Goal: Transaction & Acquisition: Purchase product/service

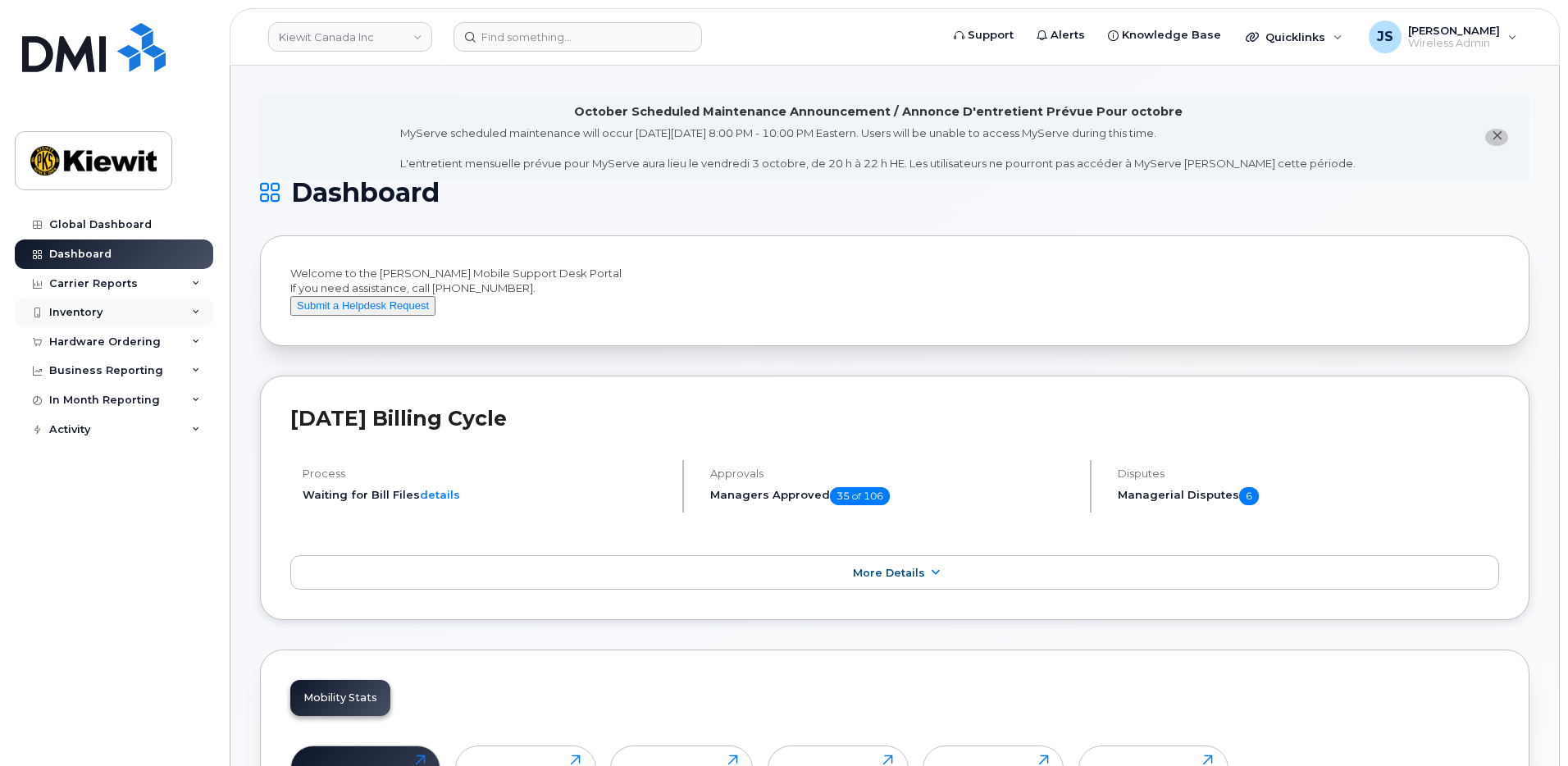
click at [78, 319] on div "Inventory" at bounding box center [114, 312] width 198 height 29
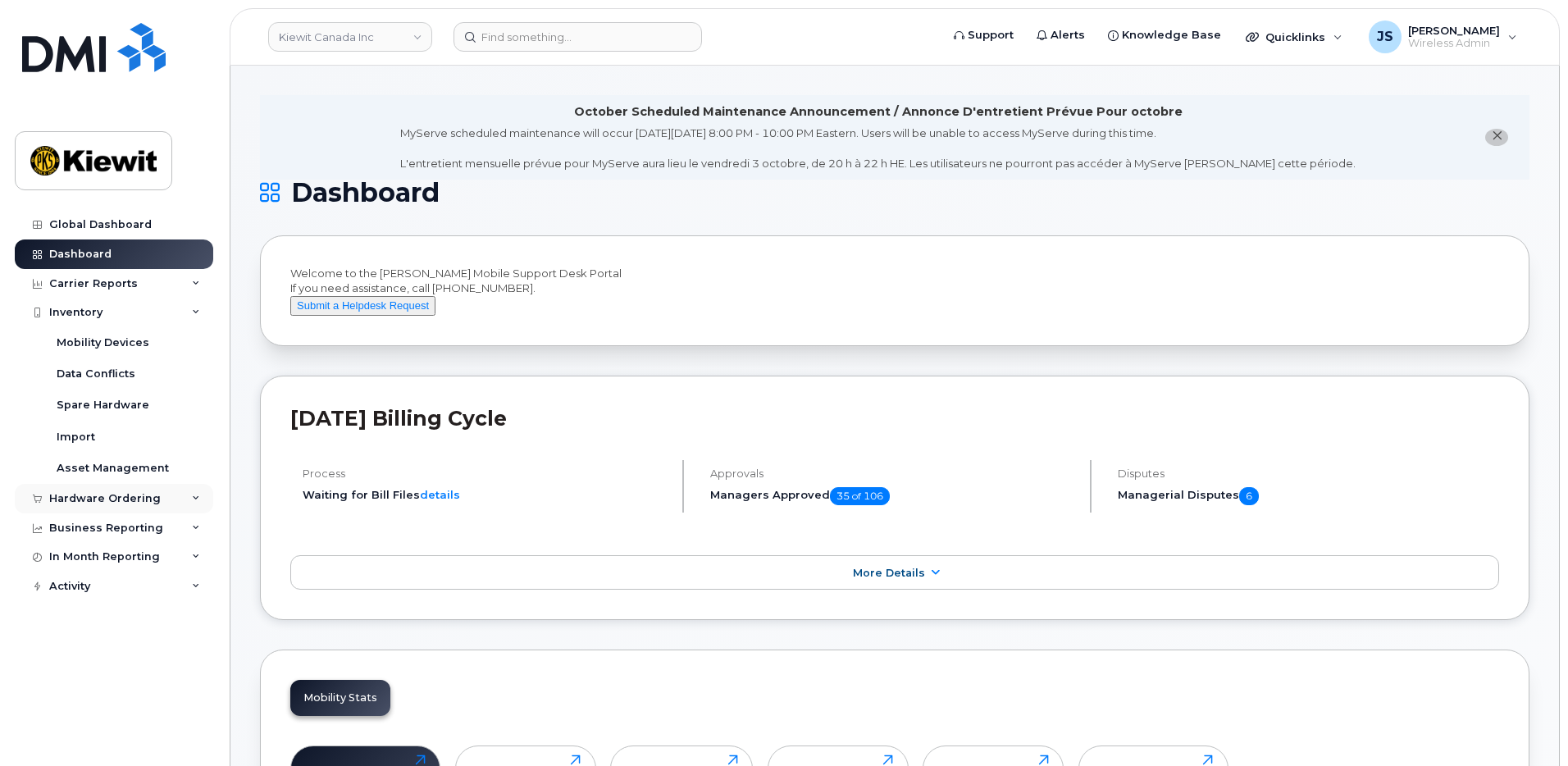
click at [71, 506] on div "Hardware Ordering" at bounding box center [114, 498] width 198 height 29
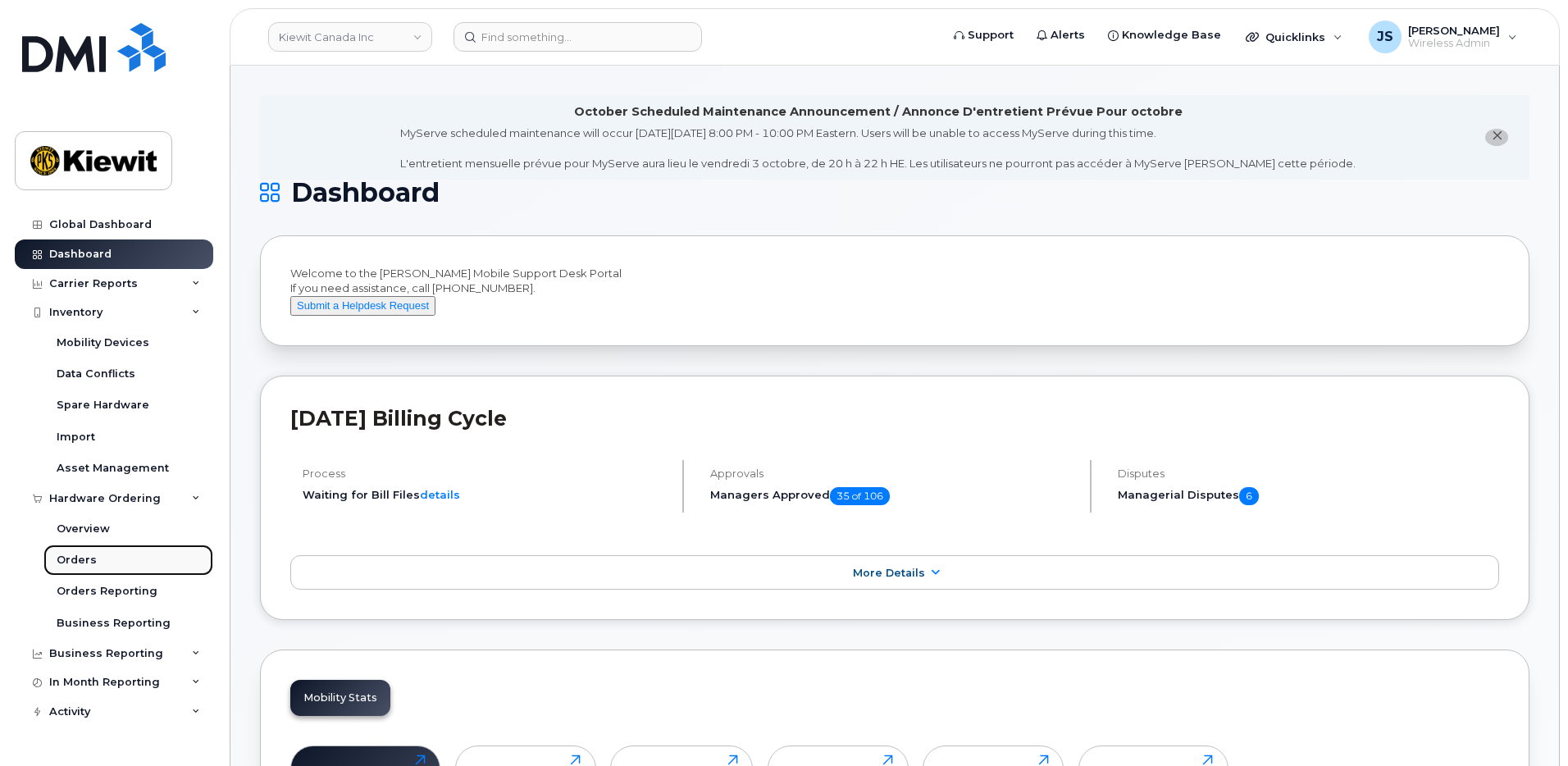
click at [64, 567] on div "Orders" at bounding box center [77, 559] width 40 height 15
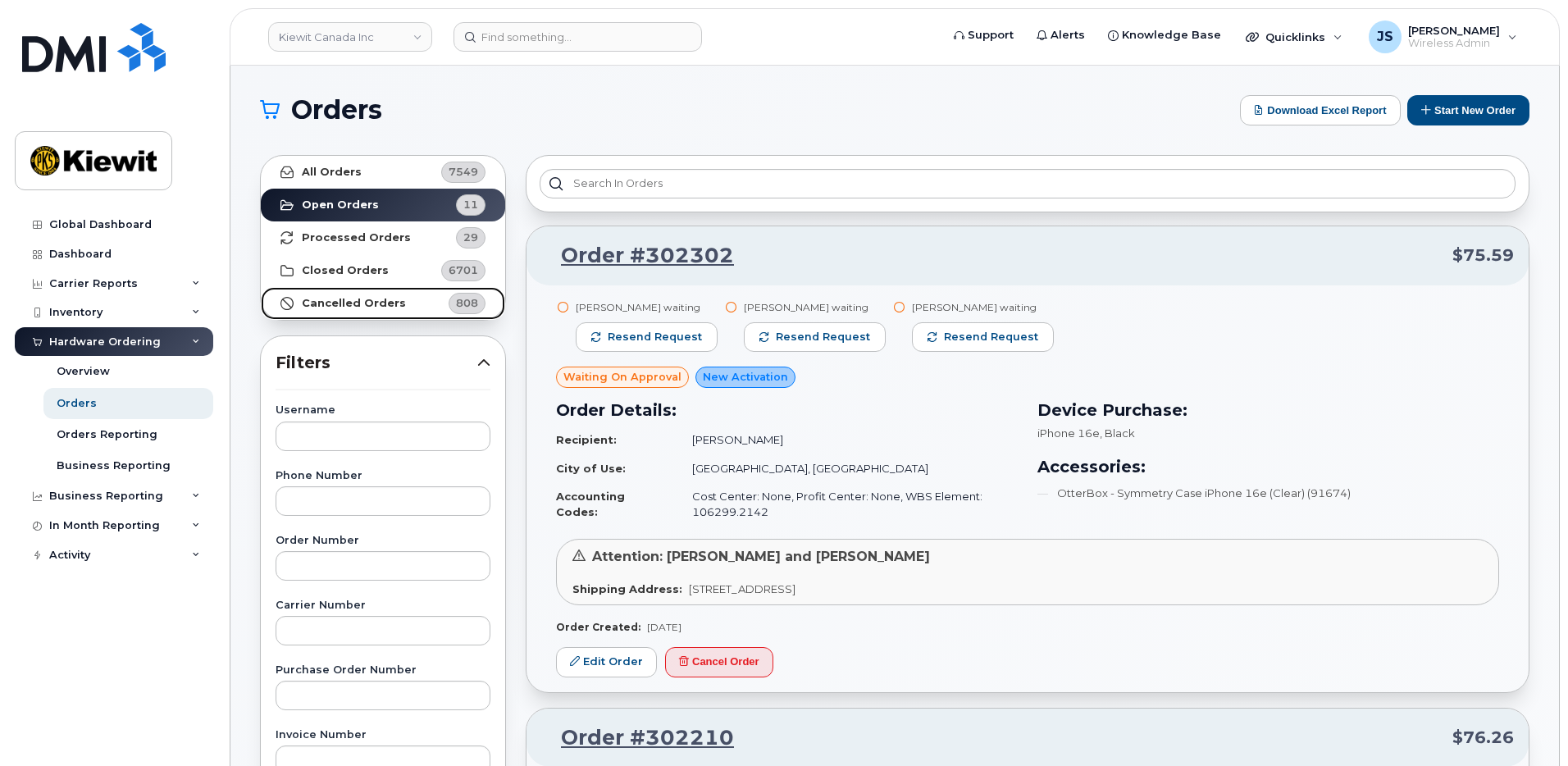
click at [366, 301] on strong "Cancelled Orders" at bounding box center [354, 303] width 104 height 13
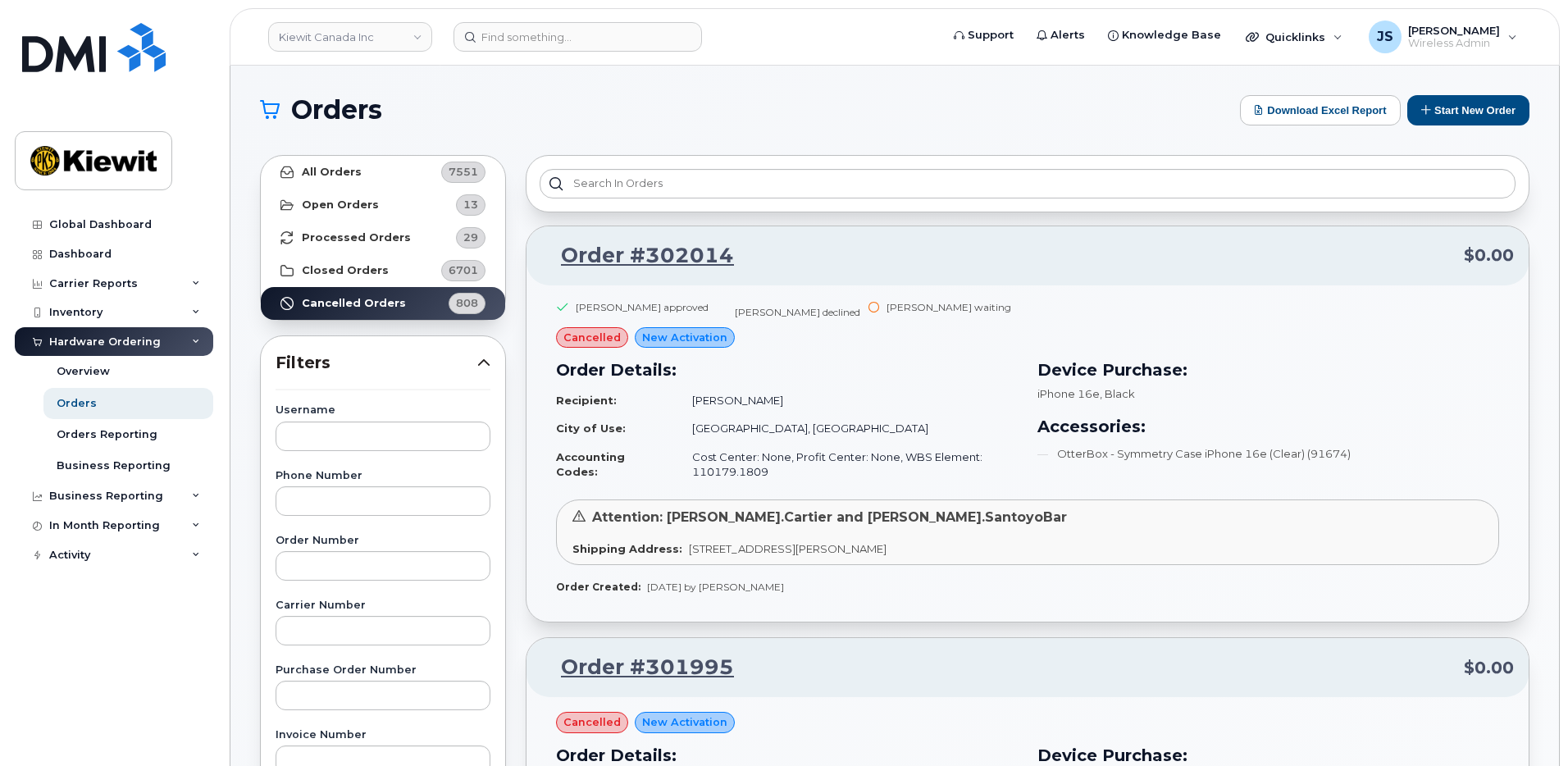
click at [1214, 319] on div "Jan Schulz approved Stefanie Campbell declined Paul Andrews waiting" at bounding box center [1027, 314] width 943 height 27
click at [668, 254] on link "Order #302014" at bounding box center [638, 256] width 192 height 29
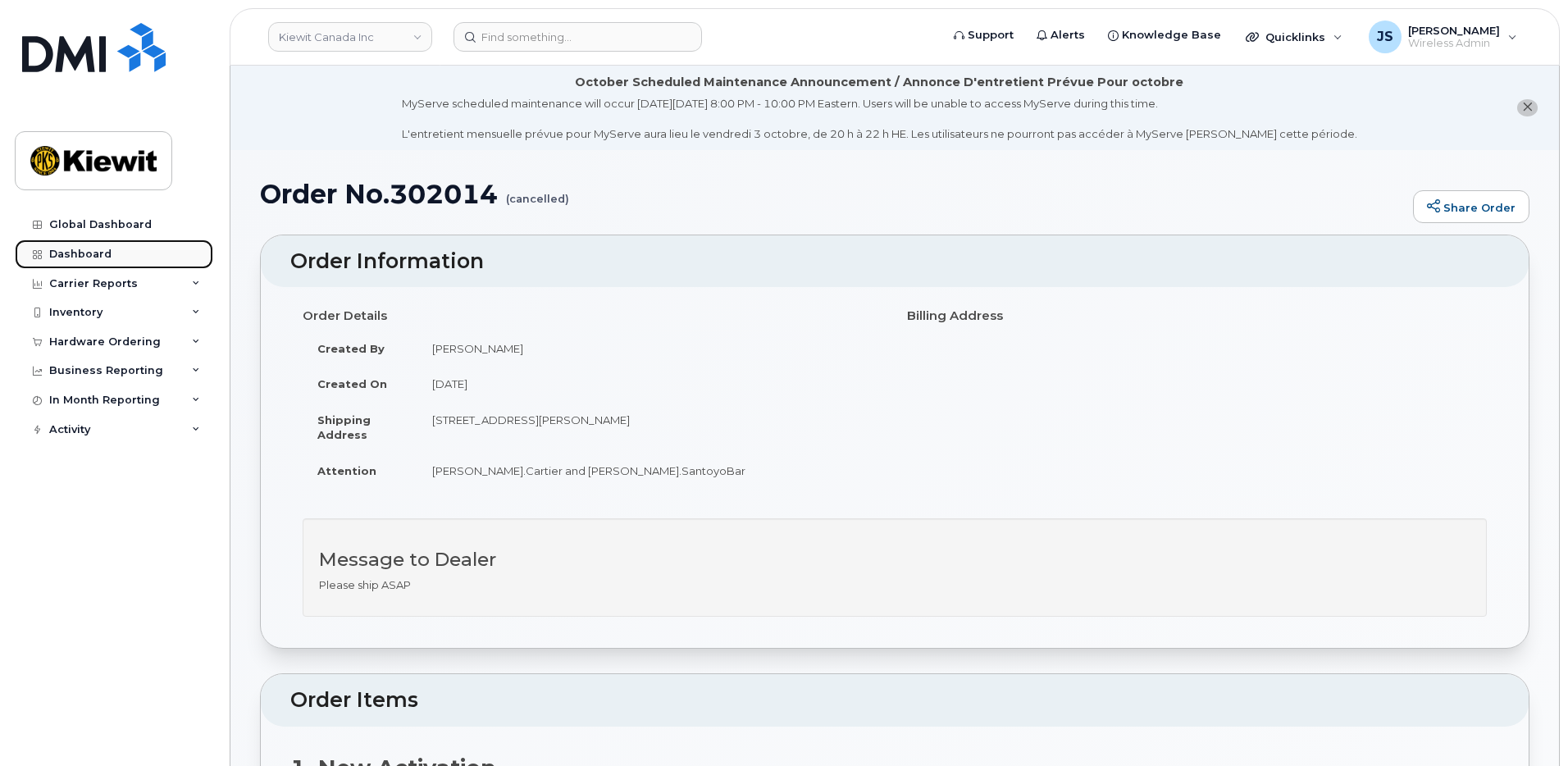
click at [62, 261] on link "Dashboard" at bounding box center [114, 254] width 198 height 29
click at [78, 307] on div "Inventory" at bounding box center [76, 312] width 53 height 13
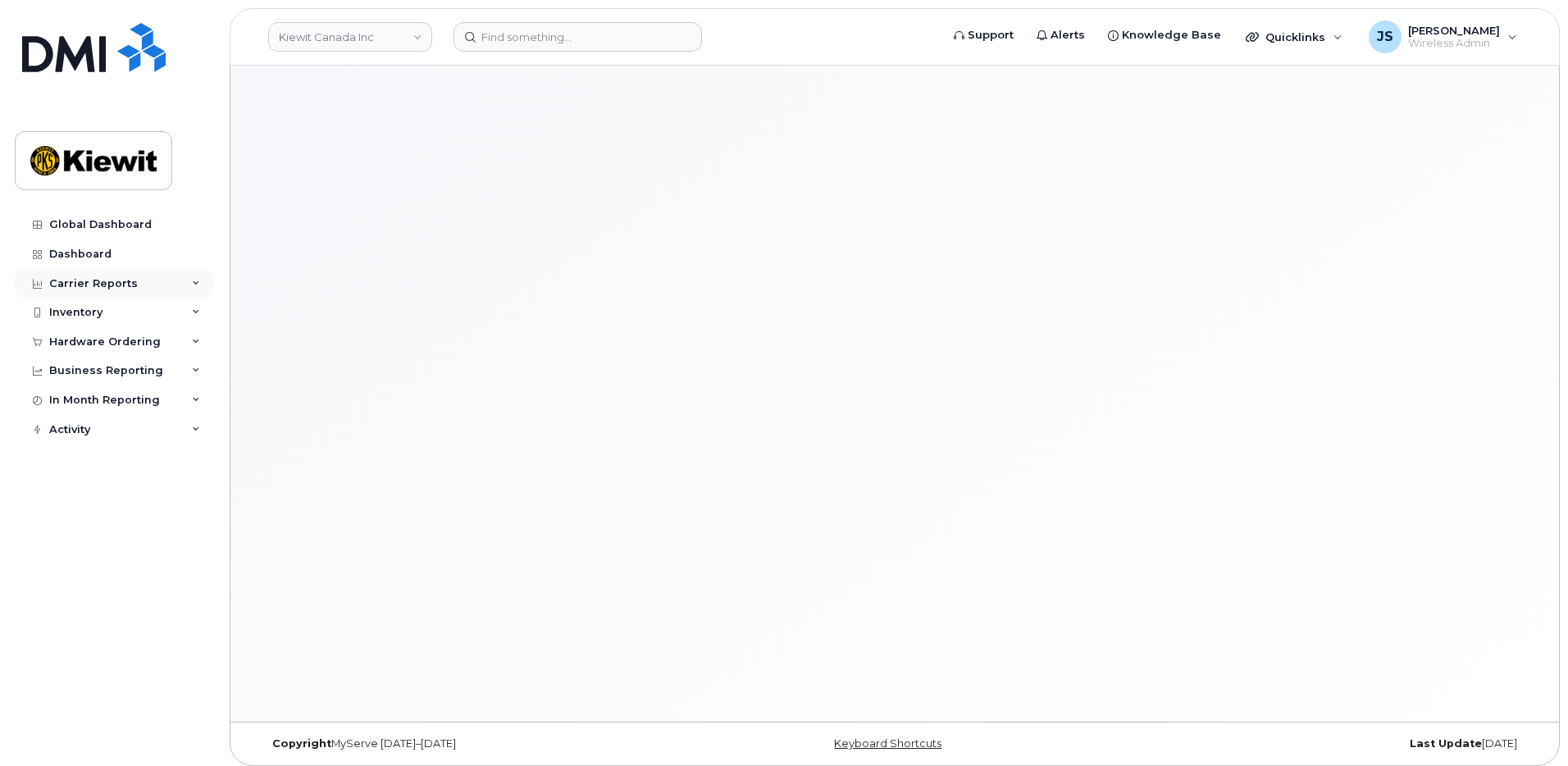
click at [84, 284] on div "Carrier Reports" at bounding box center [93, 282] width 88 height 13
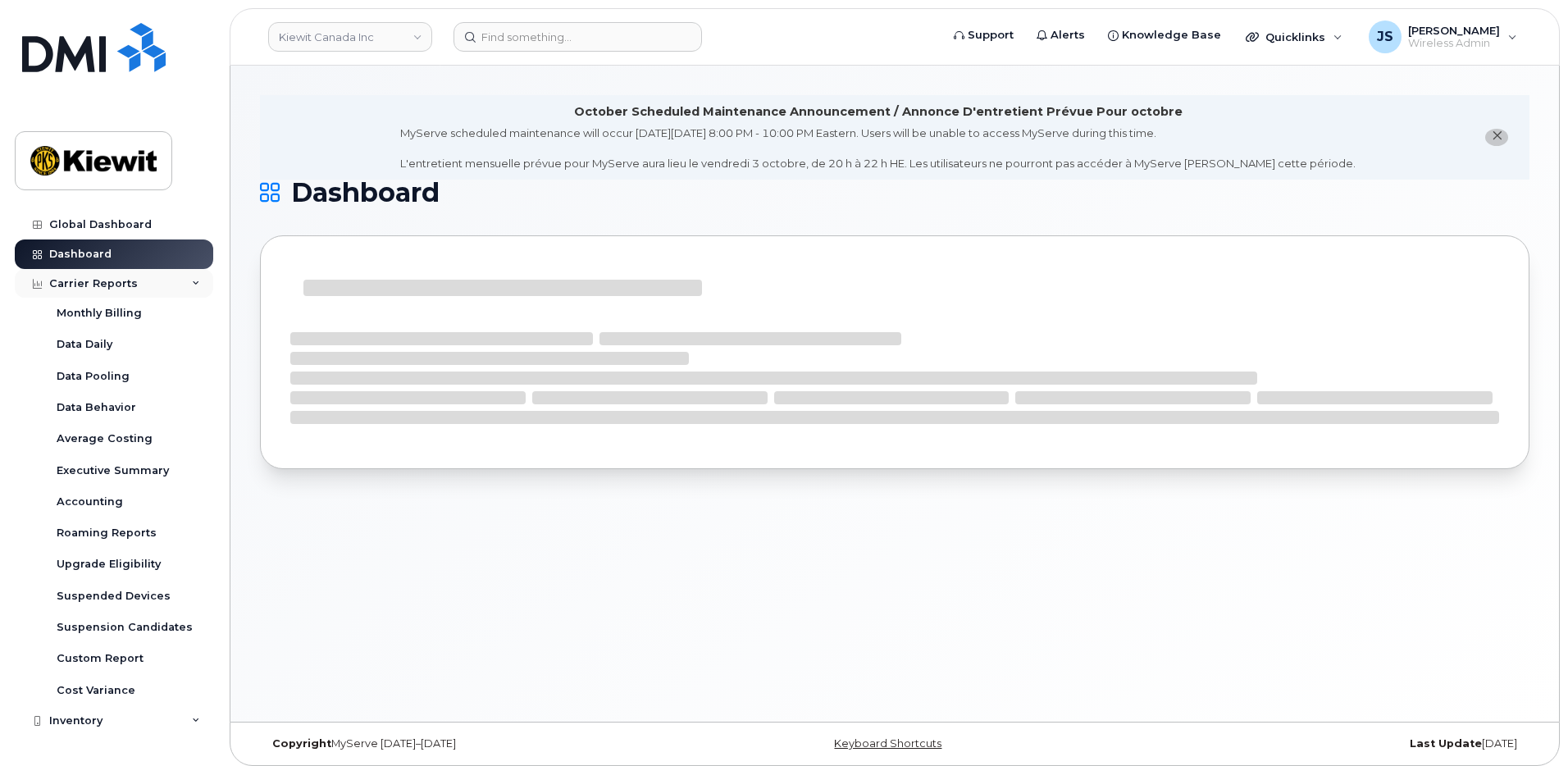
click at [74, 283] on div "Carrier Reports" at bounding box center [93, 282] width 88 height 13
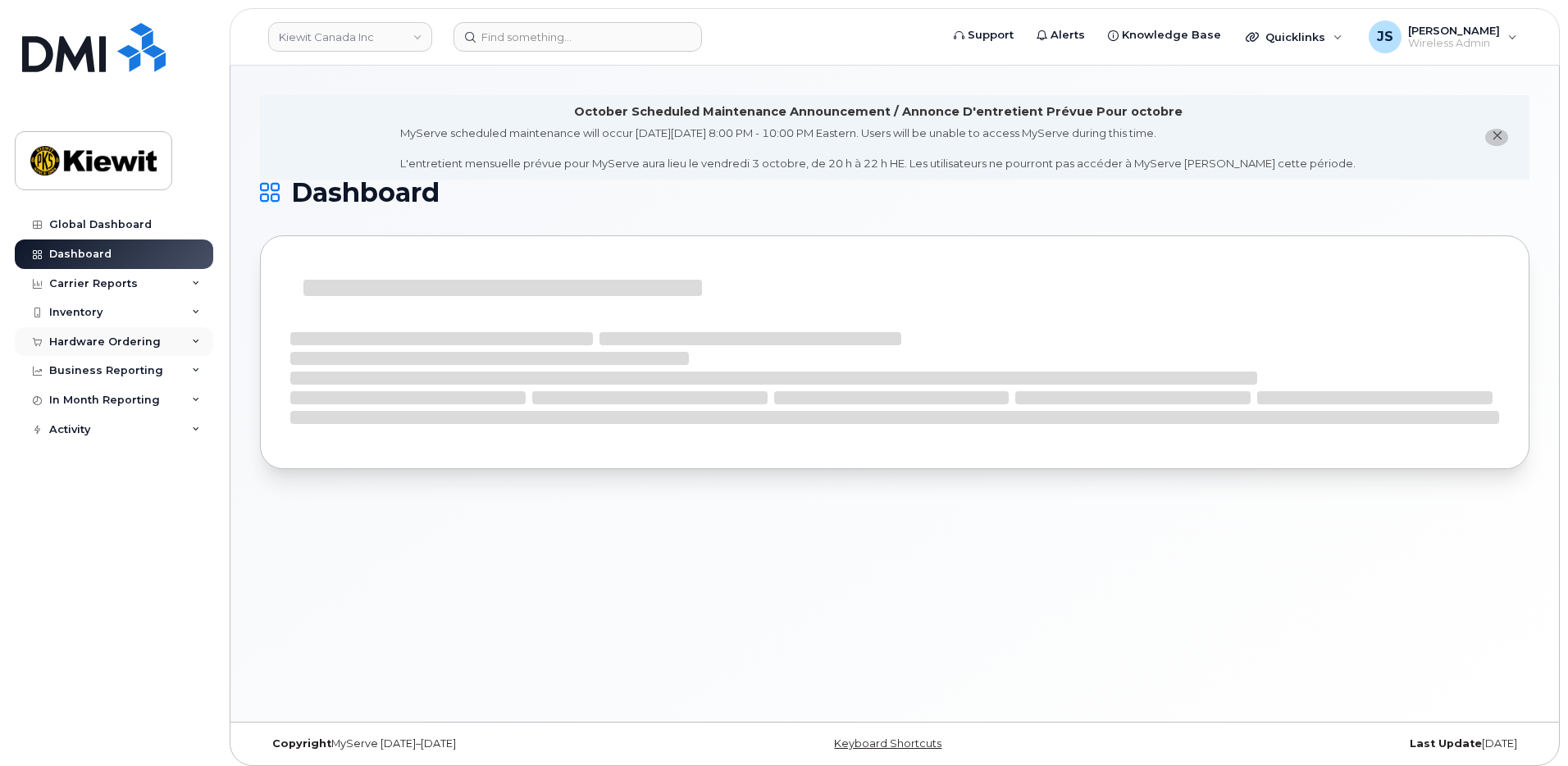
click at [82, 332] on div "Hardware Ordering" at bounding box center [114, 341] width 198 height 29
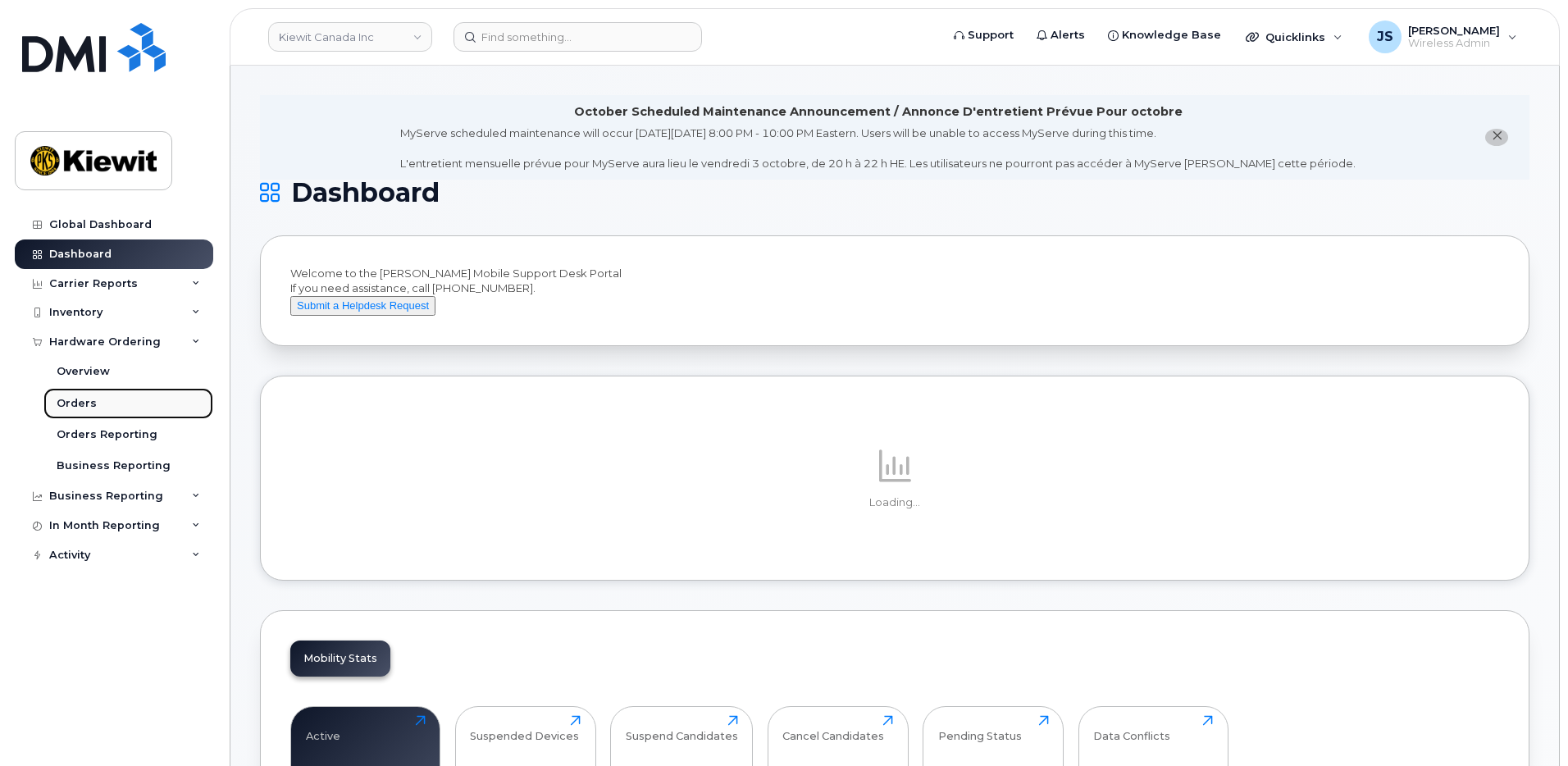
click at [78, 401] on div "Orders" at bounding box center [77, 403] width 40 height 15
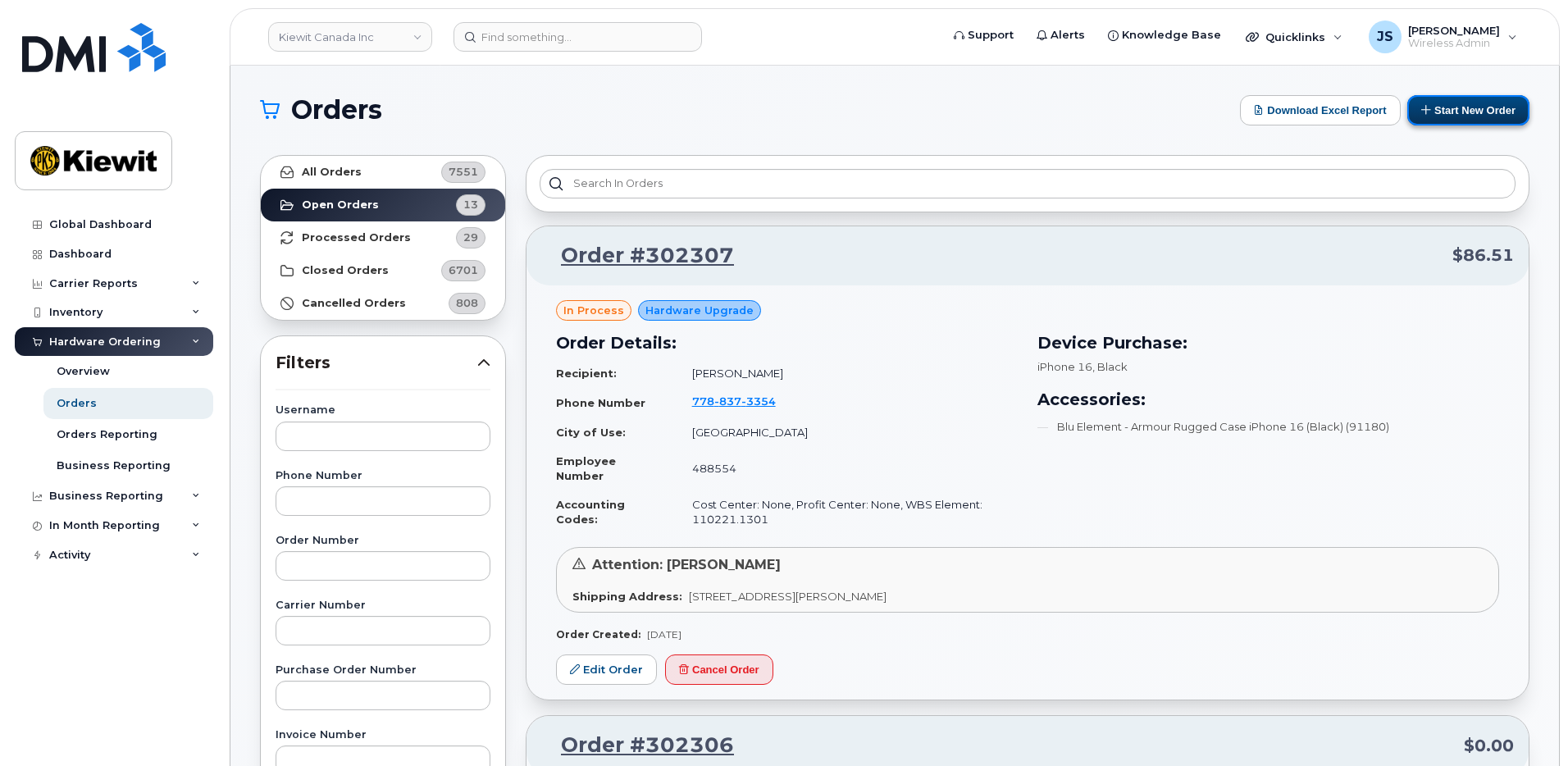
click at [1471, 110] on button "Start New Order" at bounding box center [1468, 110] width 123 height 30
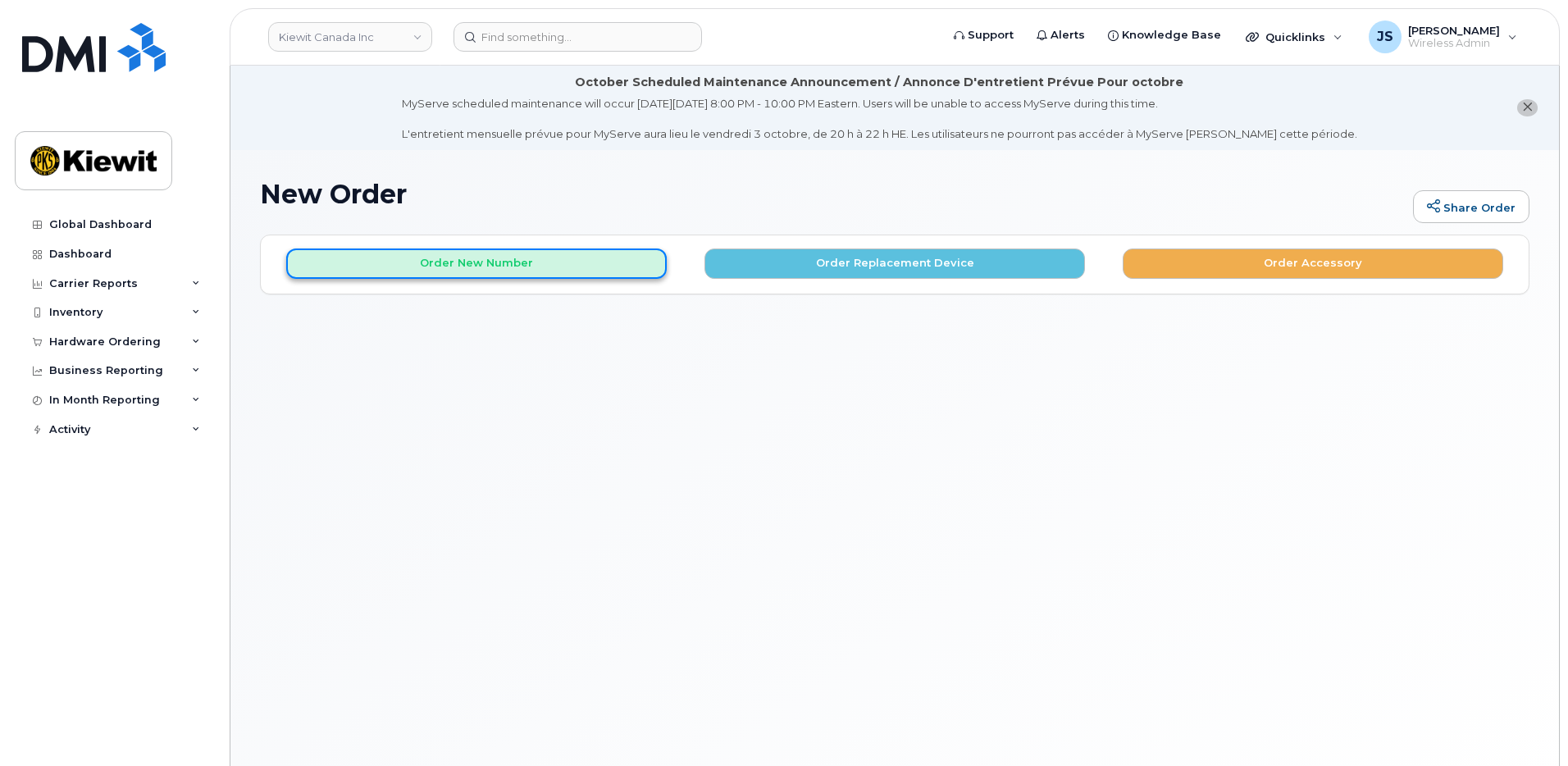
click at [551, 254] on button "Order New Number" at bounding box center [477, 263] width 381 height 30
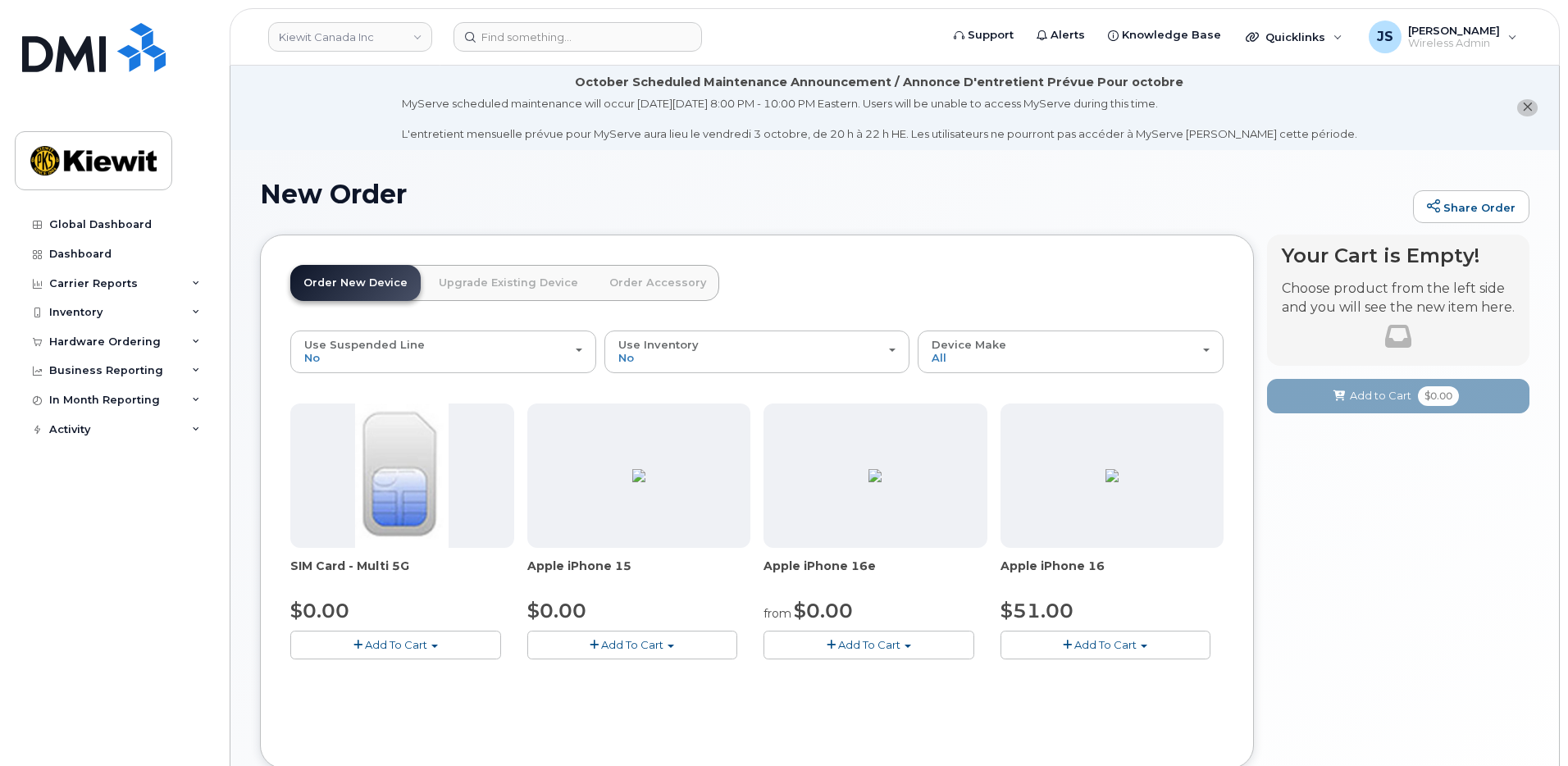
click at [940, 650] on button "Add To Cart" at bounding box center [868, 644] width 211 height 28
click at [845, 729] on span "Model White 128 GB is available" at bounding box center [882, 730] width 173 height 13
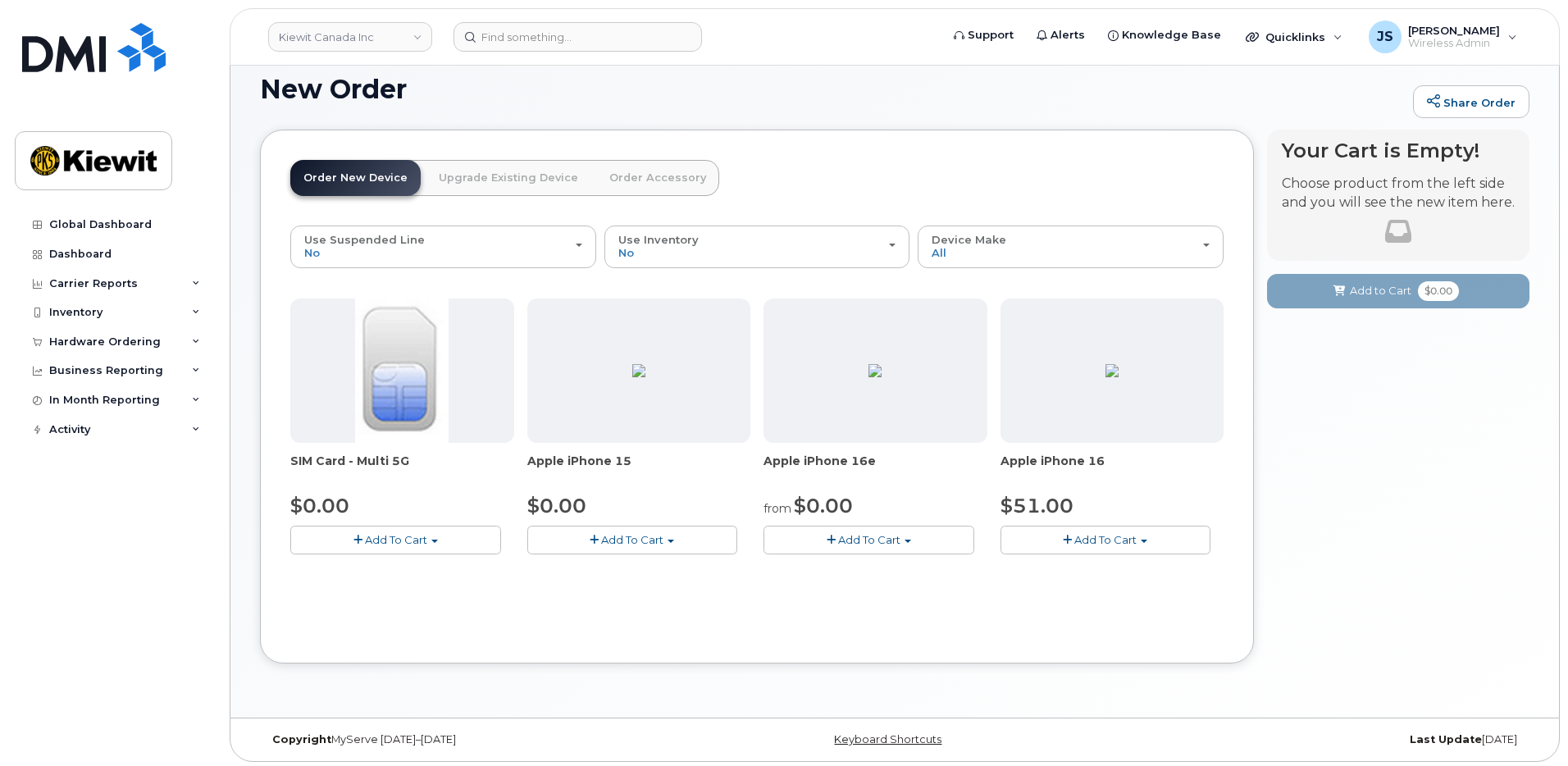
scroll to position [109, 0]
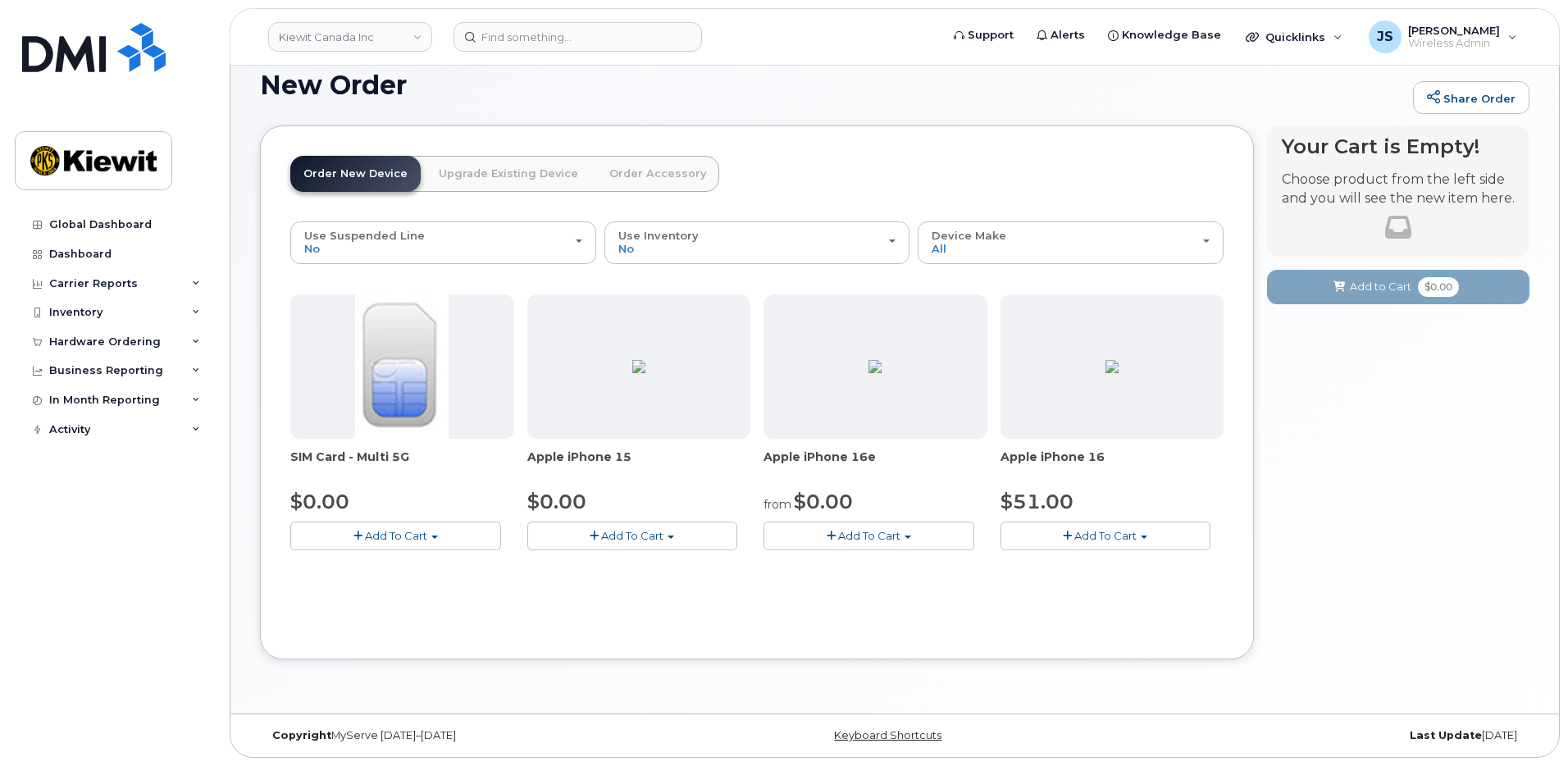
click at [853, 544] on button "Add To Cart" at bounding box center [868, 536] width 211 height 28
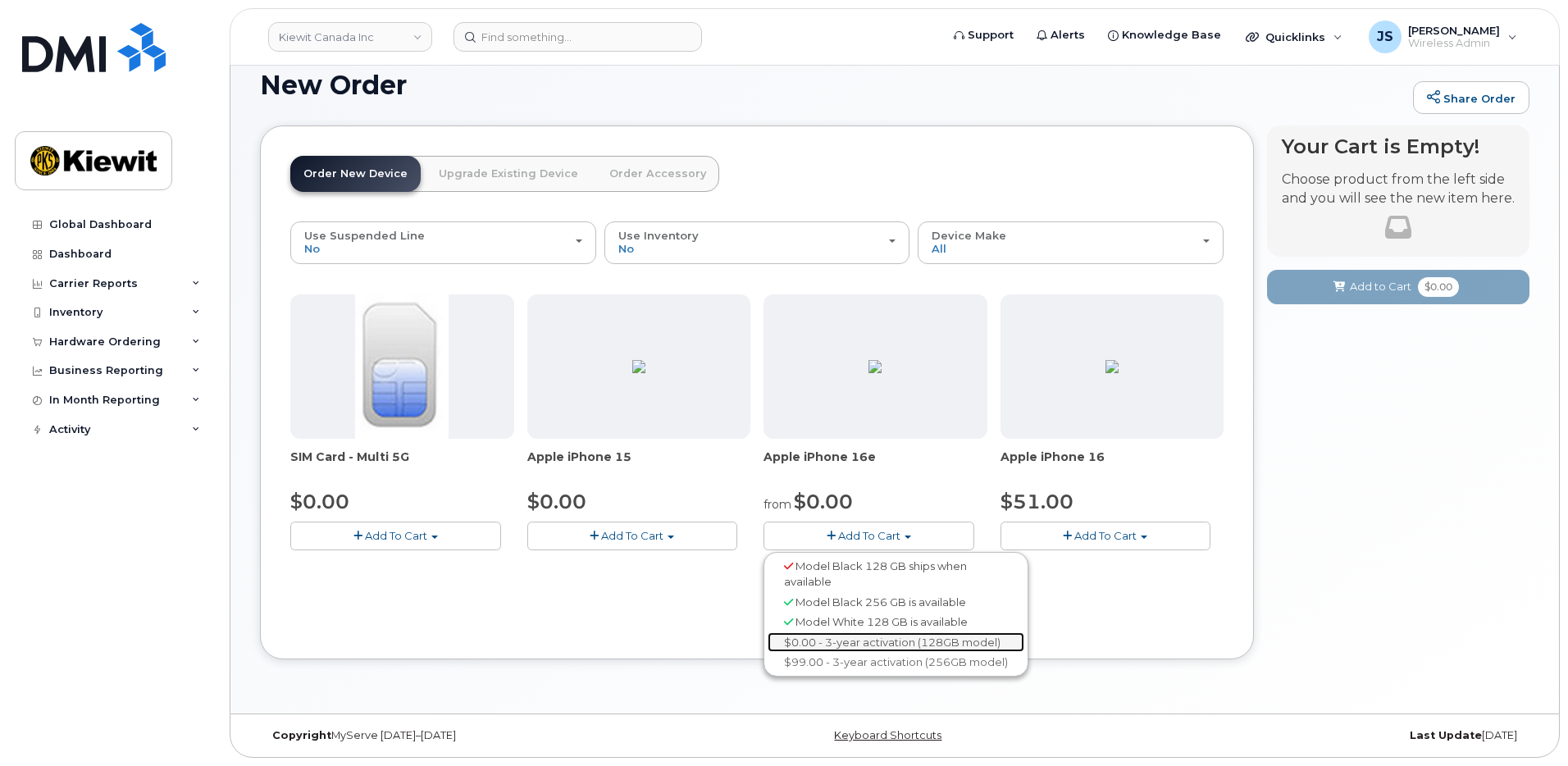
click at [810, 650] on link "$0.00 - 3-year activation (128GB model)" at bounding box center [896, 641] width 257 height 21
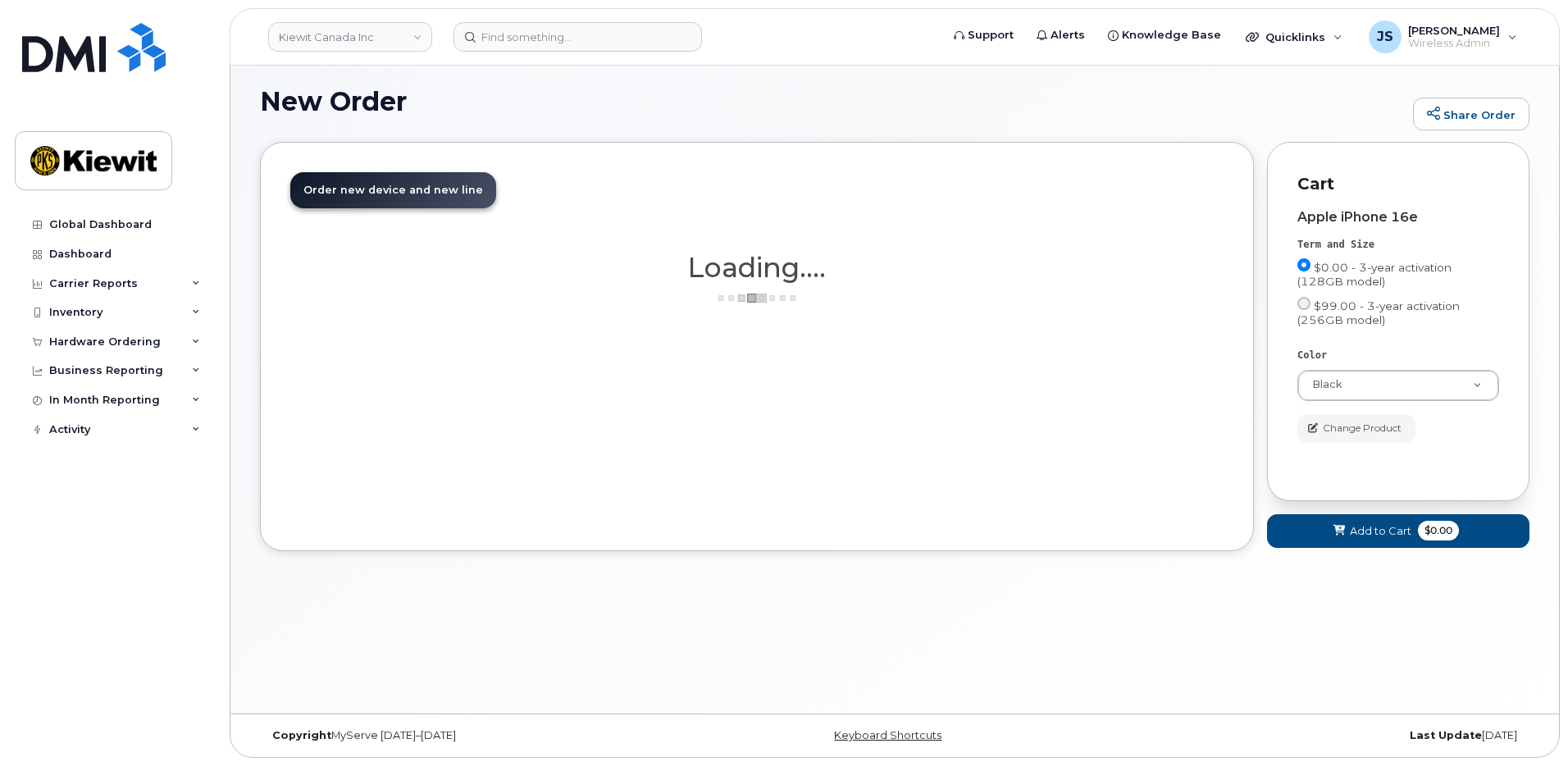
scroll to position [92, 0]
select select "White"
click at [1285, 359] on div "Cart Apple iPhone 16e Term and Size $0.00 - 3-year activation (128GB model) $99…" at bounding box center [1397, 322] width 262 height 359
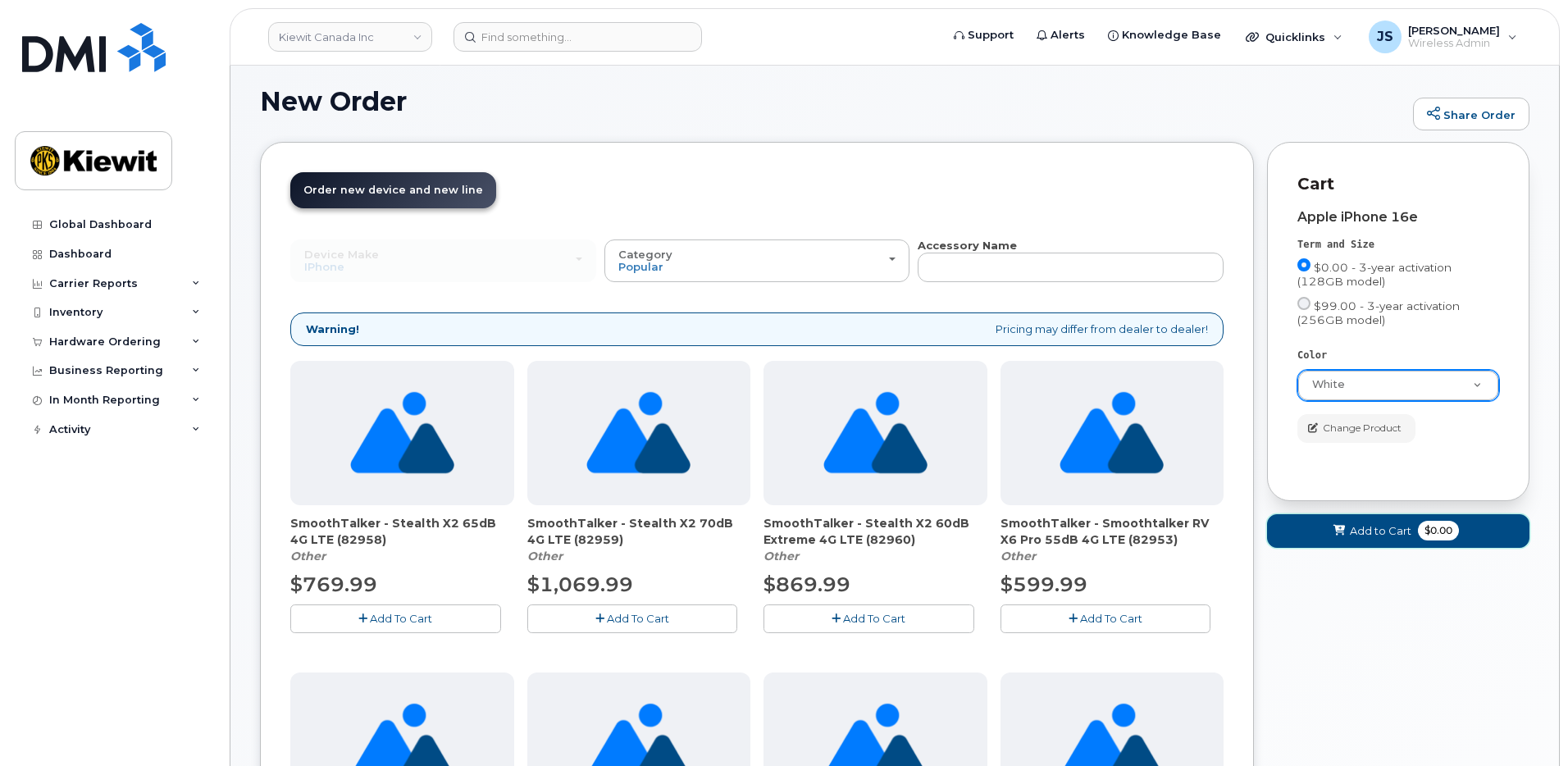
click at [1313, 536] on button "Add to Cart $0.00" at bounding box center [1397, 531] width 262 height 33
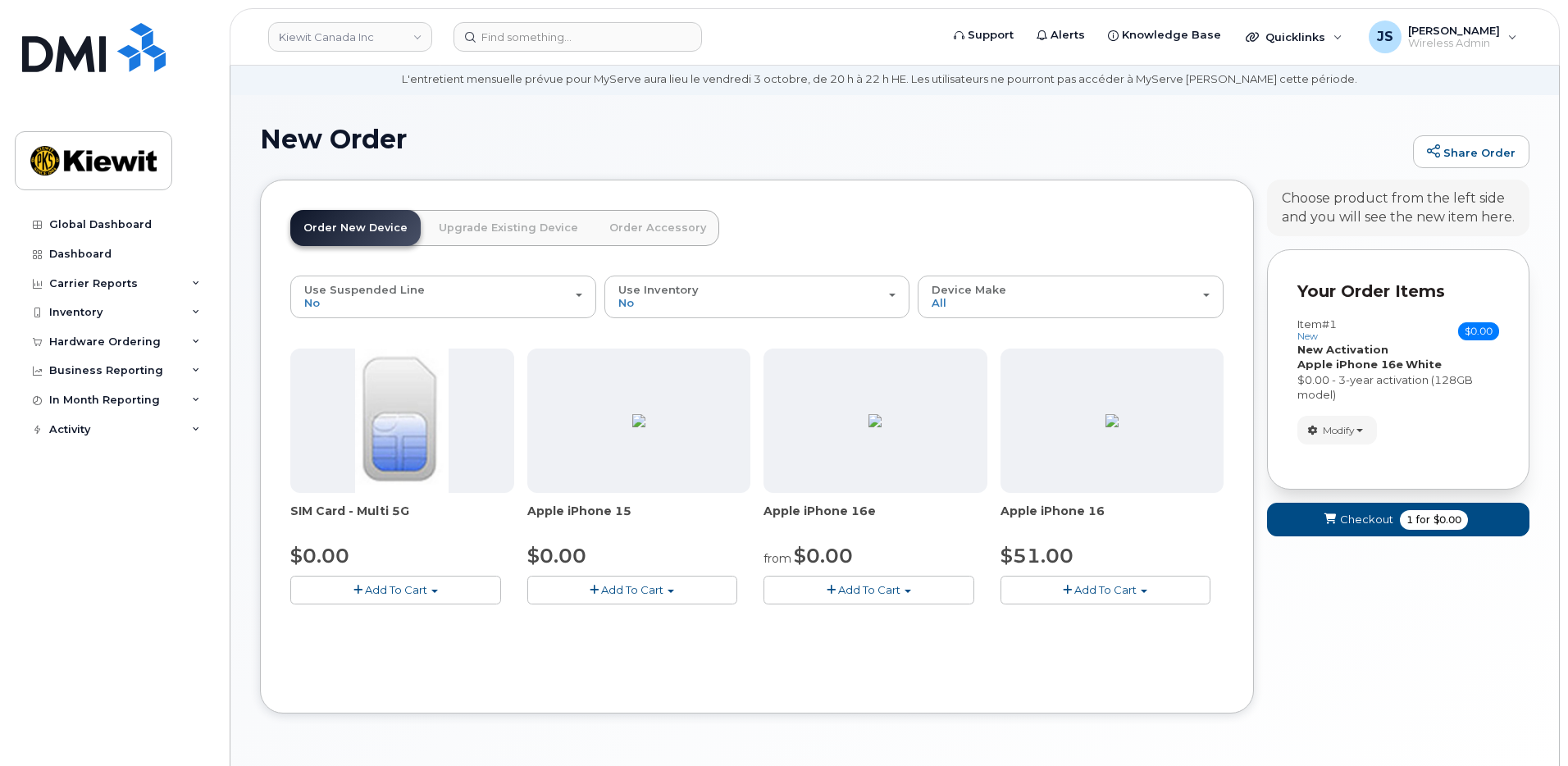
scroll to position [0, 0]
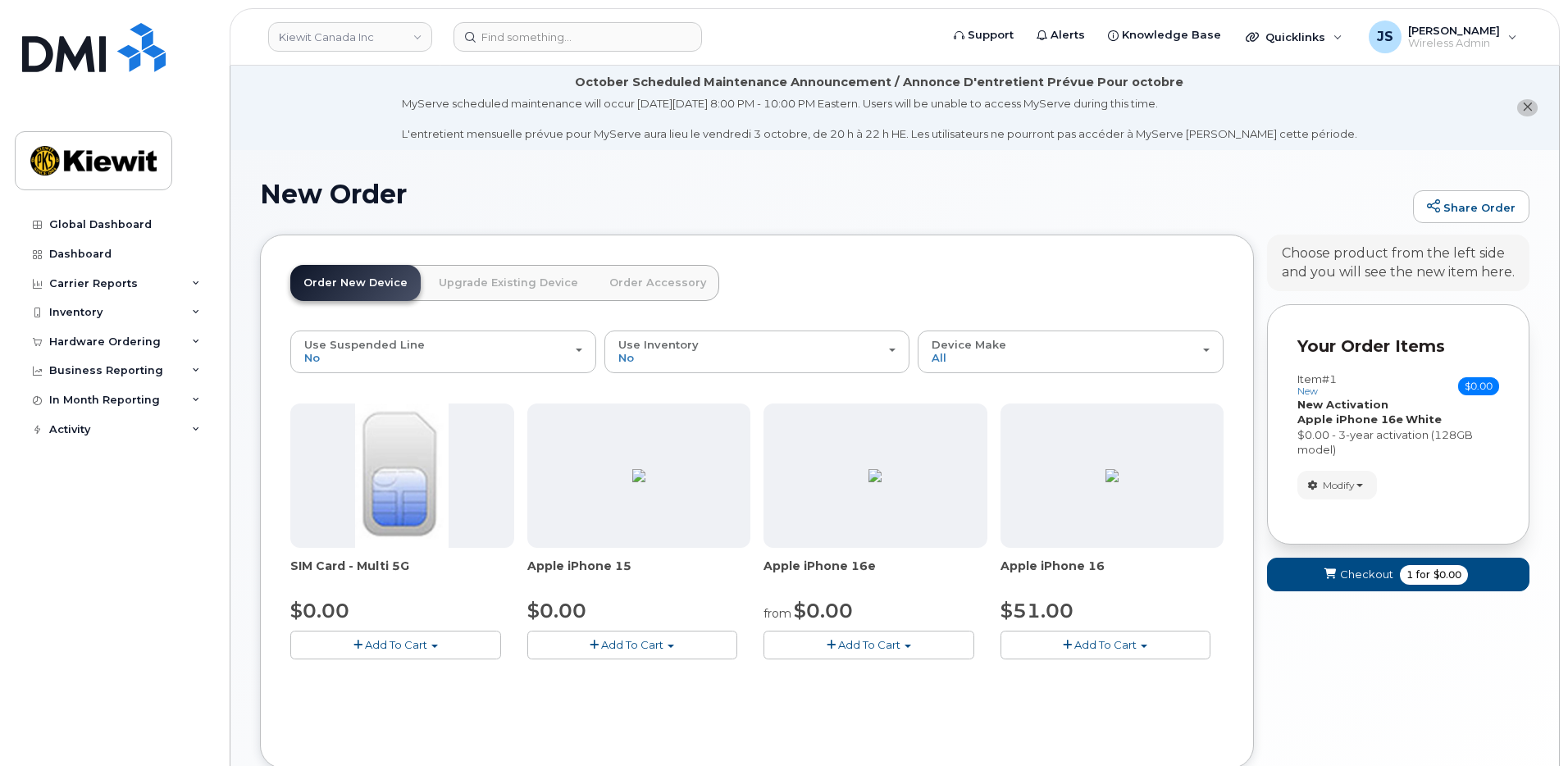
click at [628, 284] on link "Order Accessory" at bounding box center [657, 282] width 123 height 36
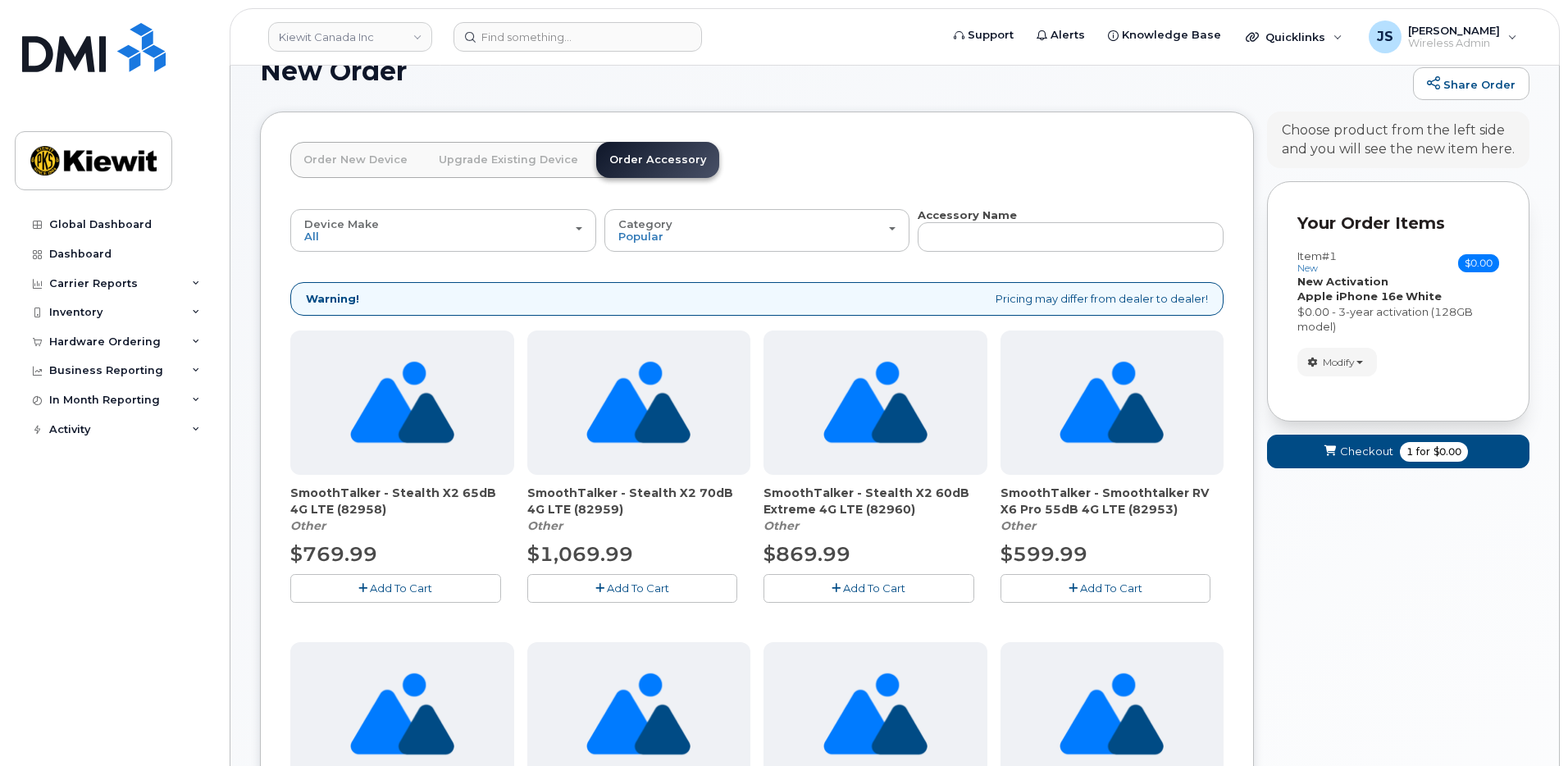
scroll to position [164, 0]
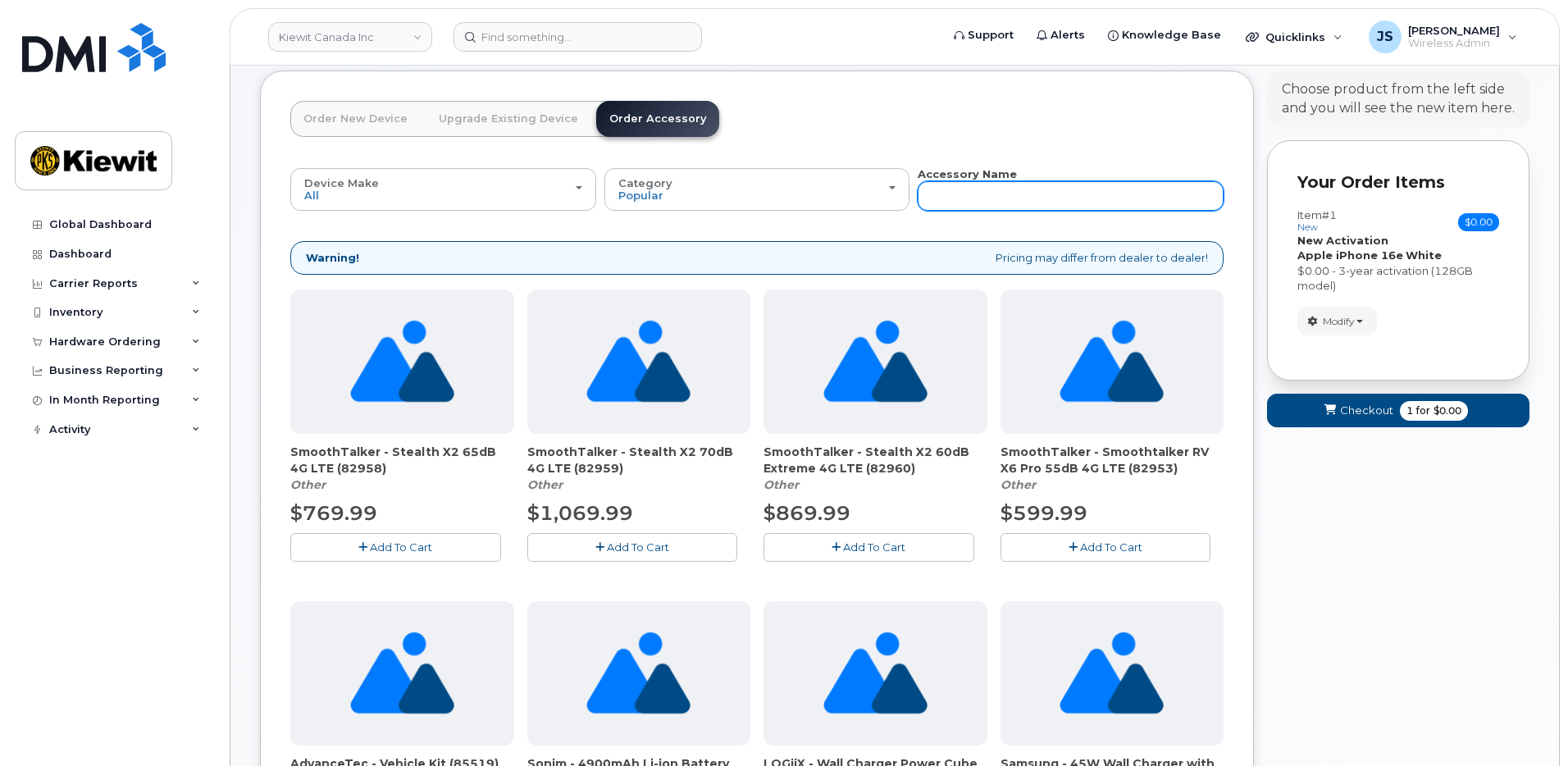
click at [1031, 182] on input "text" at bounding box center [1071, 196] width 306 height 29
type input "otter"
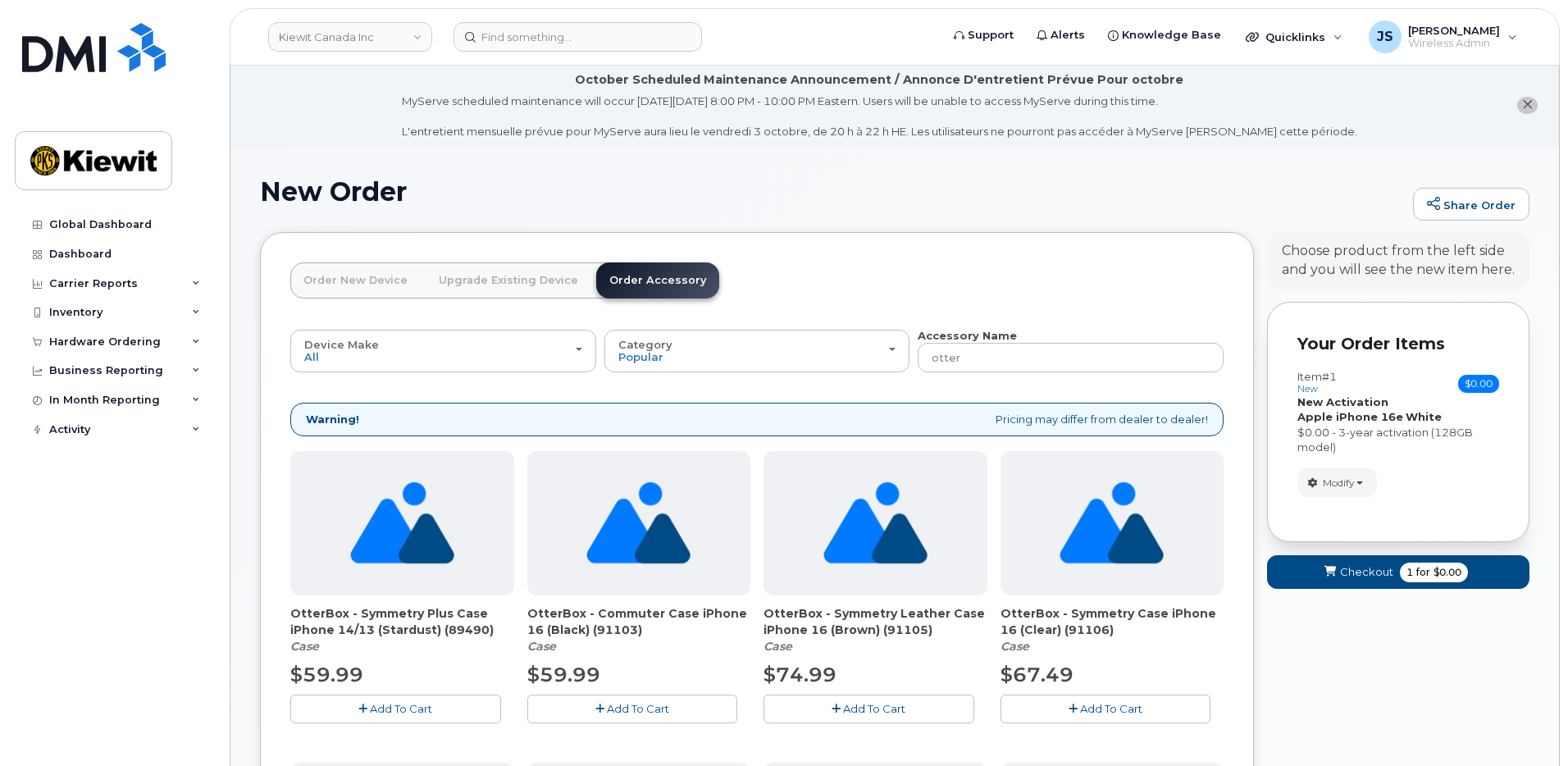
scroll to position [0, 0]
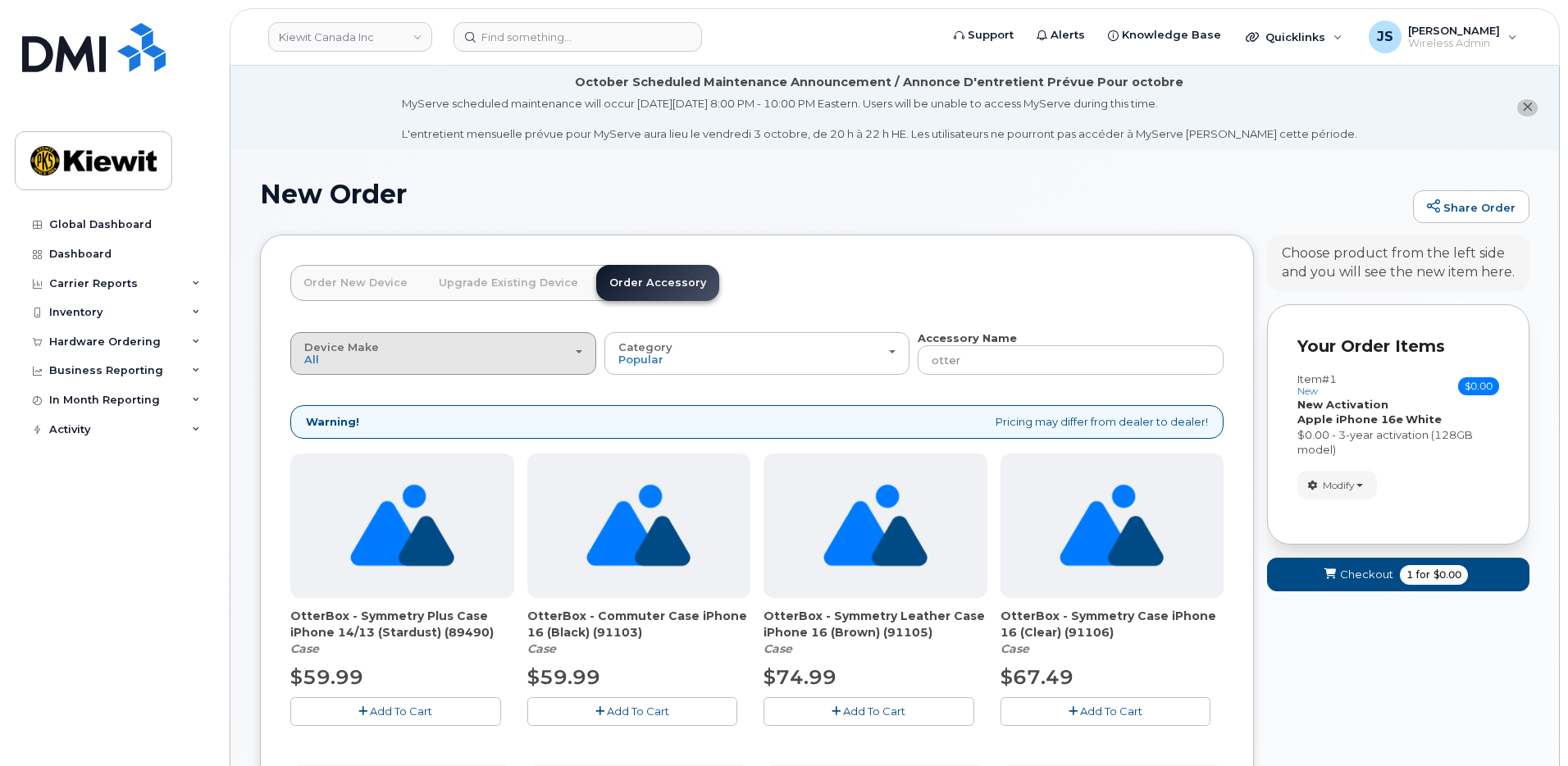
click at [457, 337] on button "Device Make All Android Cell Phone HUB iPhone Modem Tablet" at bounding box center [444, 352] width 306 height 42
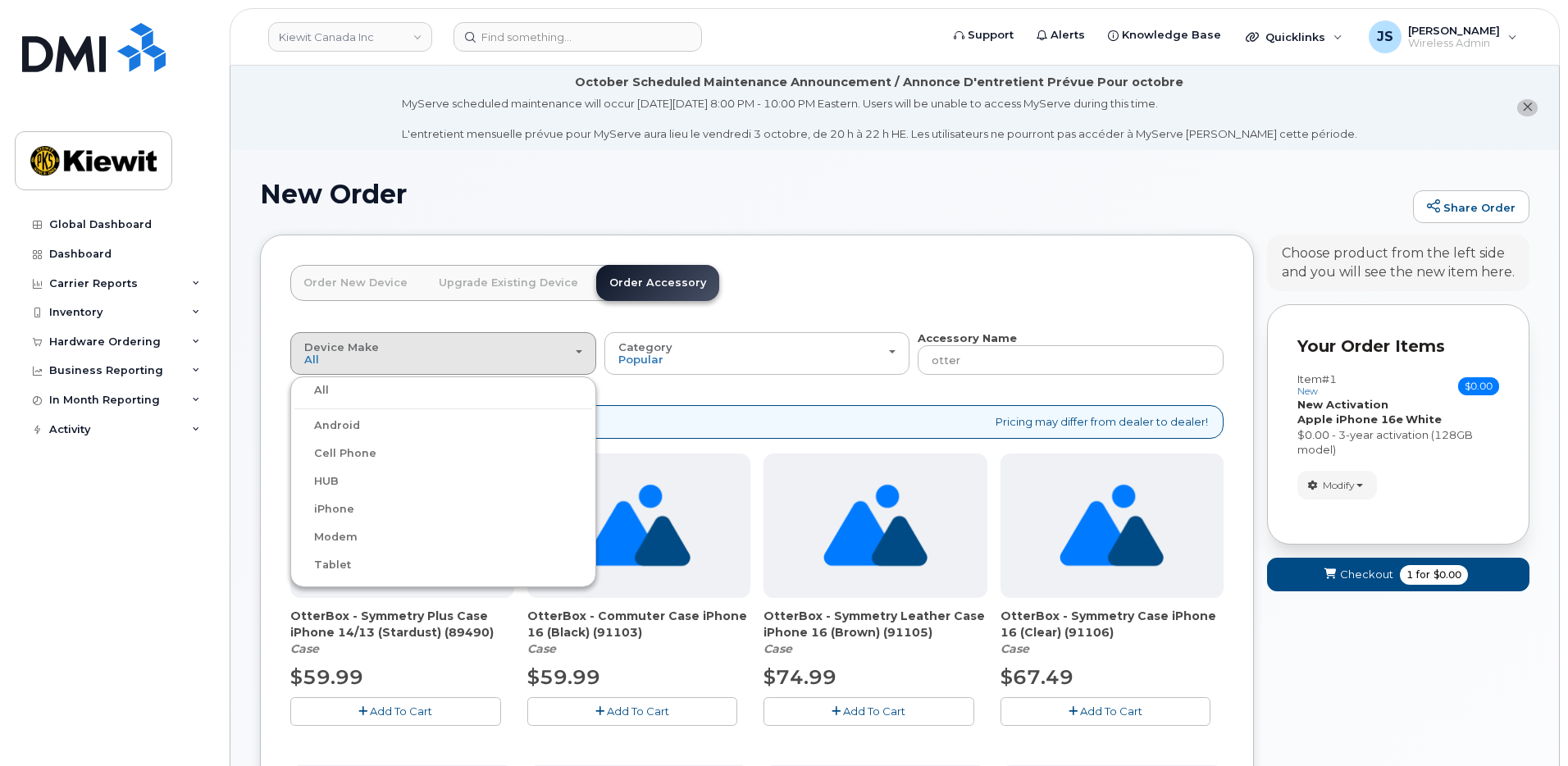
click at [364, 514] on div "iPhone" at bounding box center [443, 509] width 297 height 20
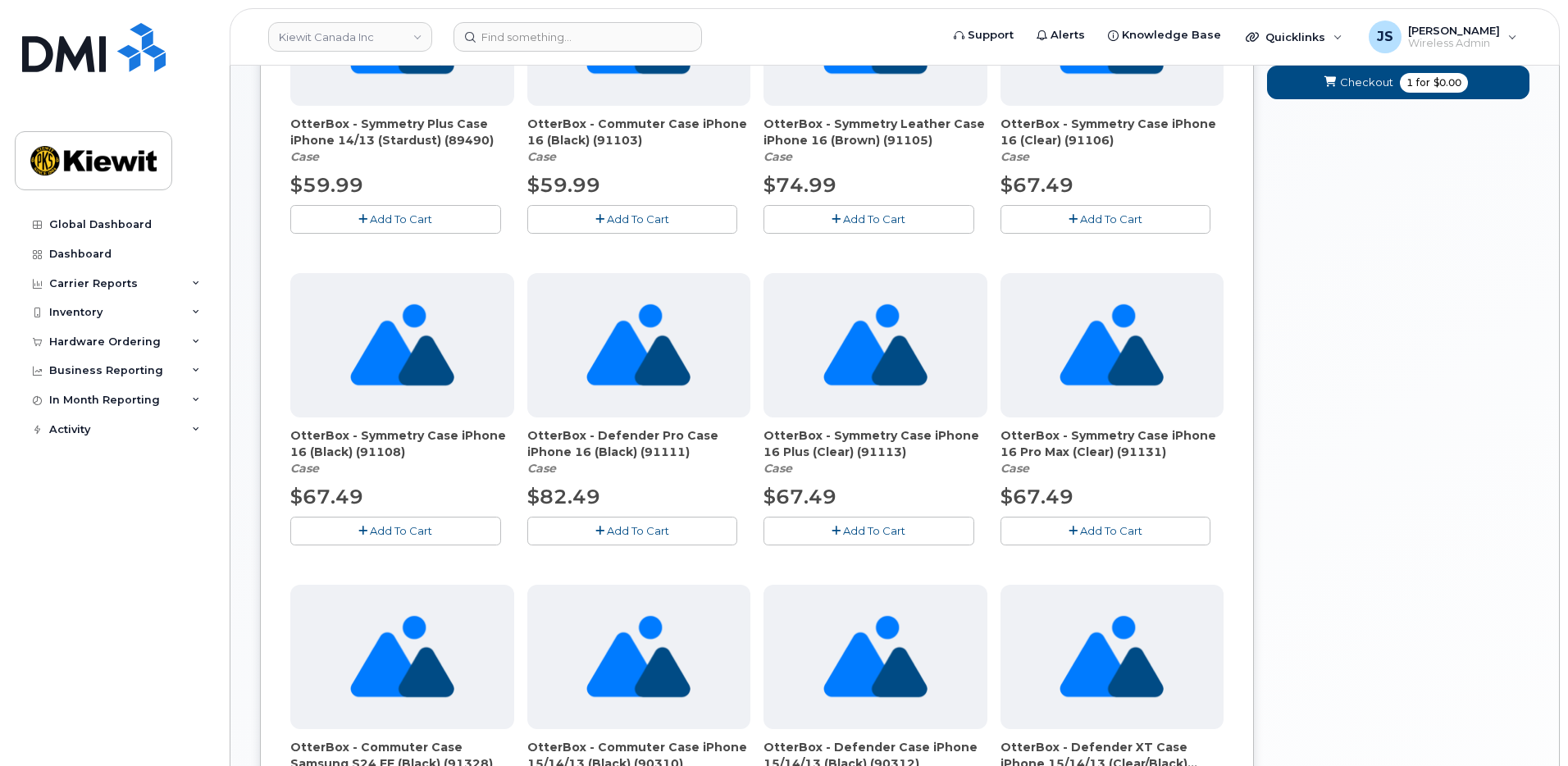
scroll to position [738, 0]
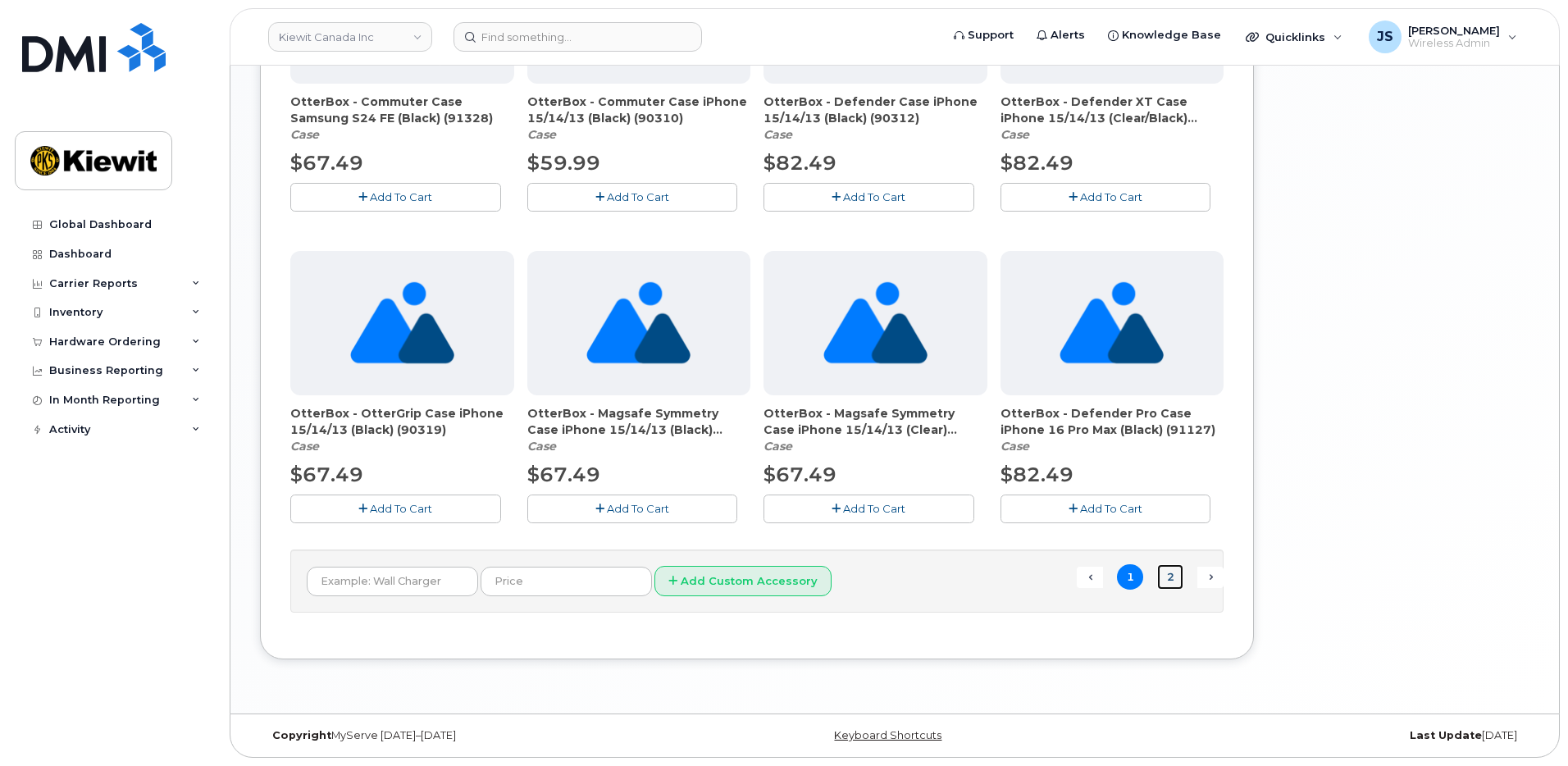
click at [1166, 569] on link "2" at bounding box center [1170, 577] width 26 height 26
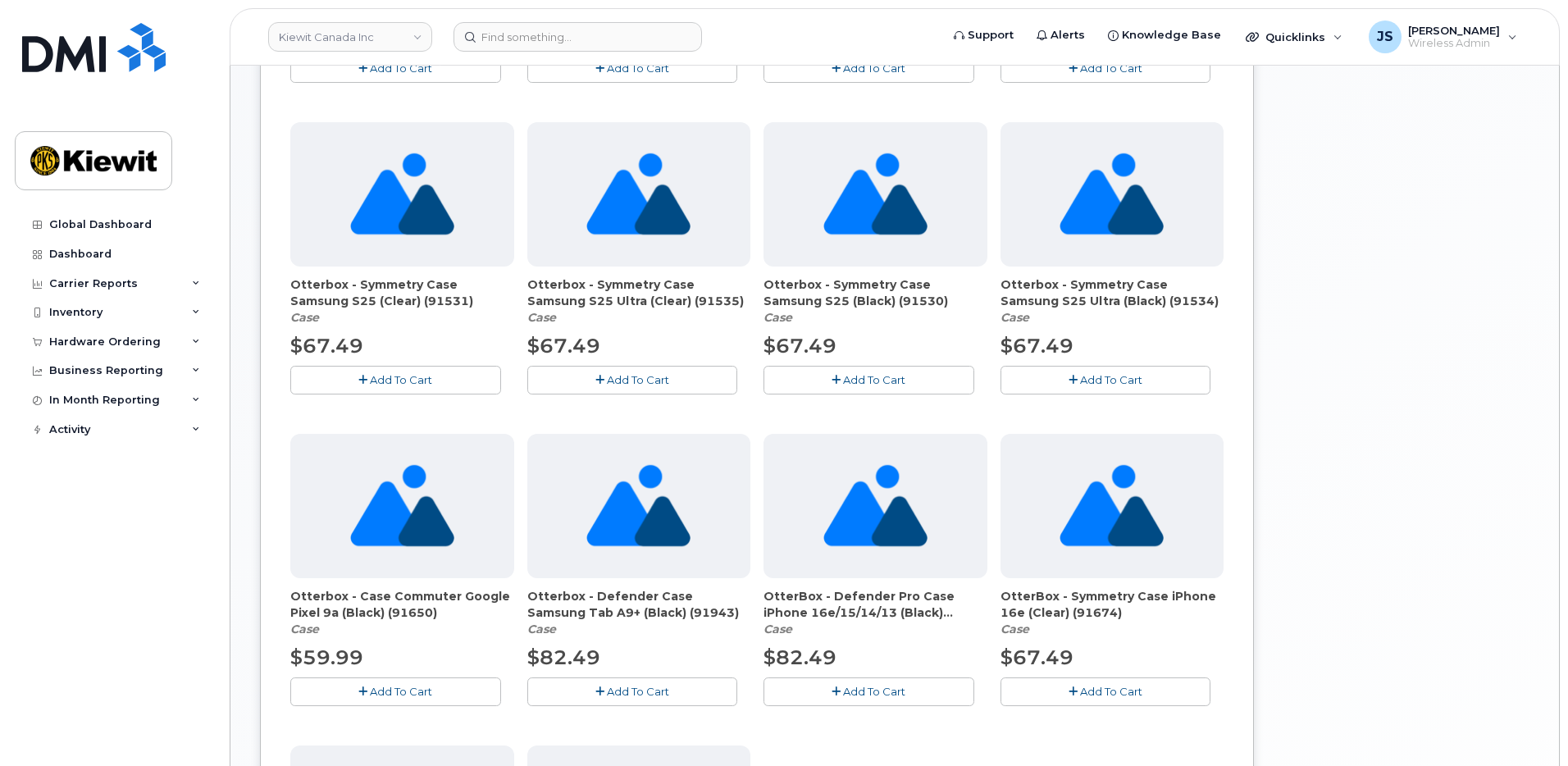
scroll to position [666, 0]
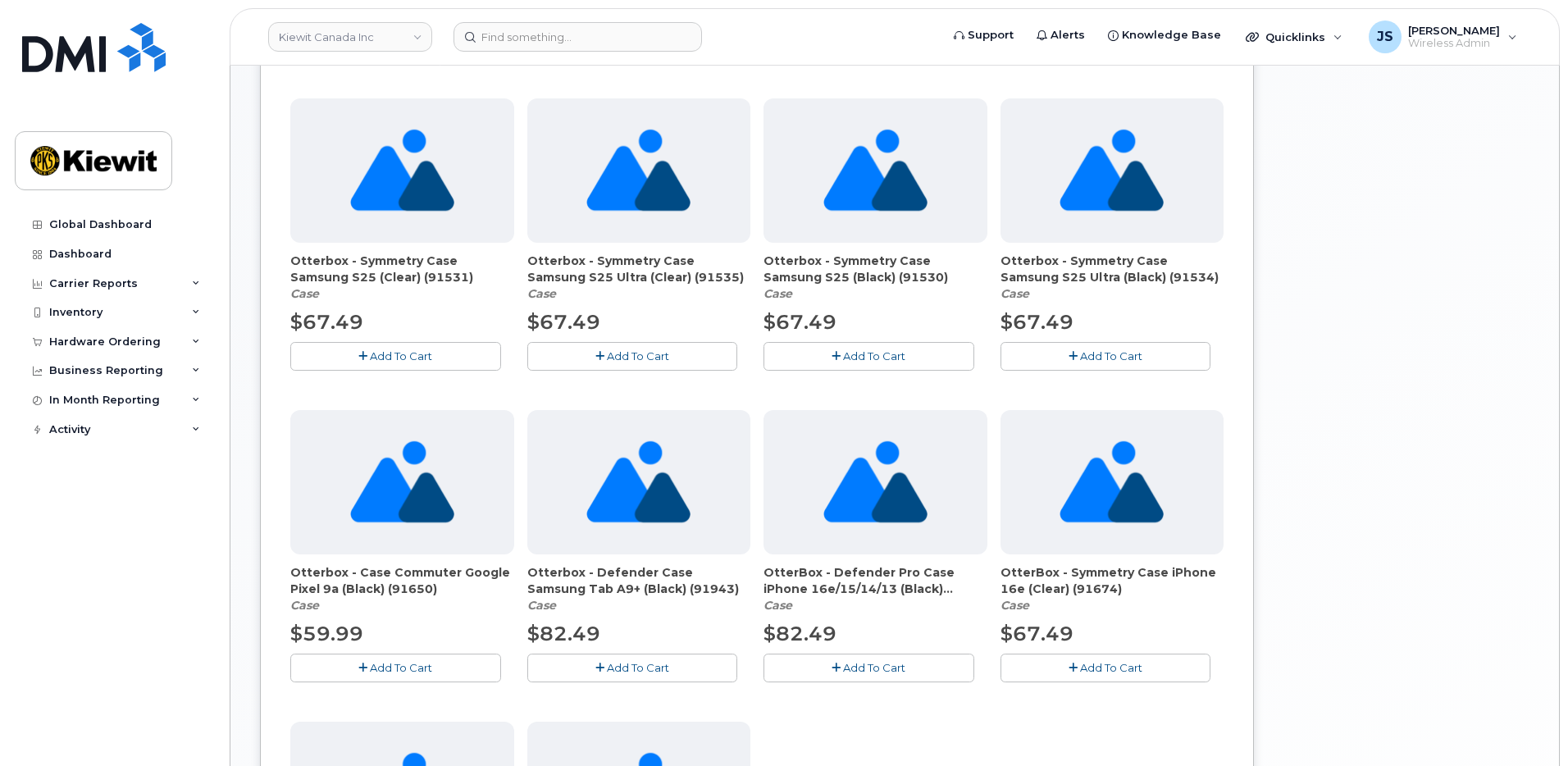
click at [1153, 672] on button "Add To Cart" at bounding box center [1106, 667] width 211 height 28
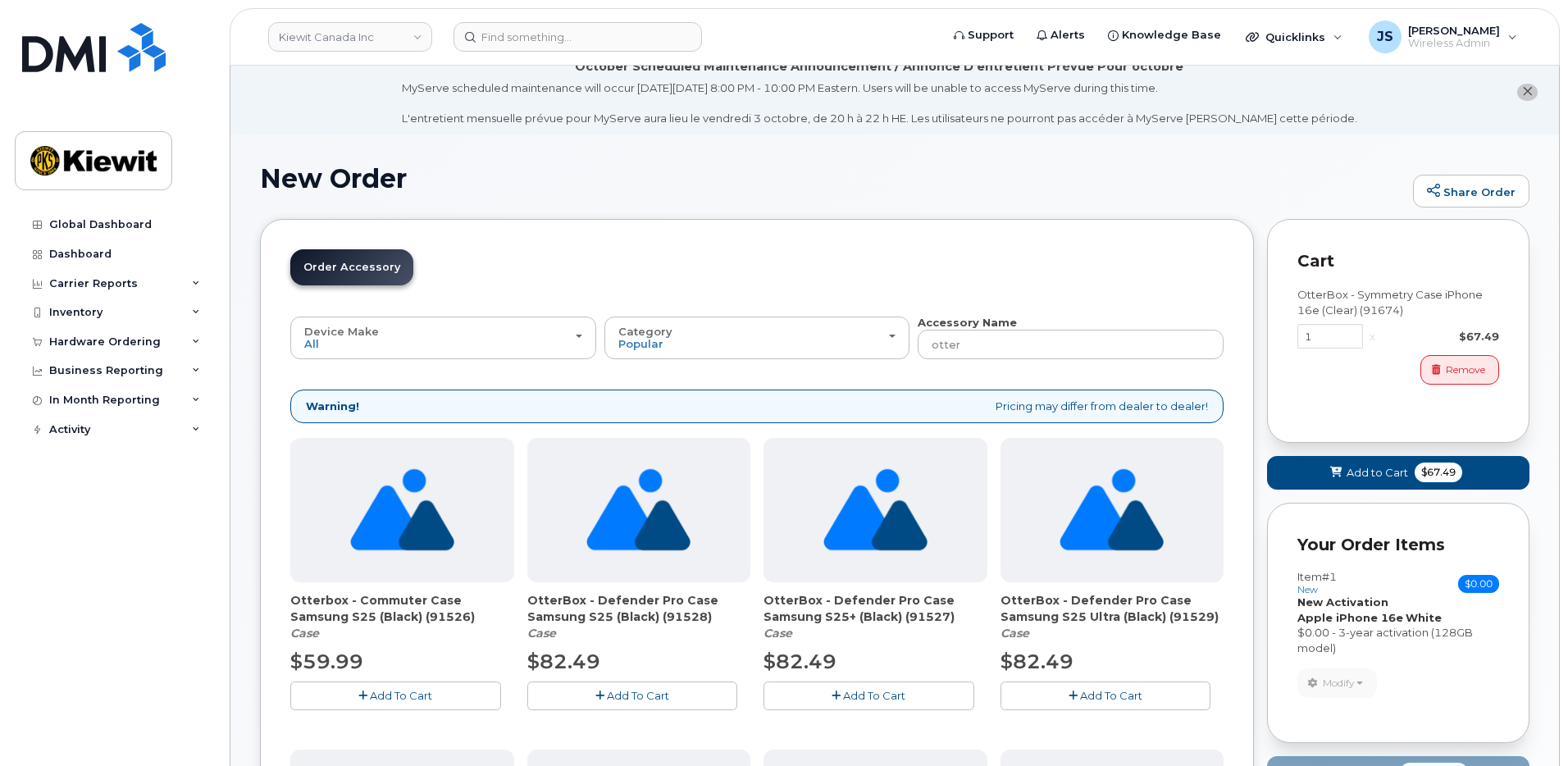
scroll to position [175, 0]
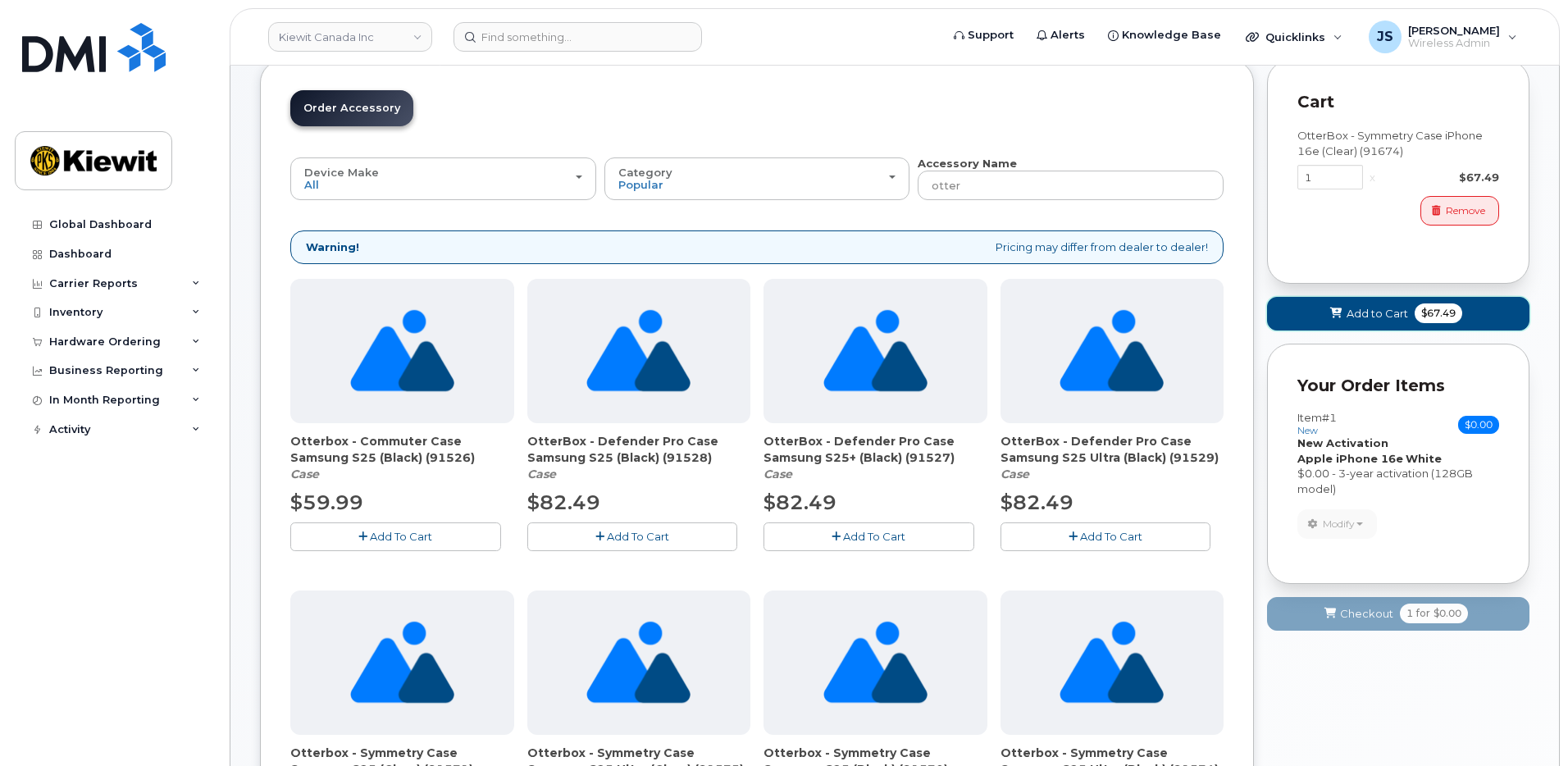
click at [1344, 309] on button "Add to Cart $67.49" at bounding box center [1397, 314] width 262 height 33
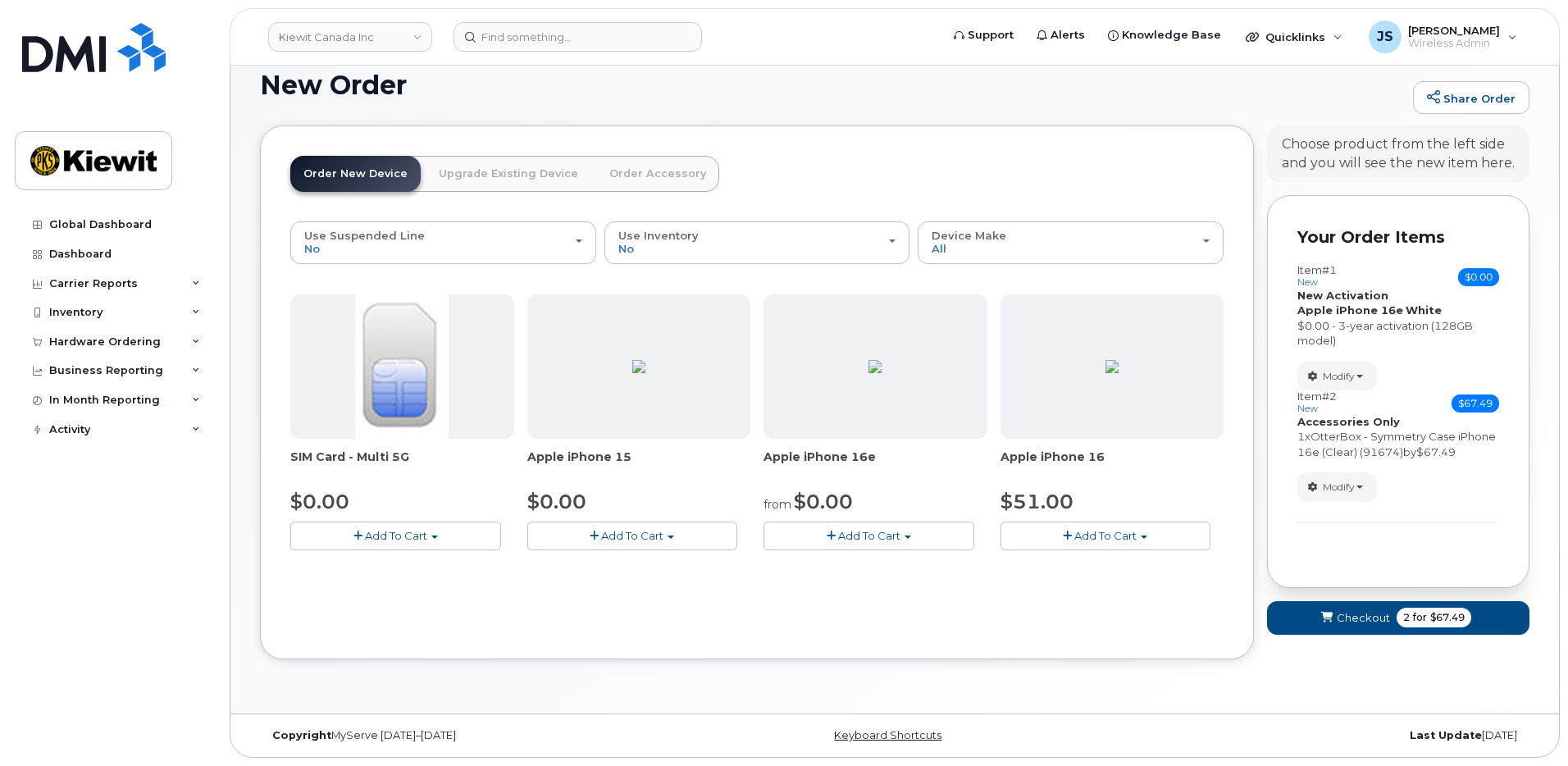
scroll to position [109, 0]
click at [1366, 481] on button "Modify" at bounding box center [1336, 485] width 79 height 28
click at [1342, 543] on span "Remove" at bounding box center [1342, 545] width 55 height 13
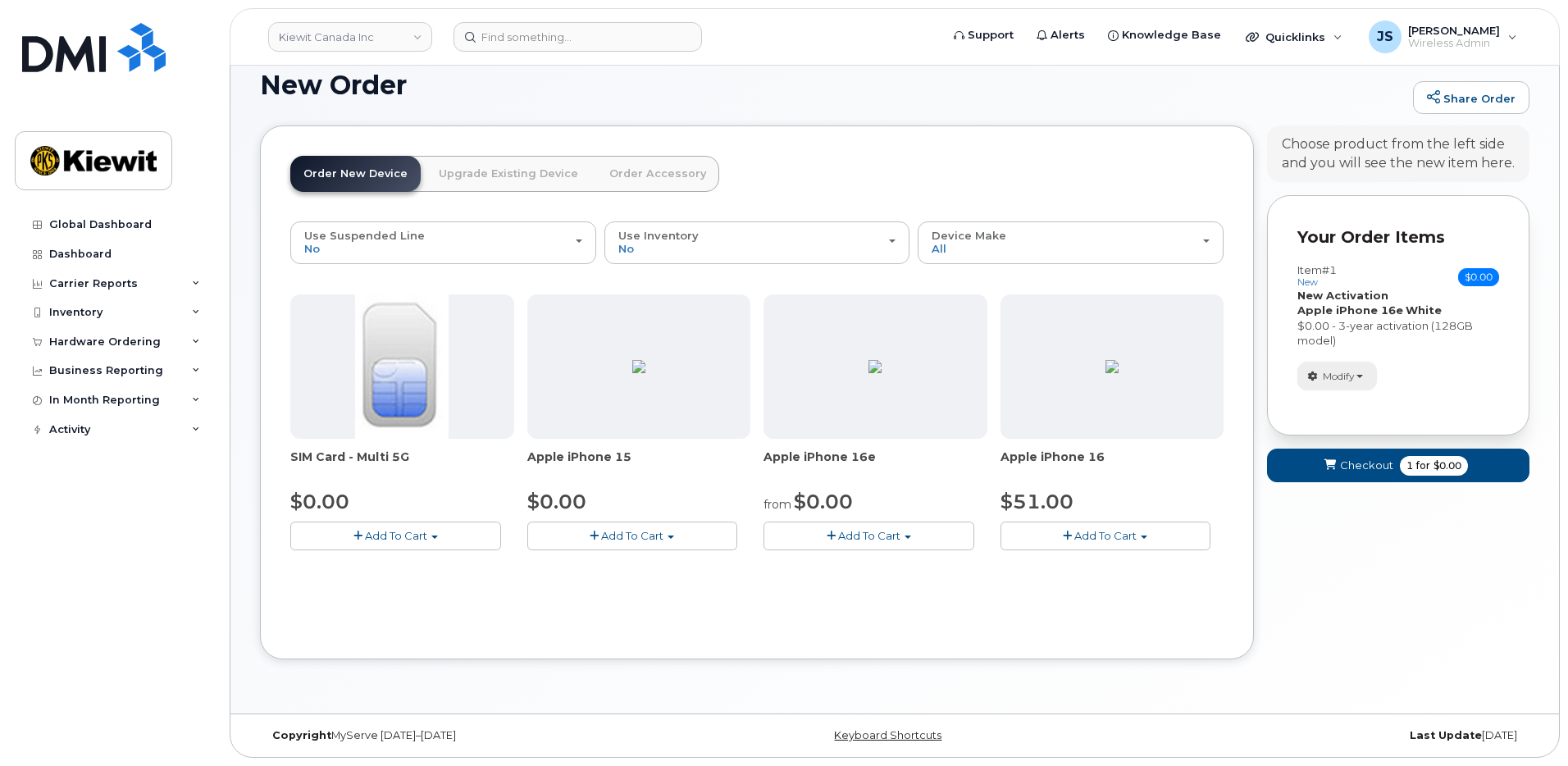
click at [1348, 377] on span "Modify" at bounding box center [1338, 376] width 32 height 15
click at [1358, 402] on link "change" at bounding box center [1376, 401] width 156 height 20
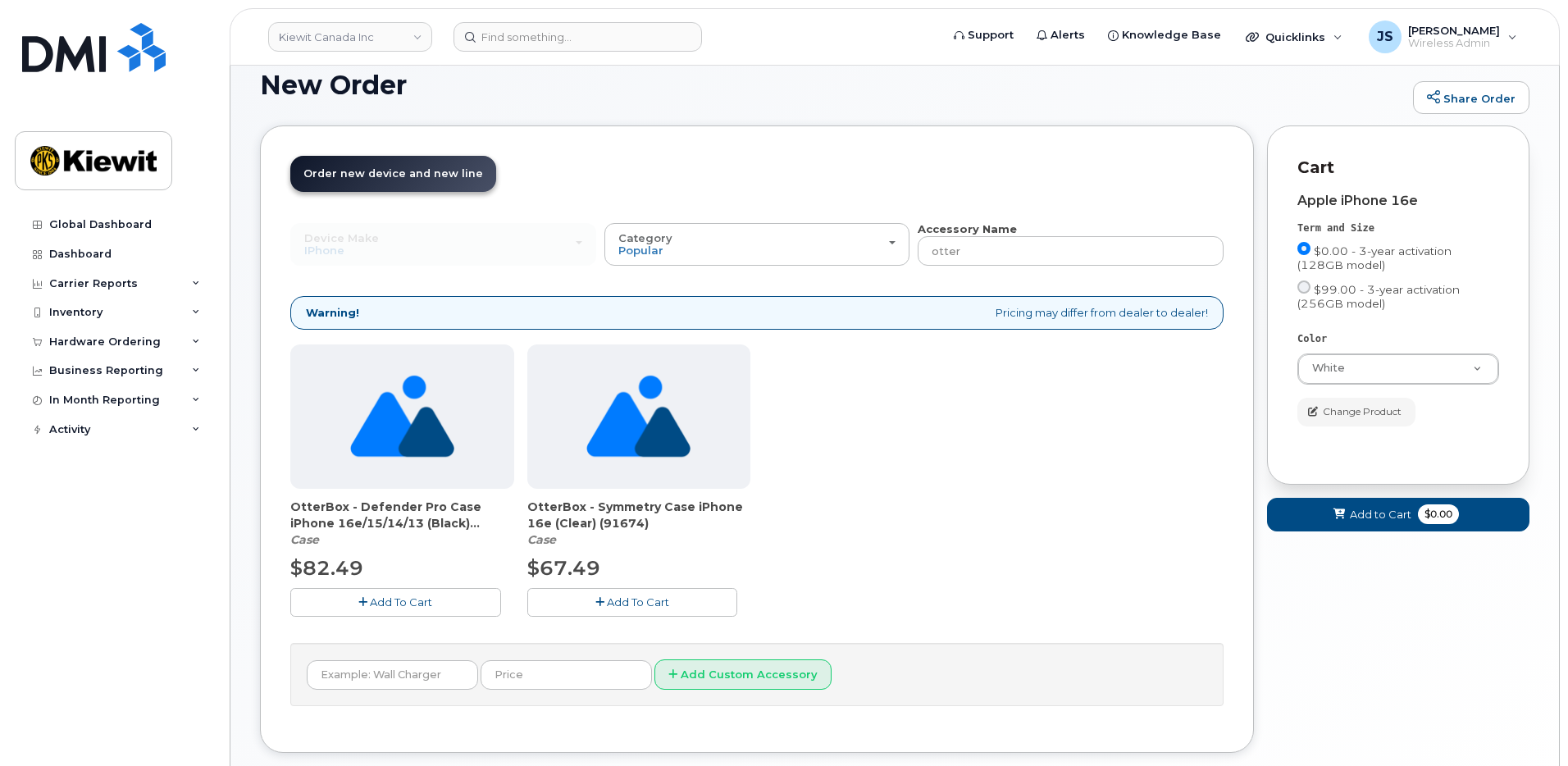
click at [627, 592] on button "Add To Cart" at bounding box center [632, 601] width 211 height 28
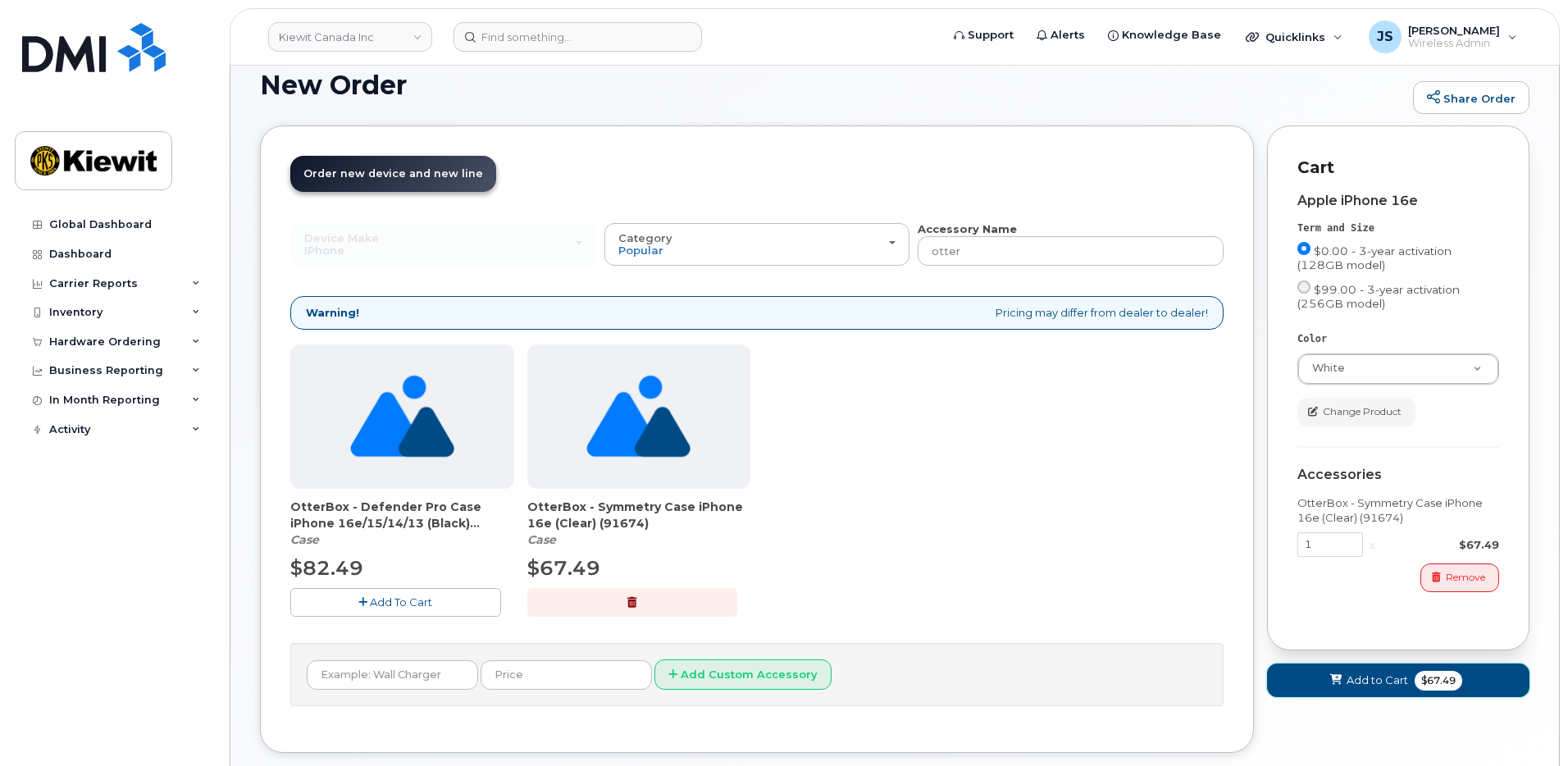
click at [1282, 686] on button "Add to Cart $67.49" at bounding box center [1397, 680] width 262 height 33
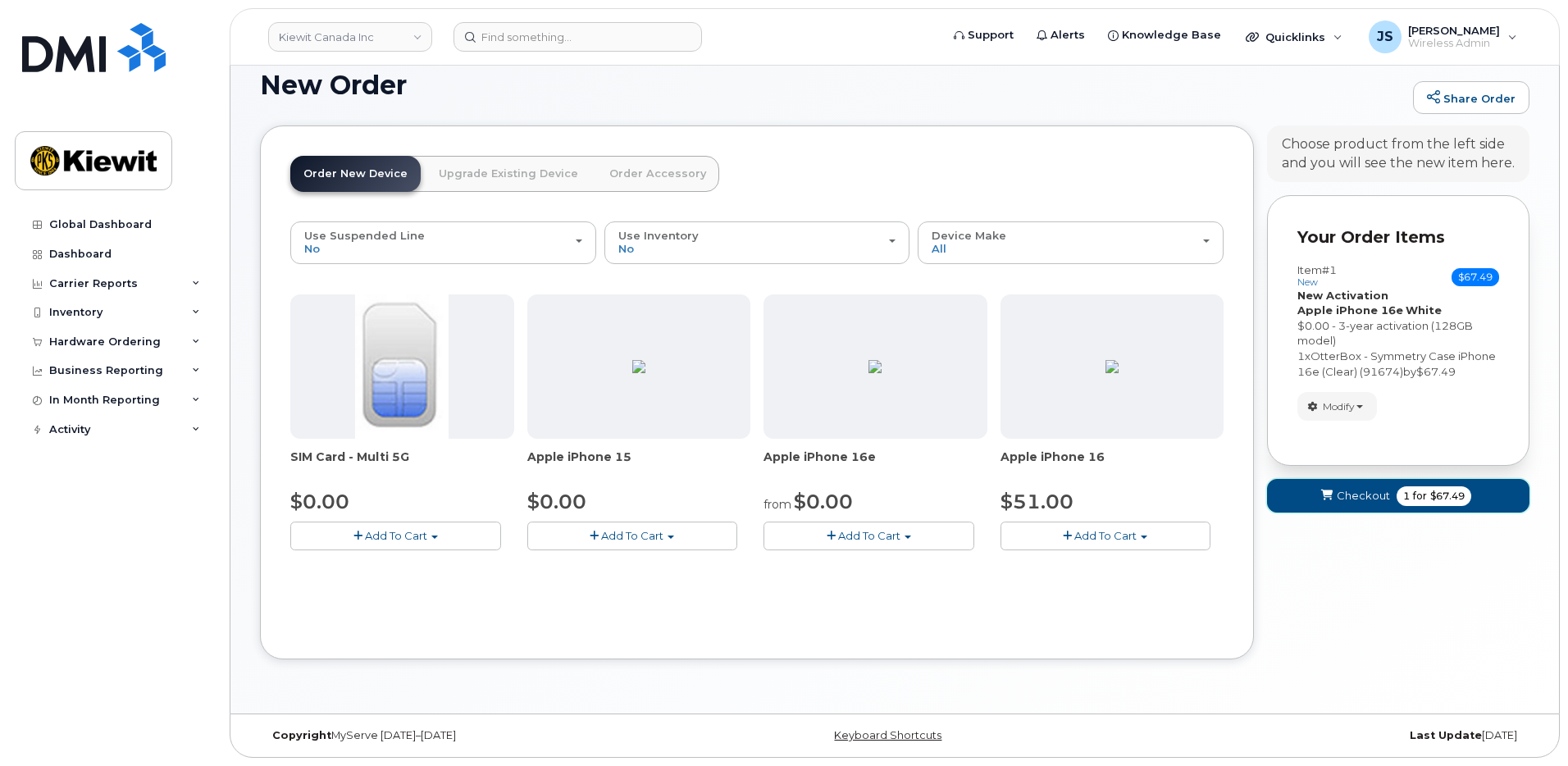
click at [1320, 499] on span "submit" at bounding box center [1327, 495] width 16 height 16
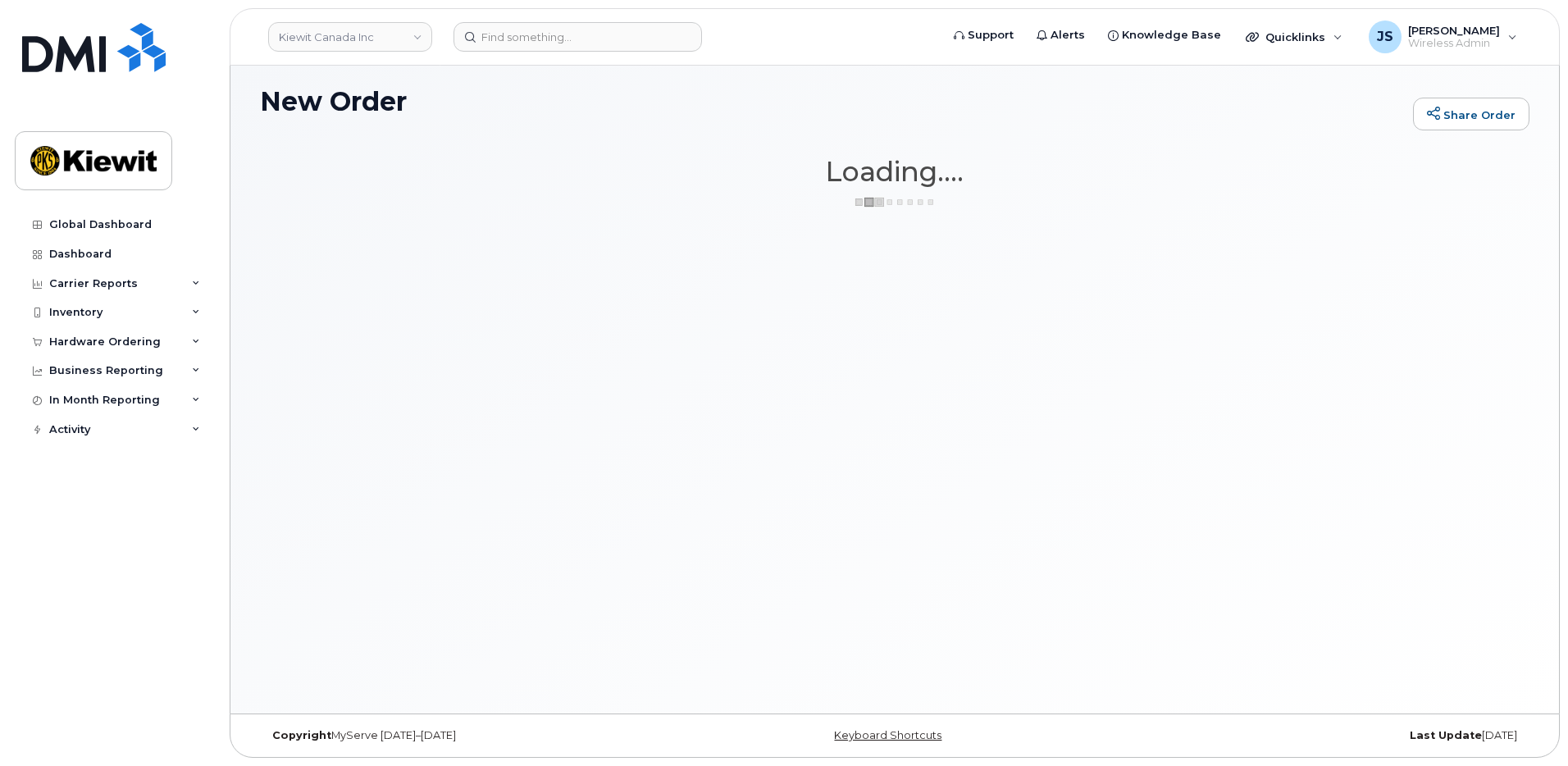
scroll to position [92, 0]
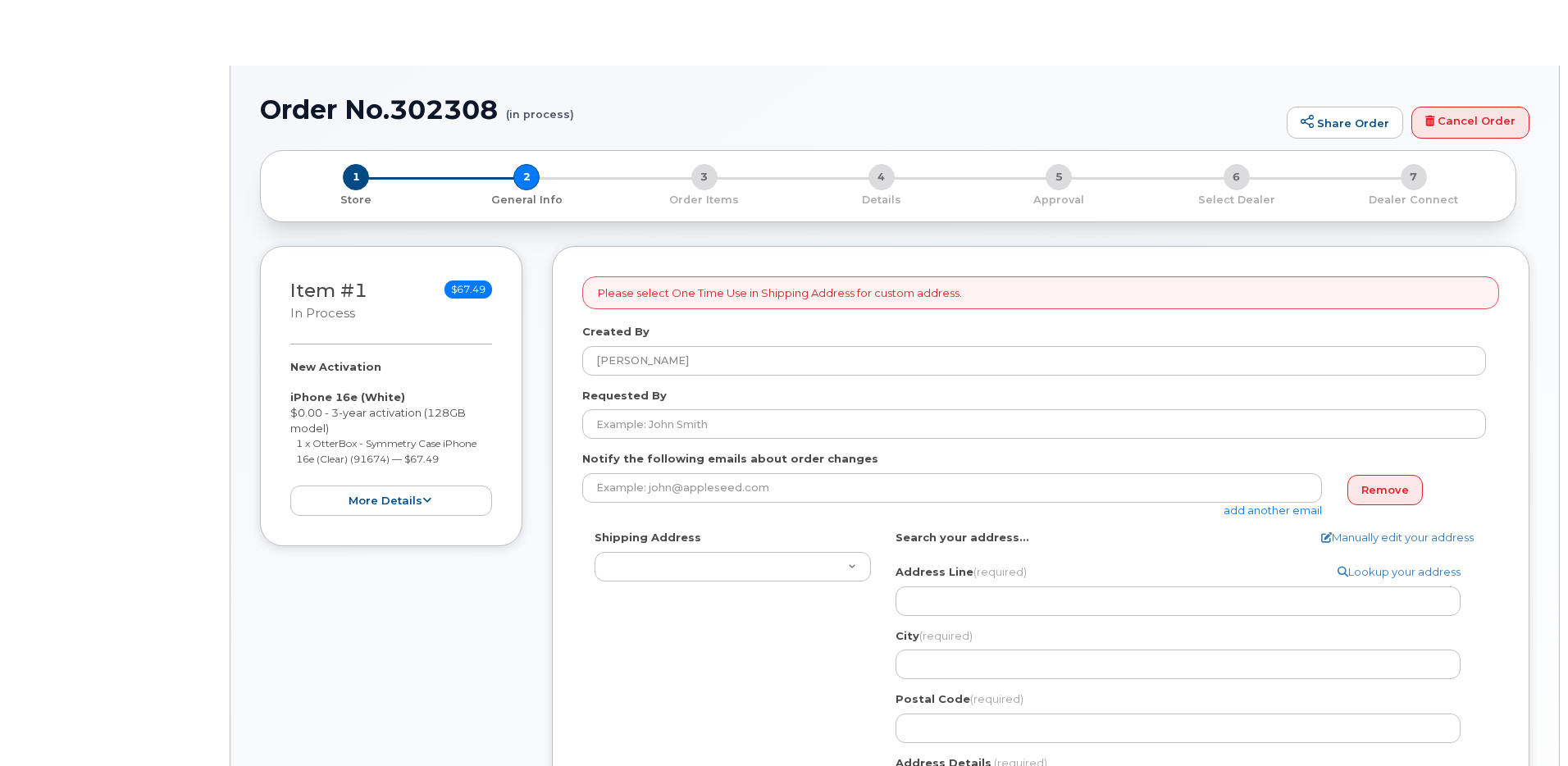
select select
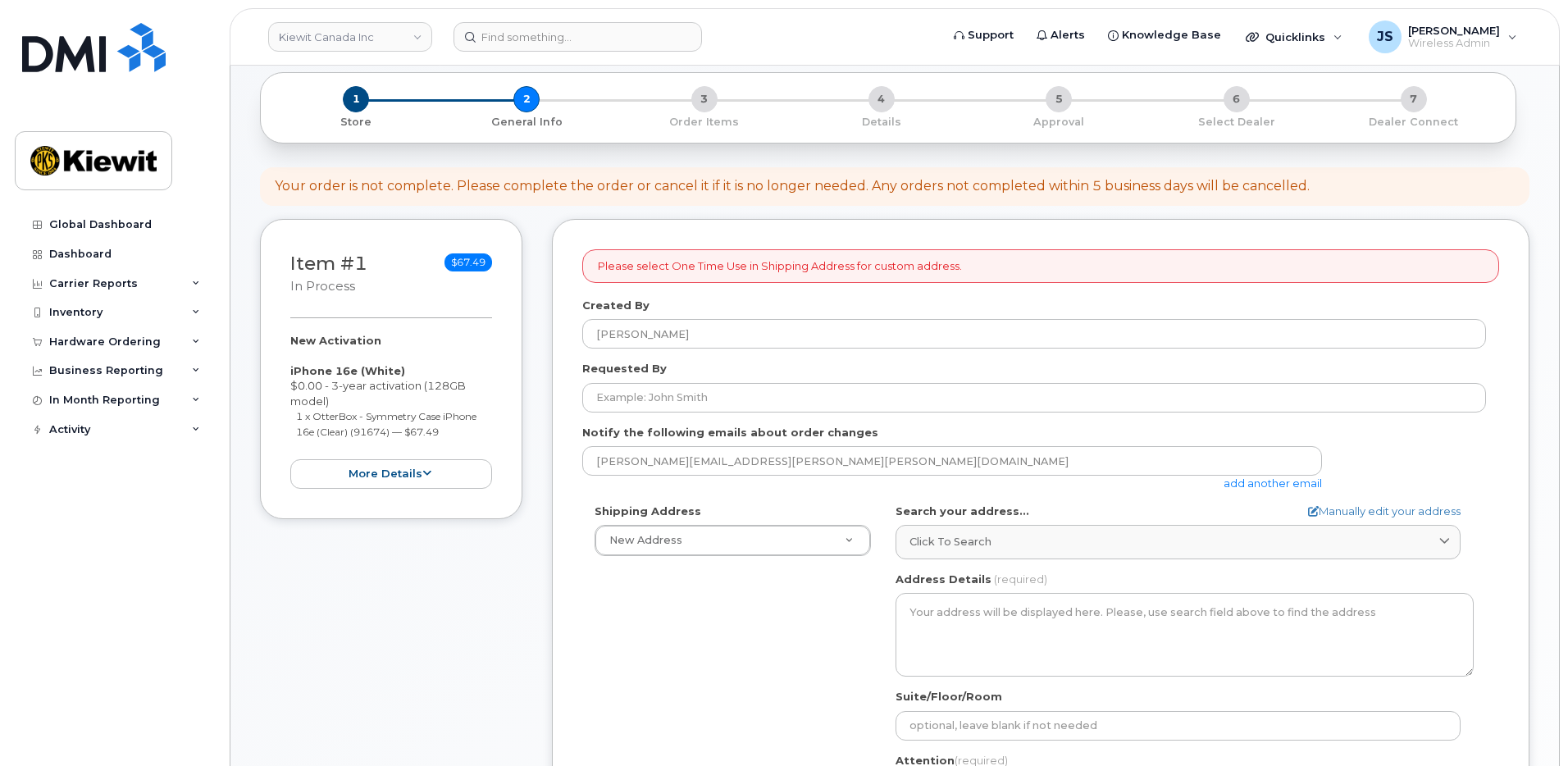
scroll to position [164, 0]
click at [1265, 487] on link "add another email" at bounding box center [1273, 481] width 98 height 13
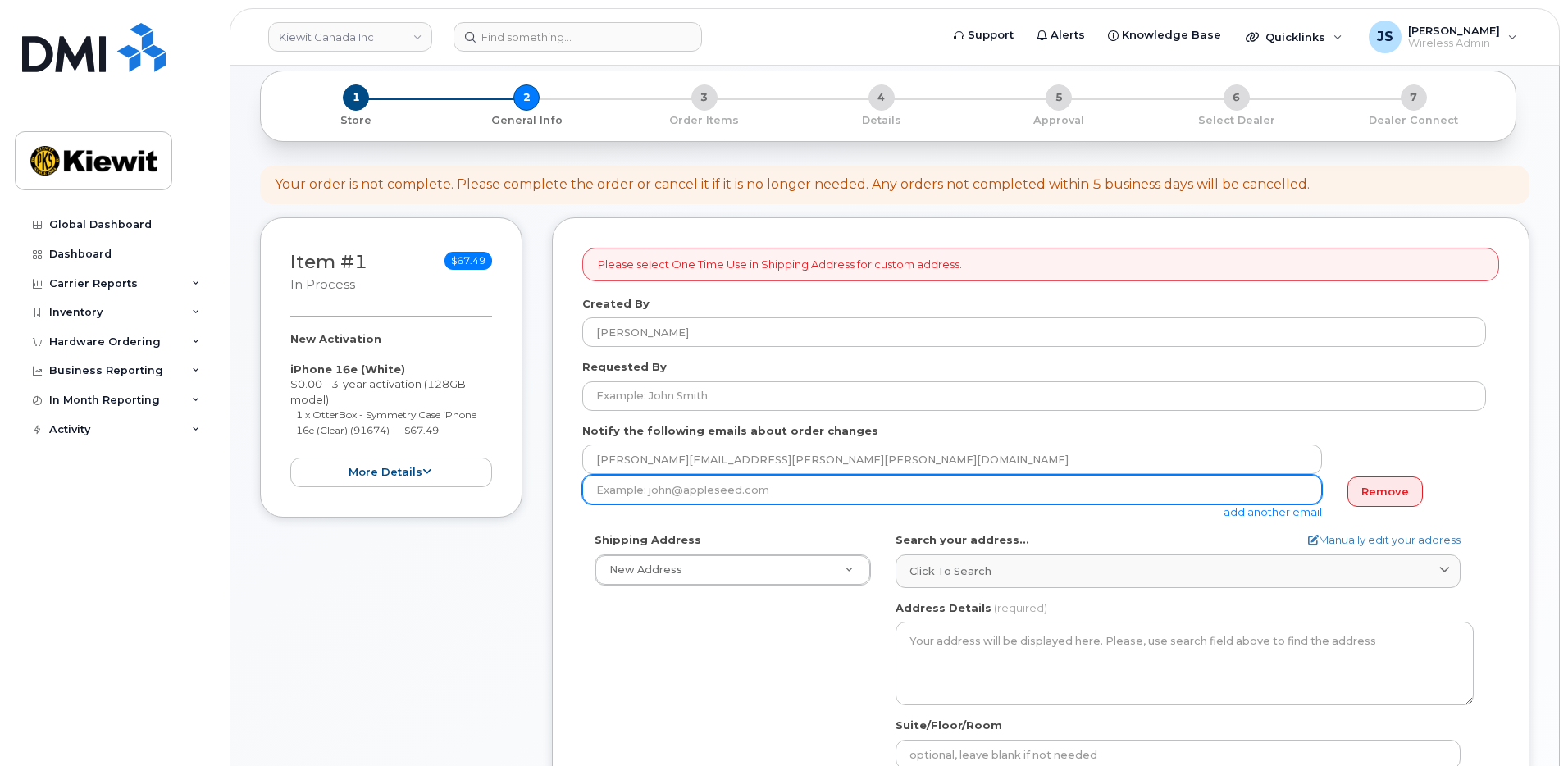
click at [692, 496] on input "email" at bounding box center [952, 489] width 740 height 29
paste input "Martin.Cartier"
type input "Martin.Cartier@kiewit.com"
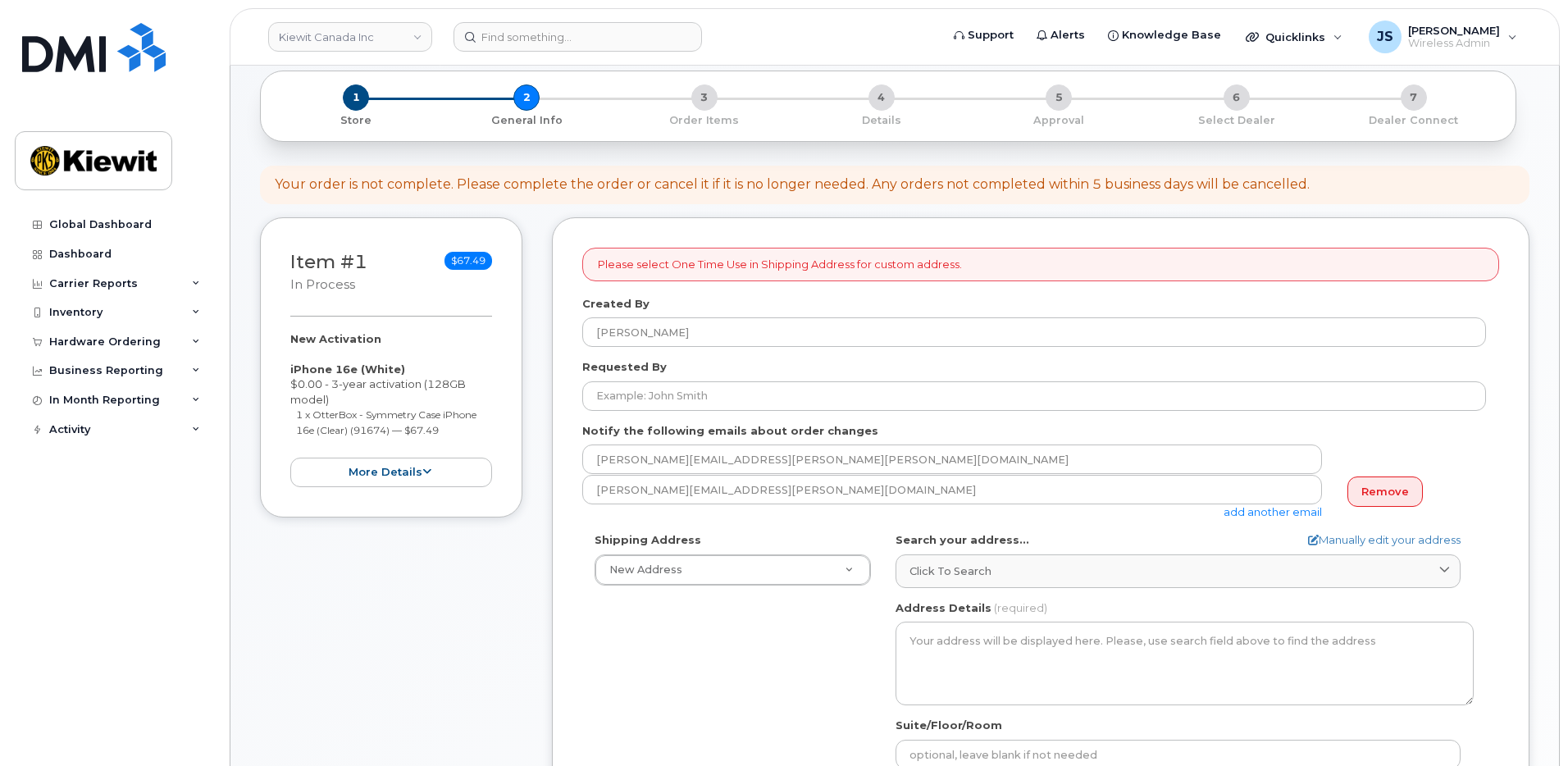
click at [1276, 512] on link "add another email" at bounding box center [1273, 511] width 98 height 13
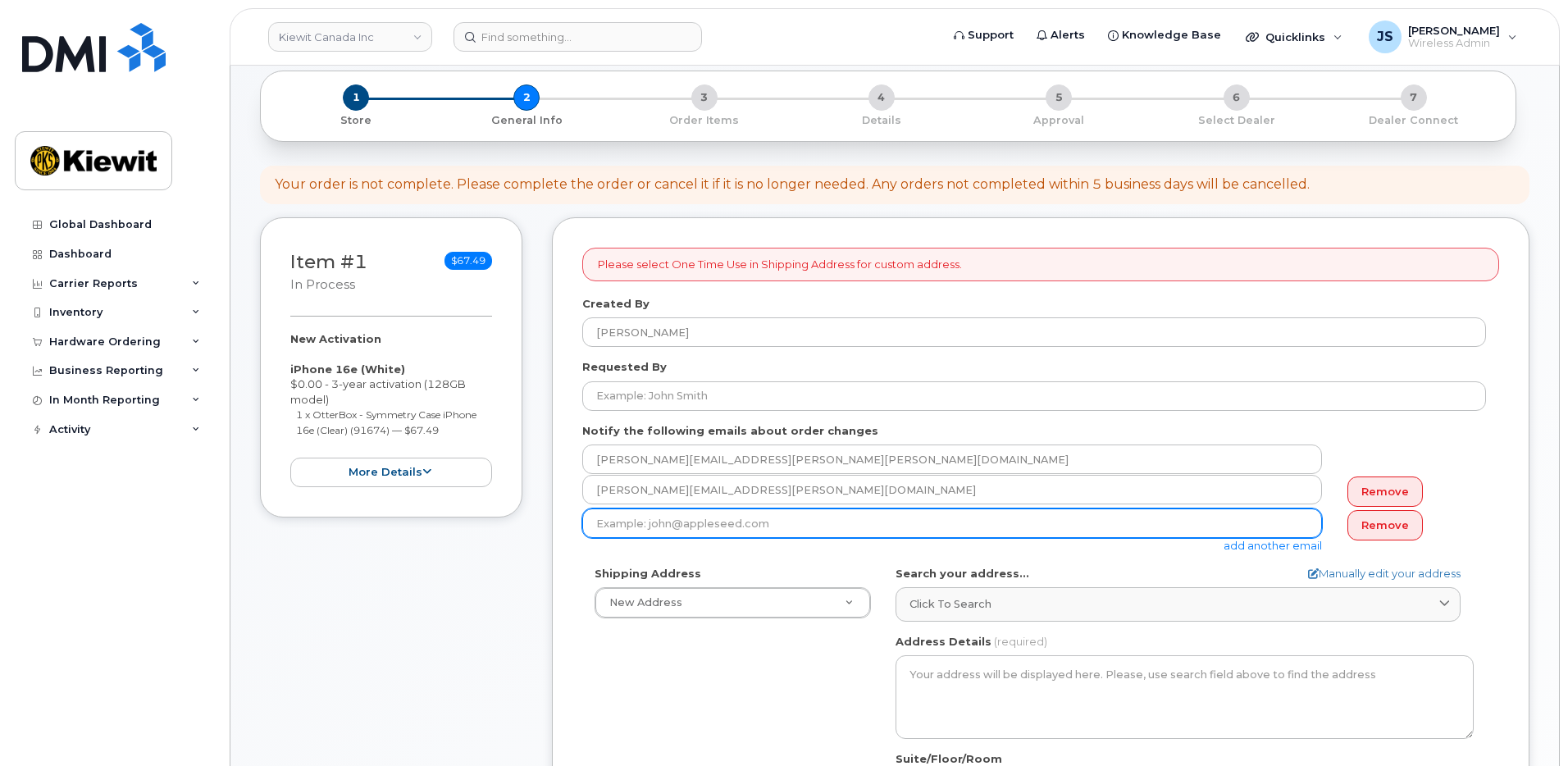
click at [760, 530] on input "email" at bounding box center [952, 523] width 740 height 29
paste input "Taylor.Blagdon"
type input "Taylor.Blagdon@kiewit.com"
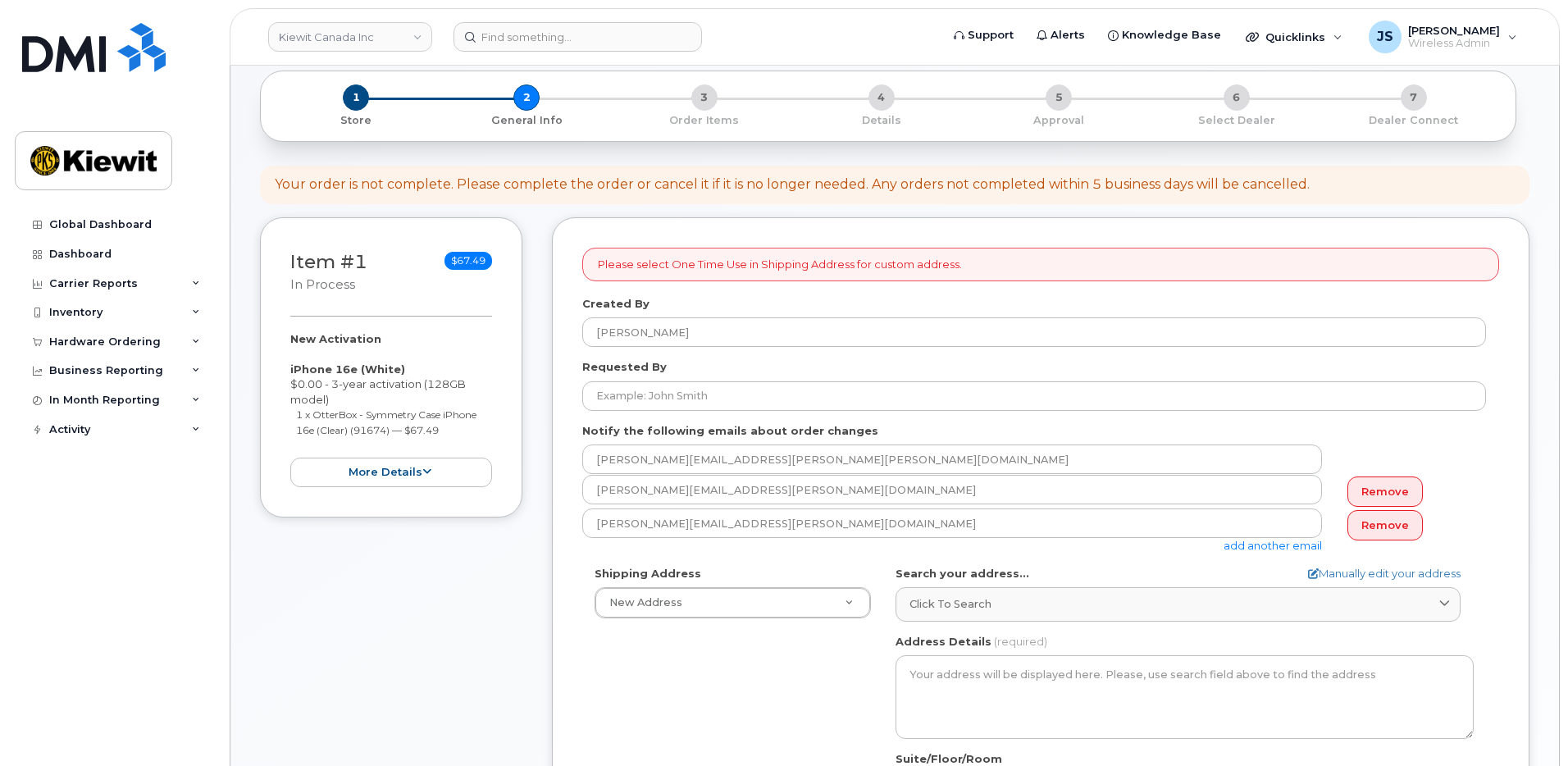
click at [652, 661] on div "Shipping Address New Address New Address Beaver Marine Limited Cahill-Ganotec, …" at bounding box center [1033, 754] width 904 height 377
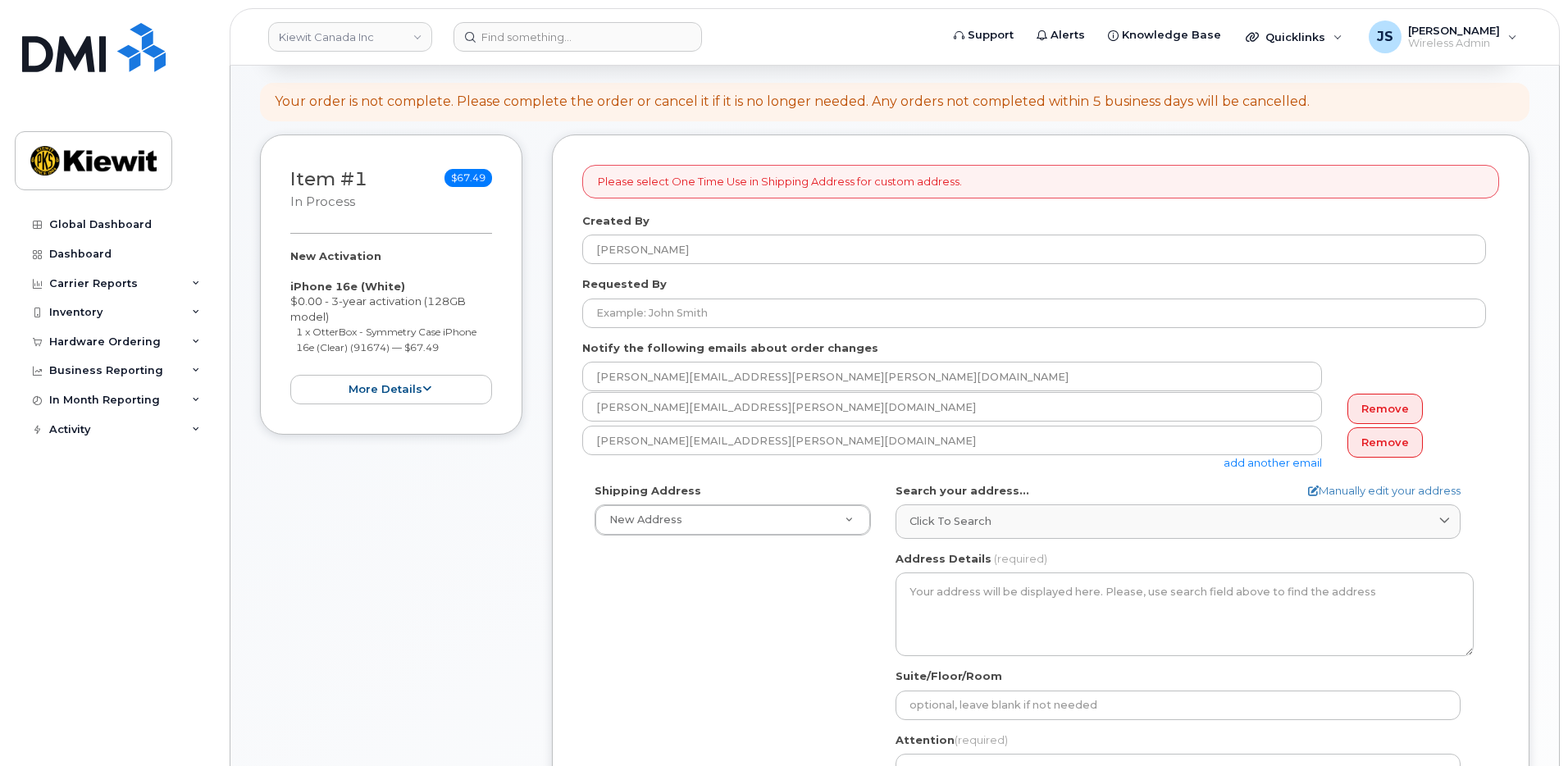
scroll to position [328, 0]
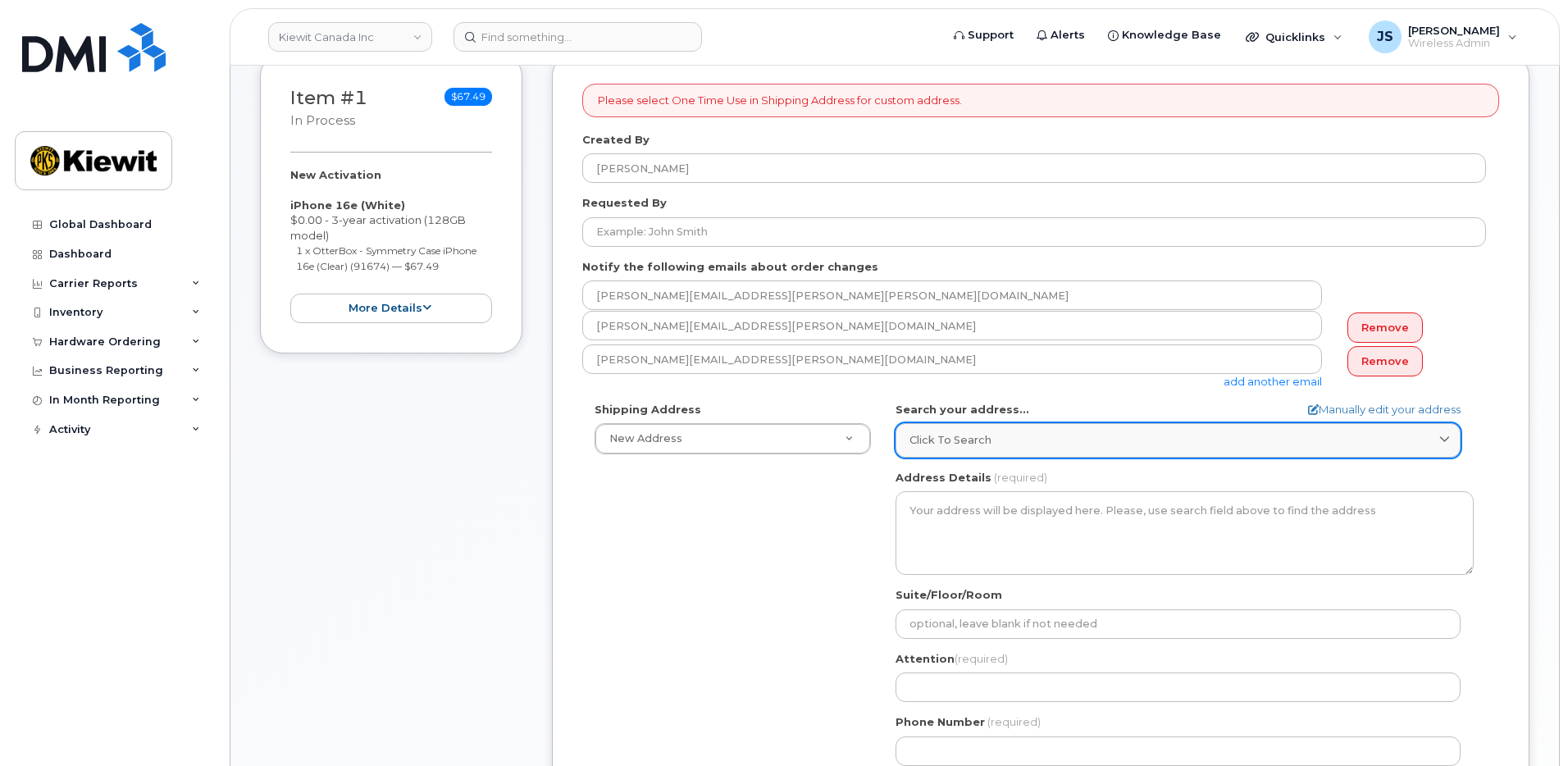
click at [1116, 440] on div "Click to search" at bounding box center [1177, 439] width 537 height 16
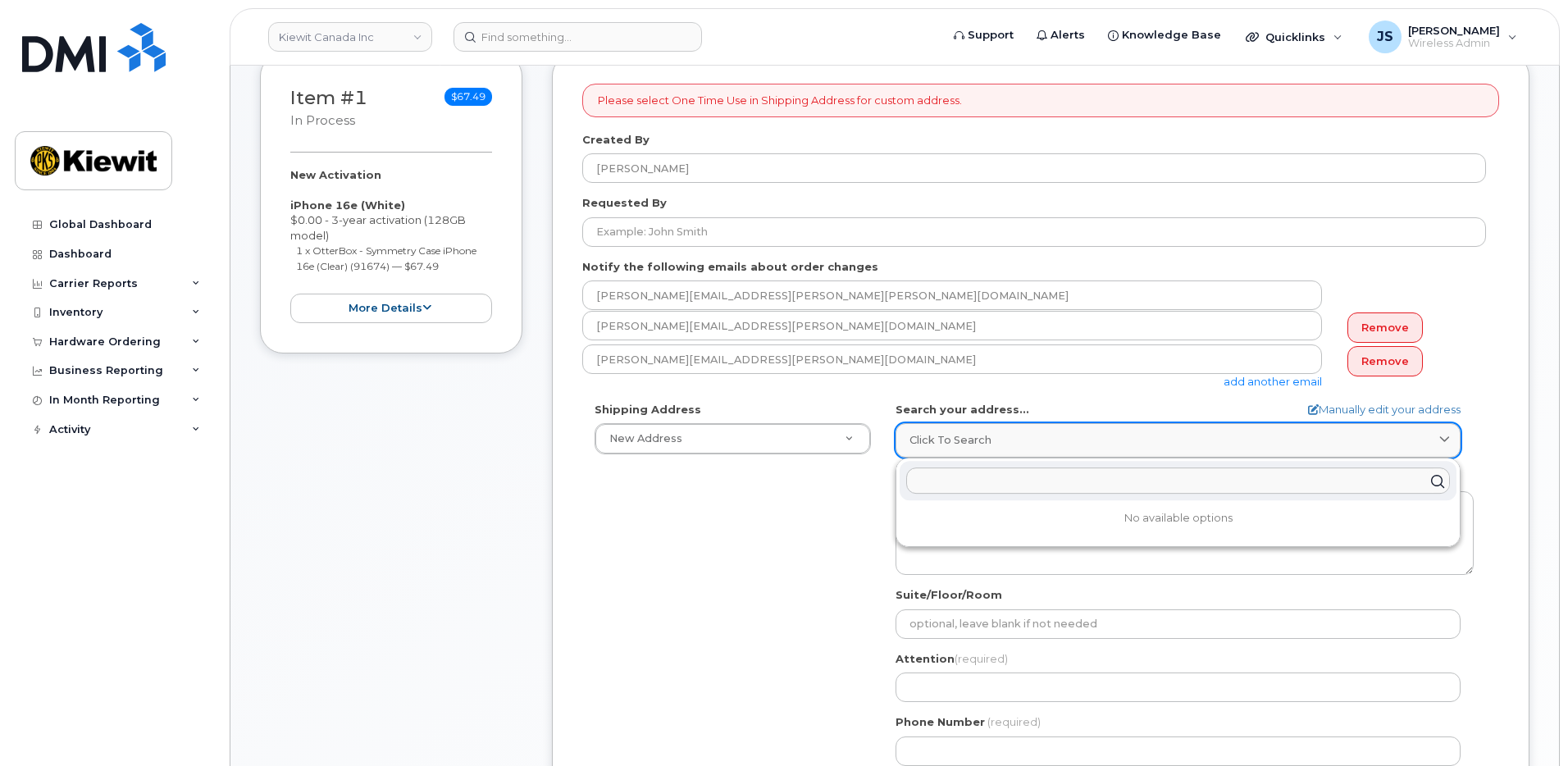
paste input "3777 Rue Dollard Desjardins, Montréal, QC H1B 5W9"
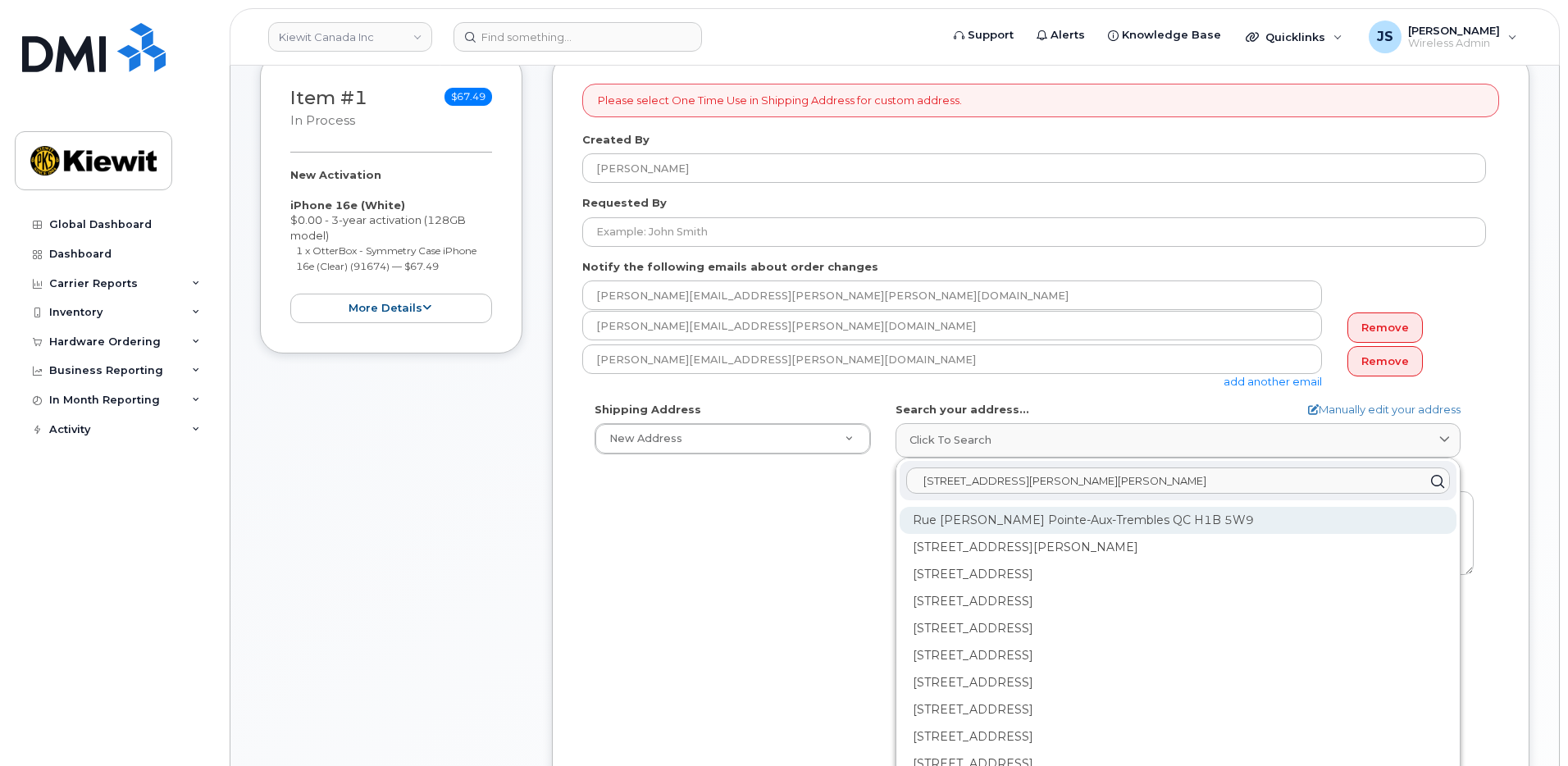
type input "3777 Rue Dollard Desjardins, Montréal, QC H1B 5W9"
click at [1205, 516] on div "Rue Dollard-Desjardins Pointe-Aux-Trembles QC H1B 5W9" at bounding box center [1177, 521] width 556 height 27
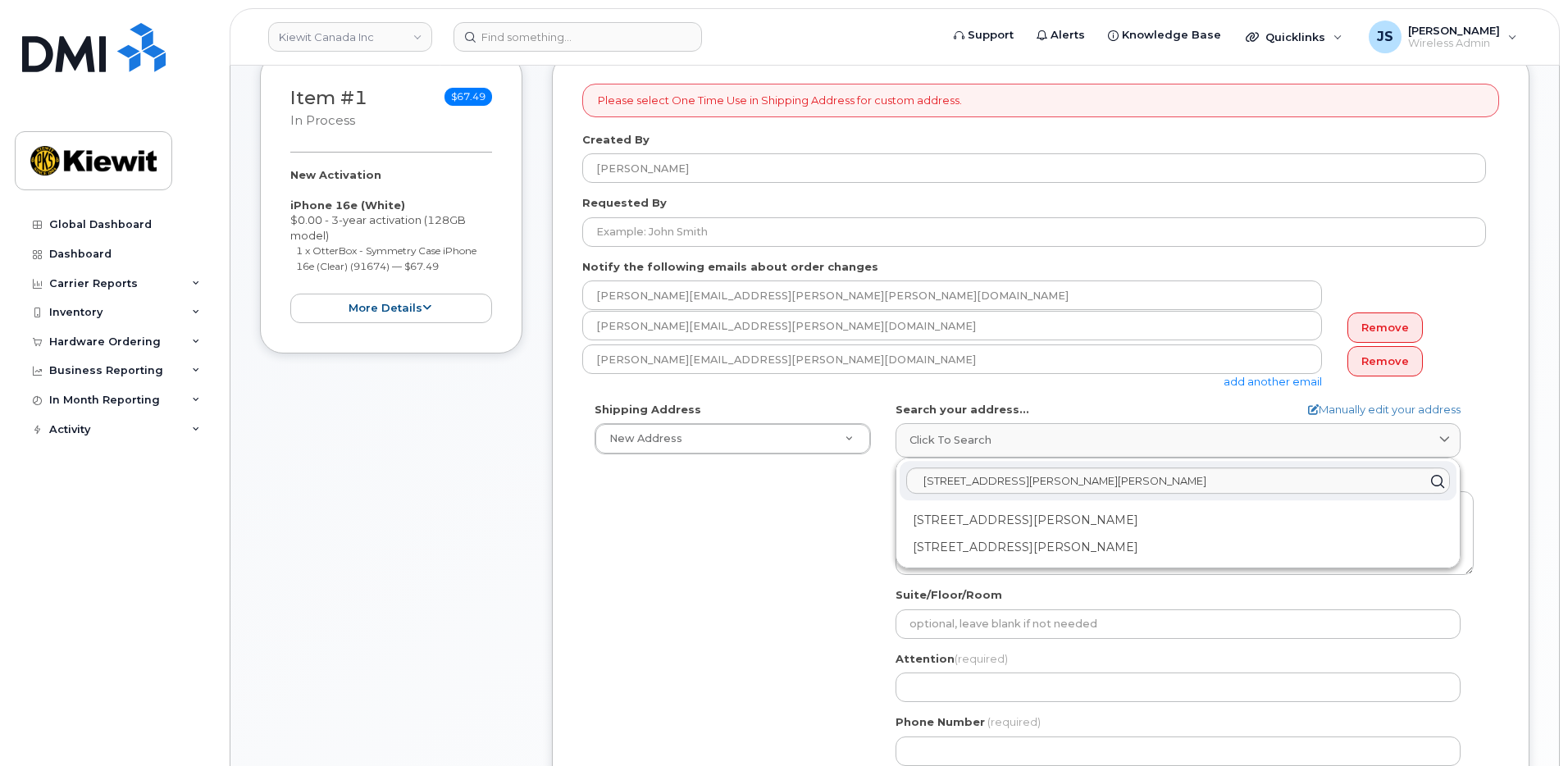
click at [829, 513] on div "Shipping Address New Address New Address Beaver Marine Limited Cahill-Ganotec, …" at bounding box center [1033, 590] width 904 height 377
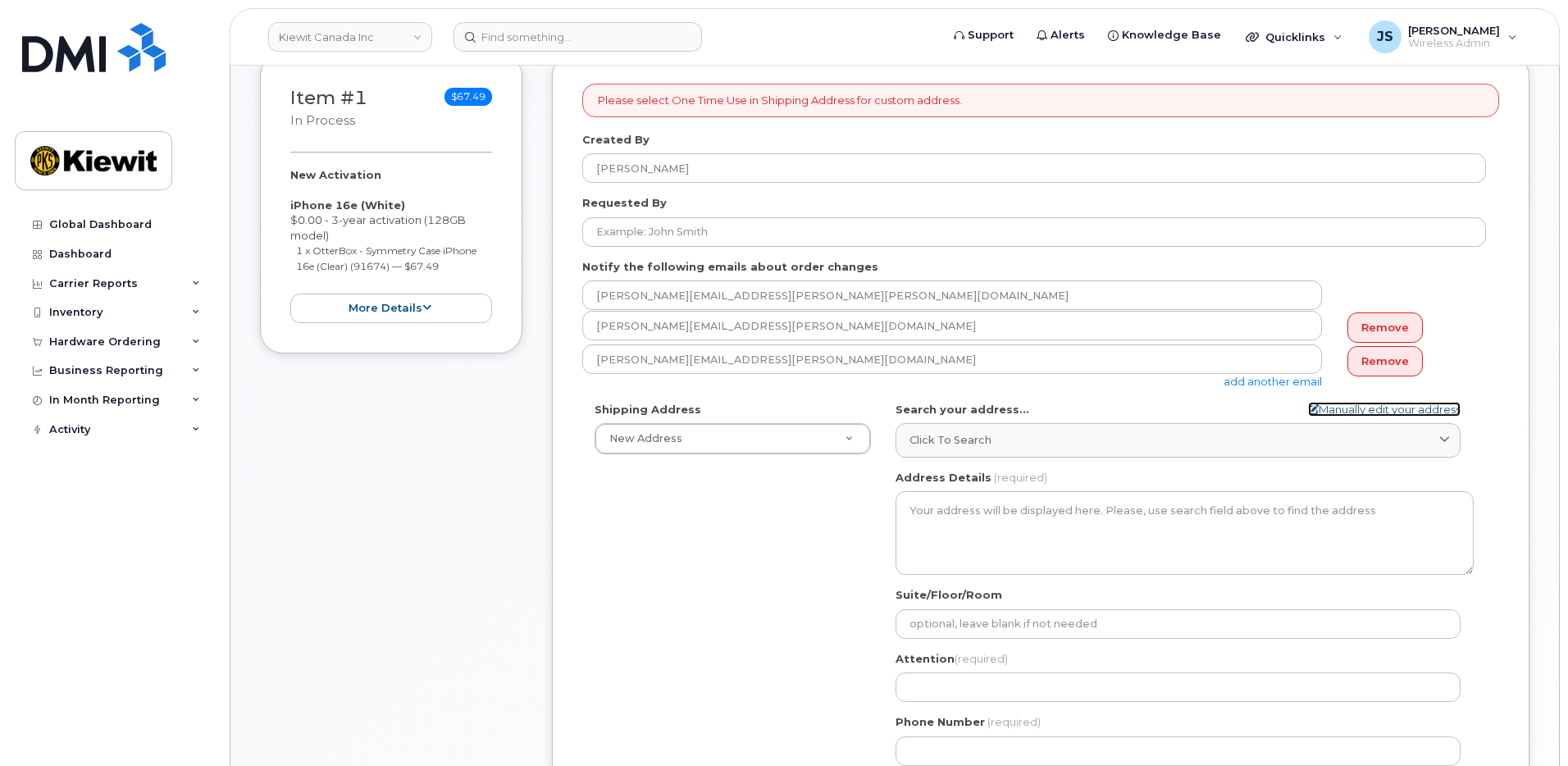
click at [1339, 410] on link "Manually edit your address" at bounding box center [1384, 410] width 152 height 16
select select
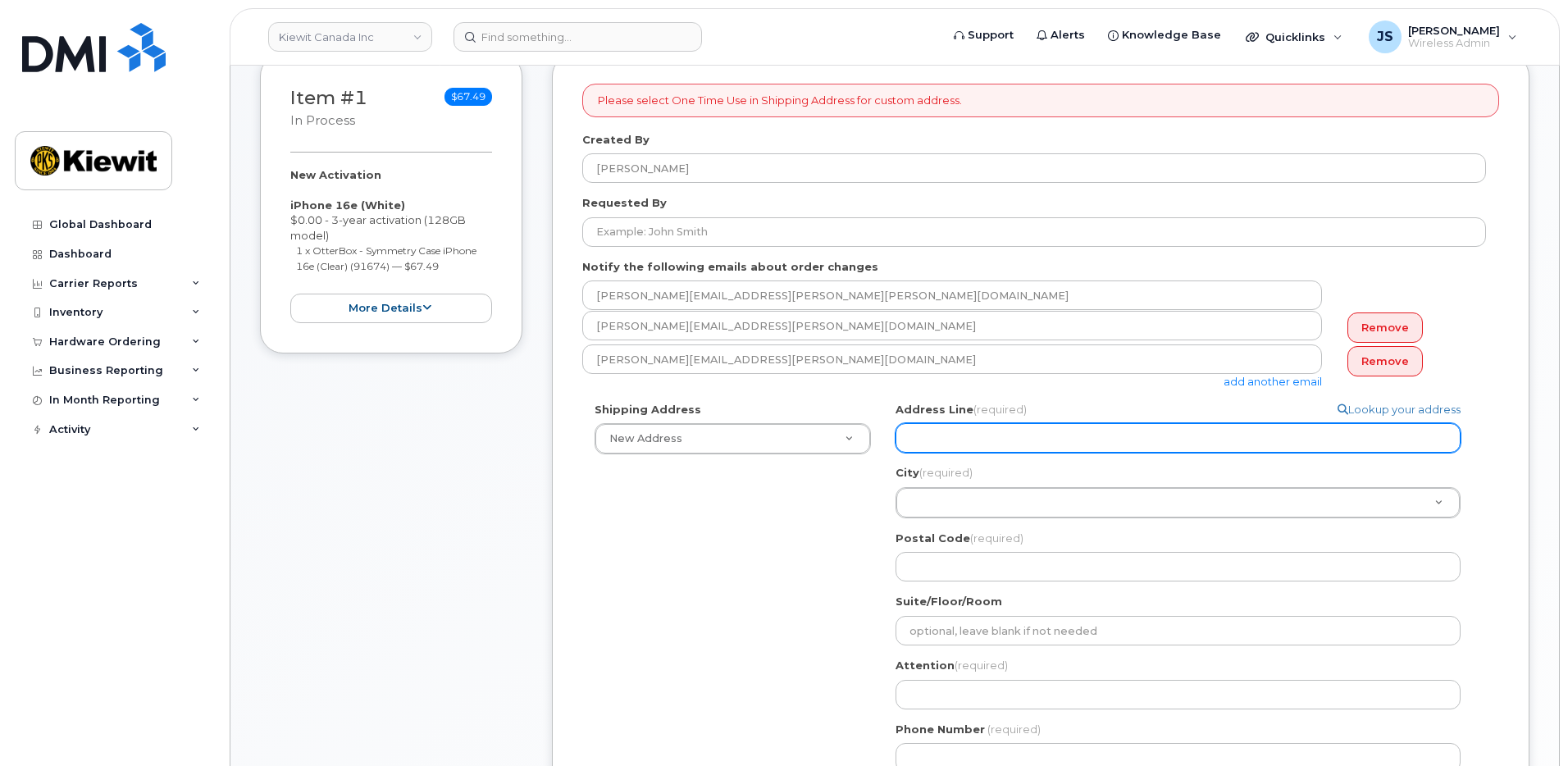
click at [1051, 434] on input "Address Line (required)" at bounding box center [1178, 437] width 565 height 29
paste input "3777 Rue Dollard Desjardins, Montréal, QC H1B 5W9"
type input "3777 Rue Dollard Desjardins, Montréal, QC H1B 5W9"
drag, startPoint x: 1228, startPoint y: 436, endPoint x: 1070, endPoint y: 447, distance: 158.4
click at [1070, 447] on input "3777 Rue Dollard Desjardins, Montréal, QC H1B 5W9" at bounding box center [1178, 437] width 565 height 29
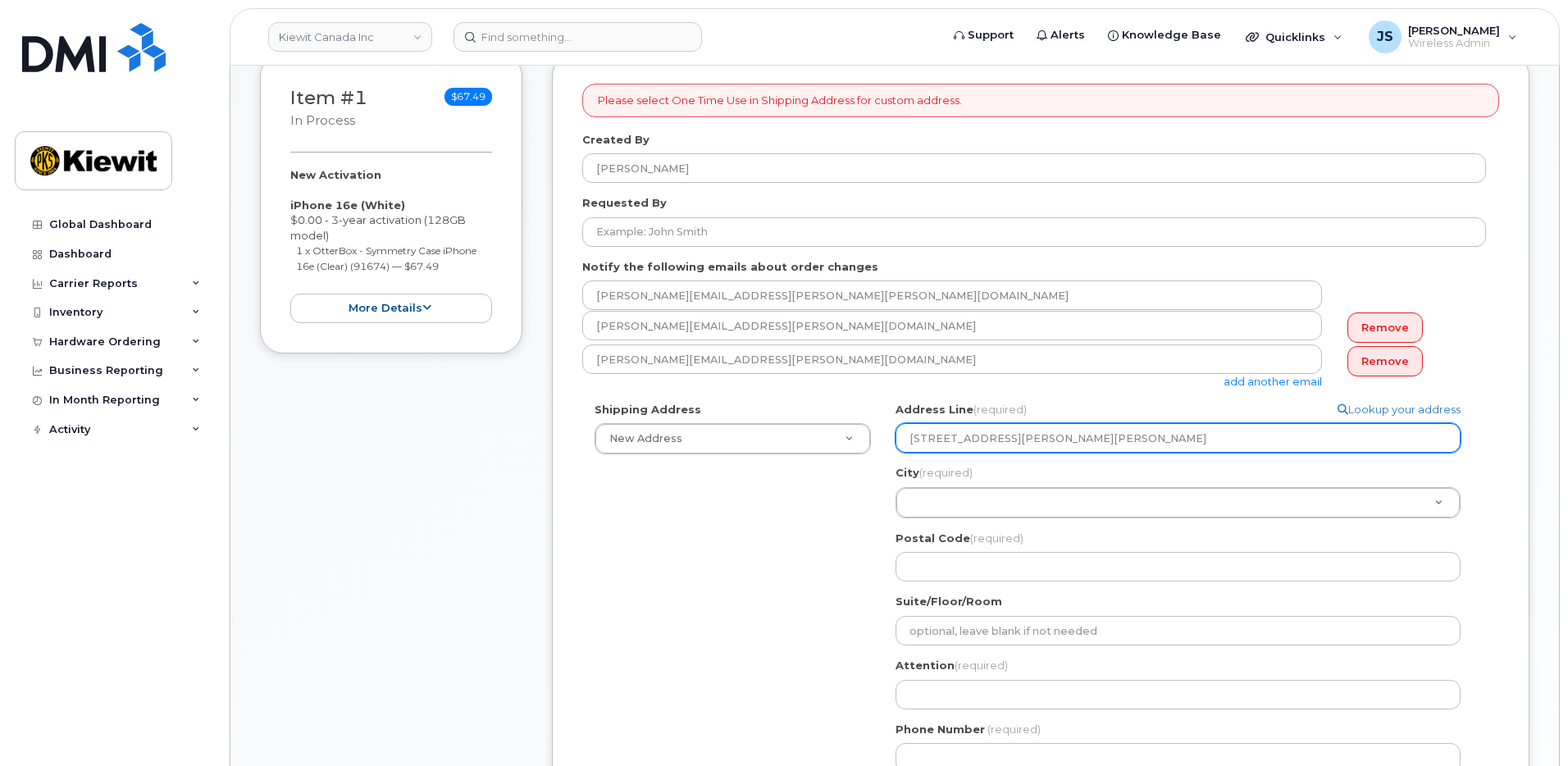
select select
type input "3777 Rue Dollard Desjardins,"
select select
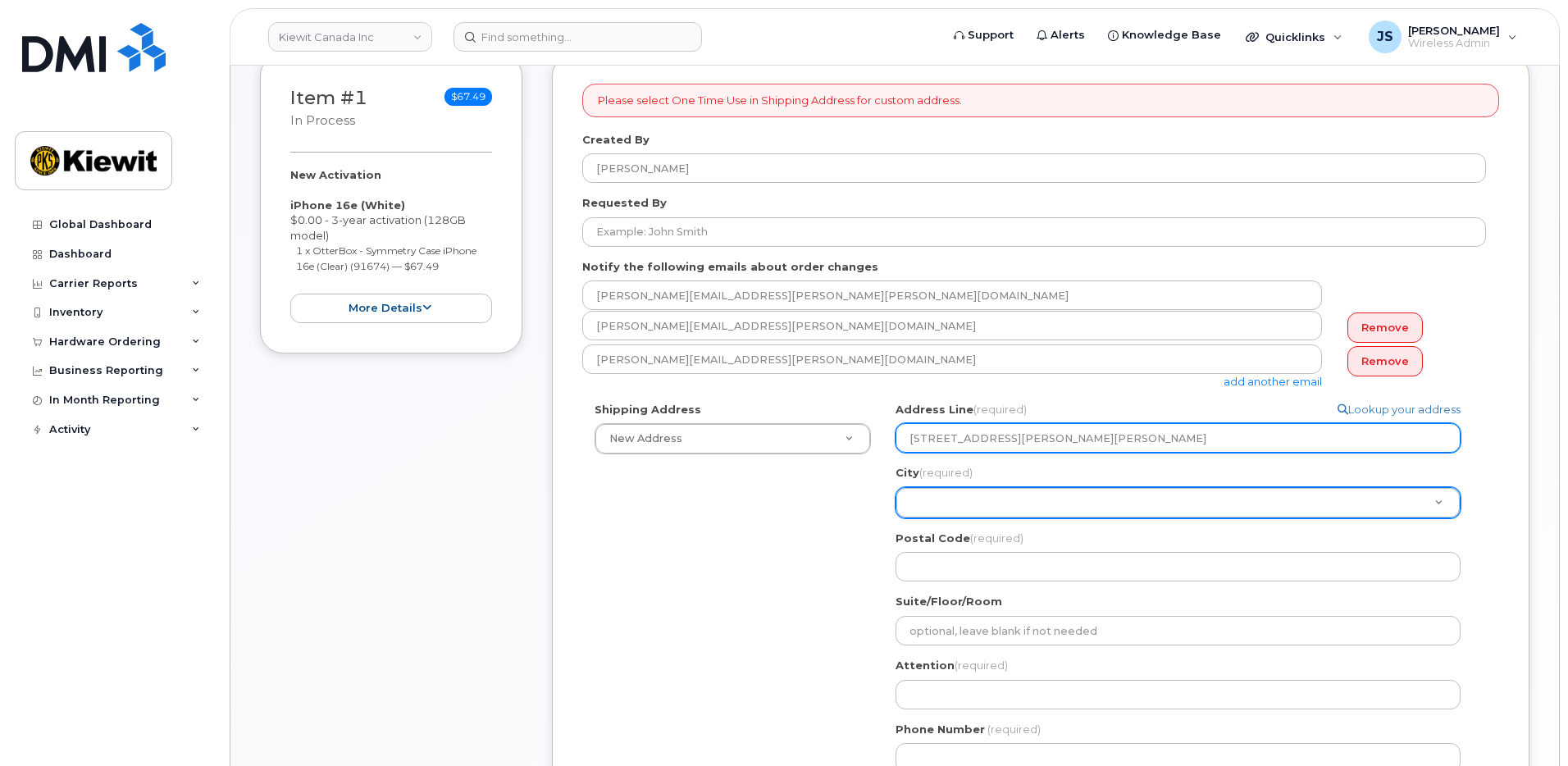
type input "3777 Rue Dollard Desjardins"
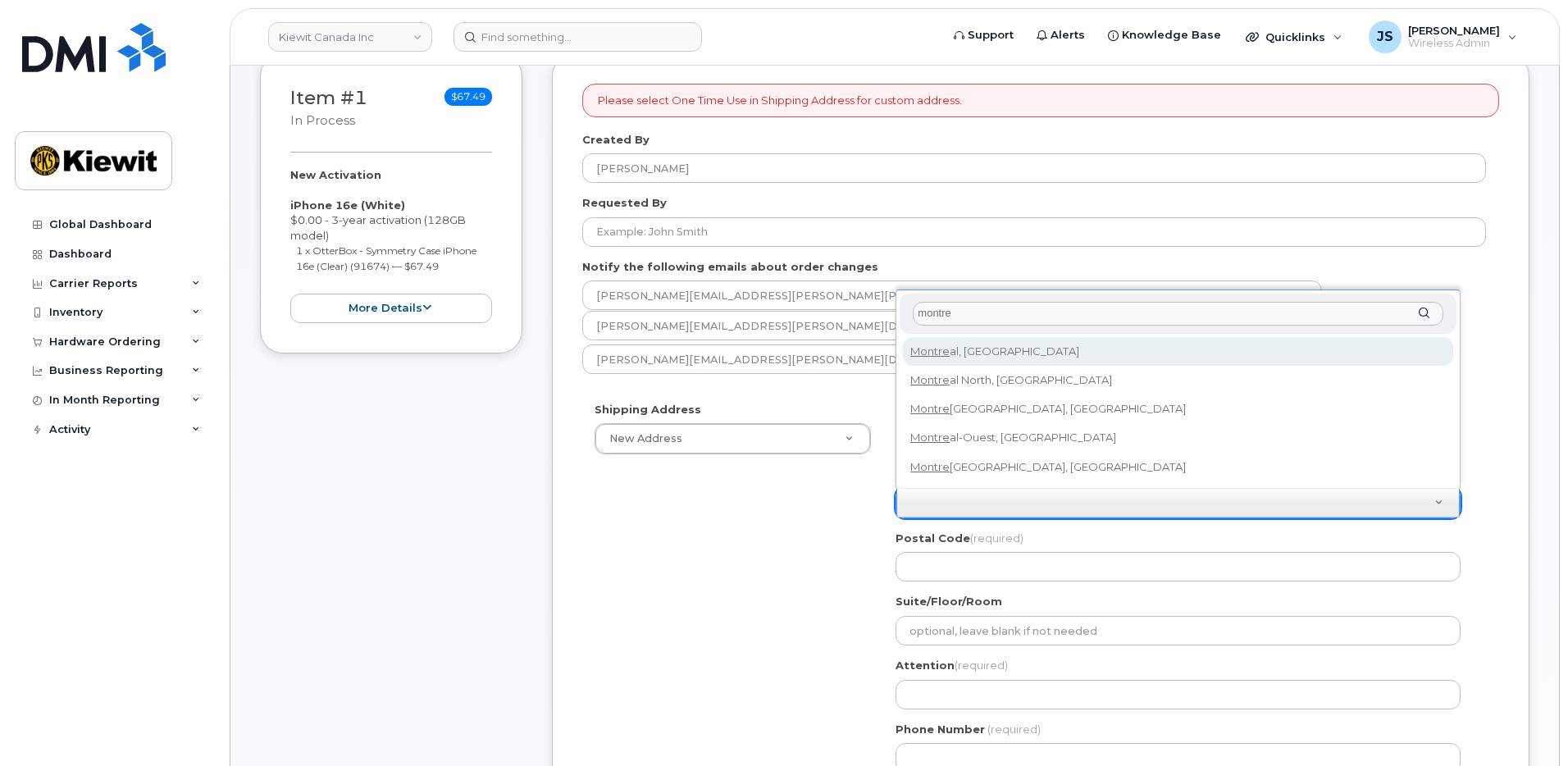
type input "montre"
select select
type input "7229"
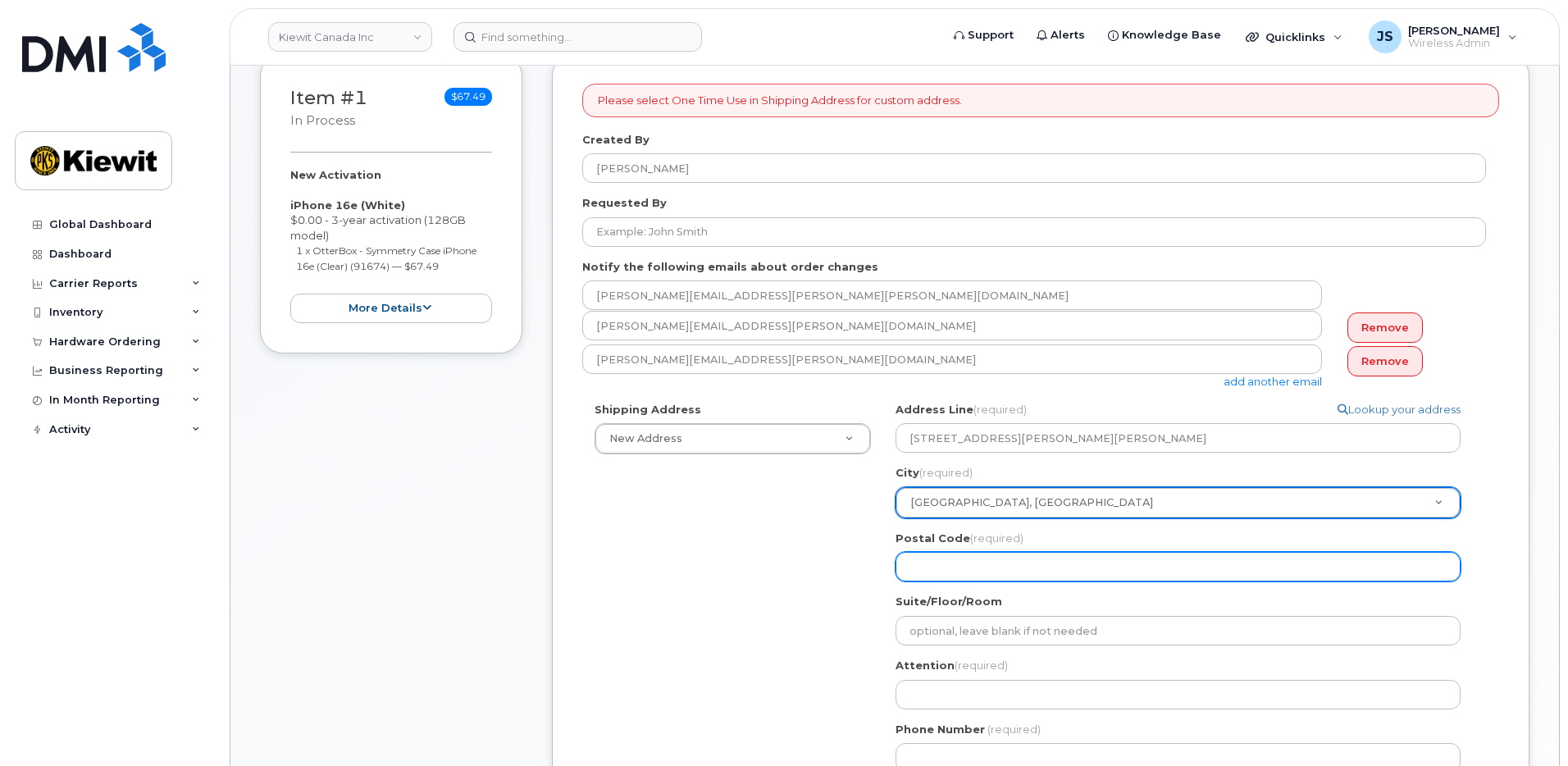
drag, startPoint x: 767, startPoint y: 553, endPoint x: 926, endPoint y: 576, distance: 160.7
click at [768, 553] on div "Shipping Address New Address New Address Beaver Marine Limited Cahill-Ganotec, …" at bounding box center [1033, 593] width 904 height 383
click at [968, 579] on input "Postal Code (required)" at bounding box center [1178, 566] width 565 height 29
paste input "Montréal, QC H1B 5W9"
type input "Montréal, QC H1B 5W9"
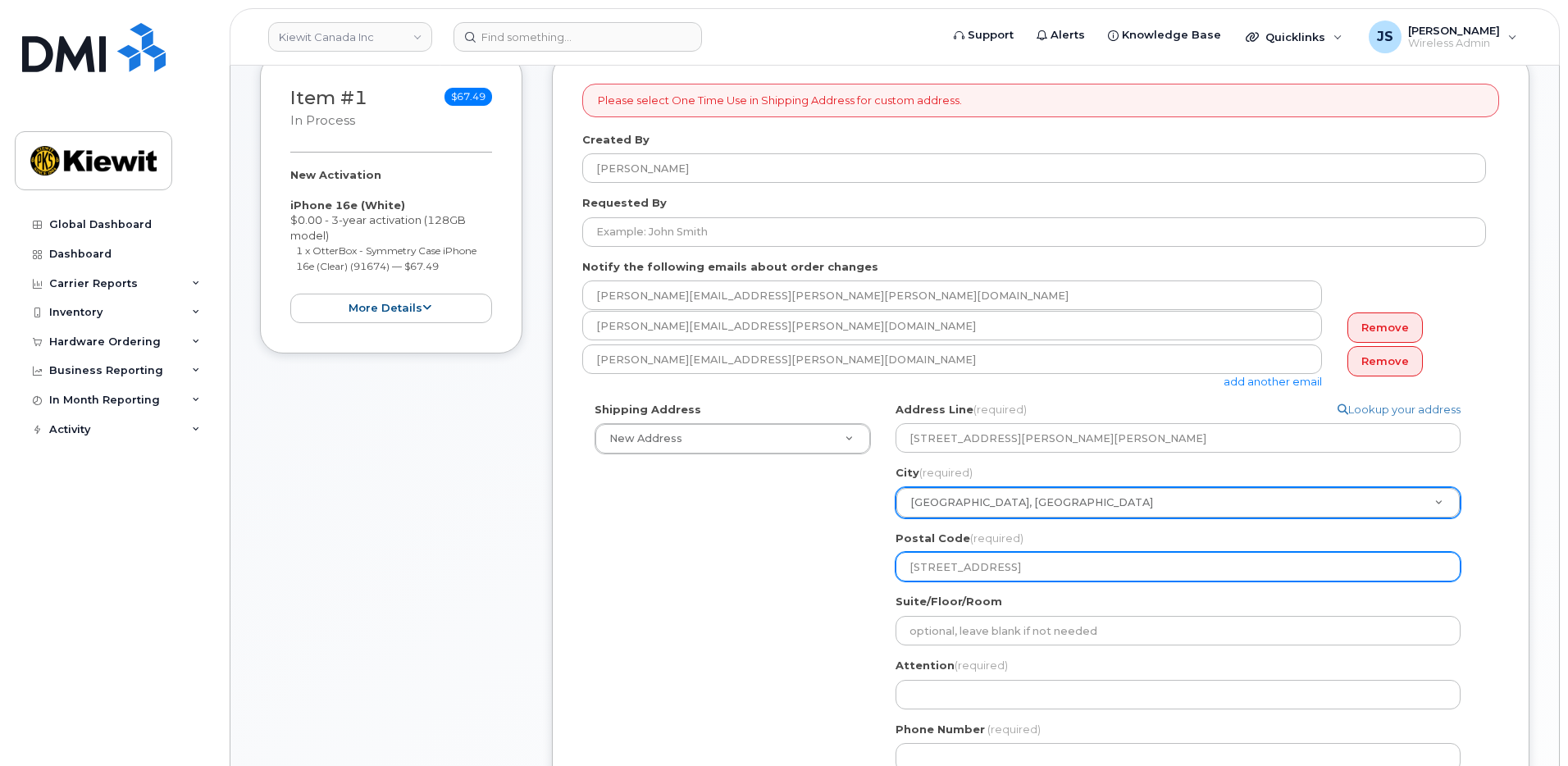
drag, startPoint x: 980, startPoint y: 563, endPoint x: 766, endPoint y: 527, distance: 217.0
click at [810, 541] on div "Shipping Address New Address New Address Beaver Marine Limited Cahill-Ganotec, …" at bounding box center [1033, 593] width 904 height 383
select select
type input "H1B 5W9"
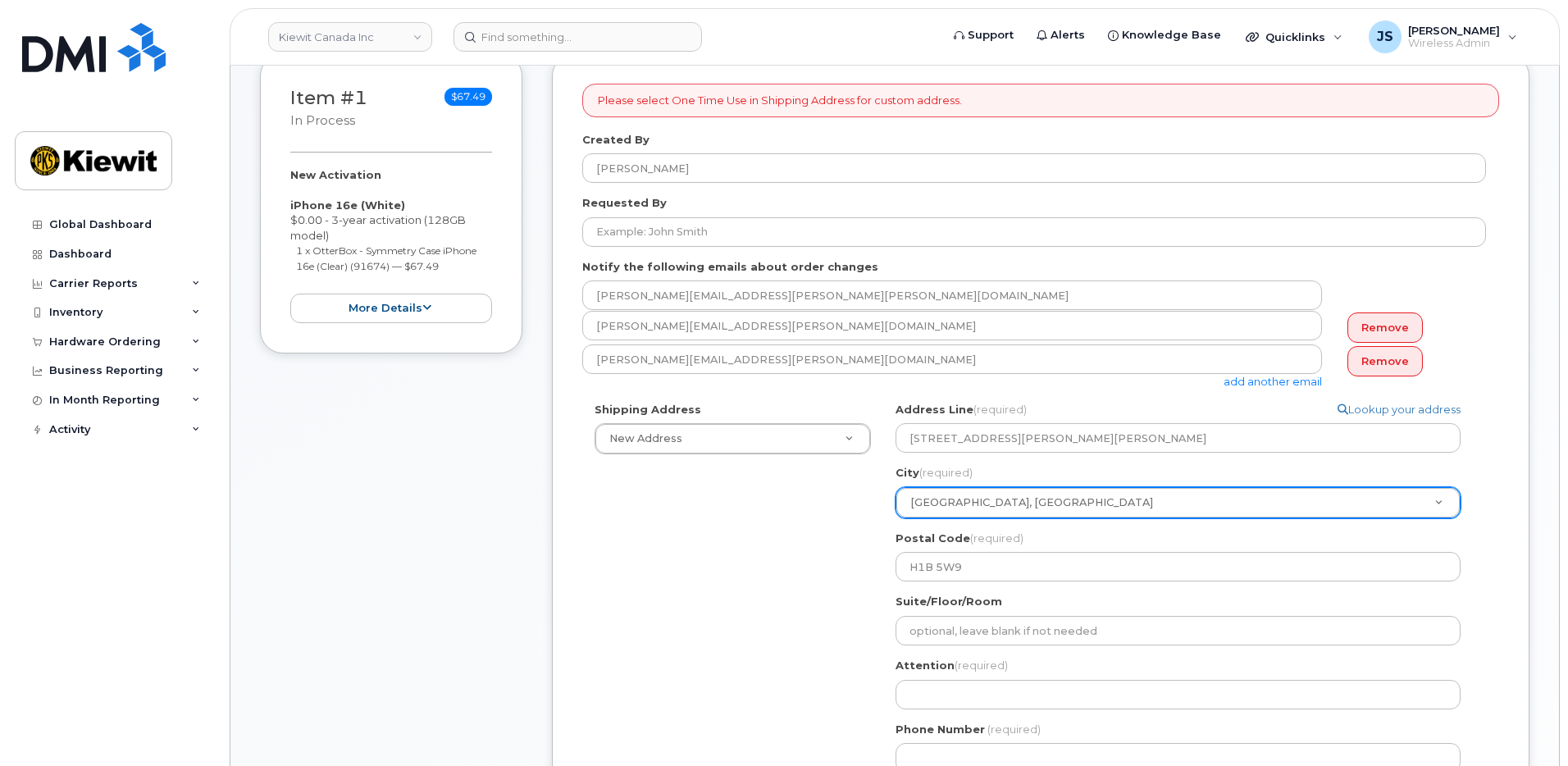
click at [766, 527] on div "Shipping Address New Address New Address Beaver Marine Limited Cahill-Ganotec, …" at bounding box center [1033, 593] width 904 height 383
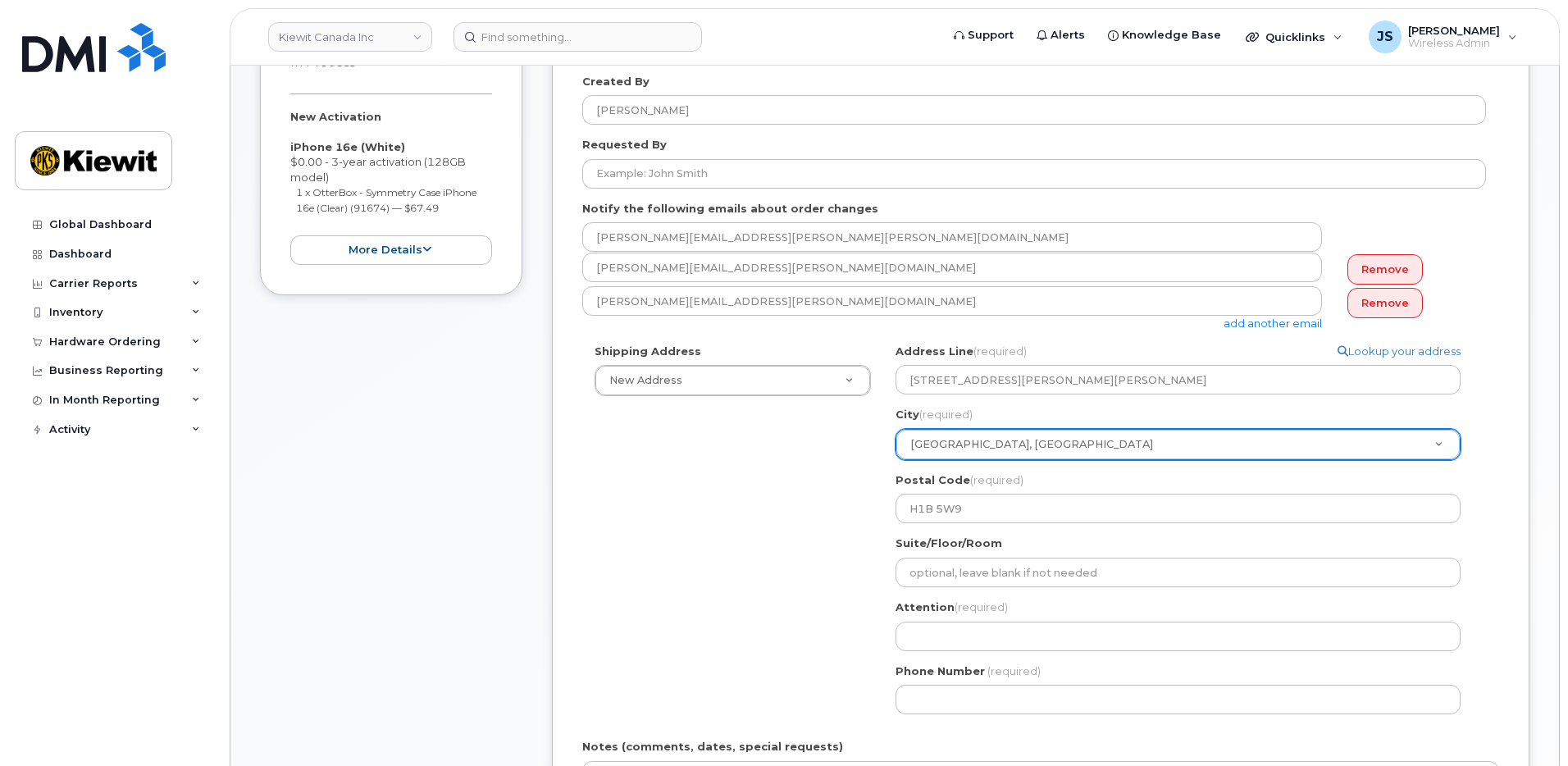
scroll to position [491, 0]
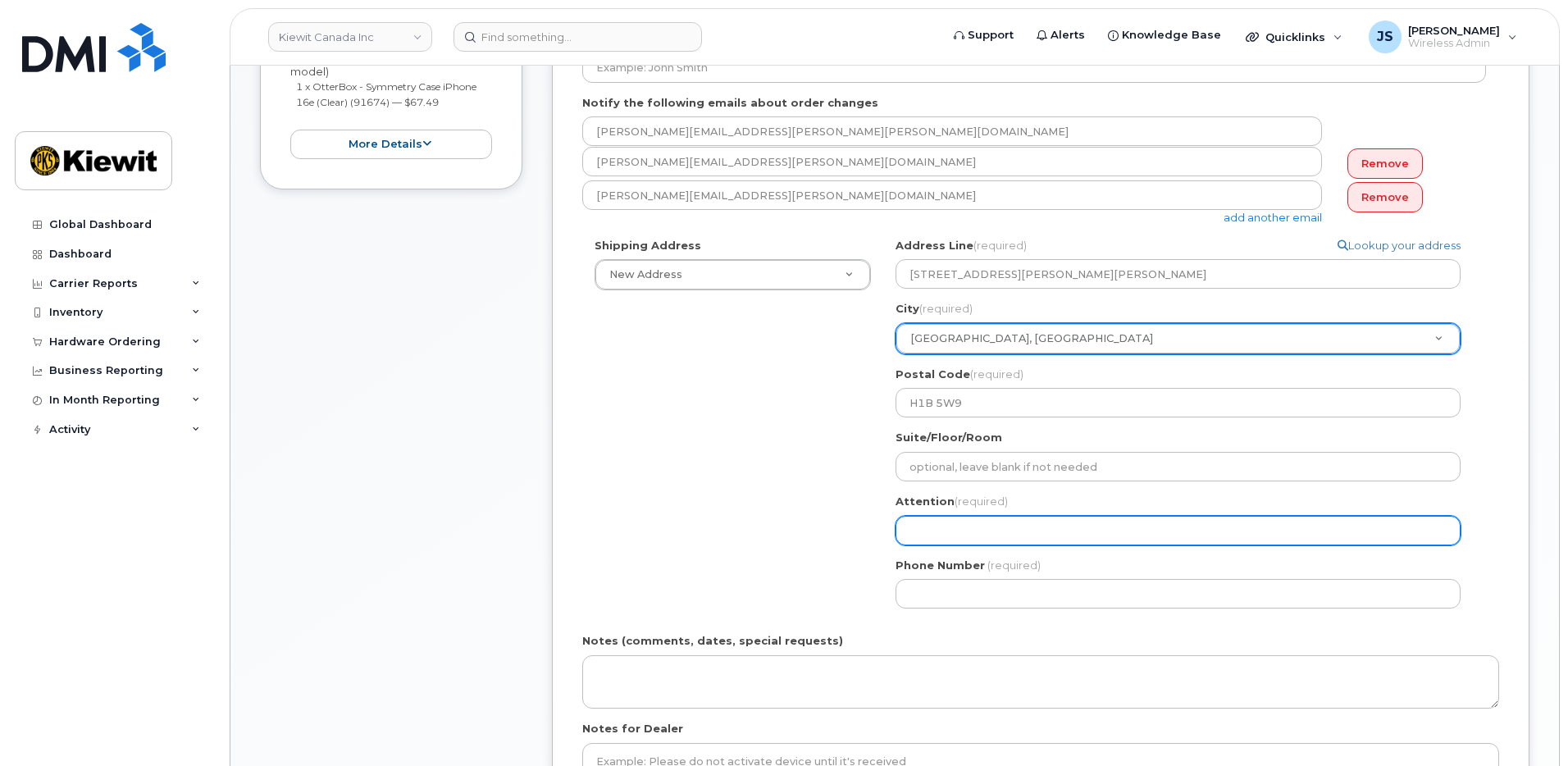
click at [997, 538] on input "Attention (required)" at bounding box center [1178, 531] width 565 height 29
paste input "Martin.Cartier"
type input "Martin.Cartier"
select select
click at [1019, 530] on input "Martin.Cartier/" at bounding box center [1178, 531] width 565 height 29
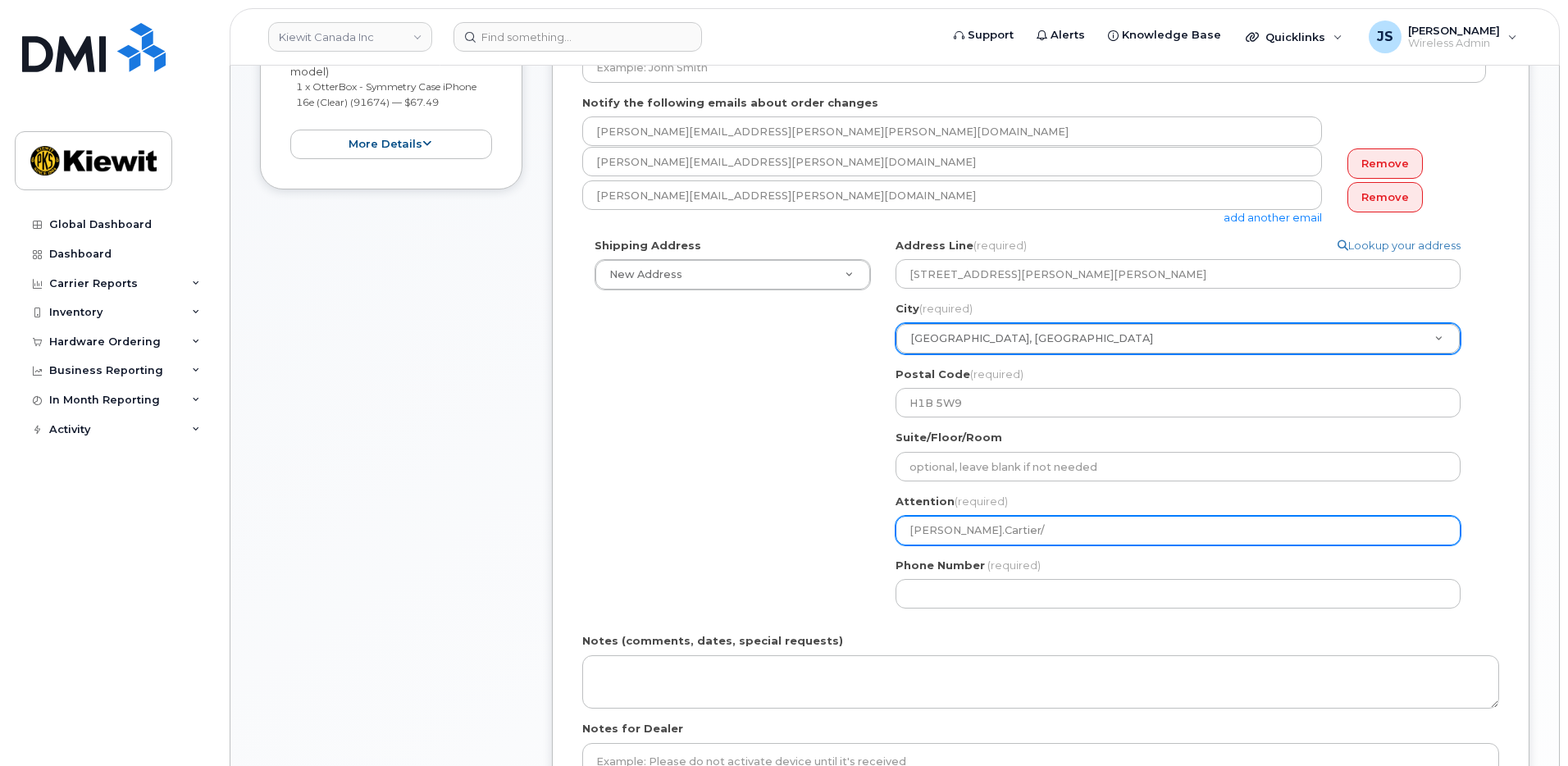
paste input "Dario.Santoyobarbosa"
type input "Martin.Cartier/Dario.Santoyobarbosa"
select select
type input "Martin.Cartier/Dario.Santoyobarbosa"
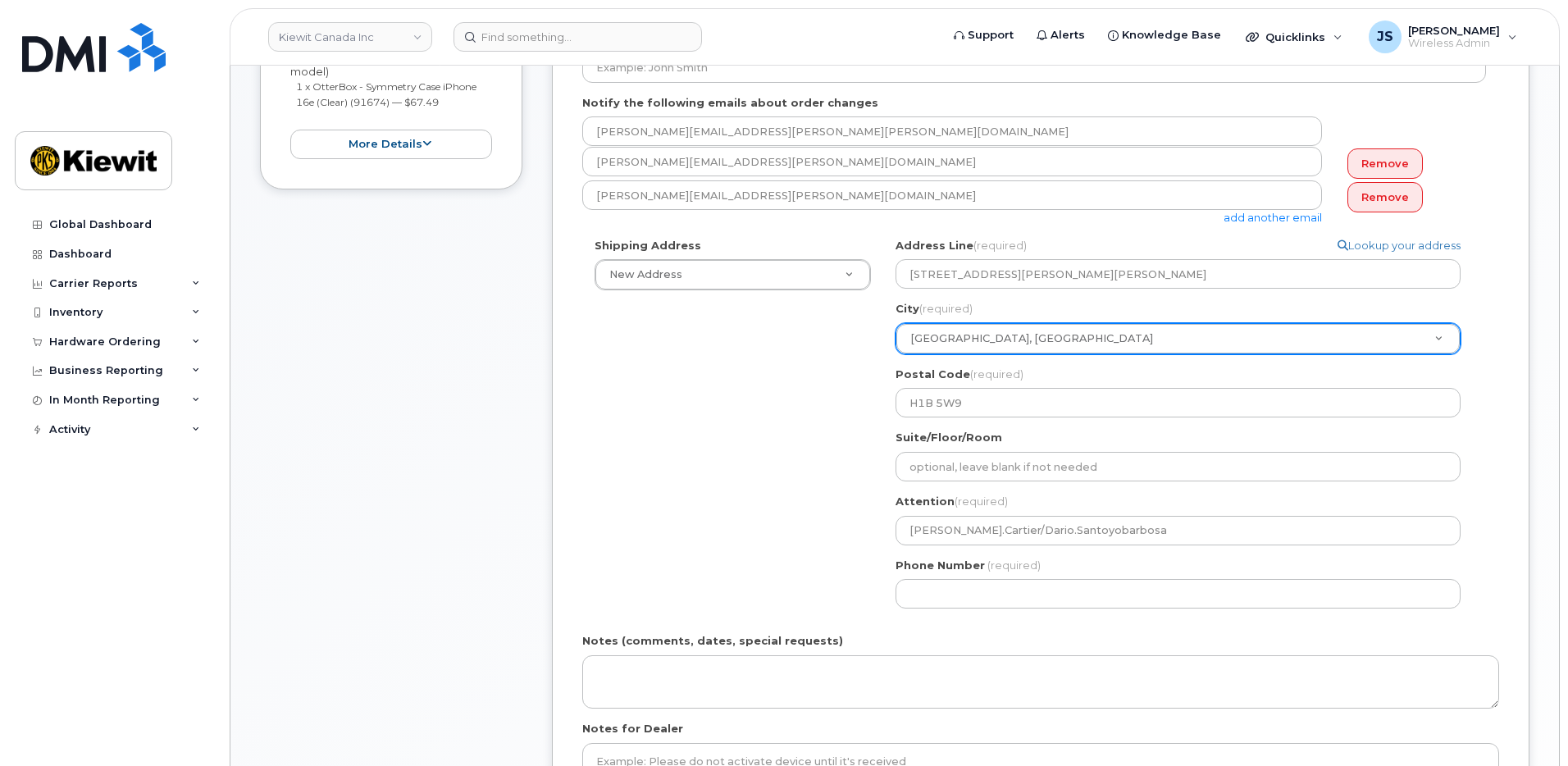
click at [685, 525] on div "Shipping Address New Address New Address Beaver Marine Limited Cahill-Ganotec, …" at bounding box center [1033, 429] width 904 height 383
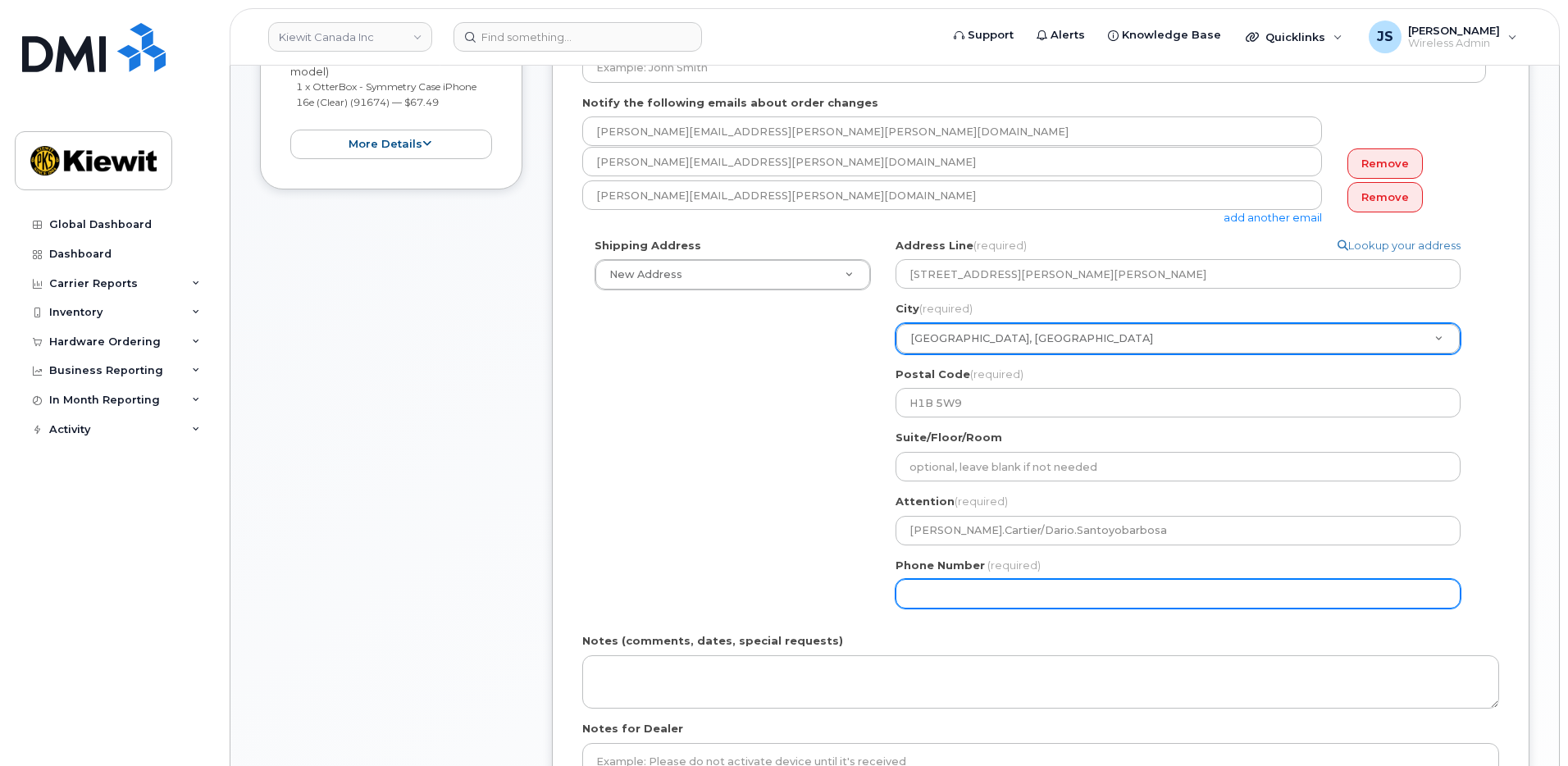
click at [991, 600] on input "Phone Number" at bounding box center [1178, 593] width 565 height 29
type input "877772770"
select select
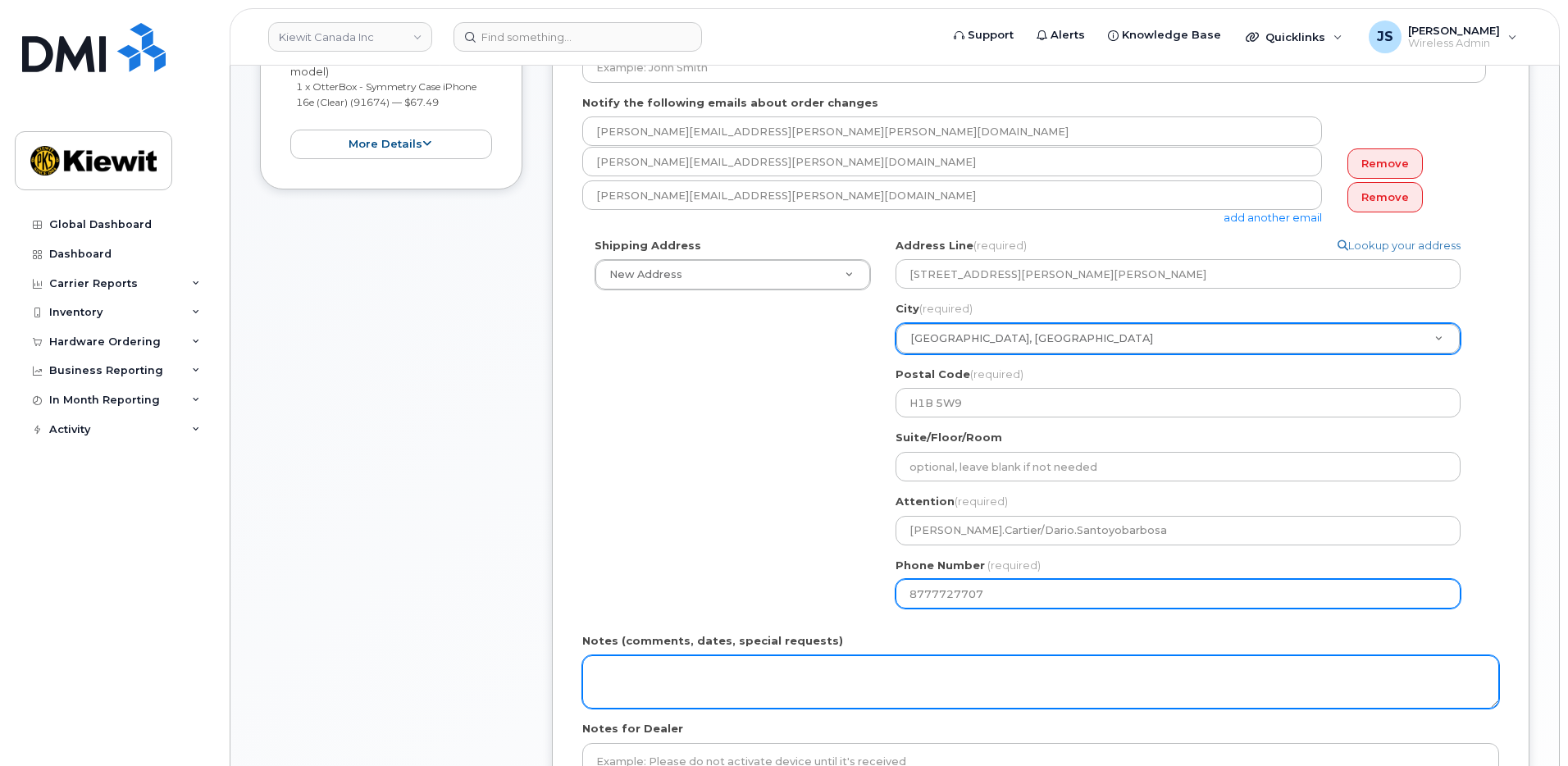
type input "8777727707"
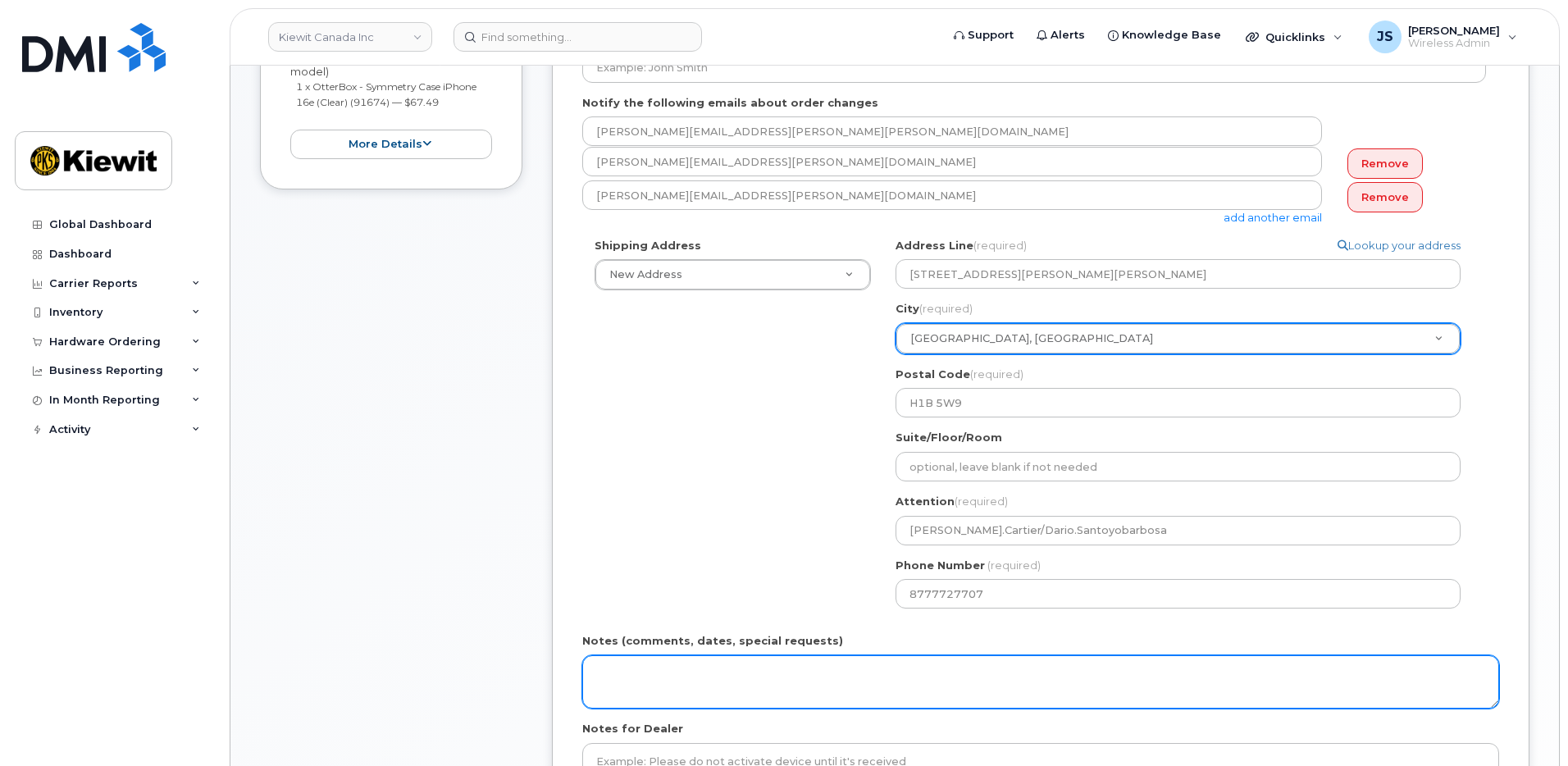
click at [871, 691] on textarea "Notes (comments, dates, special requests)" at bounding box center [1040, 682] width 916 height 54
type textarea "S"
click at [879, 685] on textarea "Please Ship ASAP- start date" at bounding box center [1040, 682] width 916 height 54
paste textarea "2025-10-06"
type textarea "Please Ship ASAP- start date 2025-10-06"
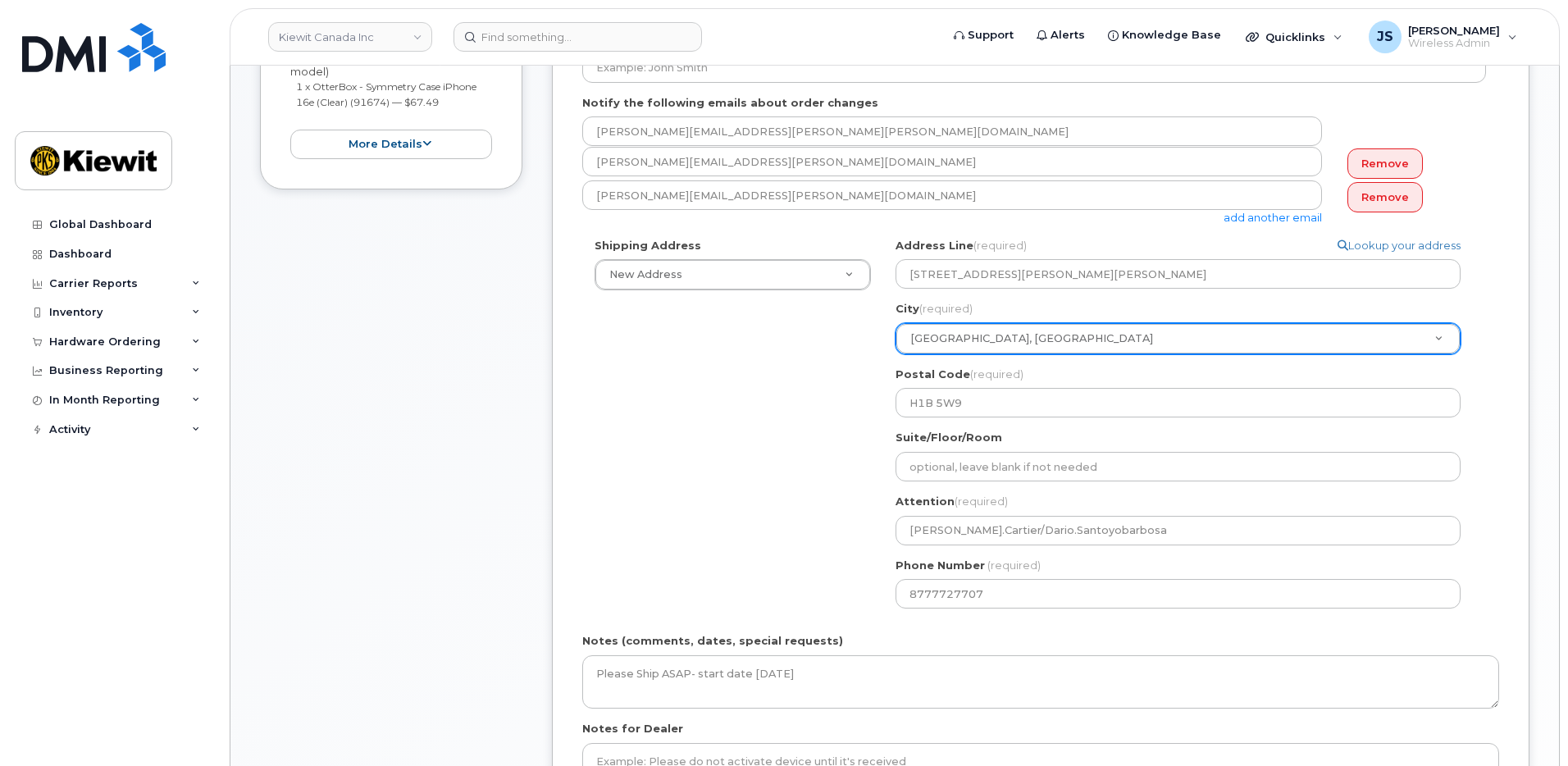
click at [763, 570] on div "Shipping Address New Address New Address Beaver Marine Limited Cahill-Ganotec, …" at bounding box center [1033, 429] width 904 height 383
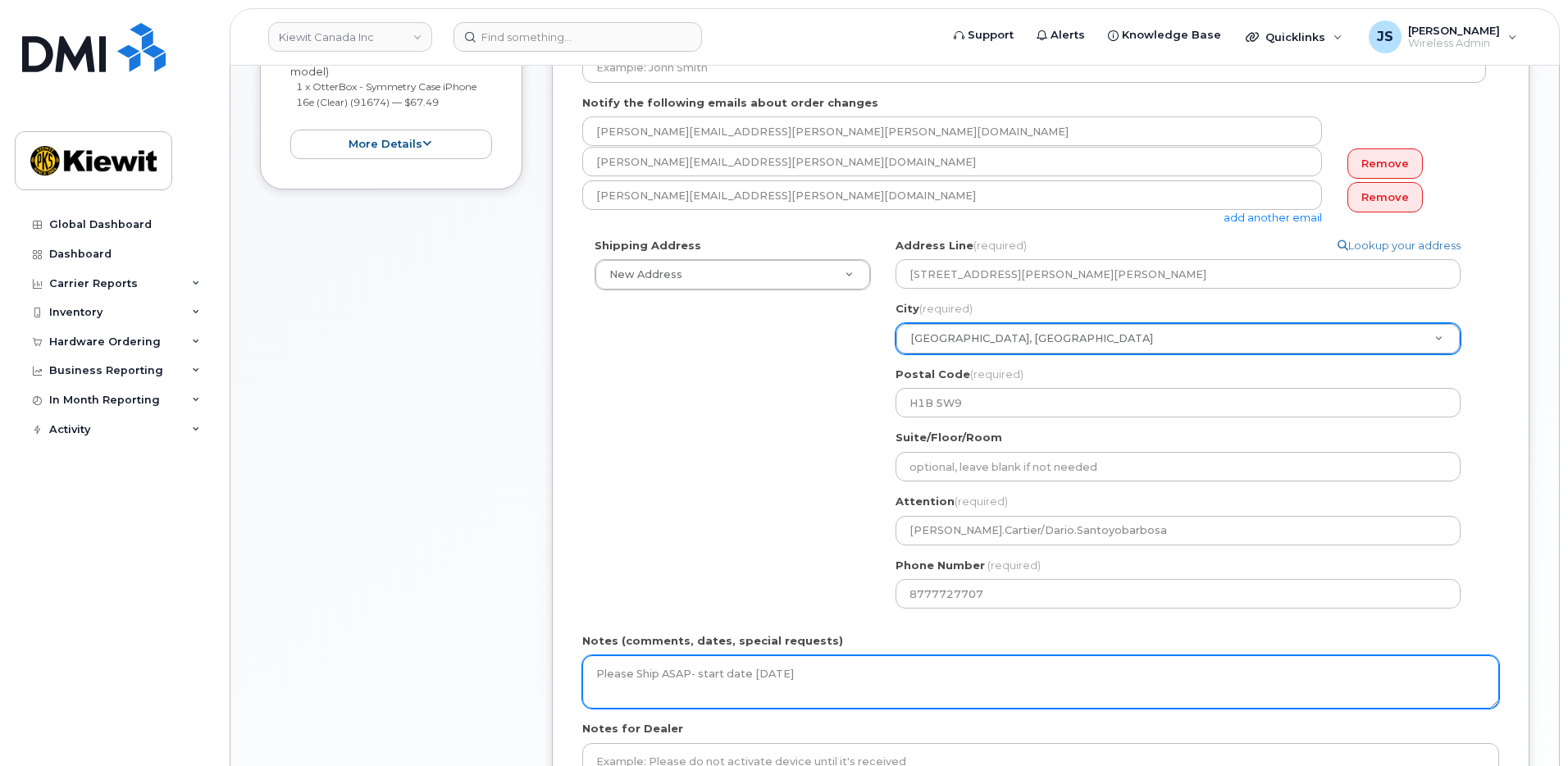
drag, startPoint x: 842, startPoint y: 665, endPoint x: 394, endPoint y: 663, distance: 448.0
click at [397, 663] on div "Item #1 in process $67.49 New Activation iPhone 16e (White) $0.00 - 3-year acti…" at bounding box center [895, 391] width 1270 height 1004
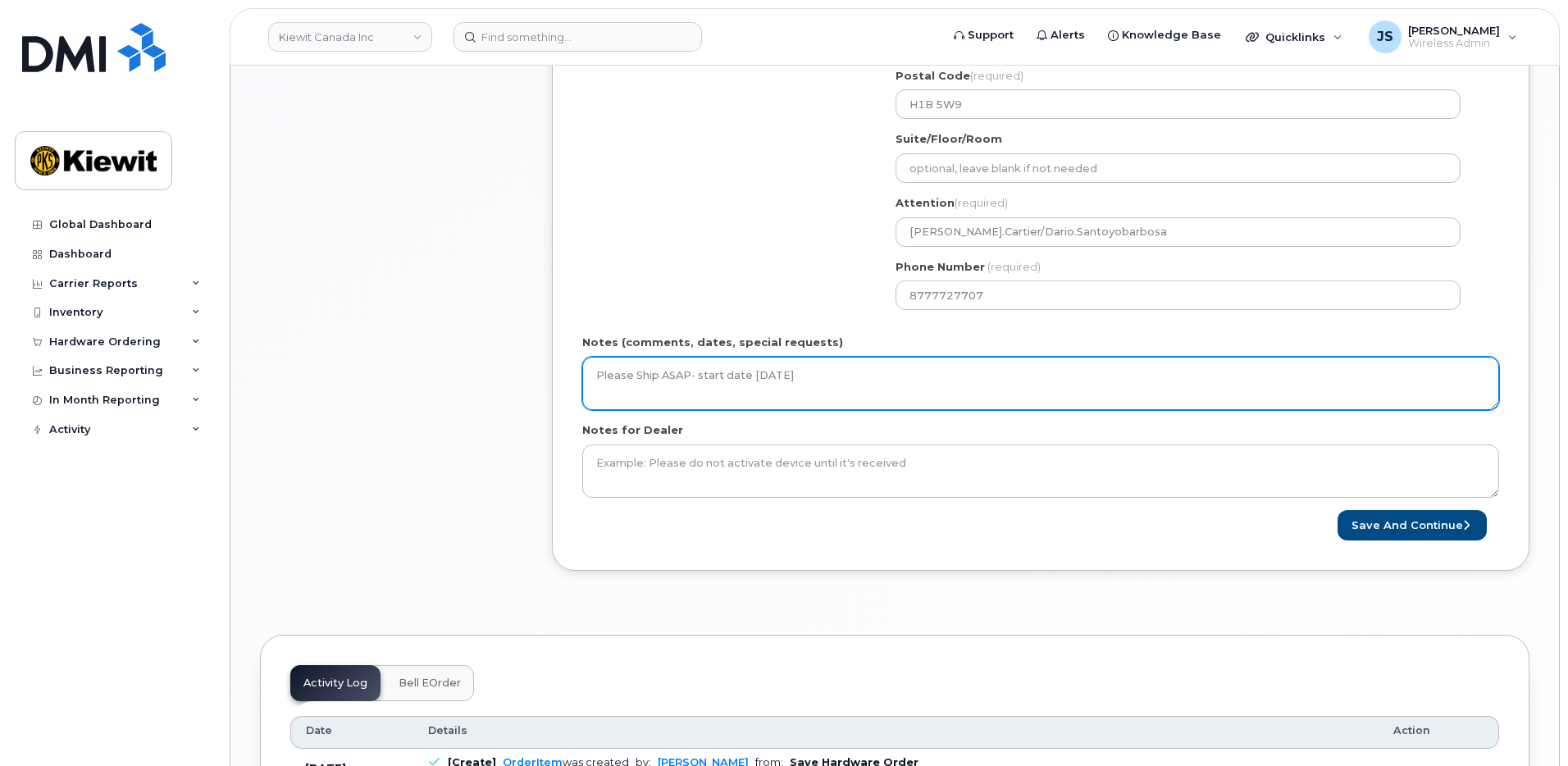
scroll to position [820, 0]
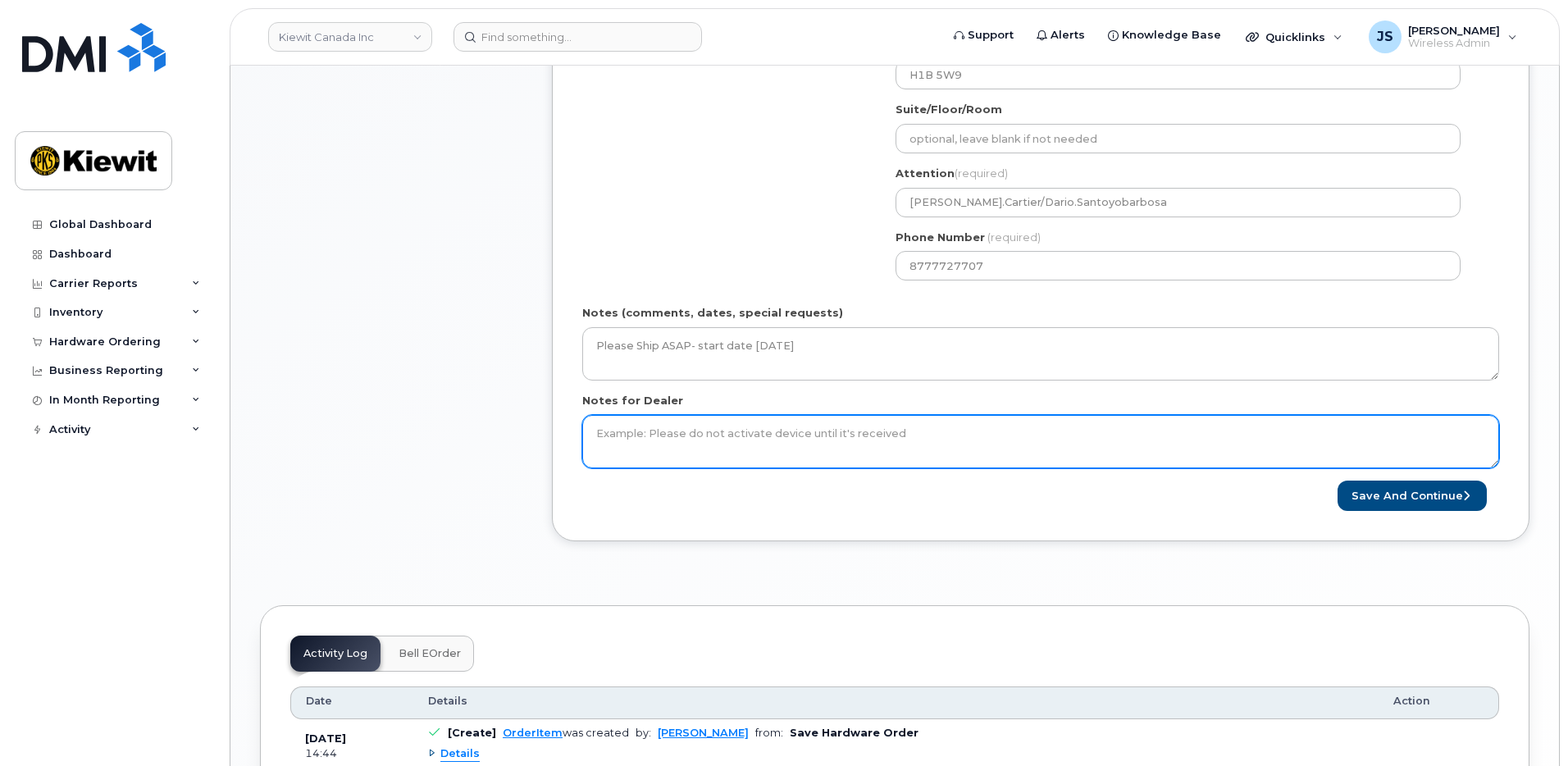
click at [703, 417] on textarea "Notes for Dealer" at bounding box center [1040, 441] width 916 height 54
paste textarea "Please Ship ASAP- start date 2025-10-06"
type textarea "Please Ship ASAP- start date 2025-10-06"
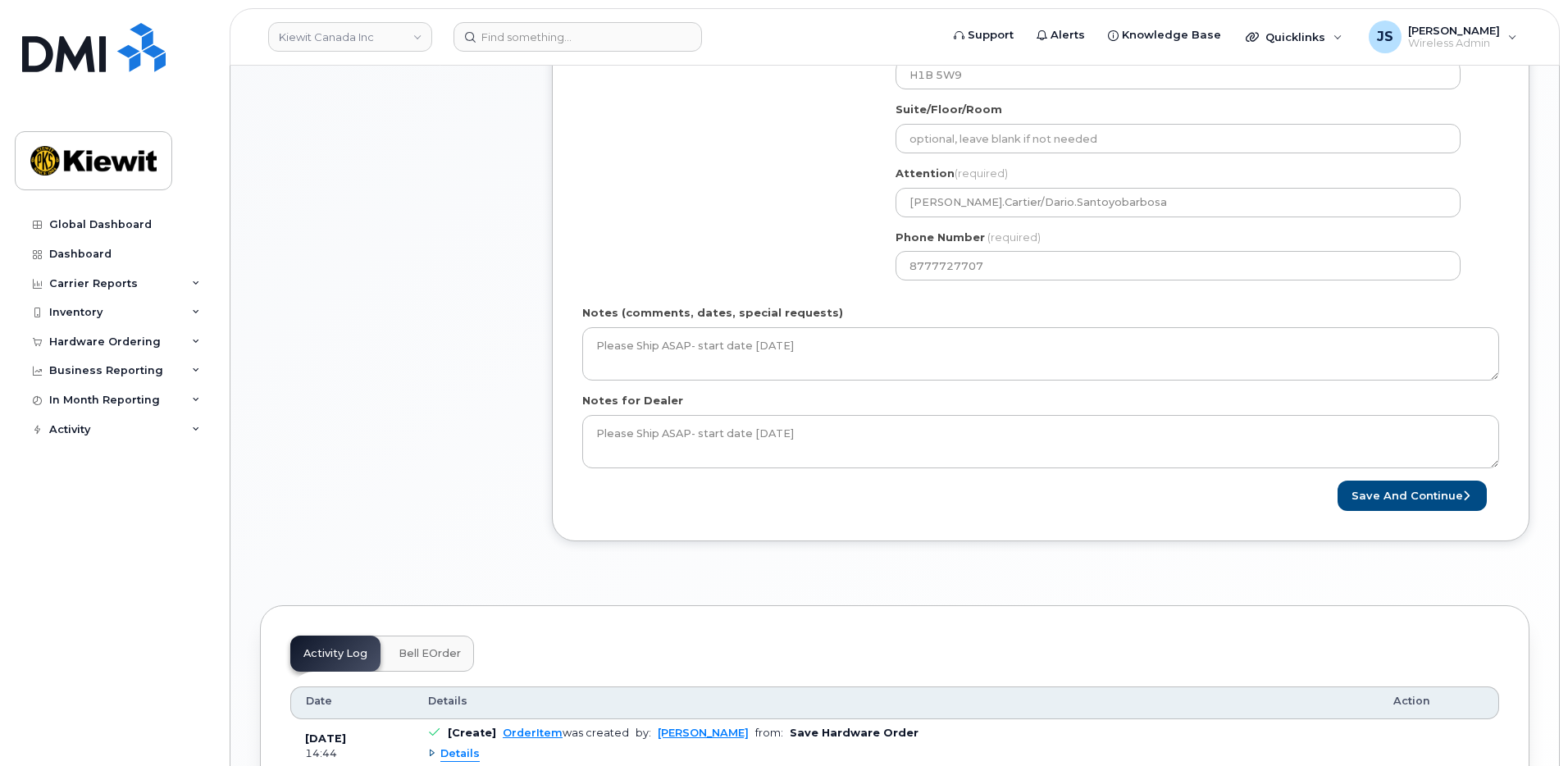
drag, startPoint x: 941, startPoint y: 537, endPoint x: 1167, endPoint y: 496, distance: 229.7
click at [943, 537] on div "Please select One Time Use in Shipping Address for custom address. Created By J…" at bounding box center [1040, 51] width 977 height 980
click at [1438, 497] on button "Save and Continue" at bounding box center [1412, 495] width 149 height 30
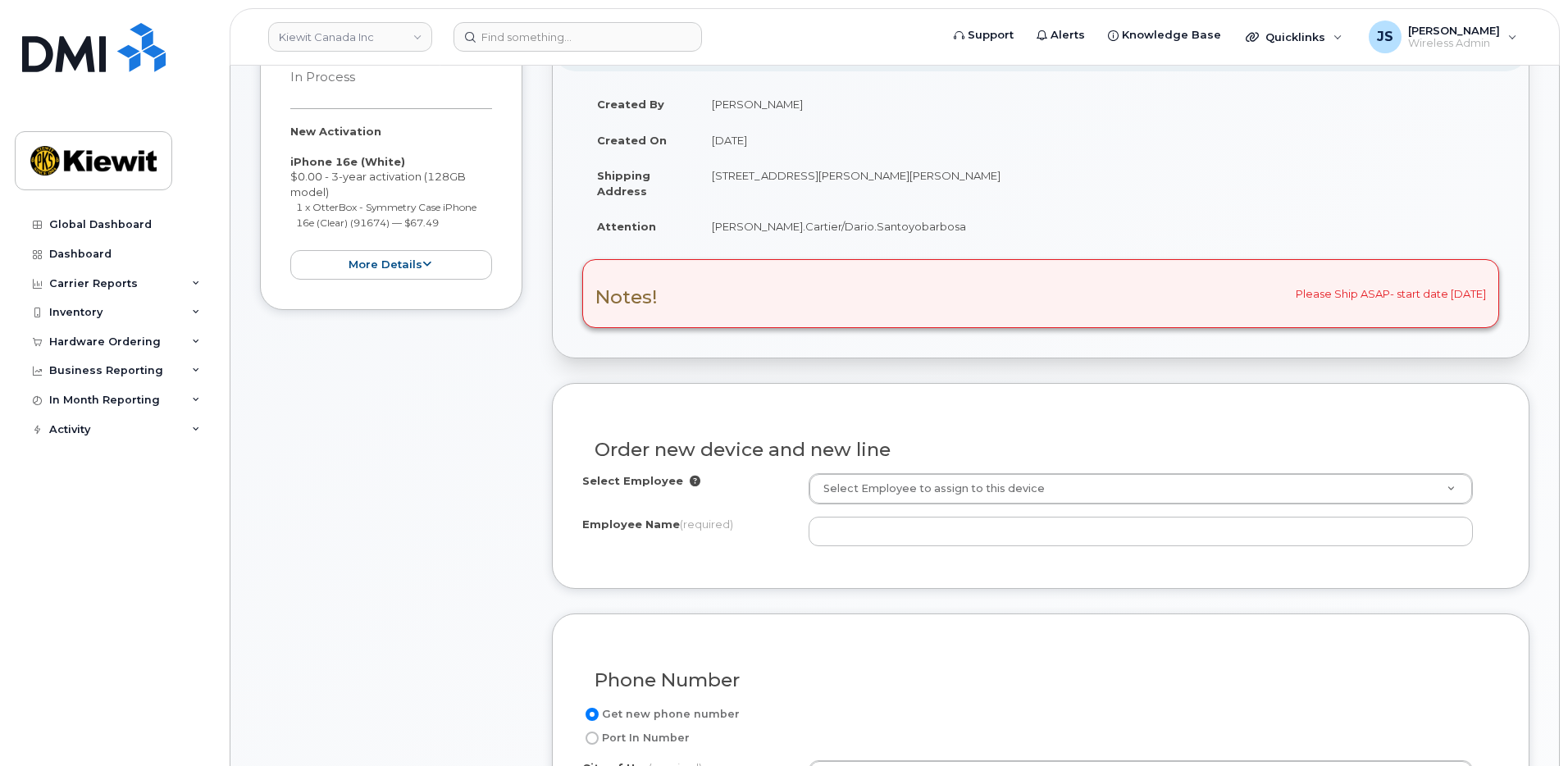
scroll to position [574, 0]
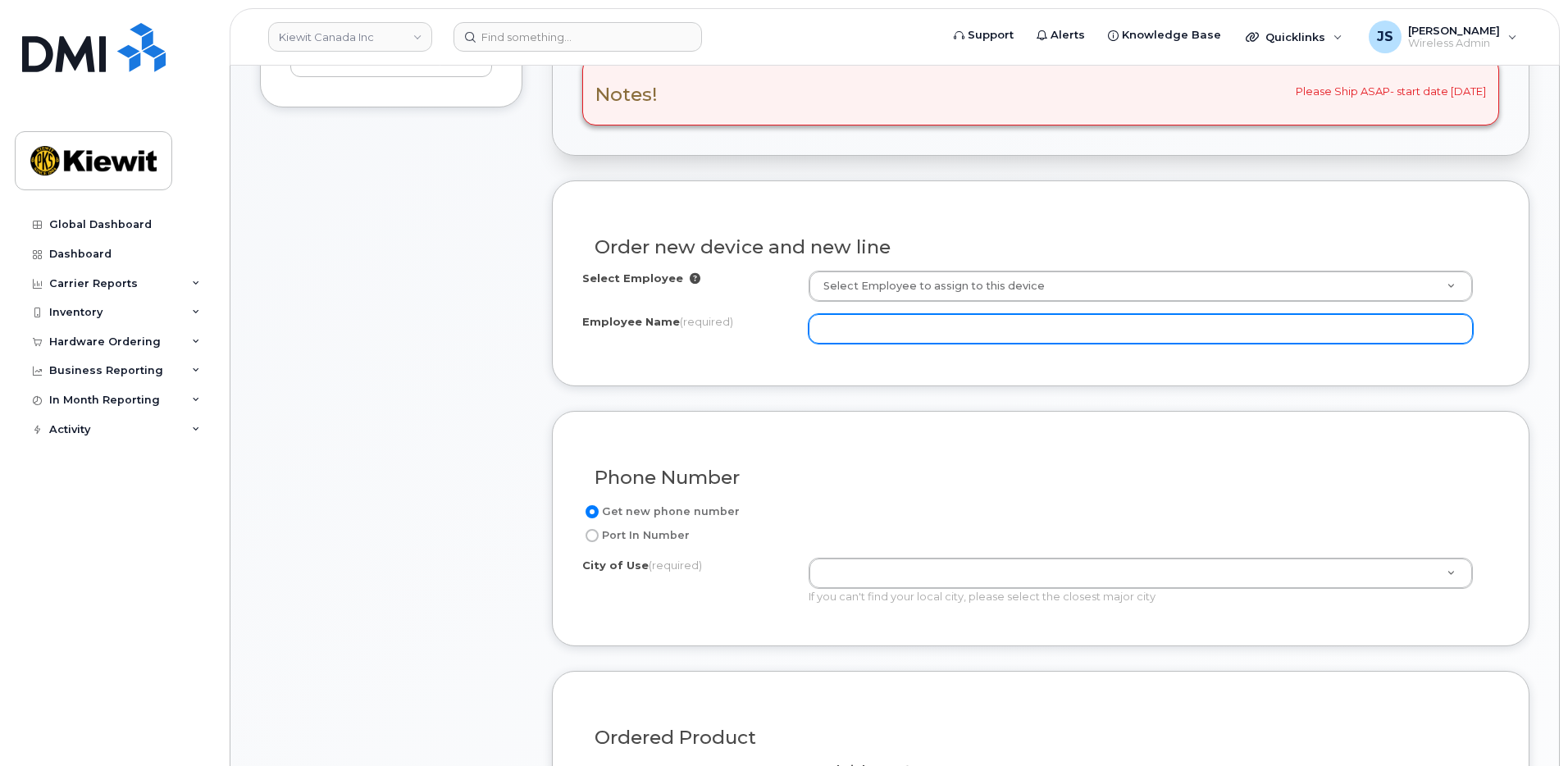
click at [921, 332] on input "Employee Name (required)" at bounding box center [1141, 329] width 665 height 29
paste input "[PERSON_NAME].Santoyobarbosa"
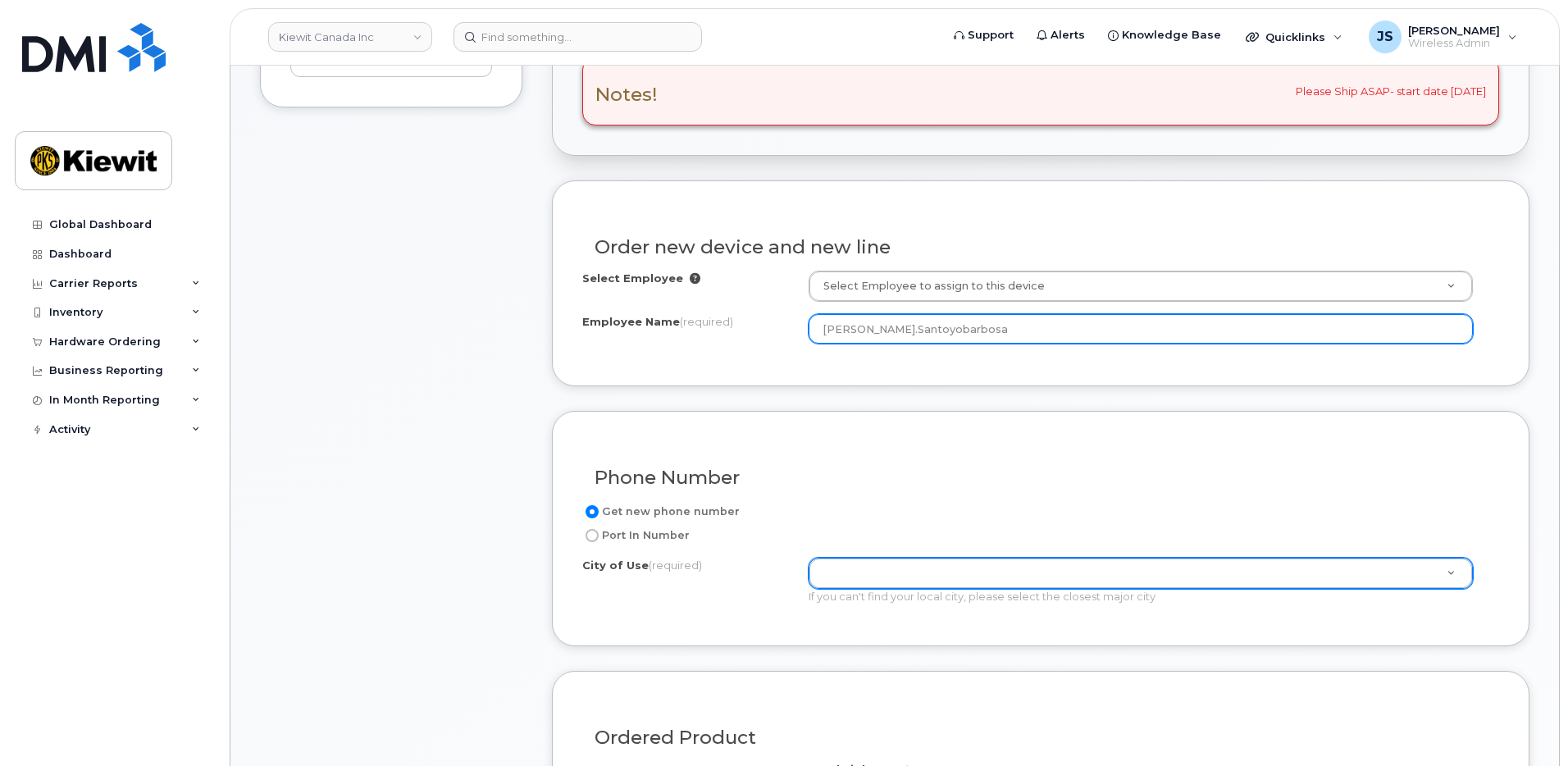
type input "[PERSON_NAME].Santoyobarbosa"
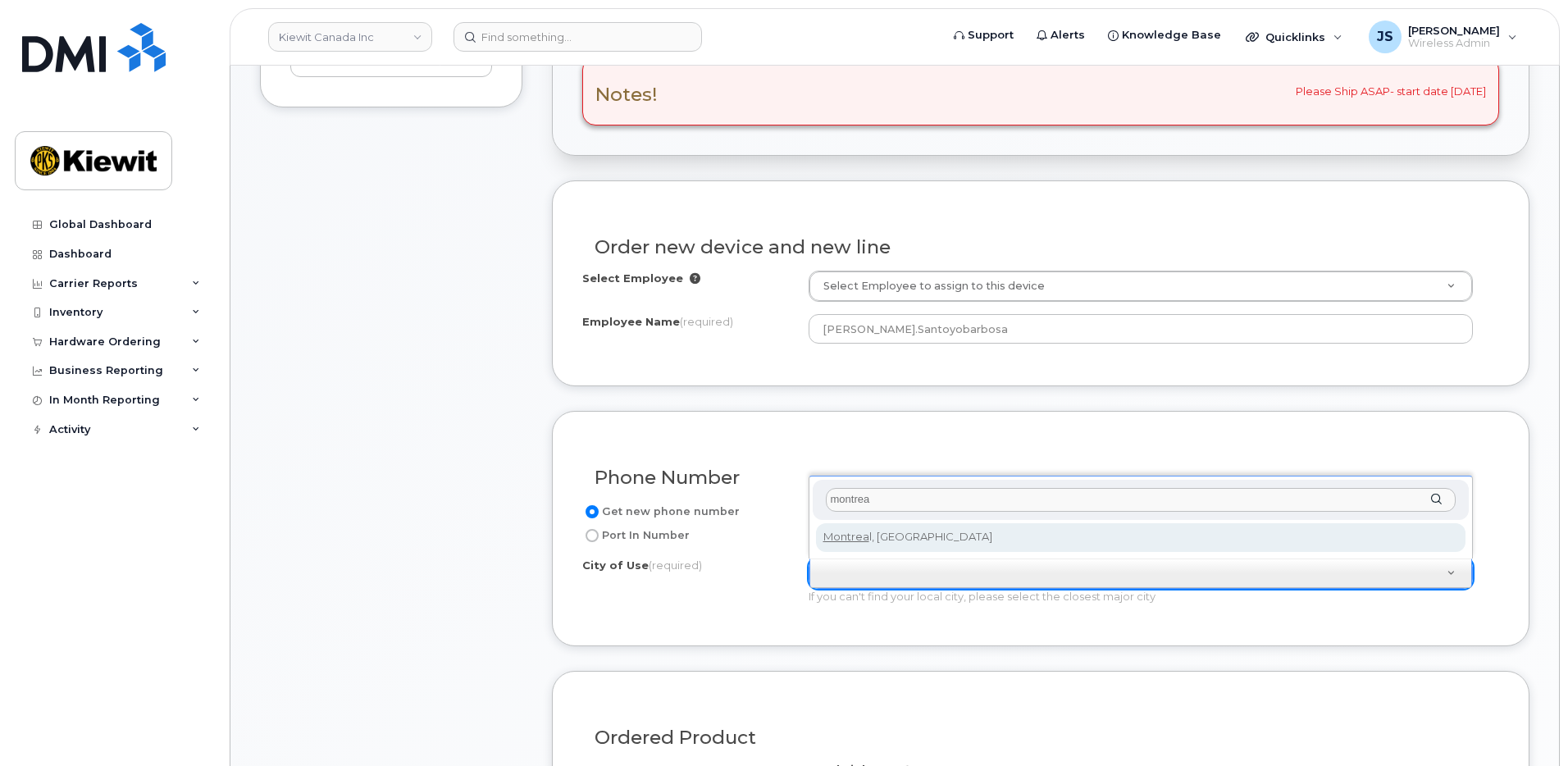
type input "montrea"
type input "7229"
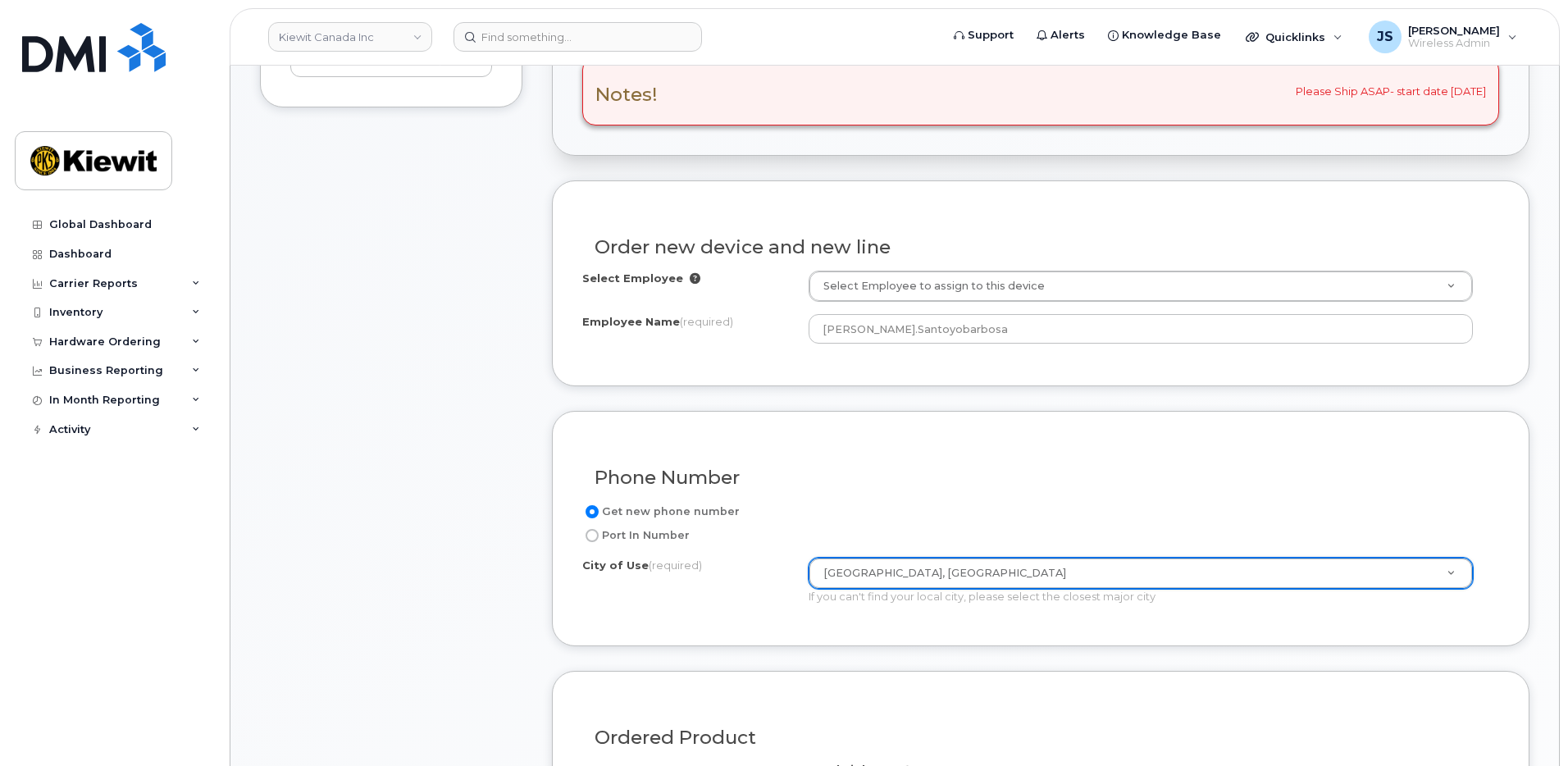
drag, startPoint x: 692, startPoint y: 603, endPoint x: 682, endPoint y: 601, distance: 10.2
click at [691, 603] on div "City of Use (required) [GEOGRAPHIC_DATA], [GEOGRAPHIC_DATA] 7229 If you can't f…" at bounding box center [1033, 581] width 904 height 47
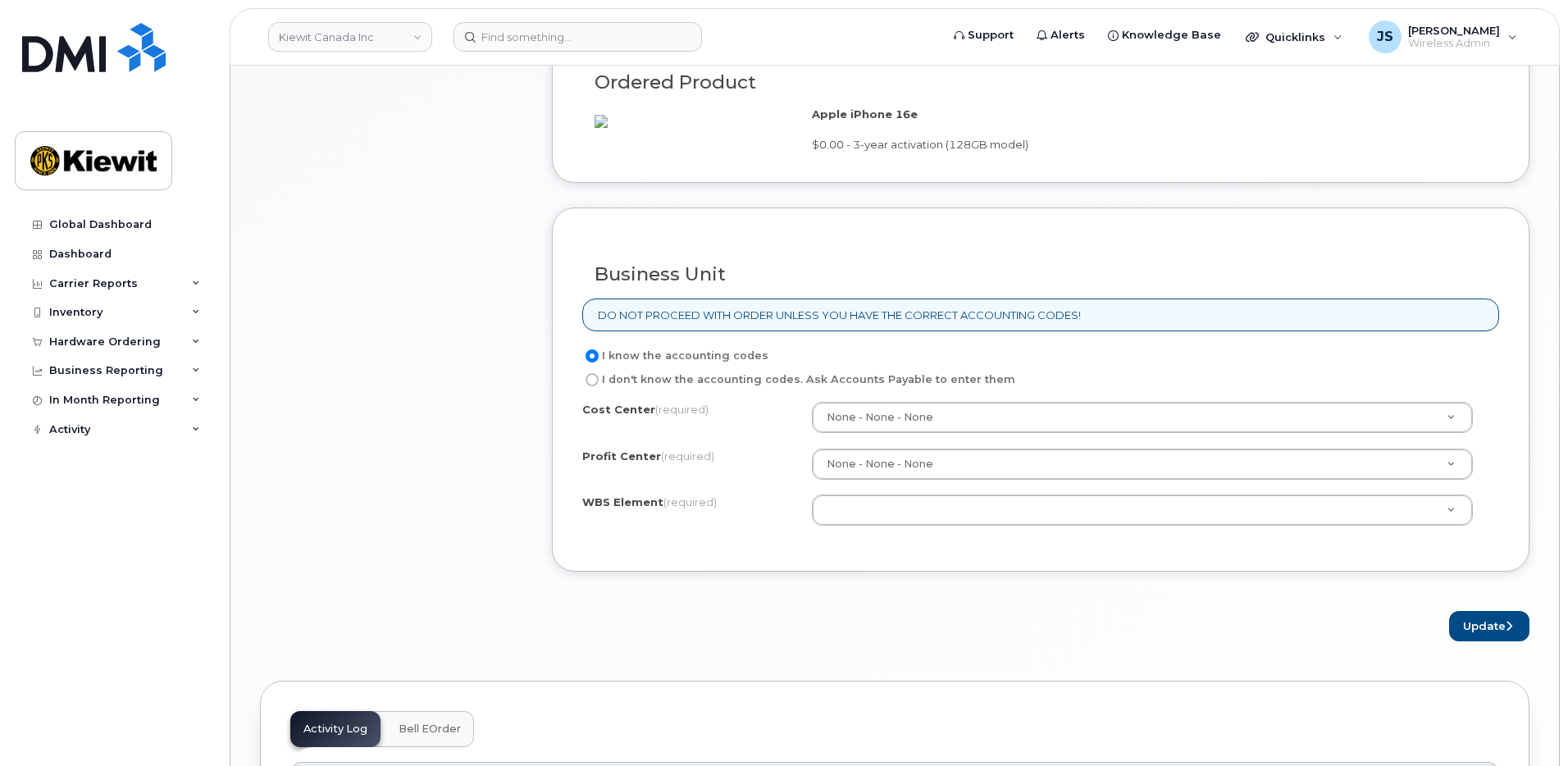
scroll to position [1230, 0]
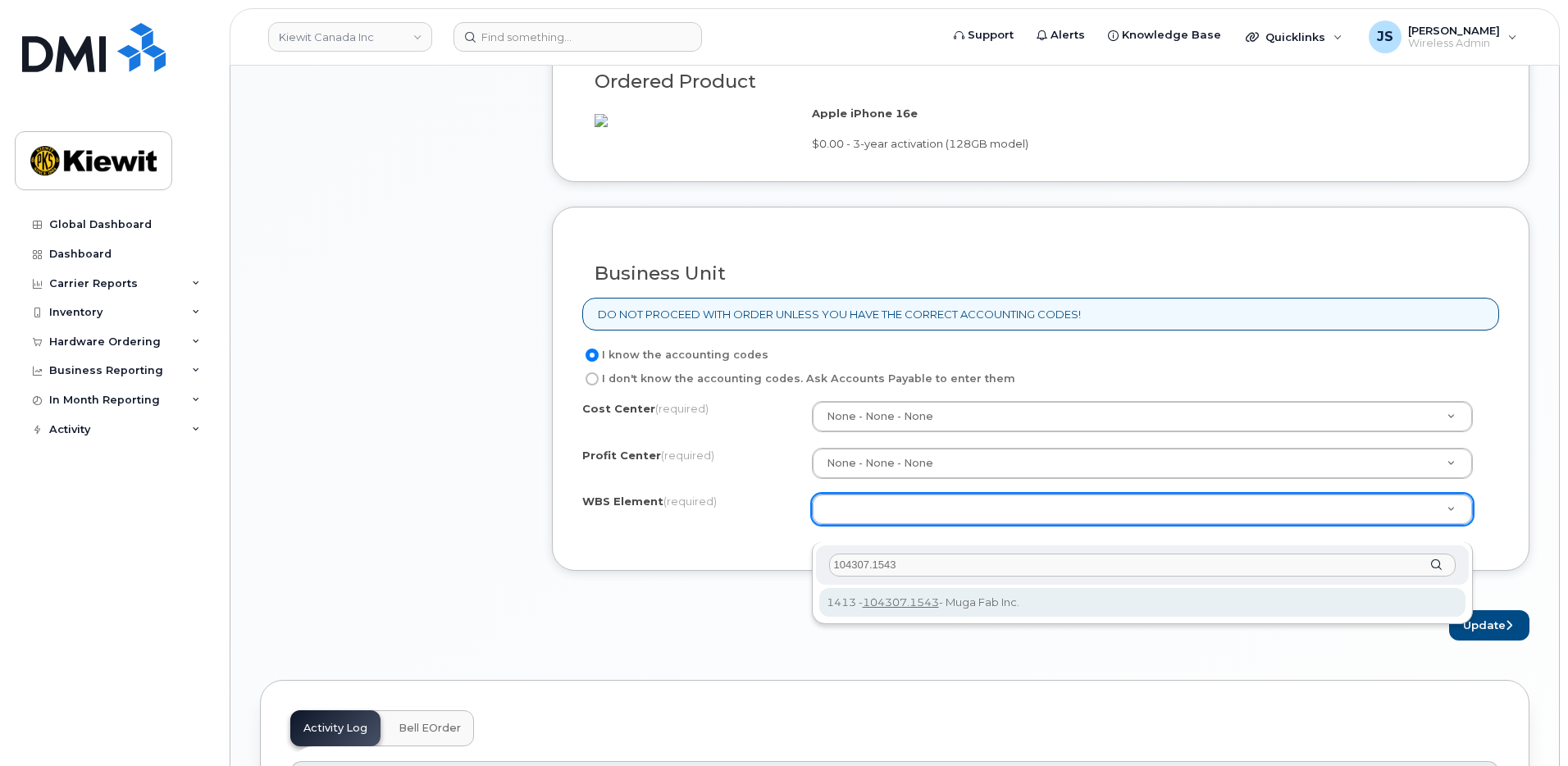
type input "104307.1543"
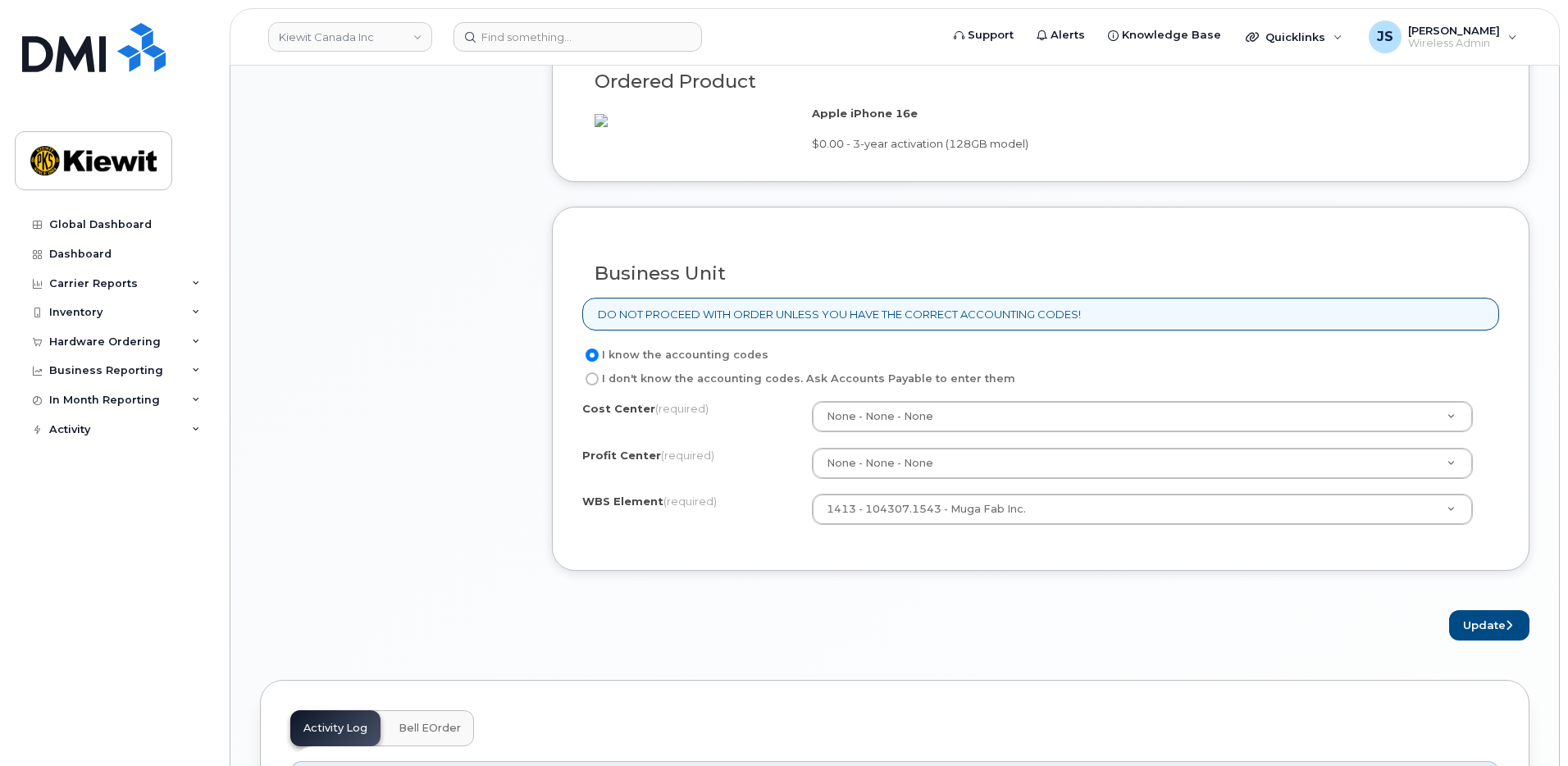
click at [1069, 640] on div "Update" at bounding box center [1040, 625] width 977 height 30
click at [1465, 640] on button "Update" at bounding box center [1490, 625] width 80 height 30
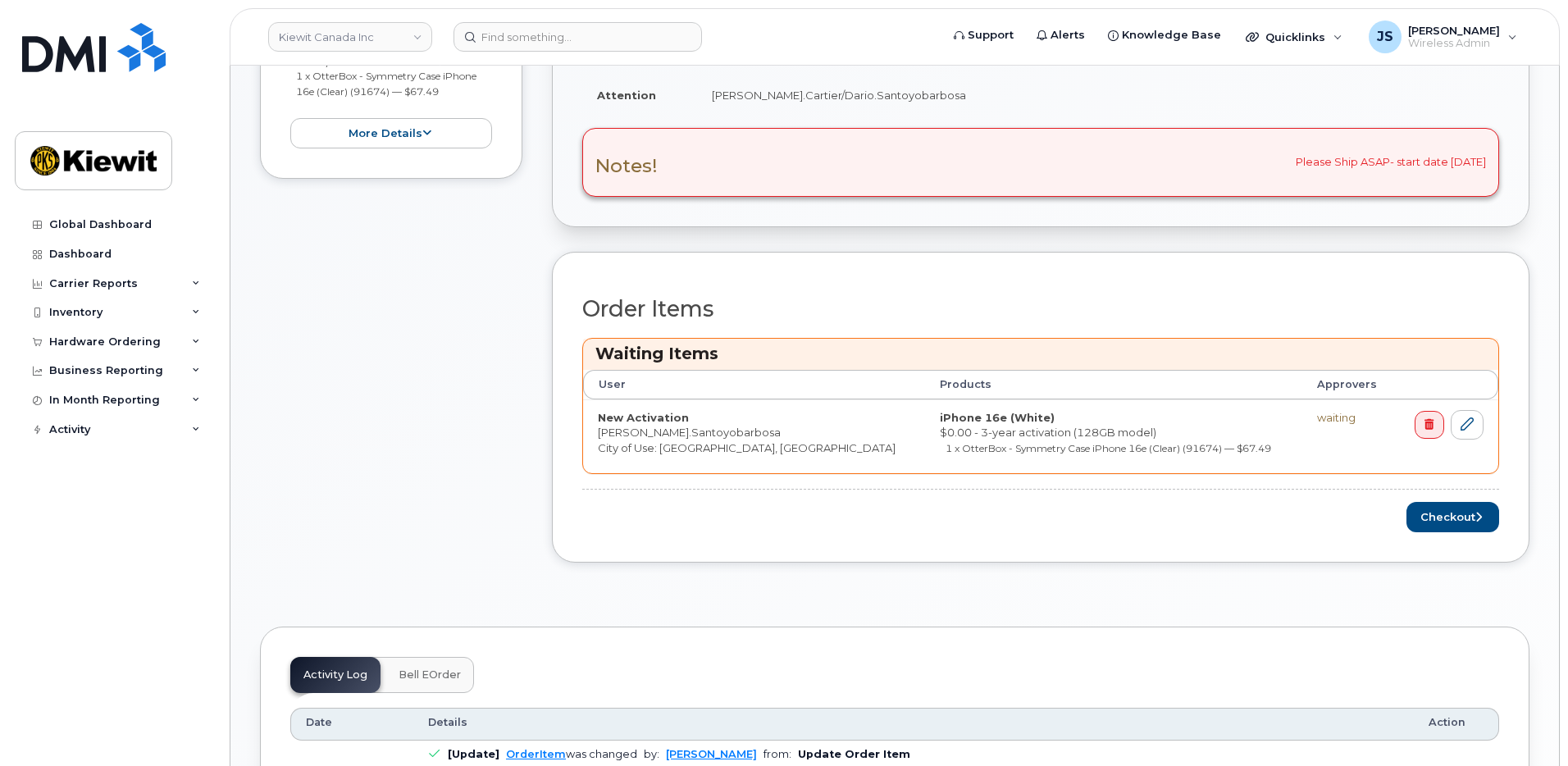
scroll to position [574, 0]
click at [1438, 514] on button "Checkout" at bounding box center [1452, 516] width 92 height 30
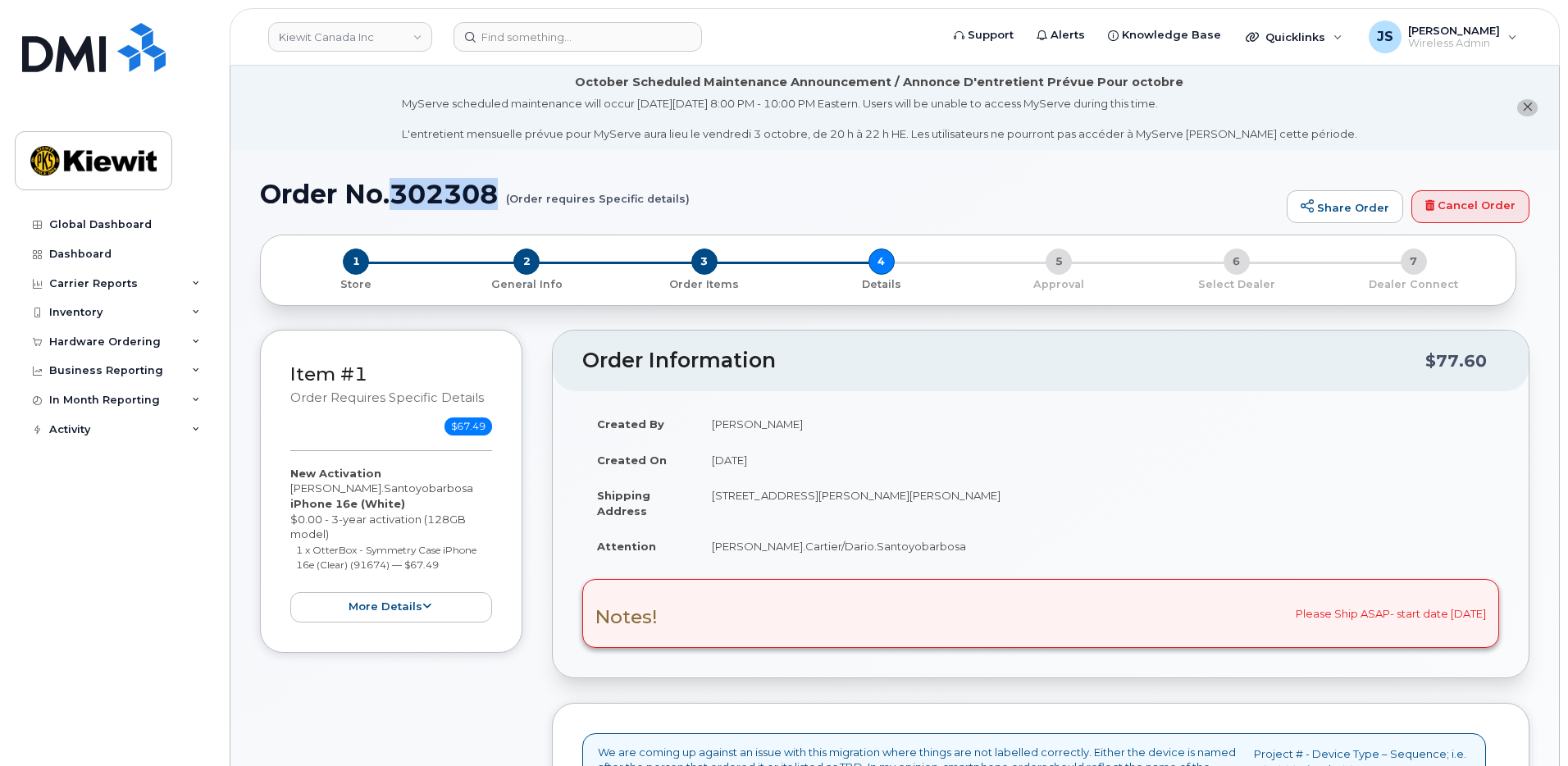
drag, startPoint x: 499, startPoint y: 194, endPoint x: 397, endPoint y: 197, distance: 102.0
click at [397, 197] on h1 "Order No.302308 (Order requires Specific details)" at bounding box center [769, 193] width 1019 height 28
copy h1 "302308"
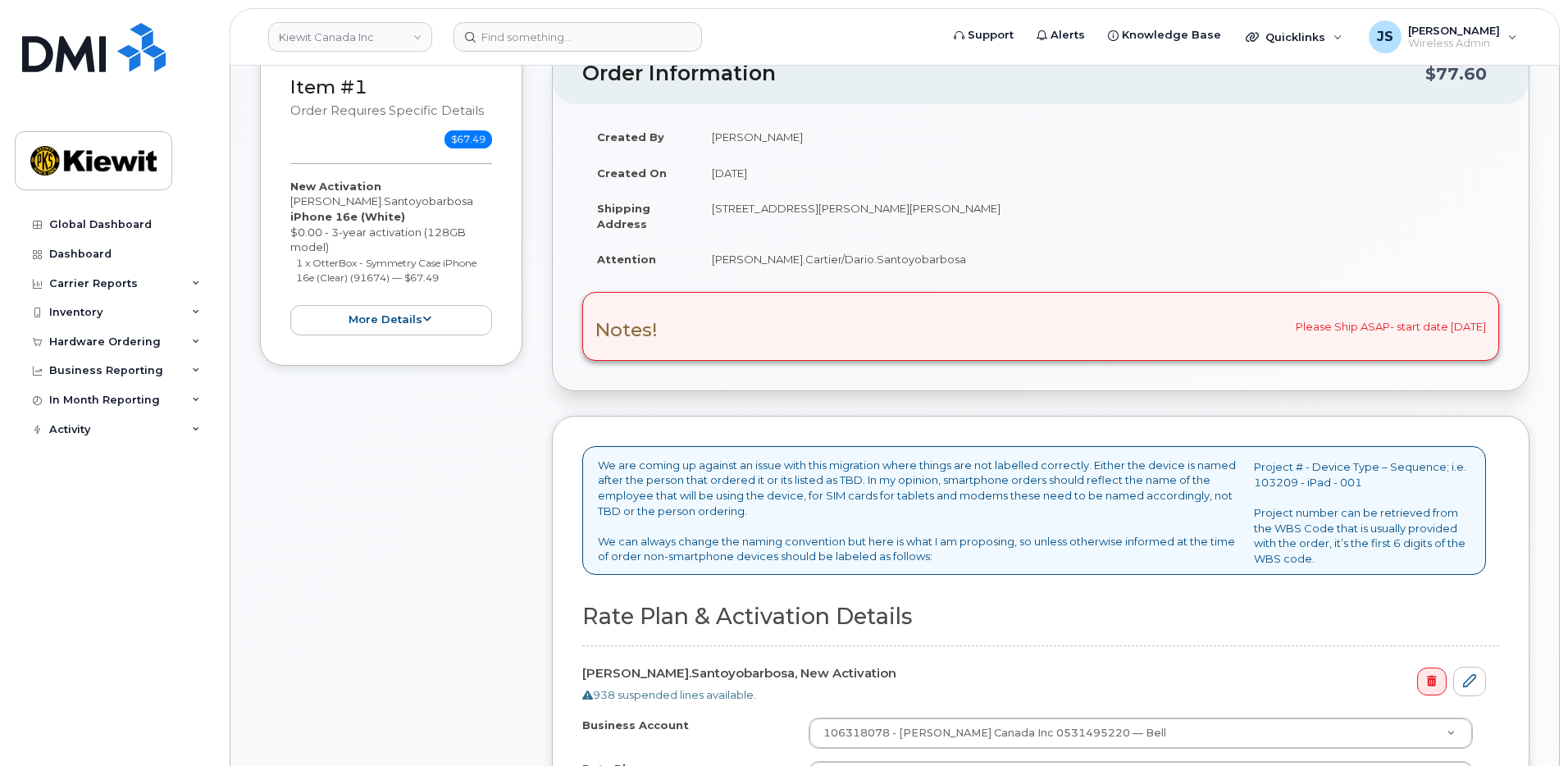
scroll to position [491, 0]
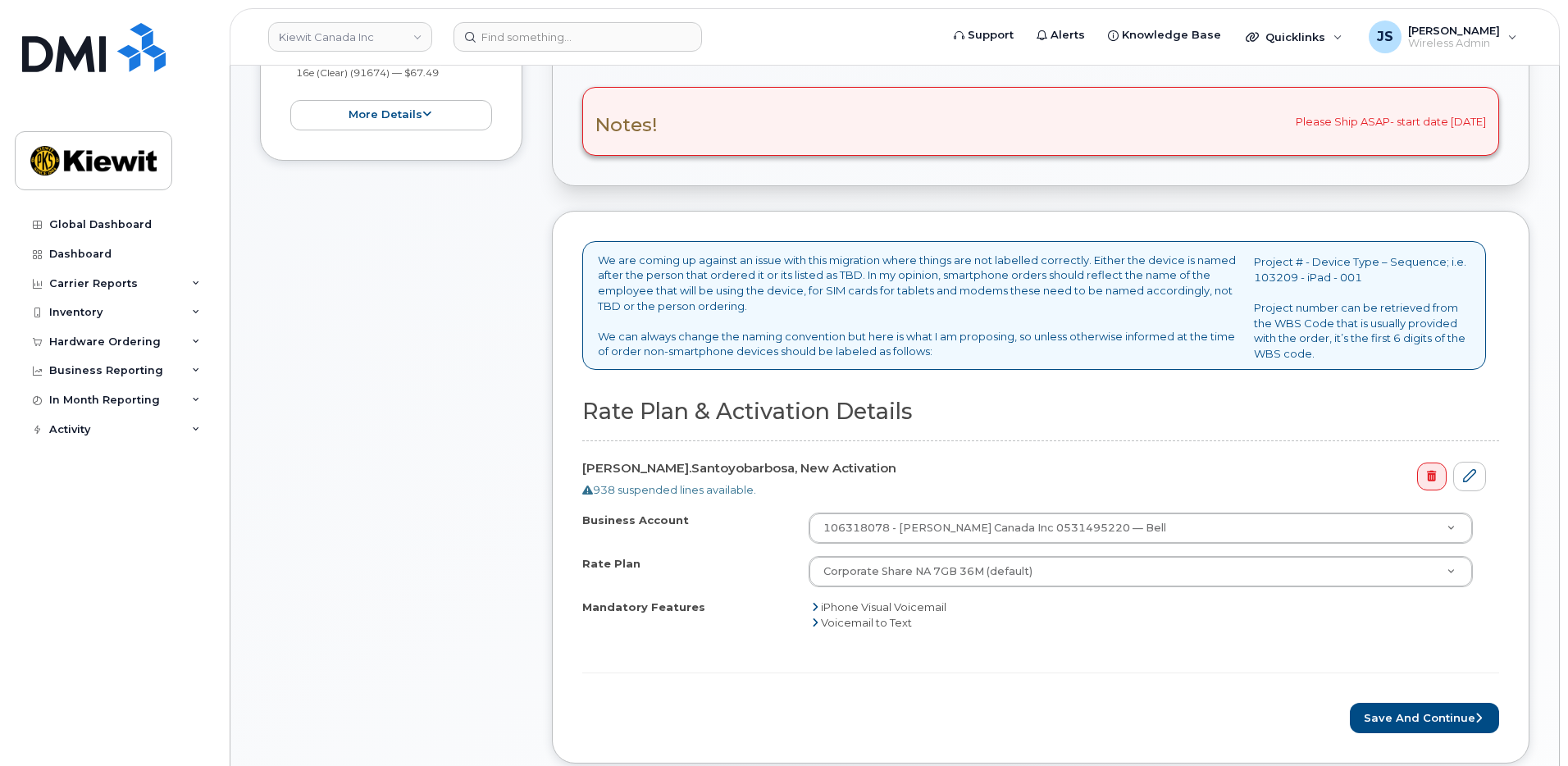
click at [386, 436] on div "Item #1 Order requires Specific details $67.49 New Activation Dario.Santoyobarb…" at bounding box center [391, 313] width 262 height 950
click at [1390, 715] on button "Save and Continue" at bounding box center [1425, 717] width 149 height 30
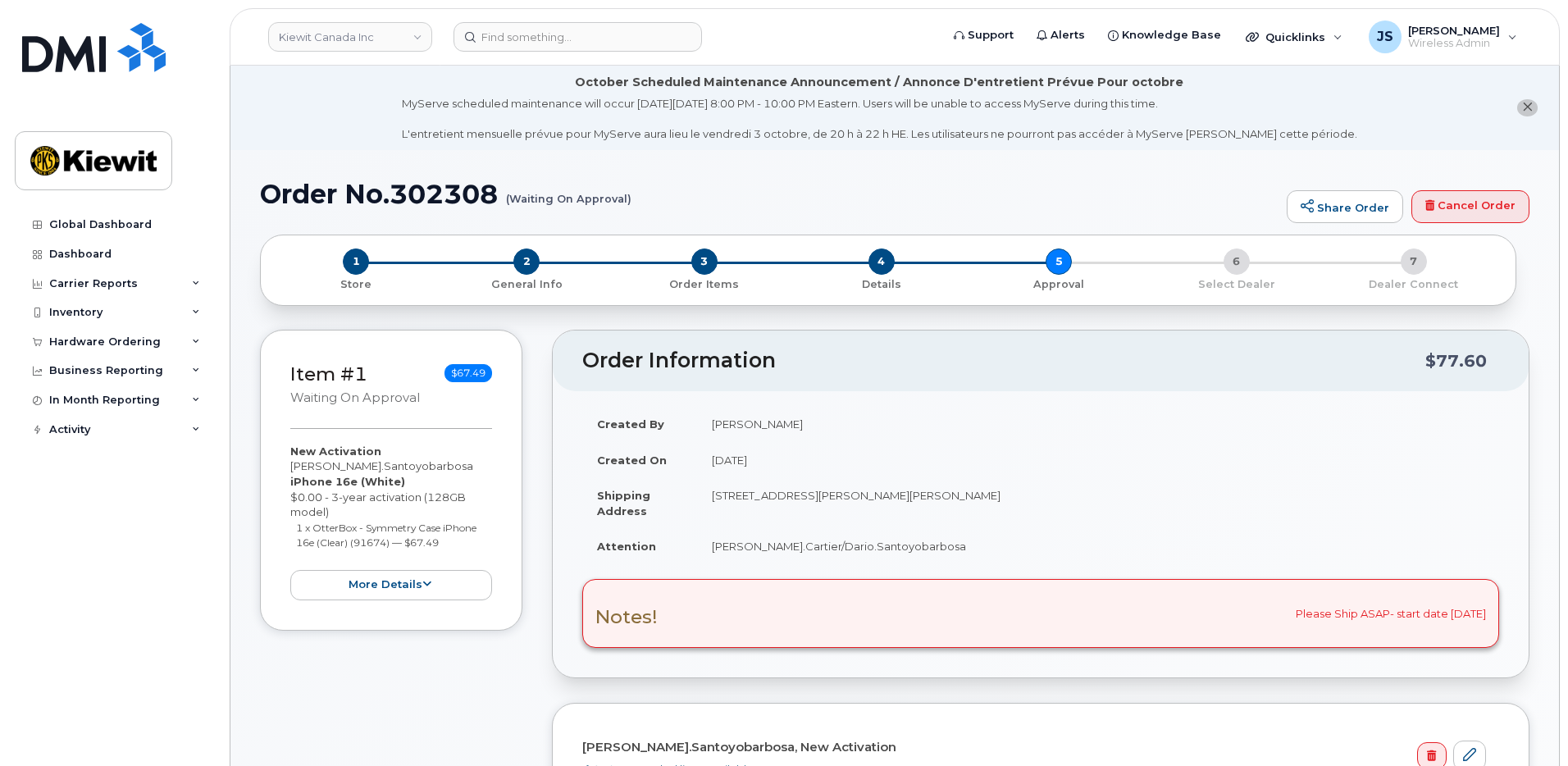
click at [354, 658] on div "Item #1 Waiting On Approval $67.49 New Activation [PERSON_NAME].Santoyobarbosa …" at bounding box center [391, 728] width 262 height 796
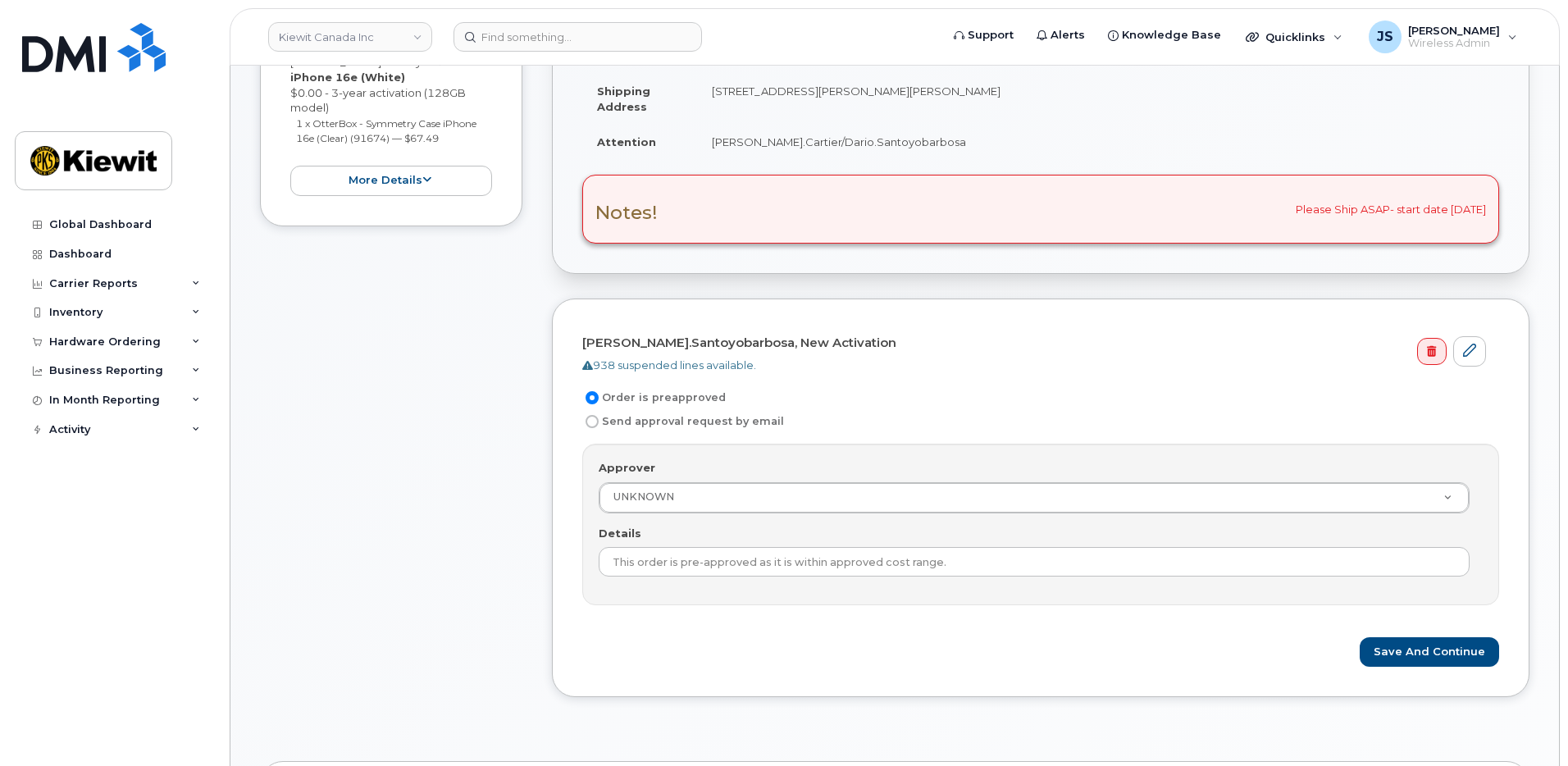
scroll to position [656, 0]
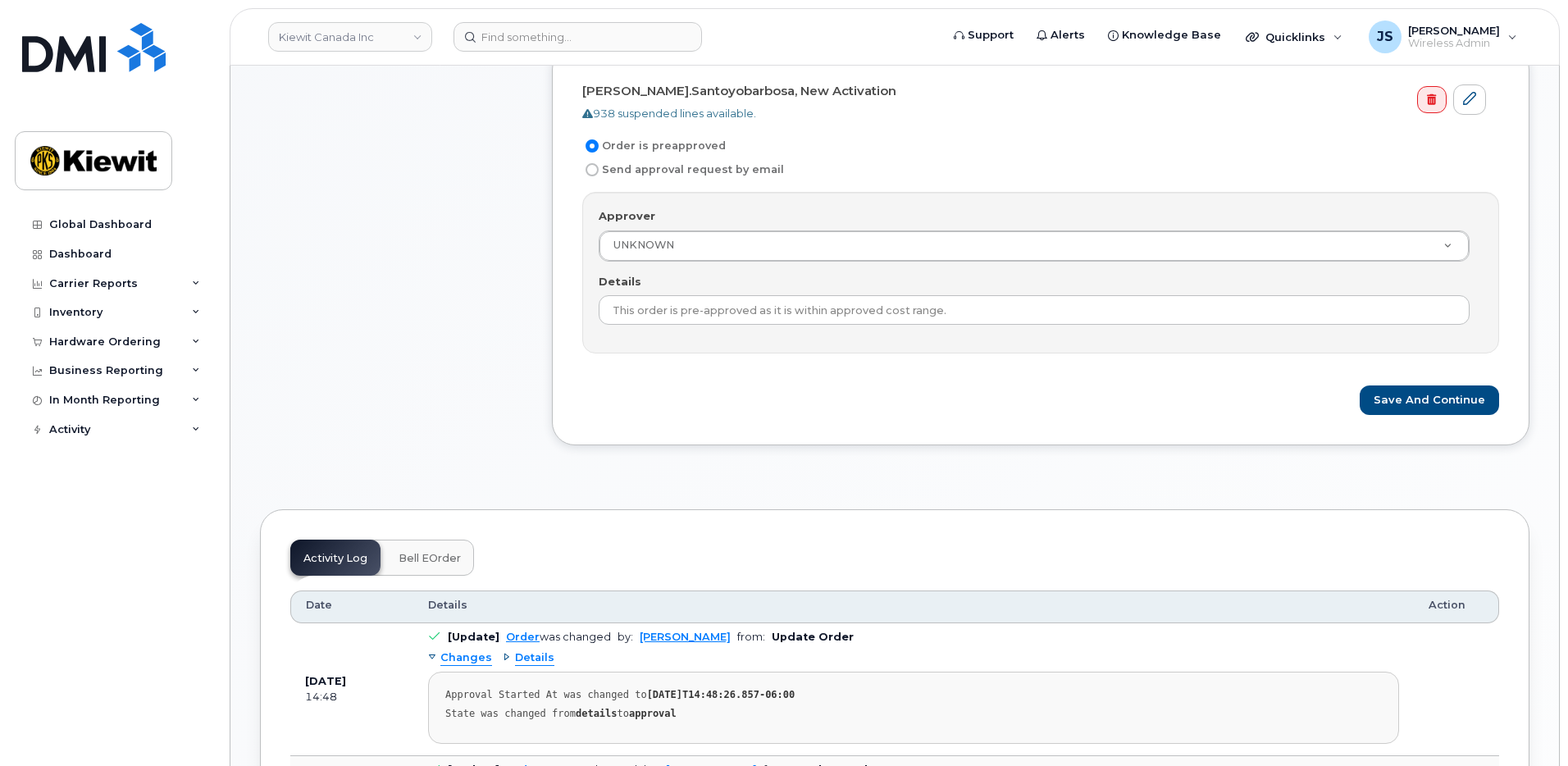
click at [627, 173] on label "Send approval request by email" at bounding box center [683, 170] width 202 height 20
click at [599, 173] on input "Send approval request by email" at bounding box center [592, 169] width 13 height 13
radio input "true"
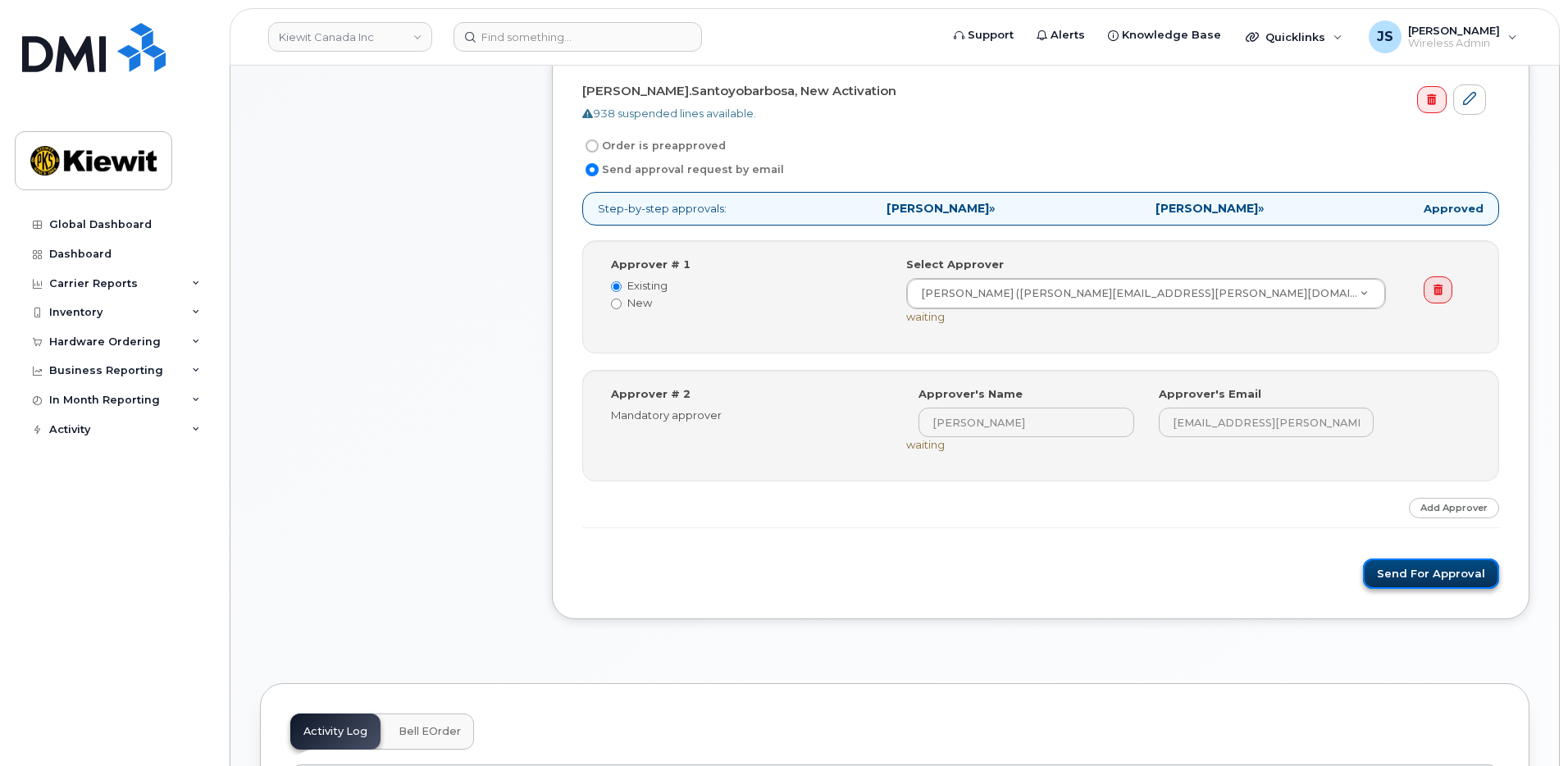
click at [1420, 581] on button "Send for Approval" at bounding box center [1431, 573] width 136 height 30
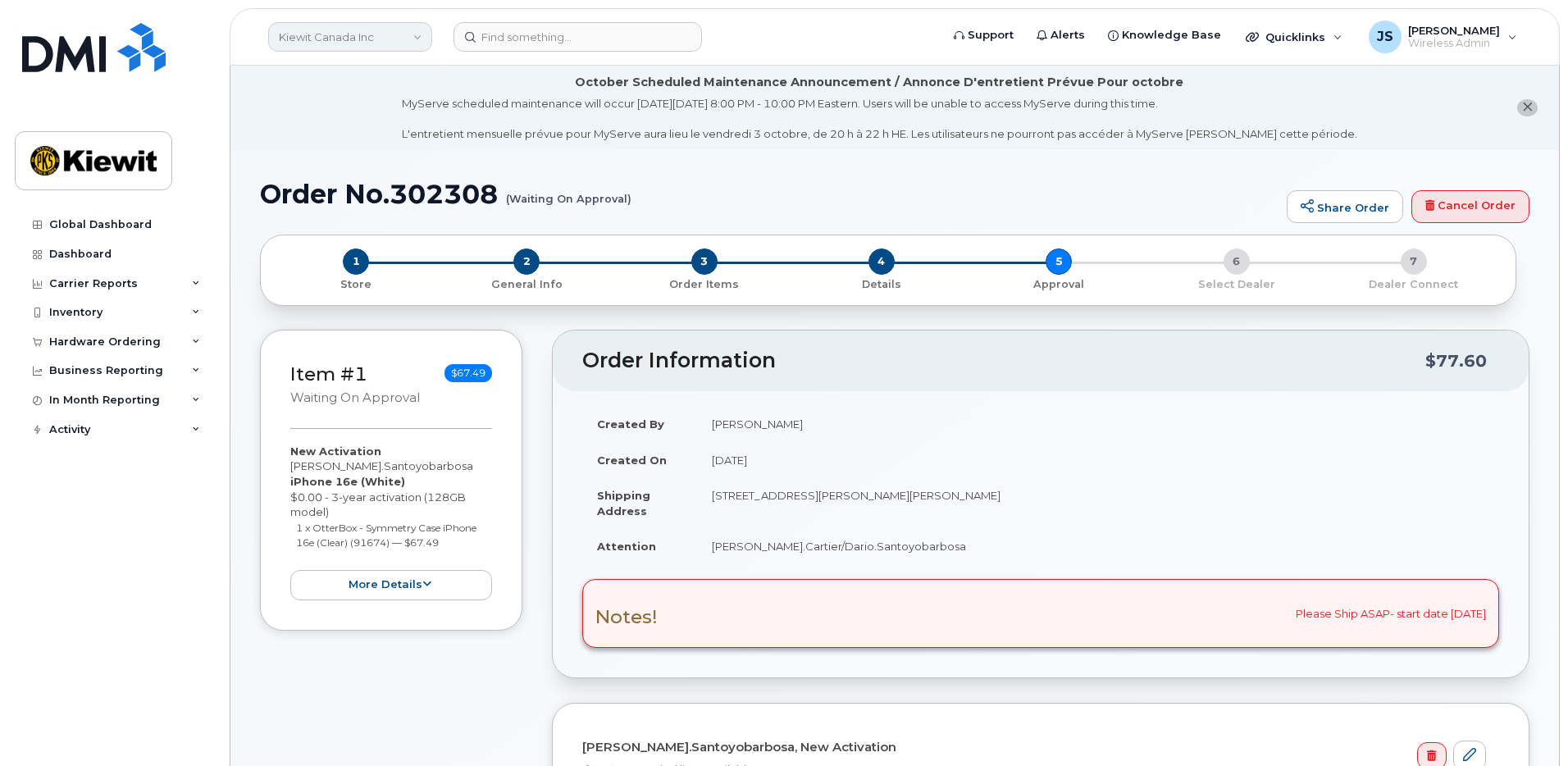
click at [408, 34] on link "Kiewit Canada Inc" at bounding box center [349, 37] width 164 height 29
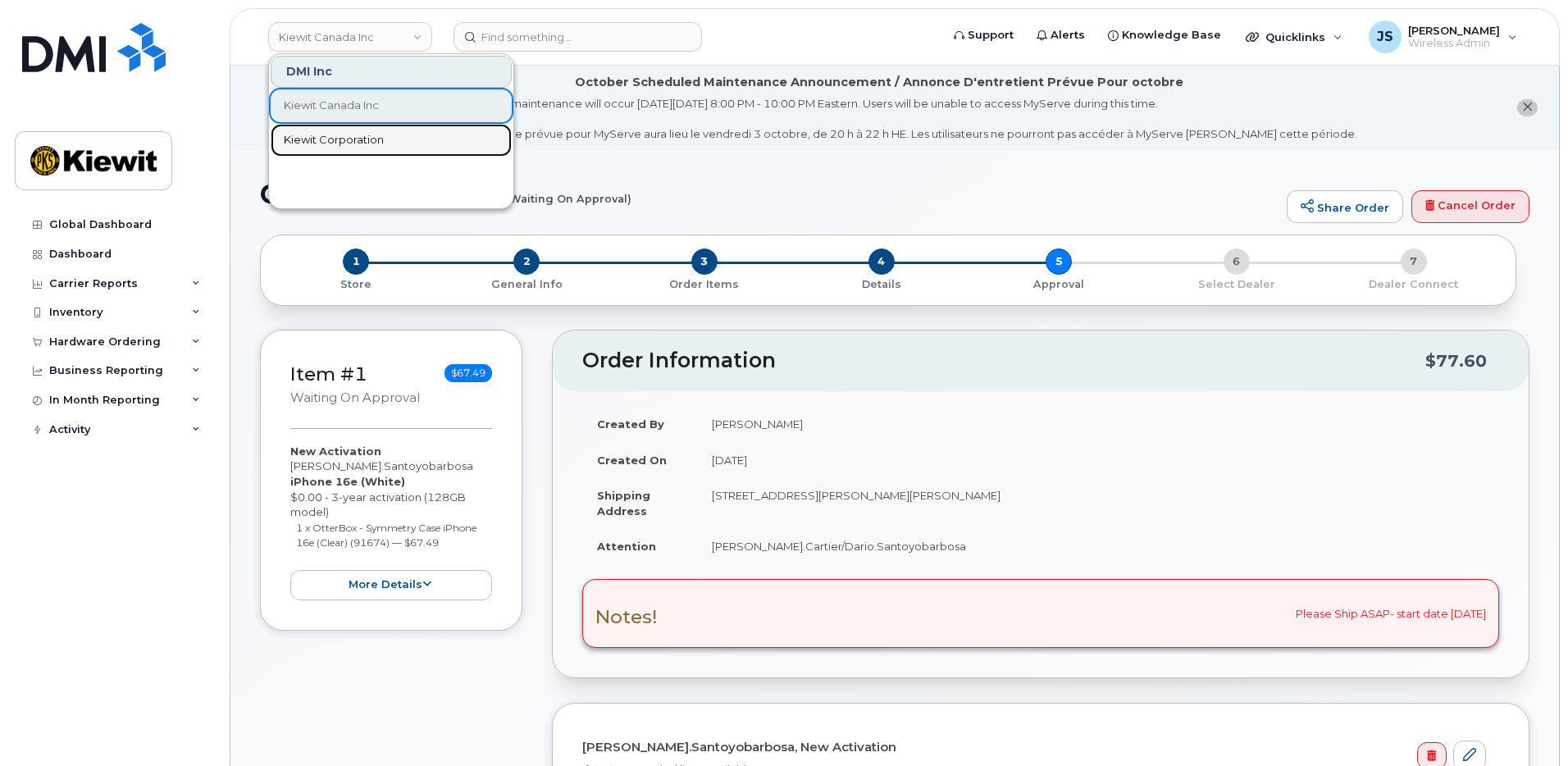
drag, startPoint x: 354, startPoint y: 128, endPoint x: 686, endPoint y: 14, distance: 351.0
click at [354, 128] on link "Kiewit Corporation" at bounding box center [392, 139] width 241 height 32
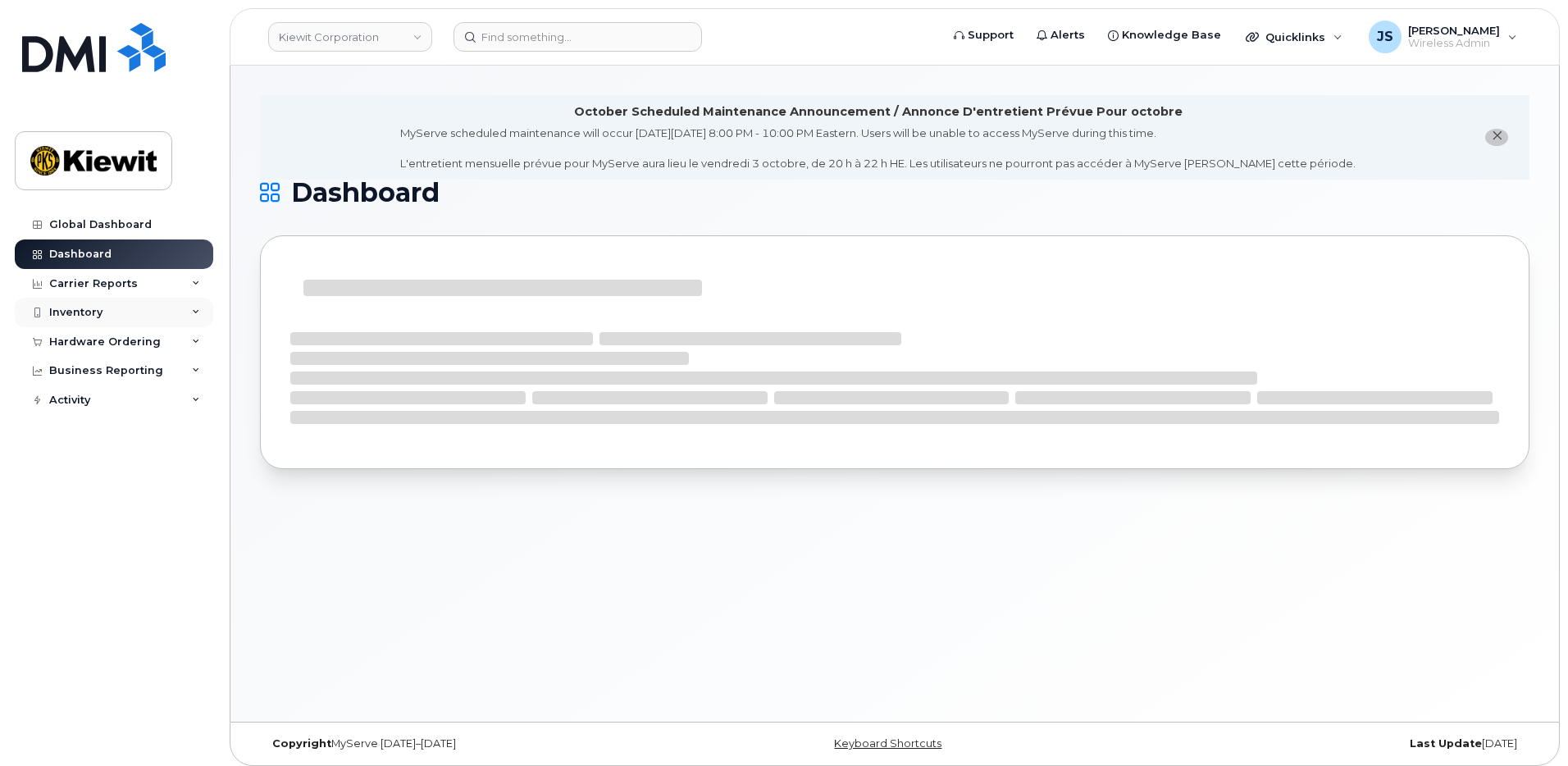
click at [62, 322] on div "Inventory" at bounding box center [114, 312] width 198 height 29
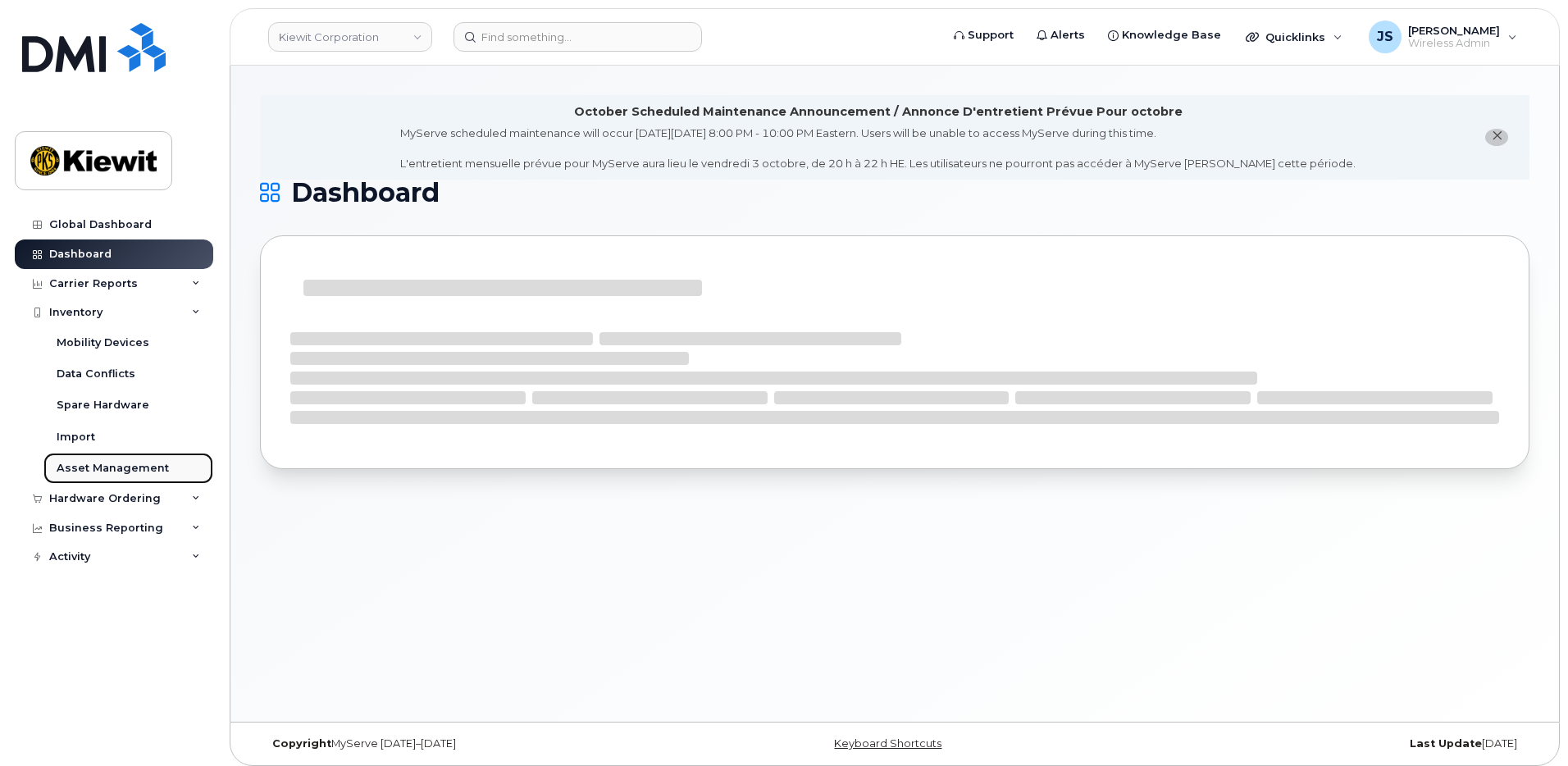
click at [72, 465] on div "Asset Management" at bounding box center [113, 468] width 112 height 15
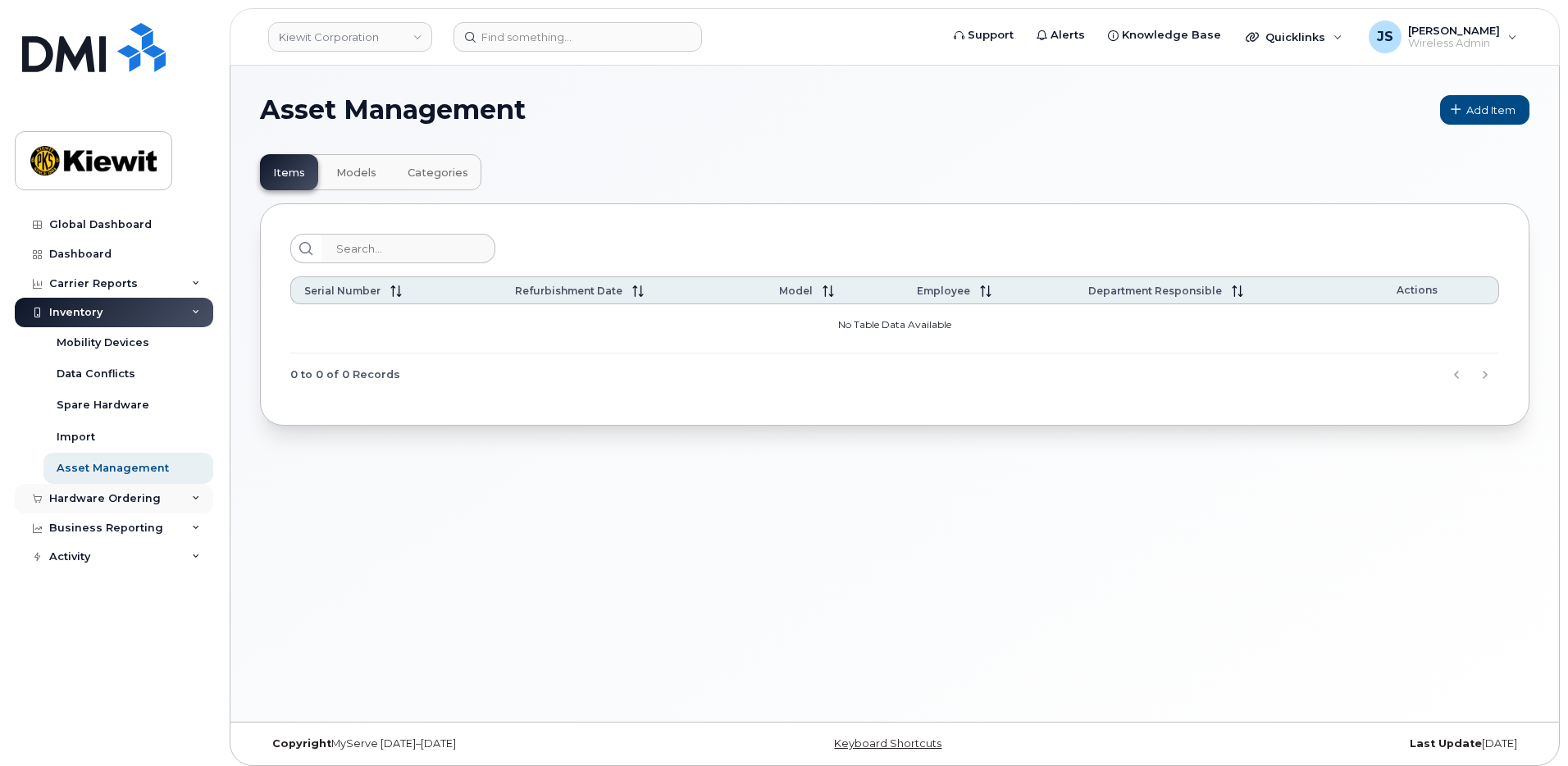
click at [72, 495] on div "Hardware Ordering" at bounding box center [105, 497] width 112 height 13
click at [86, 536] on link "Overview" at bounding box center [128, 529] width 170 height 31
click at [85, 555] on div "Orders" at bounding box center [77, 559] width 40 height 15
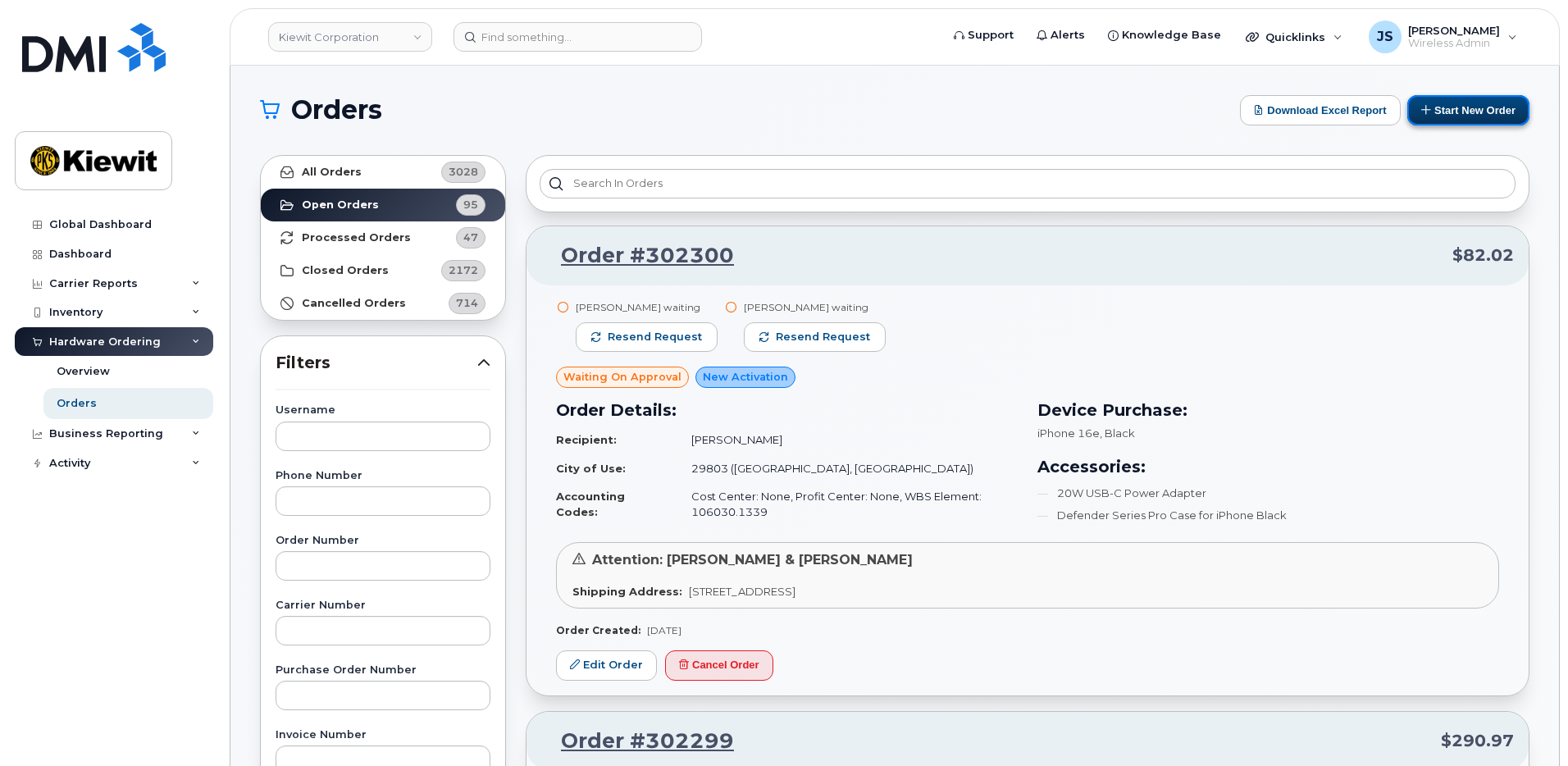
click at [1493, 115] on button "Start New Order" at bounding box center [1468, 110] width 123 height 30
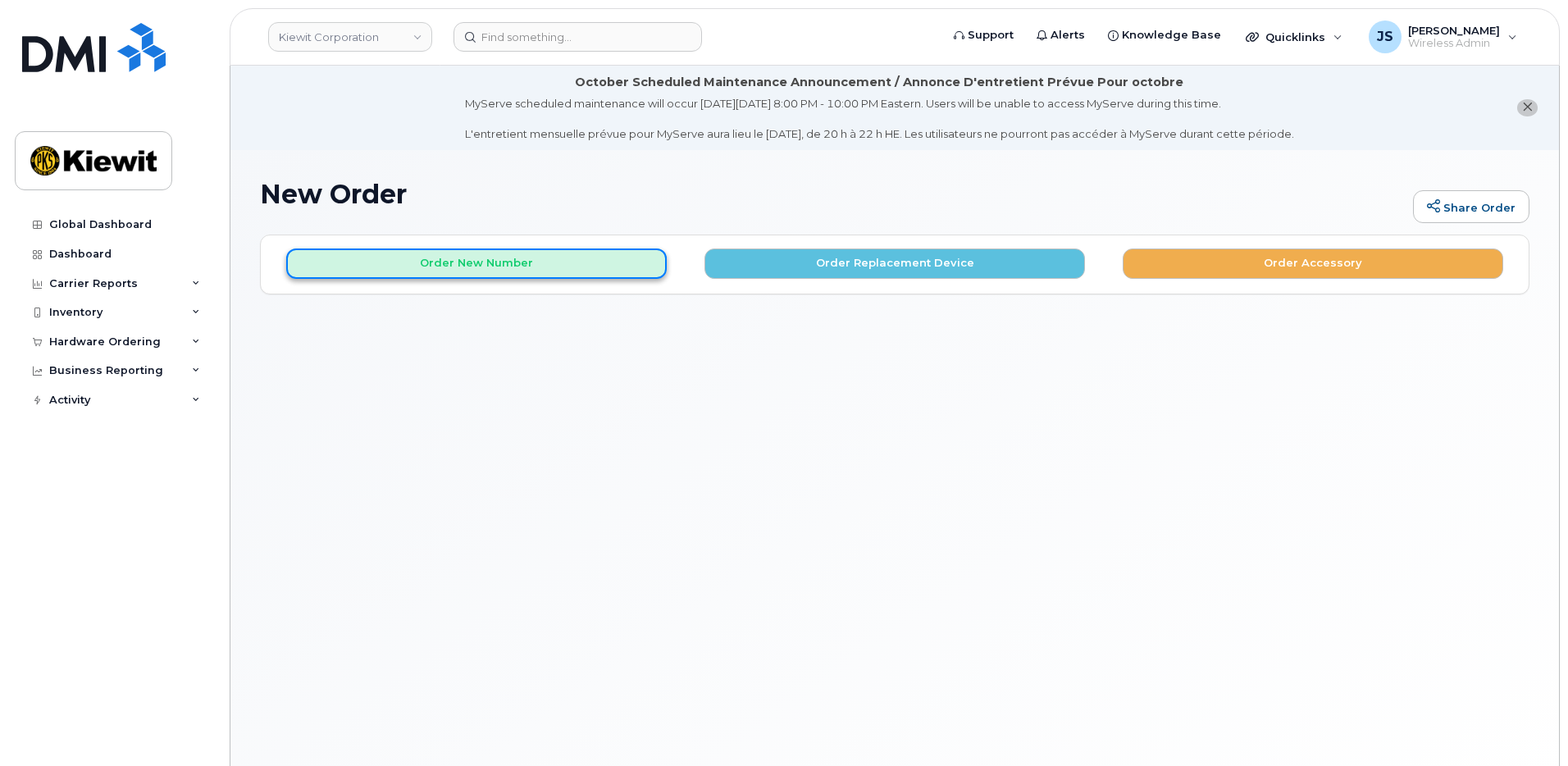
click at [471, 262] on button "Order New Number" at bounding box center [477, 263] width 381 height 30
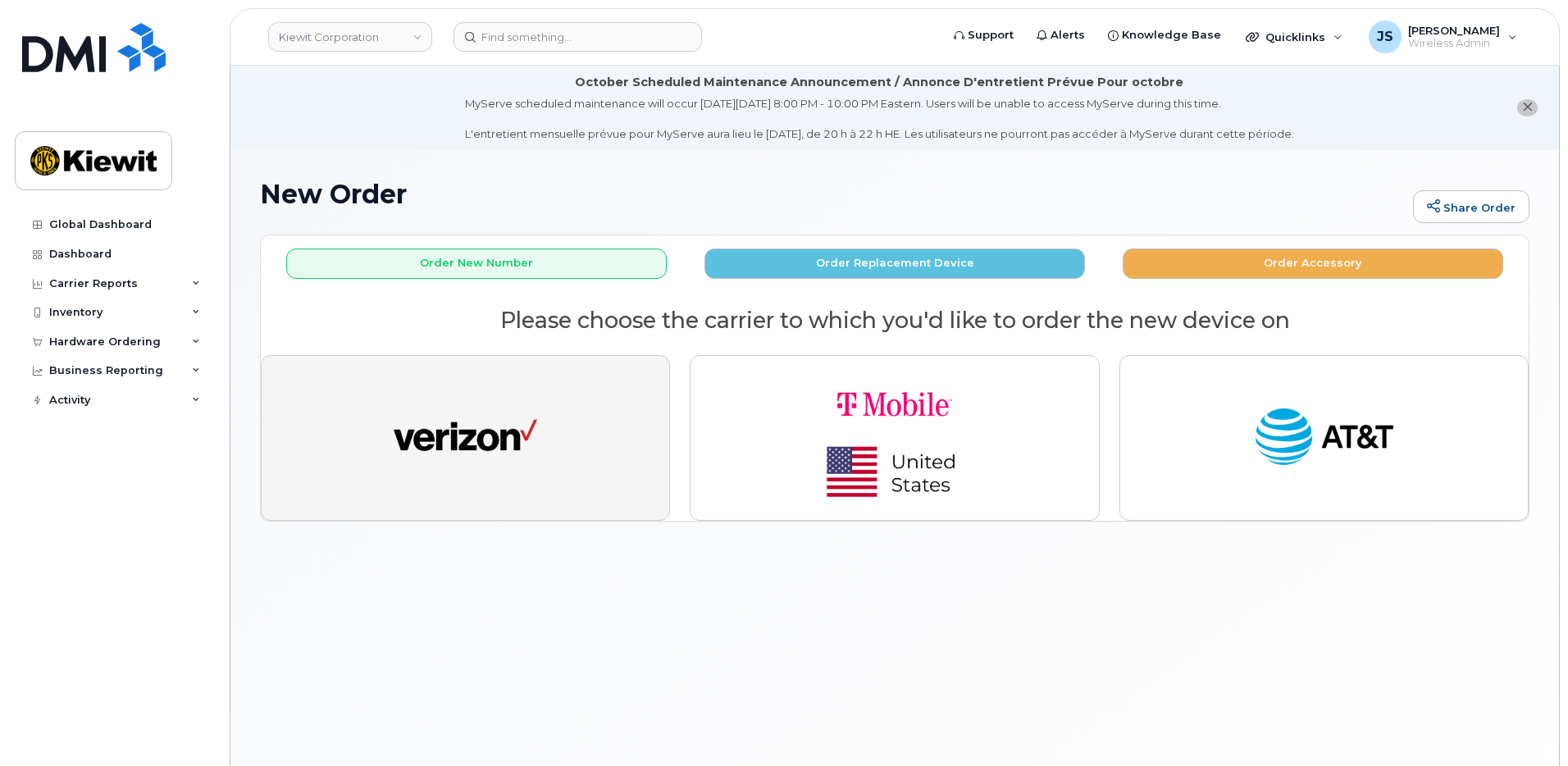
click at [498, 449] on img "button" at bounding box center [465, 437] width 143 height 74
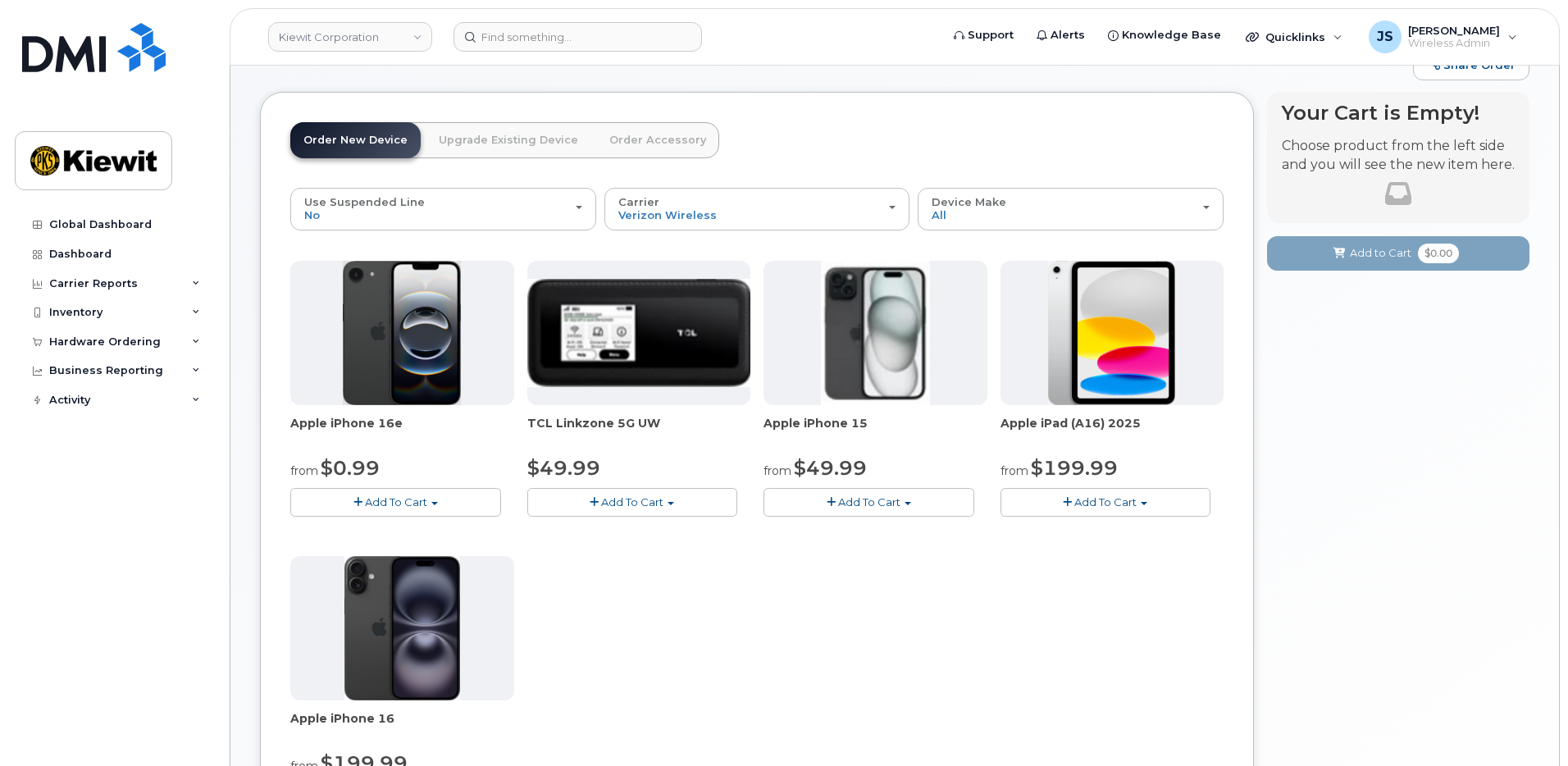
scroll to position [164, 0]
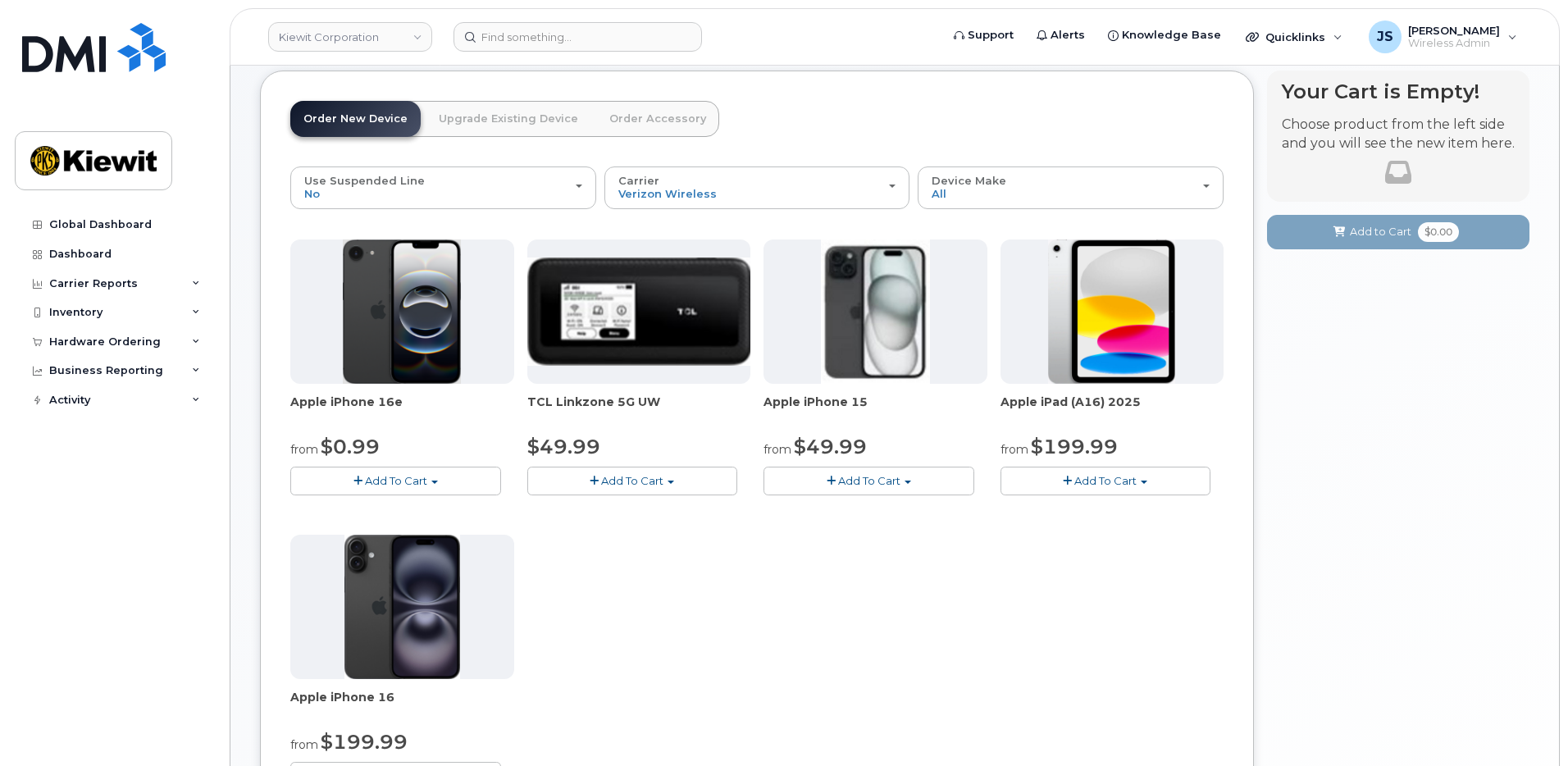
click at [392, 490] on button "Add To Cart" at bounding box center [395, 481] width 211 height 28
click at [413, 515] on link "$0.99 - 2 Year Activation (128GB)" at bounding box center [400, 511] width 212 height 21
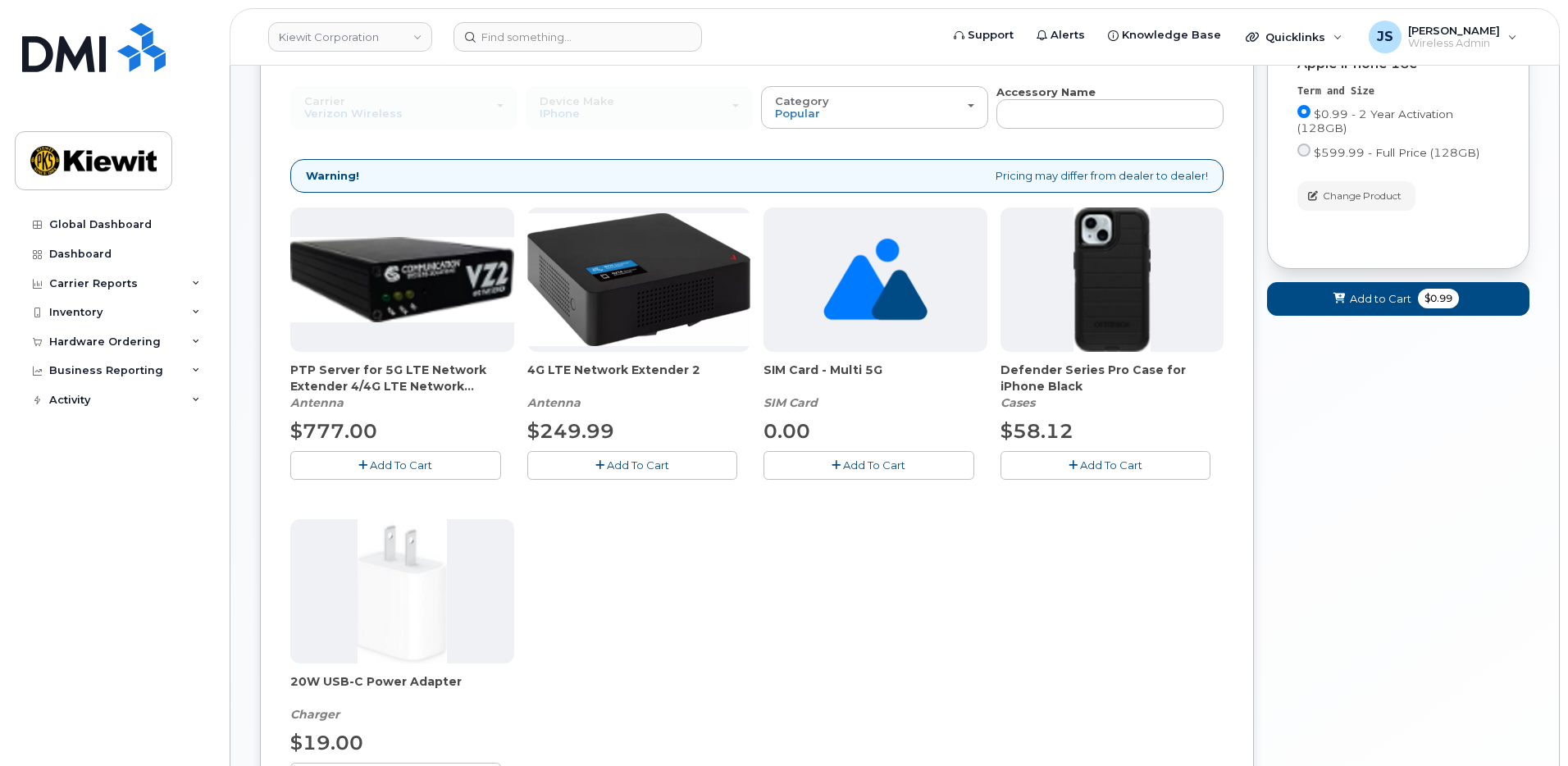
scroll to position [257, 0]
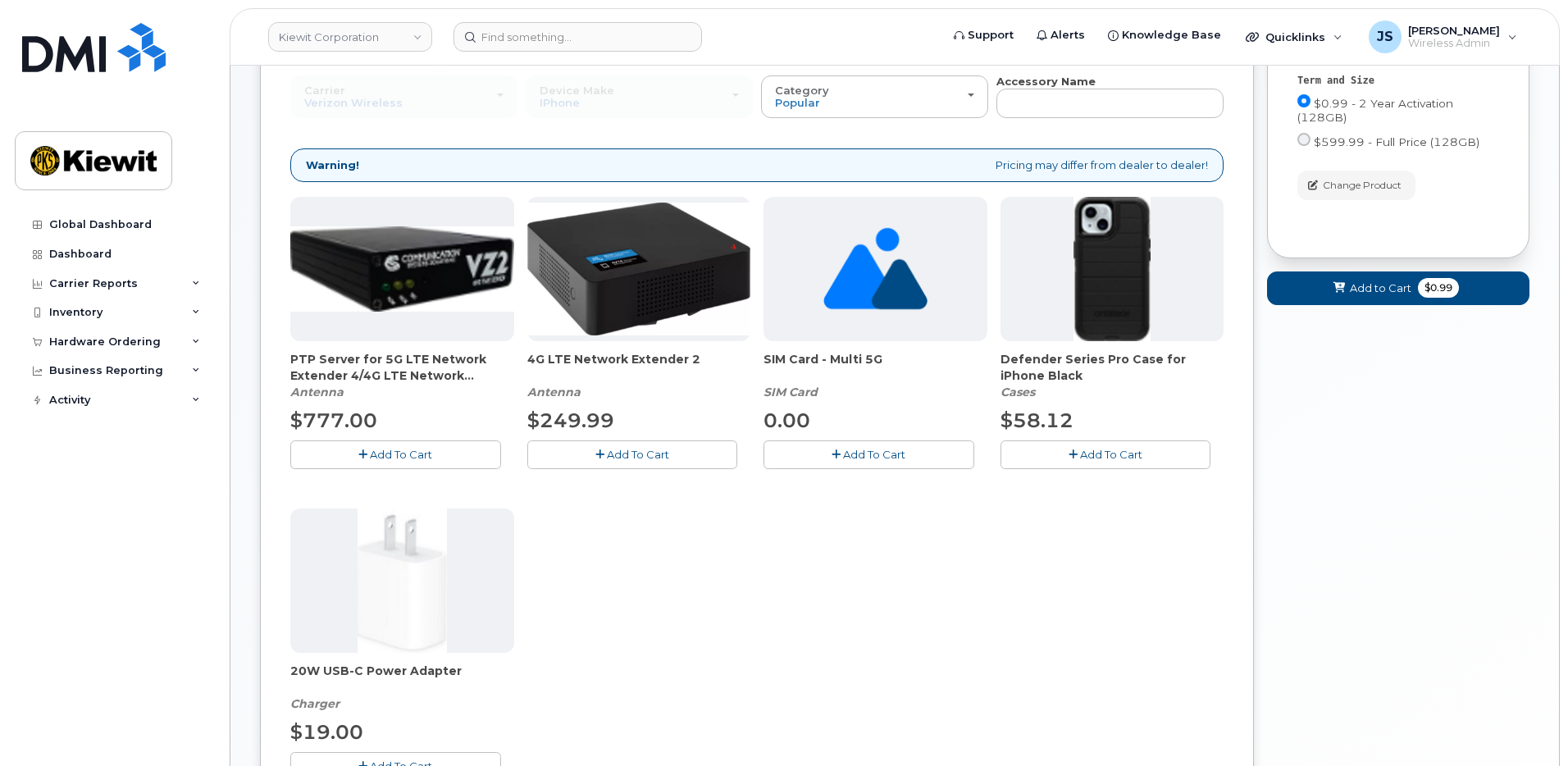
click at [1103, 452] on span "Add To Cart" at bounding box center [1112, 453] width 63 height 13
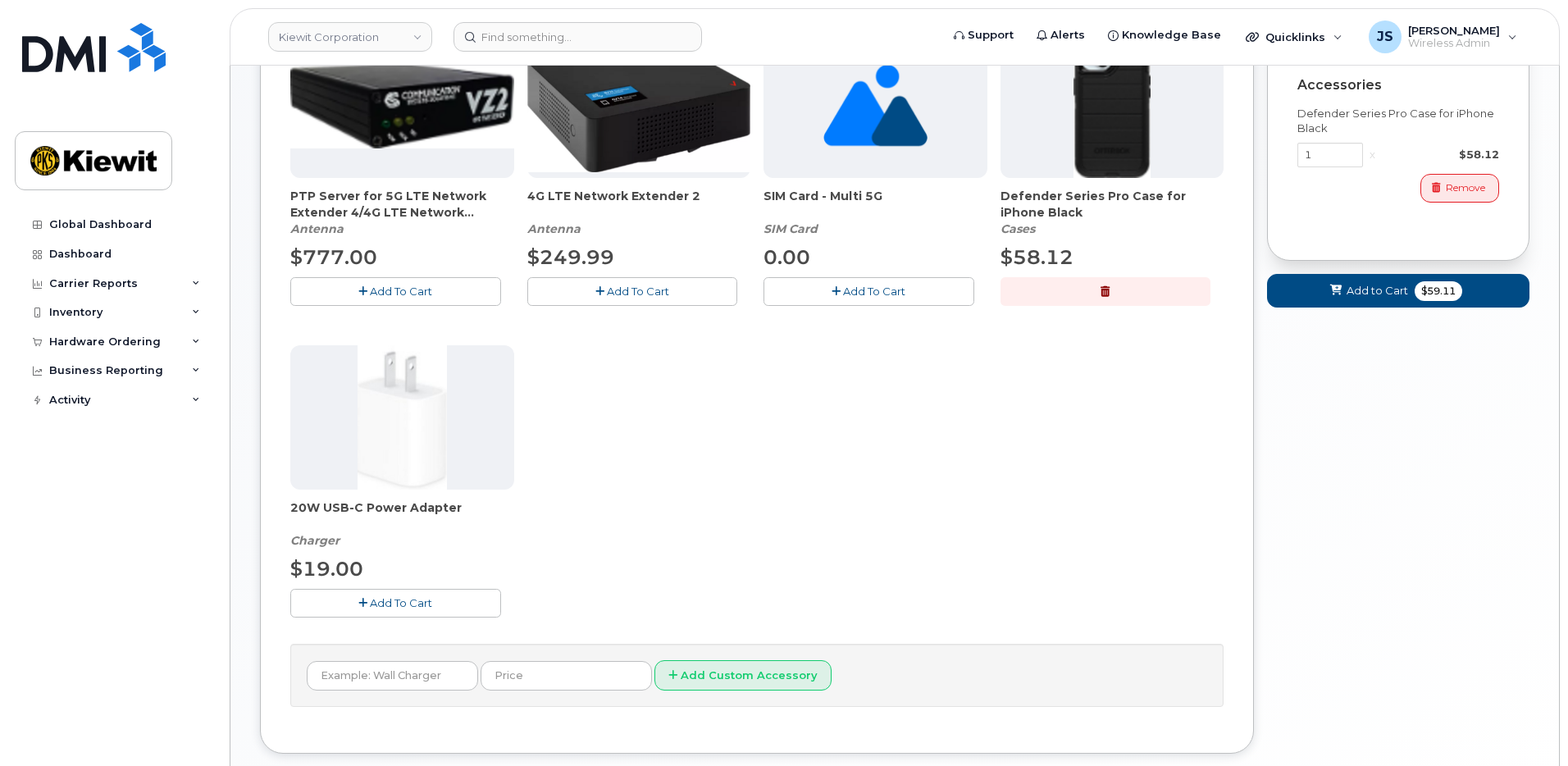
scroll to position [421, 0]
click at [367, 602] on button "Add To Cart" at bounding box center [395, 601] width 211 height 28
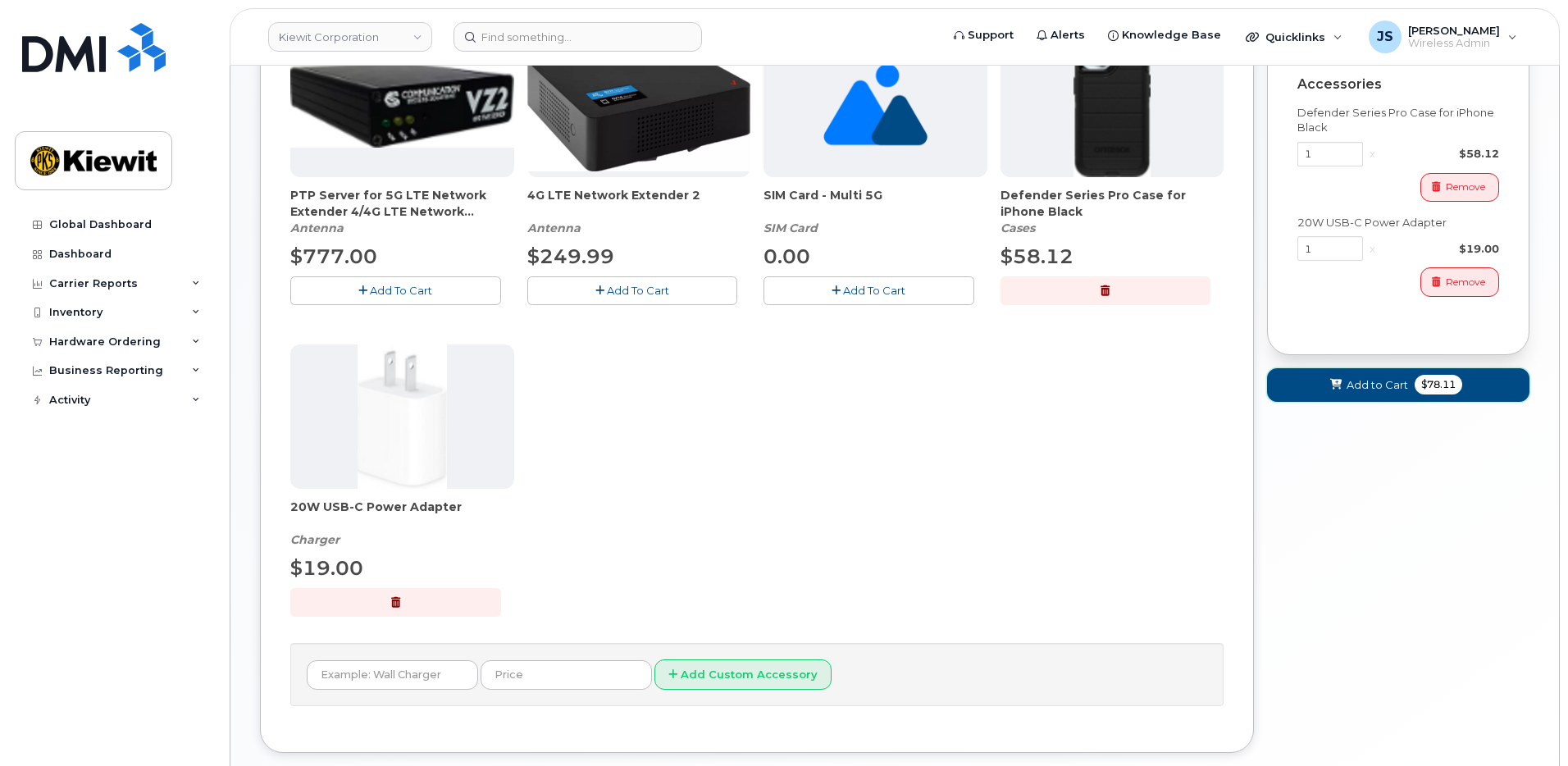
click at [1439, 380] on span "$78.11" at bounding box center [1438, 384] width 47 height 20
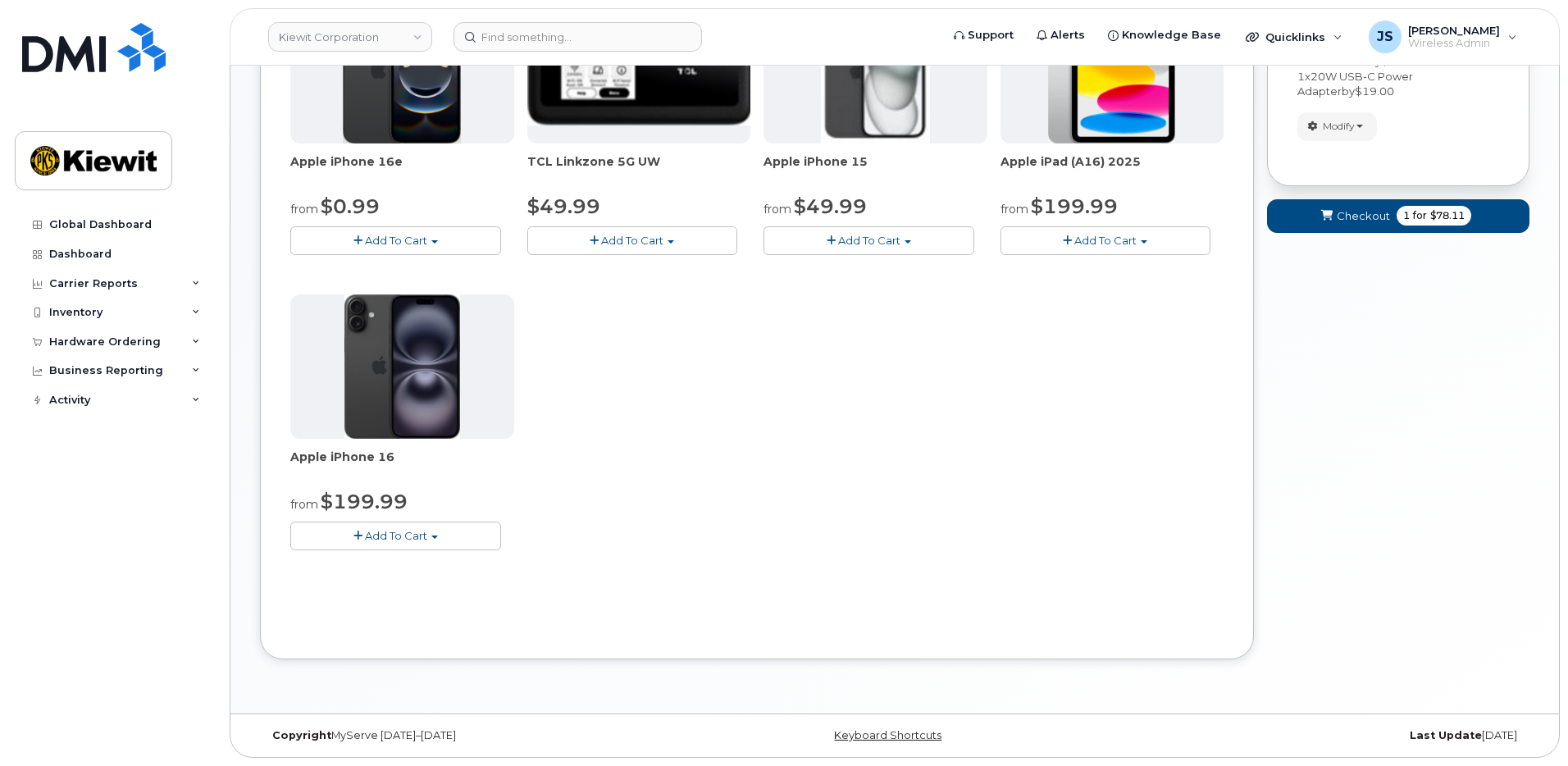
scroll to position [158, 0]
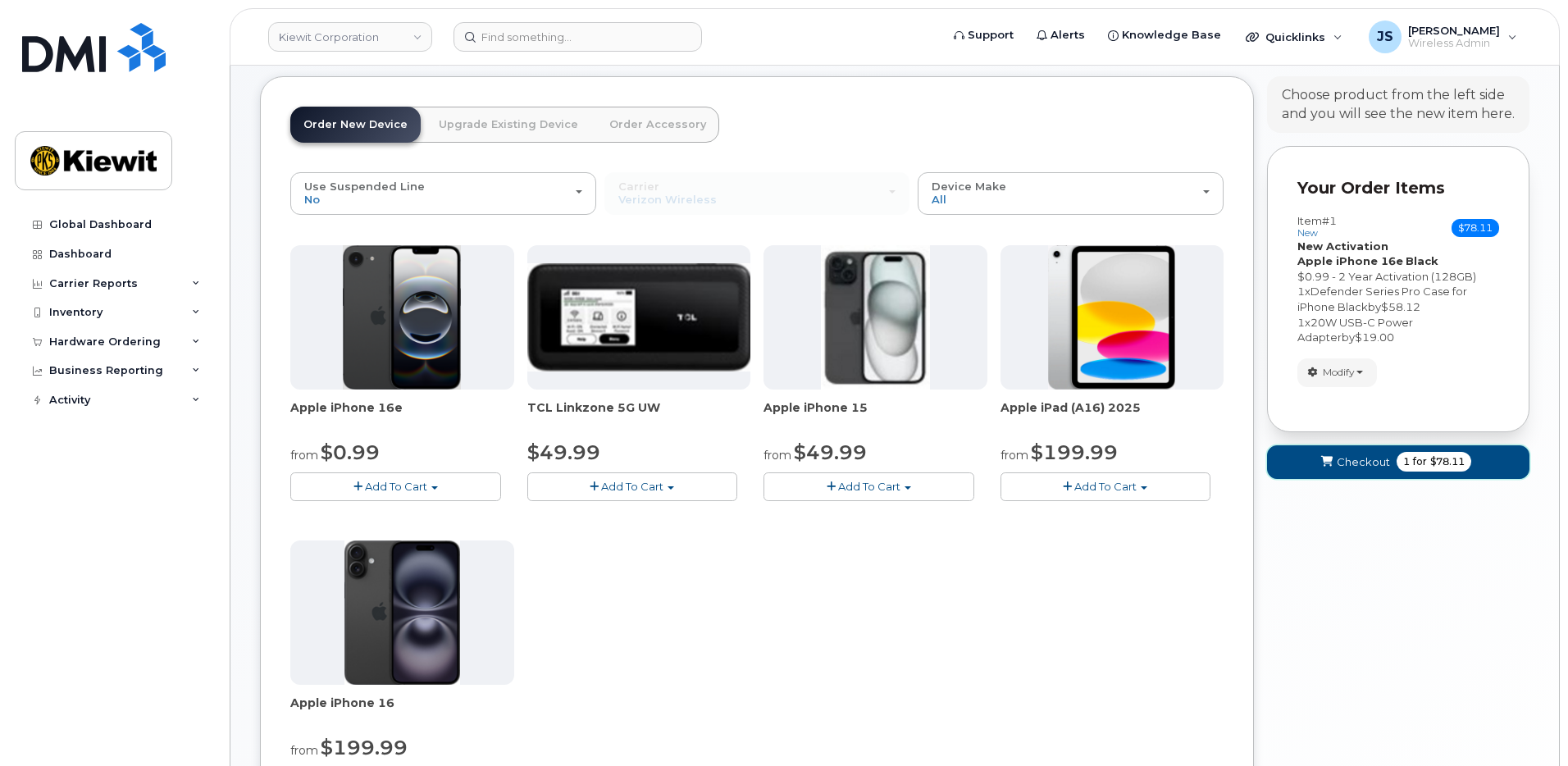
click at [1391, 467] on button "Checkout 1 for $78.11" at bounding box center [1397, 462] width 262 height 33
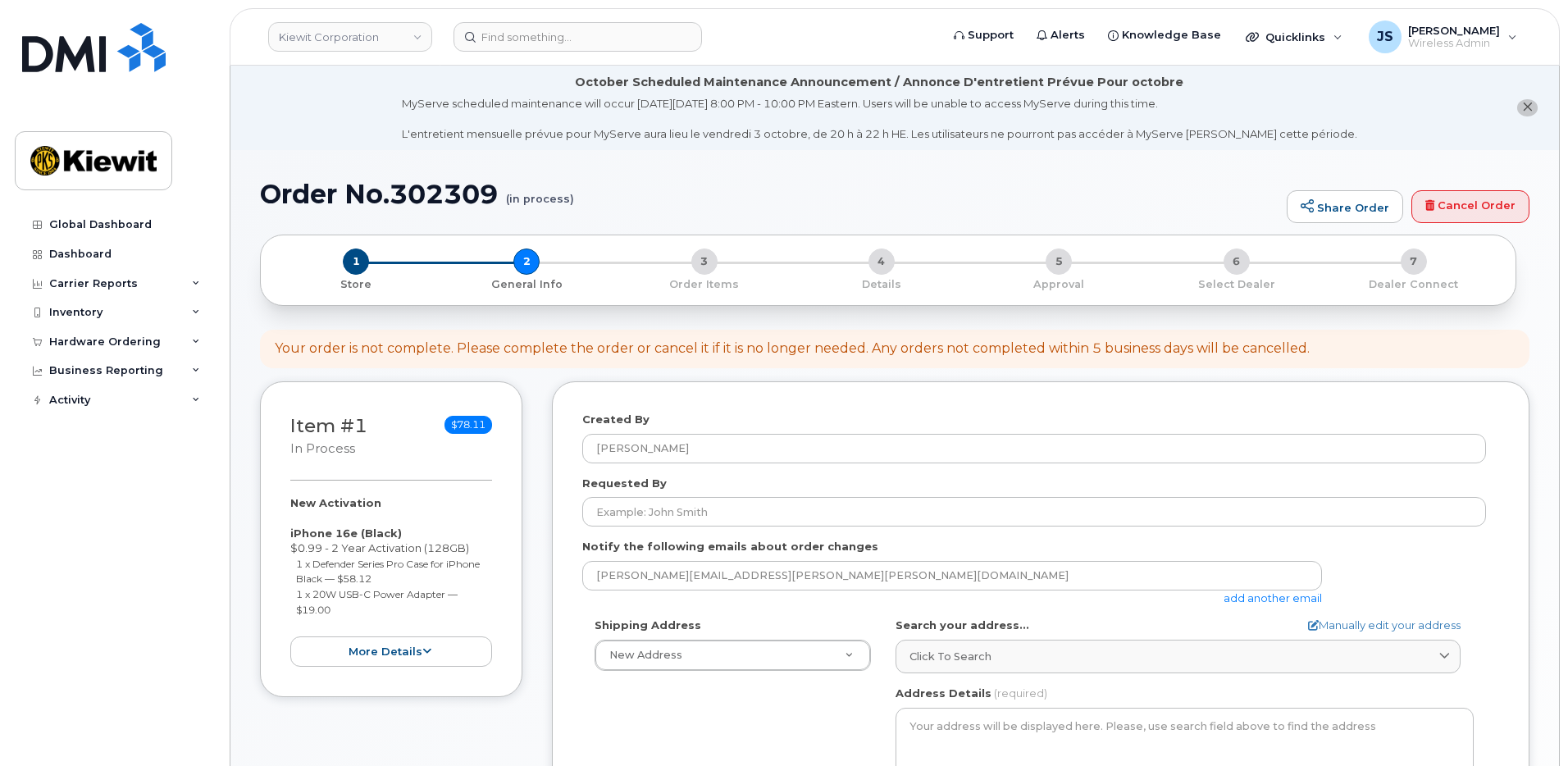
select select
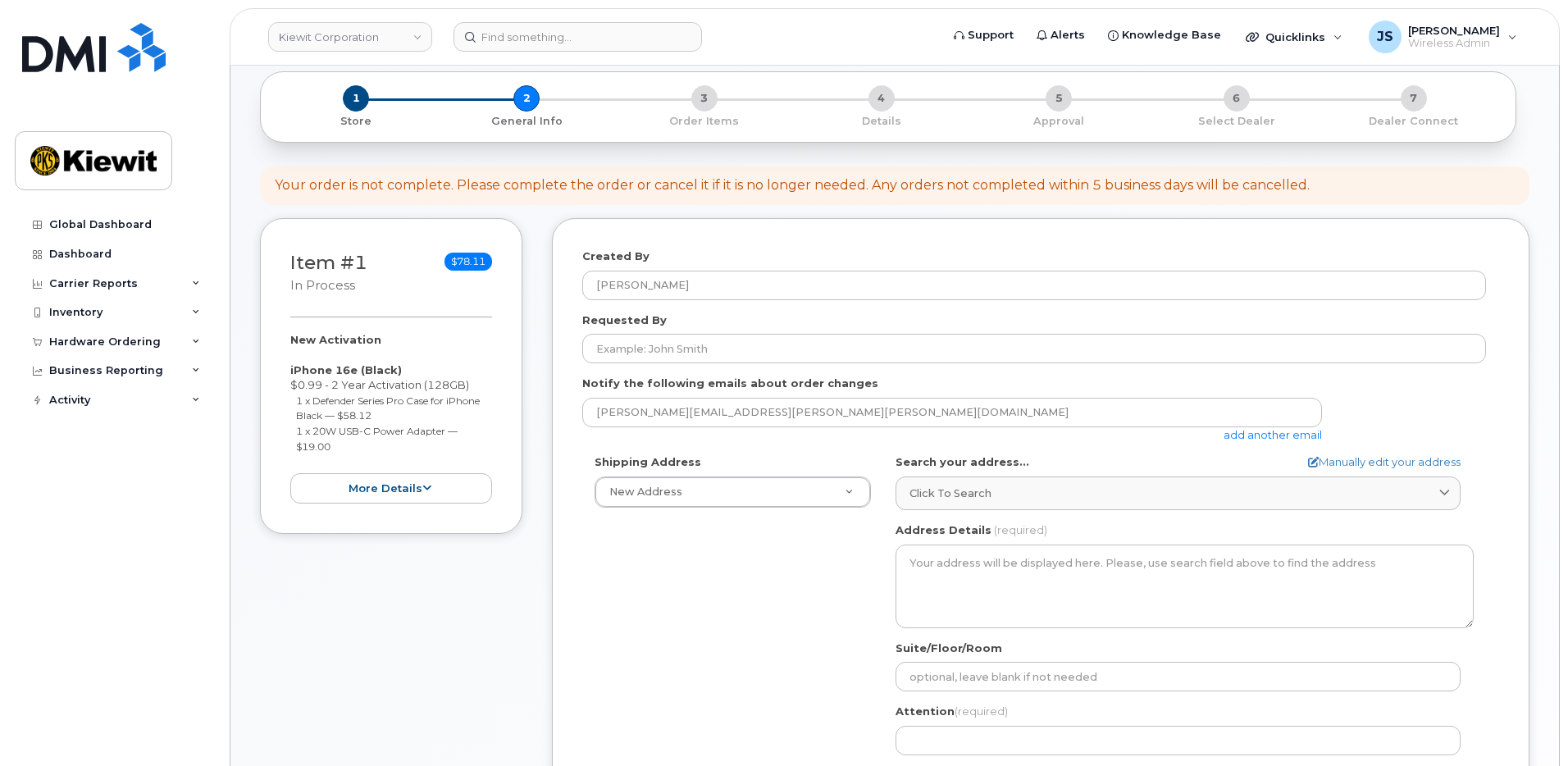
scroll to position [164, 0]
click at [1265, 436] on link "add another email" at bounding box center [1273, 433] width 98 height 13
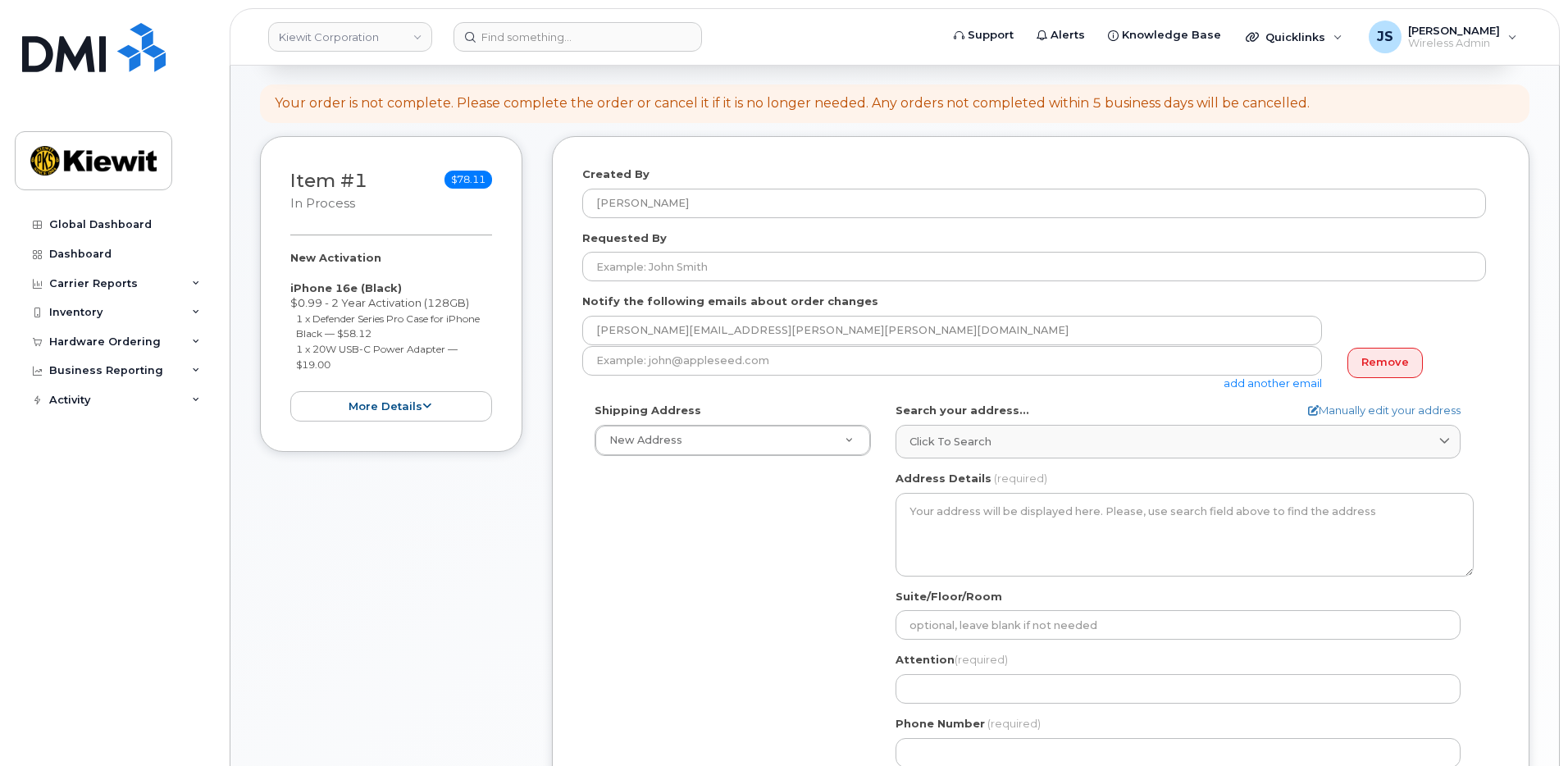
scroll to position [246, 0]
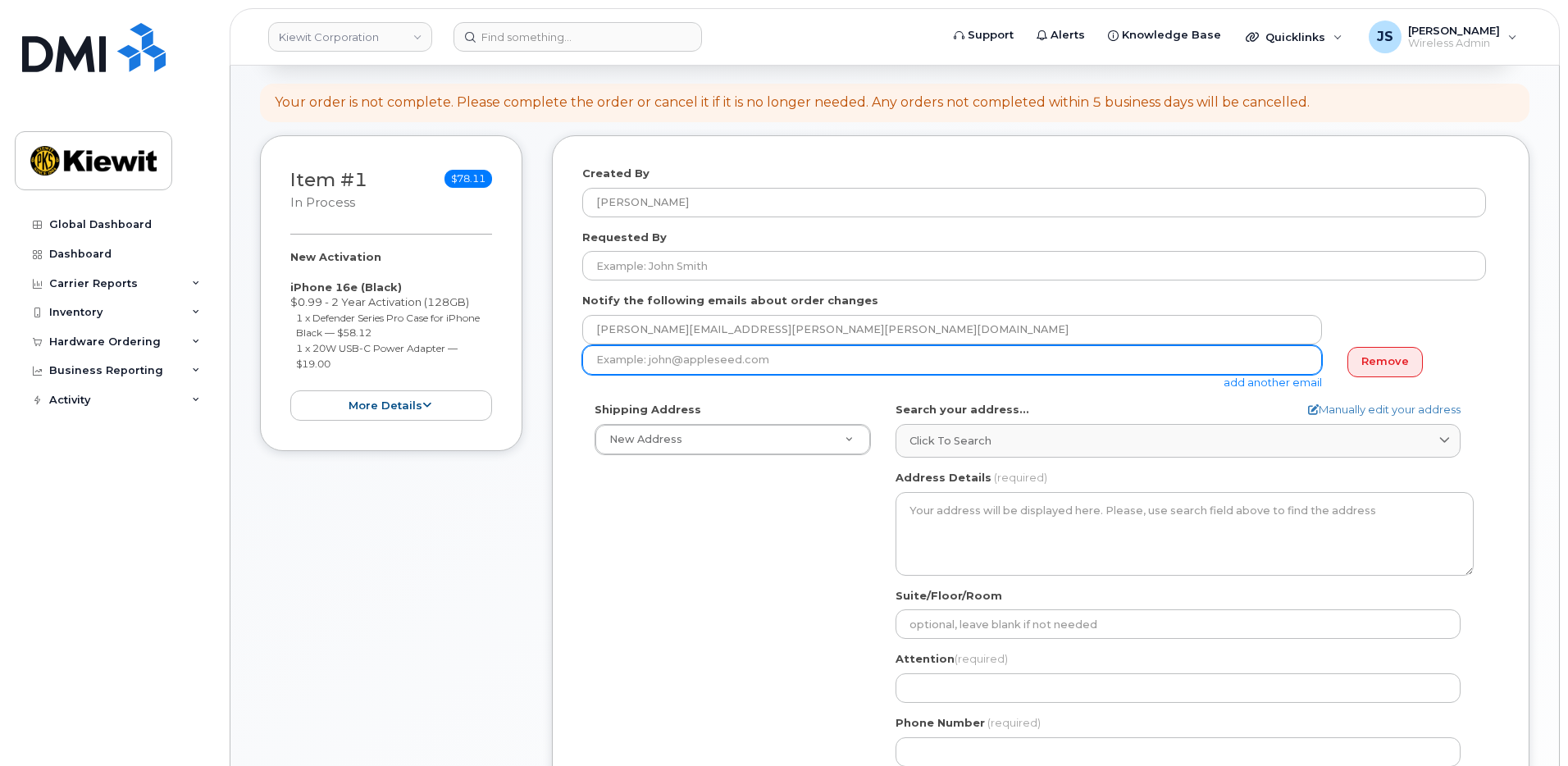
click at [902, 360] on input "email" at bounding box center [952, 360] width 740 height 29
paste input "[PERSON_NAME].[PERSON_NAME]"
type input "[PERSON_NAME][EMAIL_ADDRESS][PERSON_NAME][PERSON_NAME][DOMAIN_NAME]"
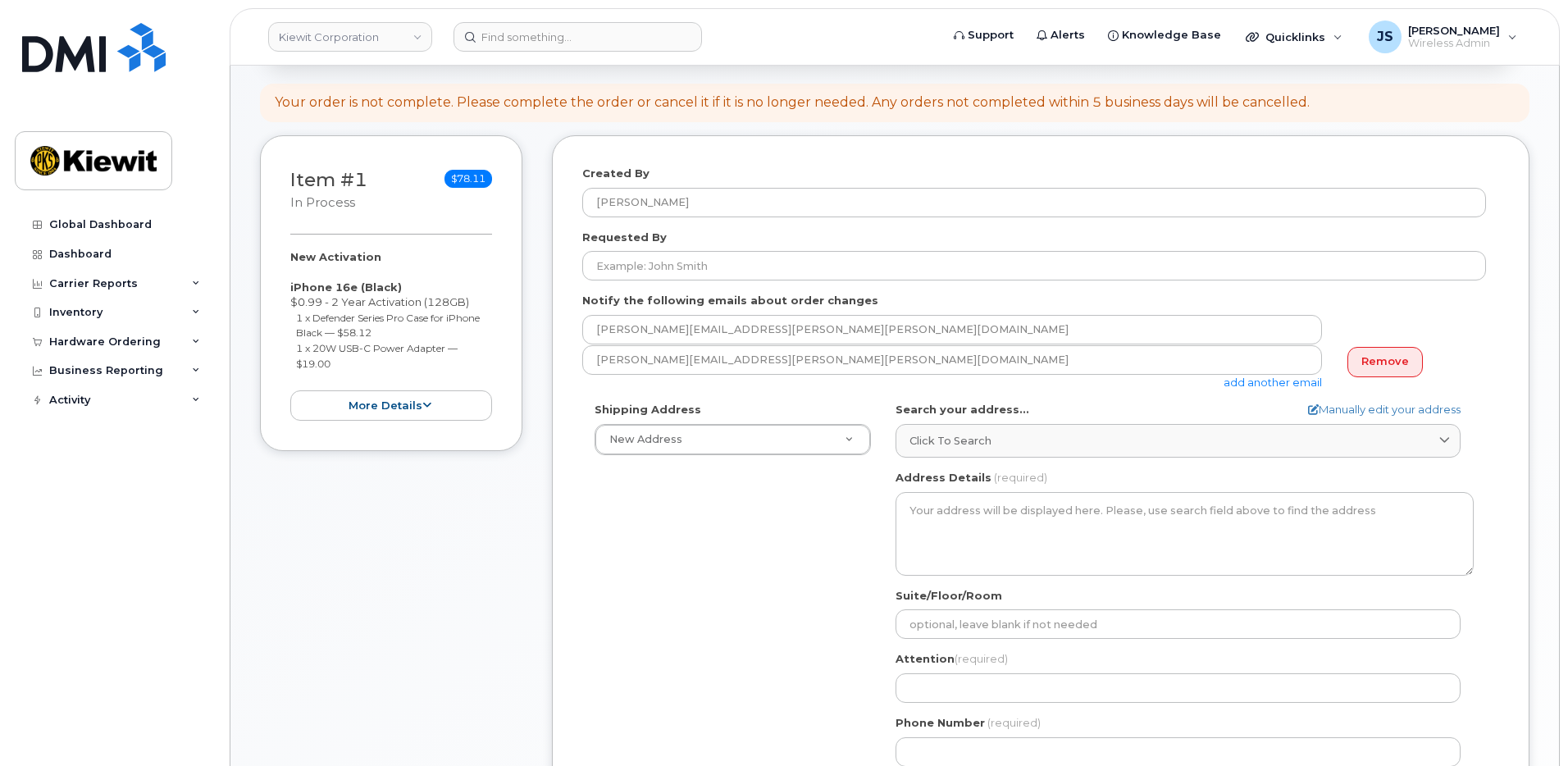
click at [1277, 386] on link "add another email" at bounding box center [1273, 382] width 98 height 13
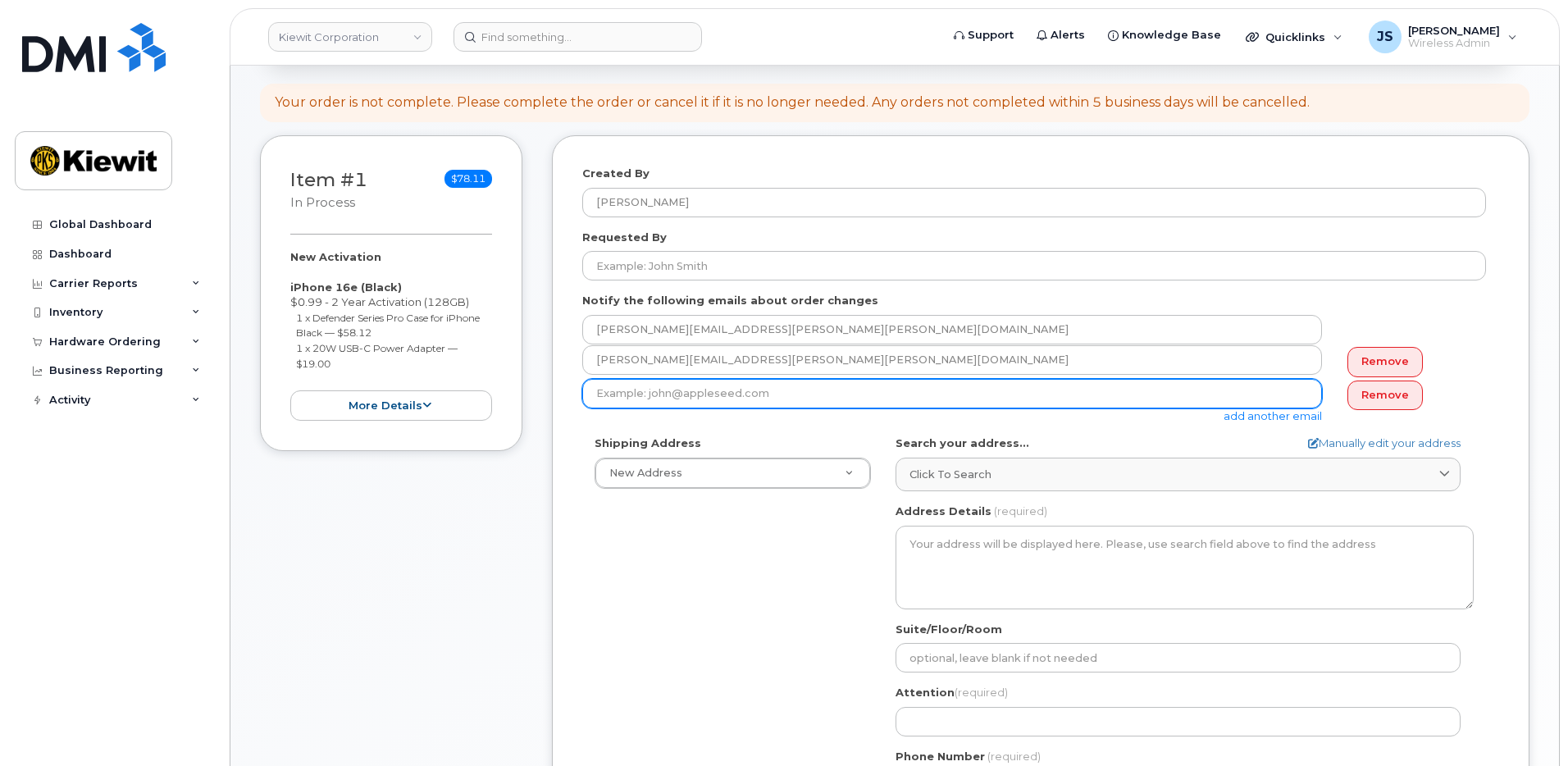
click at [781, 393] on input "email" at bounding box center [952, 393] width 740 height 29
paste input "[PERSON_NAME].[PERSON_NAME]"
type input "[PERSON_NAME][EMAIL_ADDRESS][PERSON_NAME][PERSON_NAME][DOMAIN_NAME]"
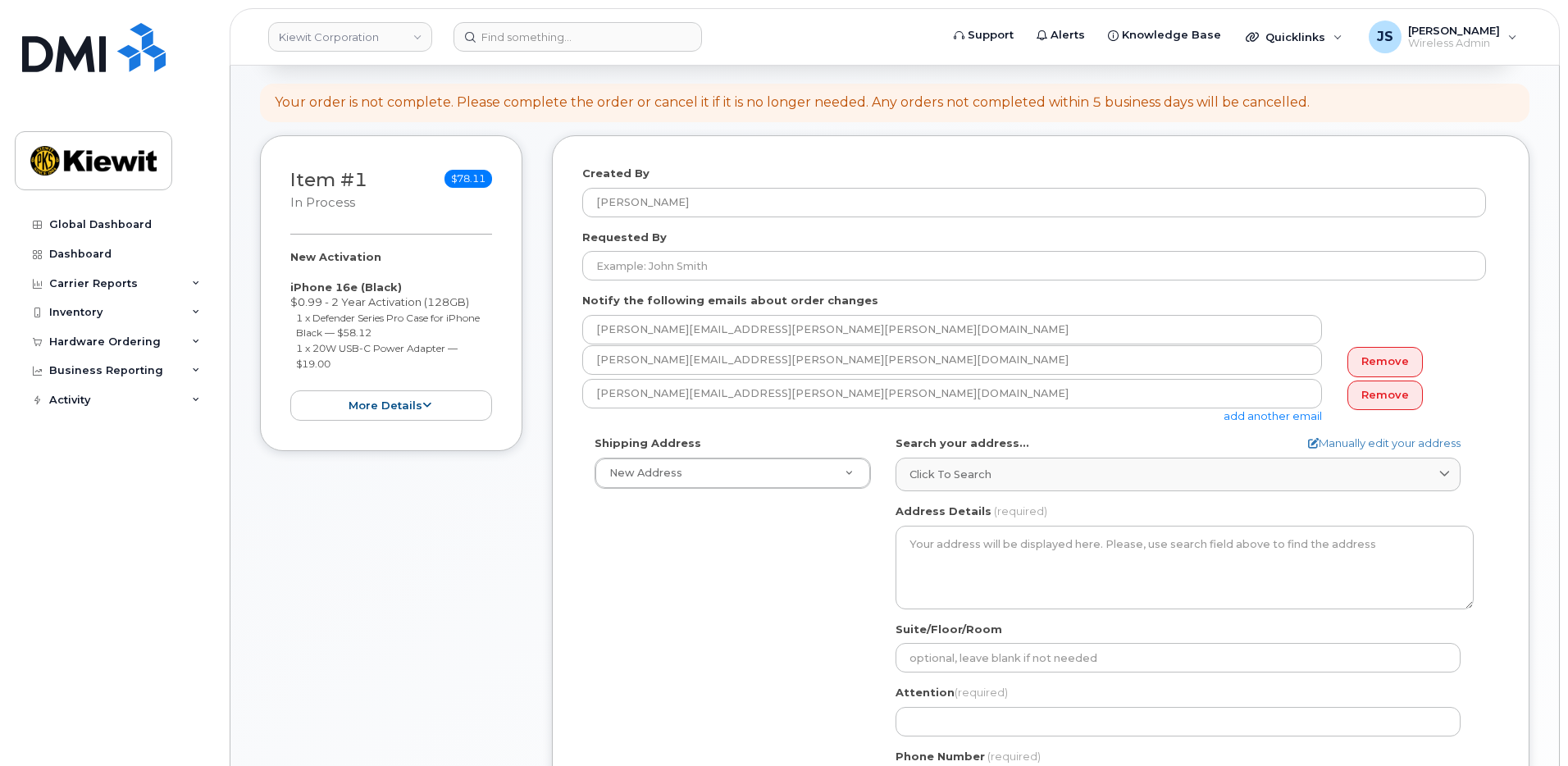
click at [771, 581] on div "Shipping Address New Address New Address AB Search your address... Manually edi…" at bounding box center [1033, 624] width 904 height 377
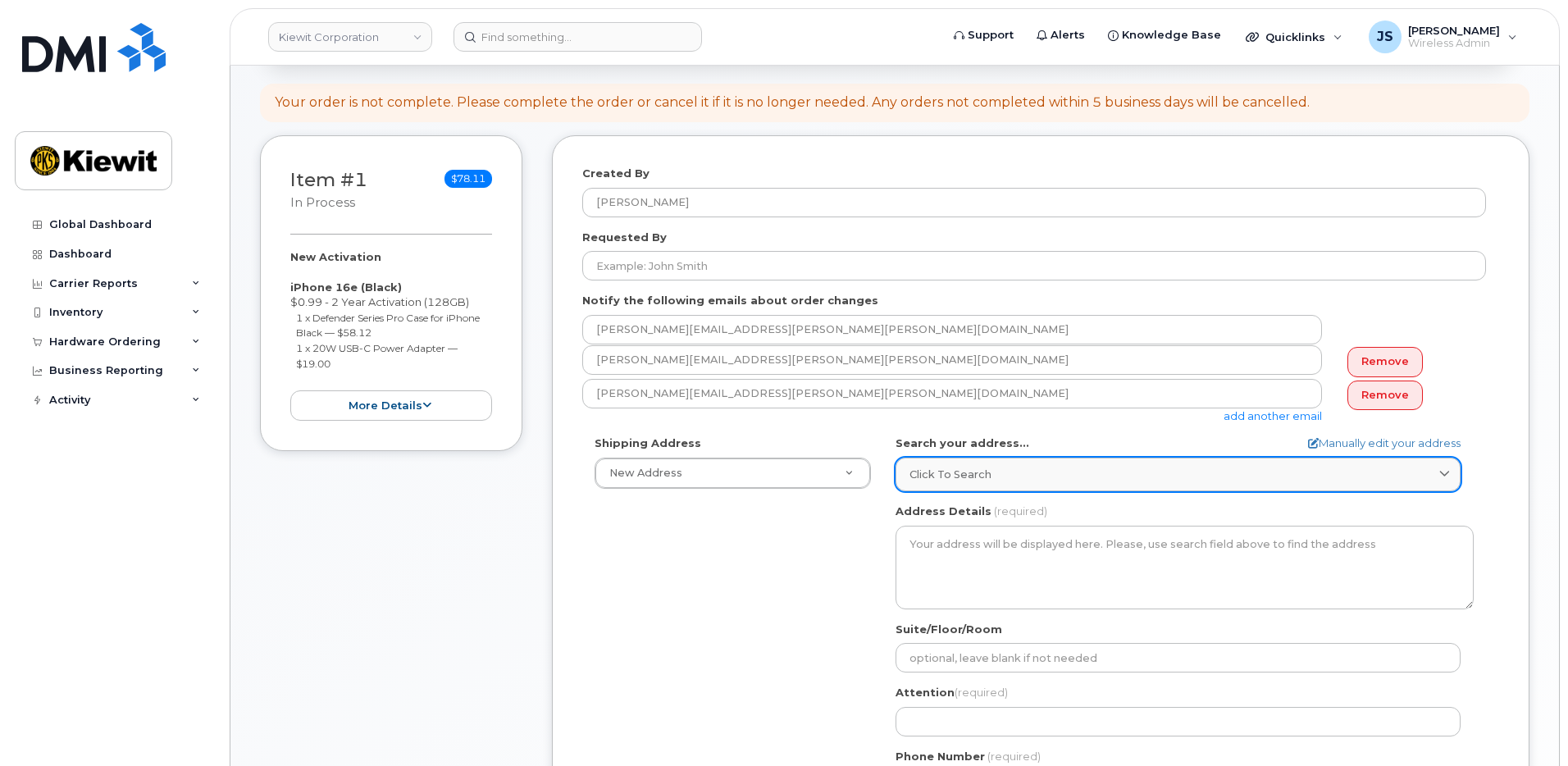
click at [992, 468] on div "Click to search" at bounding box center [1177, 475] width 537 height 16
paste input "[STREET_ADDRESS][PERSON_NAME] [GEOGRAPHIC_DATA], CA 95318"
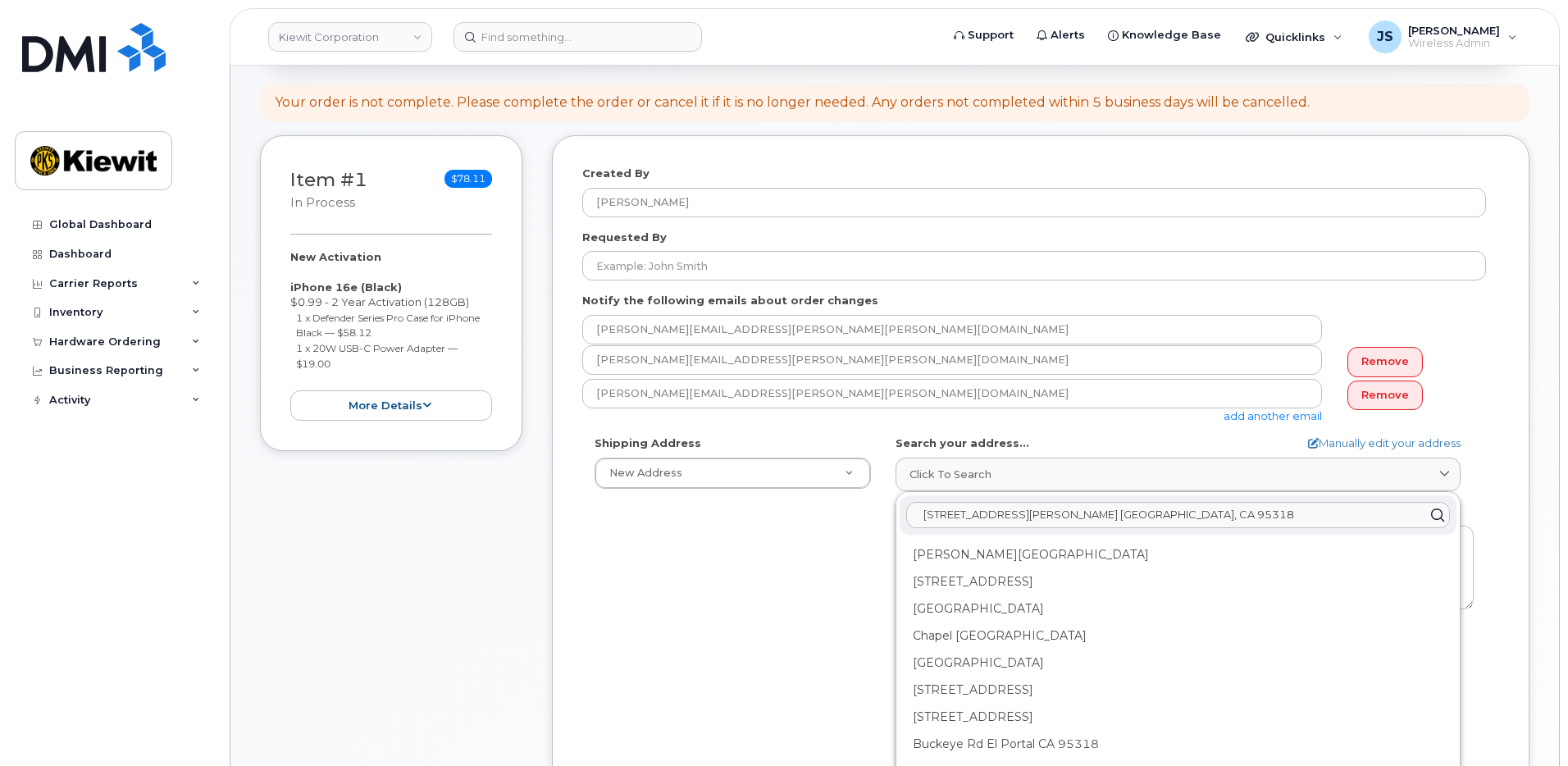
type input "[STREET_ADDRESS][PERSON_NAME] [GEOGRAPHIC_DATA], CA 95318"
click at [1129, 549] on div "[PERSON_NAME][GEOGRAPHIC_DATA]" at bounding box center [1177, 555] width 556 height 27
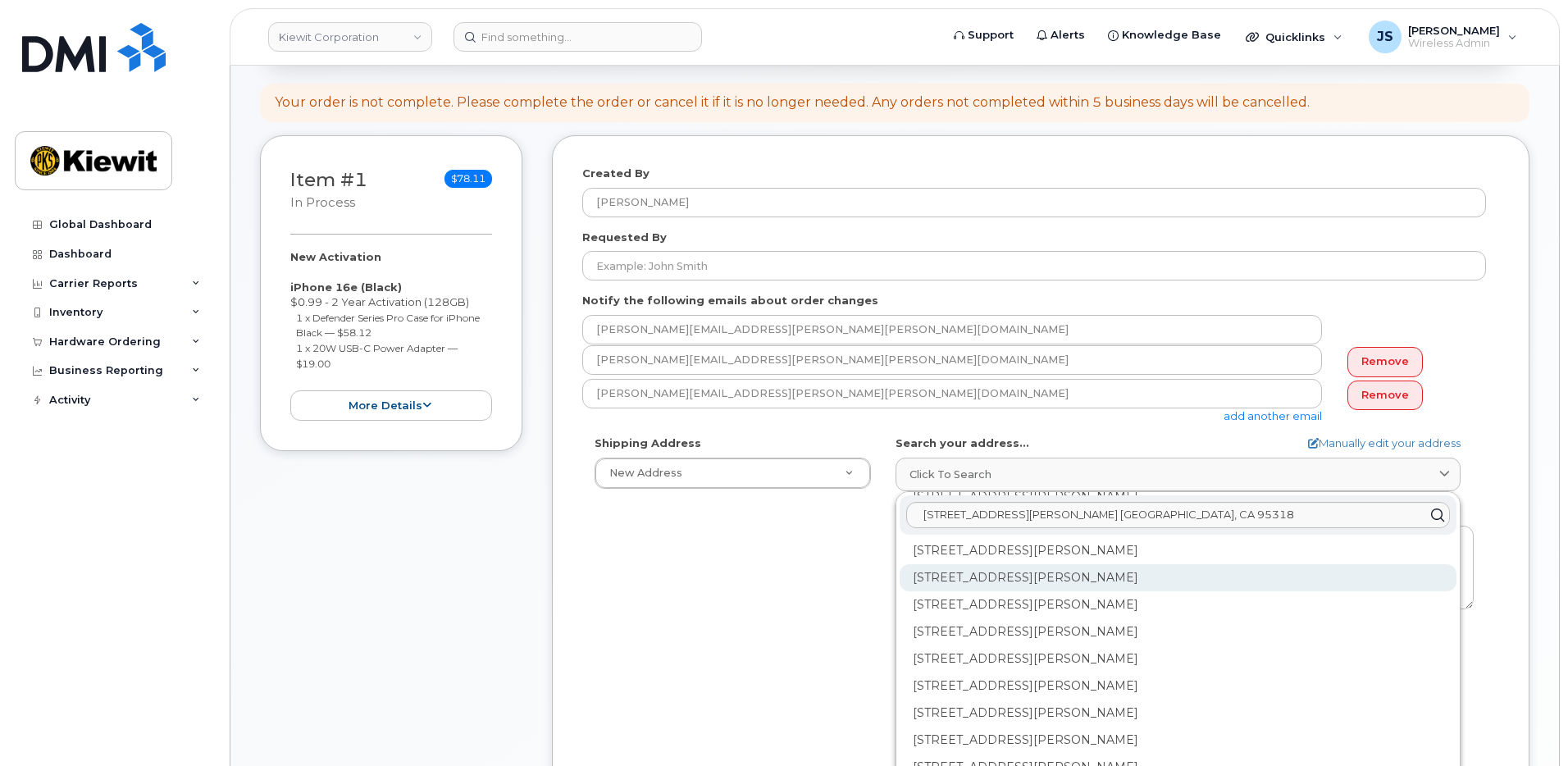
scroll to position [0, 0]
click at [707, 611] on div "Shipping Address New Address New Address AB Search your address... Manually edi…" at bounding box center [1033, 624] width 904 height 377
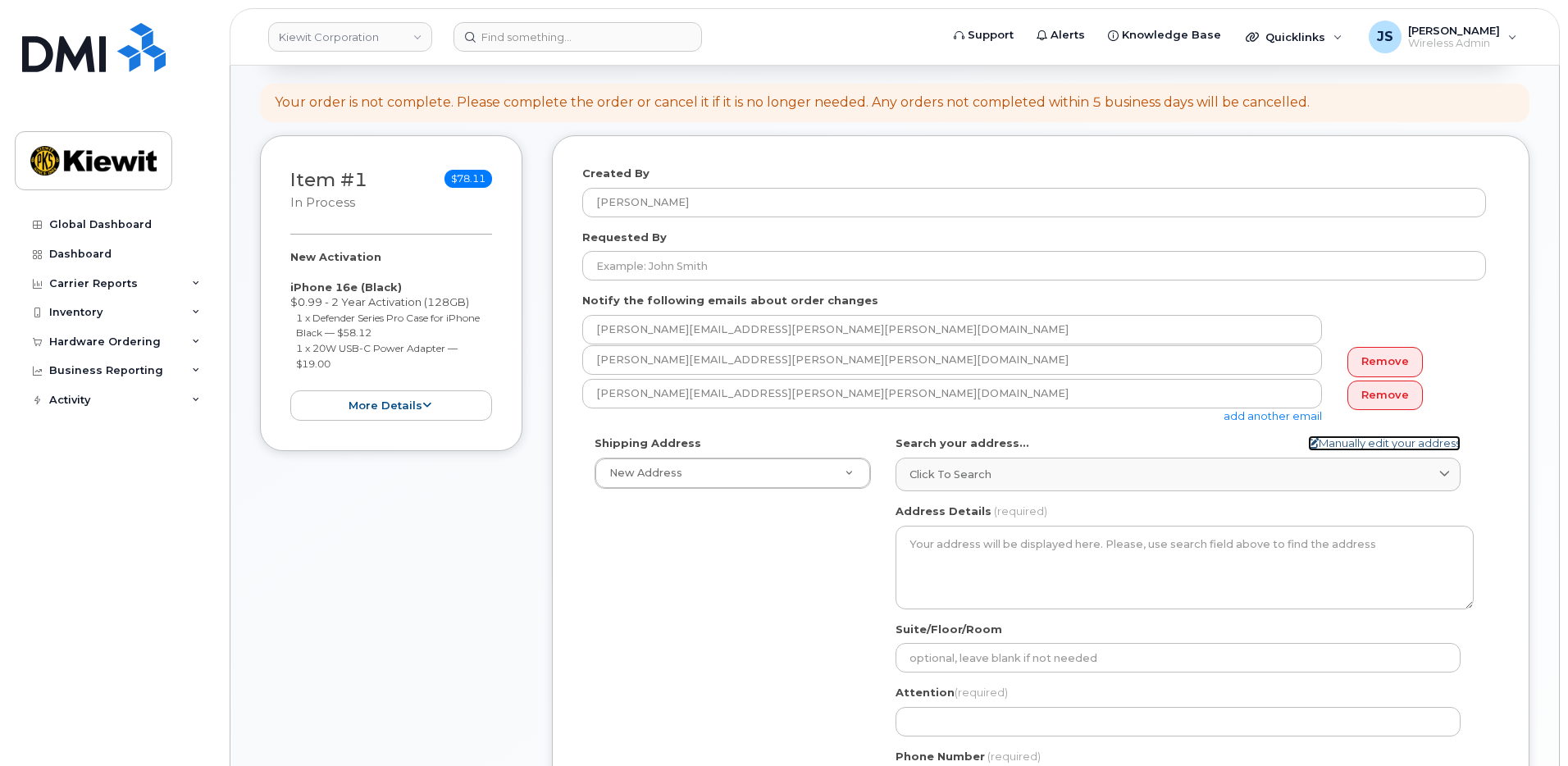
click at [1329, 438] on link "Manually edit your address" at bounding box center [1384, 443] width 152 height 16
select select
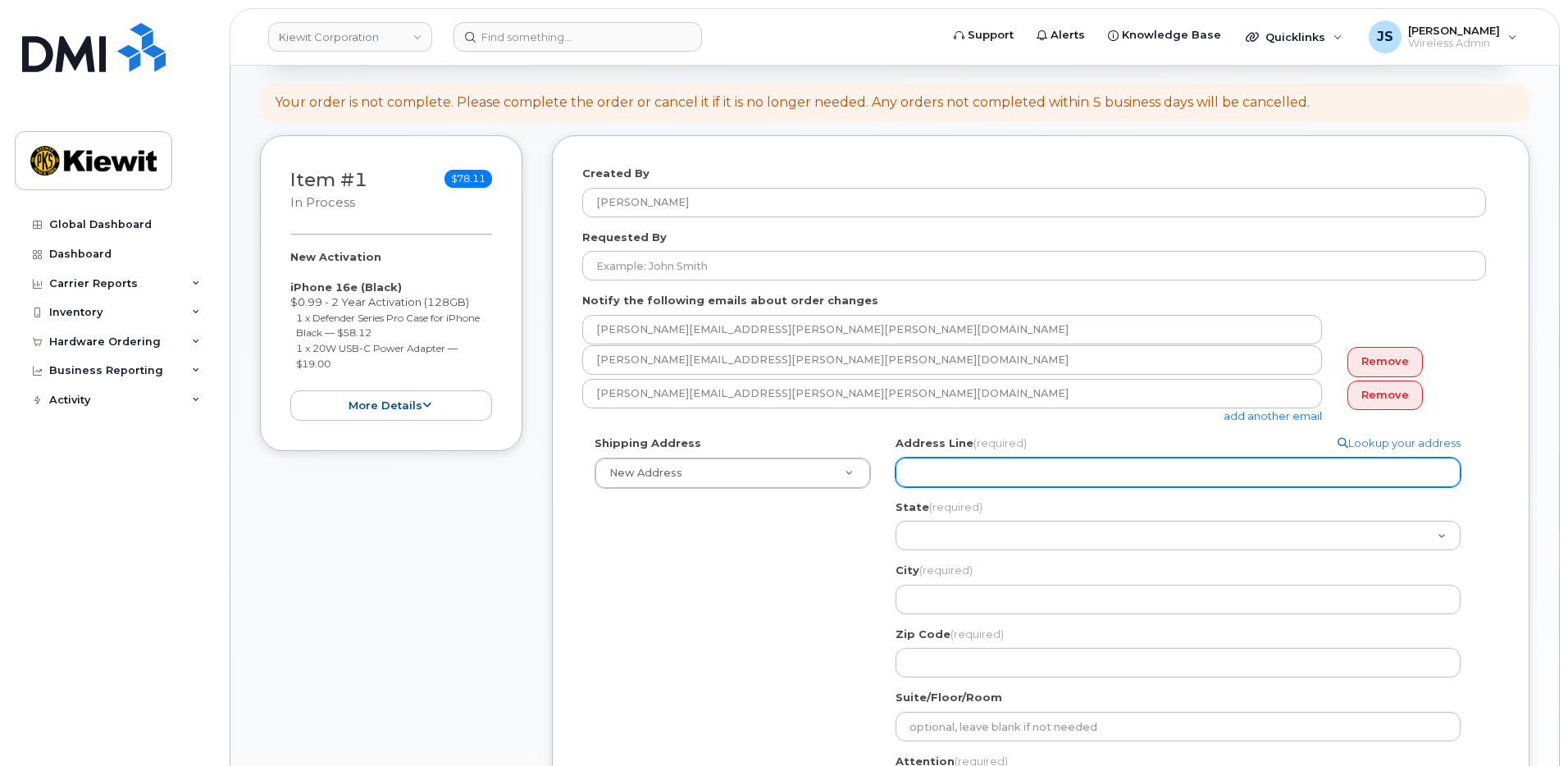
click at [1002, 477] on input "Address Line (required)" at bounding box center [1178, 472] width 565 height 29
paste input "[STREET_ADDRESS][PERSON_NAME] [GEOGRAPHIC_DATA], CA 95318"
type input "[STREET_ADDRESS][PERSON_NAME] [GEOGRAPHIC_DATA], CA 95318"
drag, startPoint x: 1132, startPoint y: 476, endPoint x: 1006, endPoint y: 479, distance: 126.0
click at [1006, 479] on input "[STREET_ADDRESS][PERSON_NAME] [GEOGRAPHIC_DATA], CA 95318" at bounding box center [1178, 472] width 565 height 29
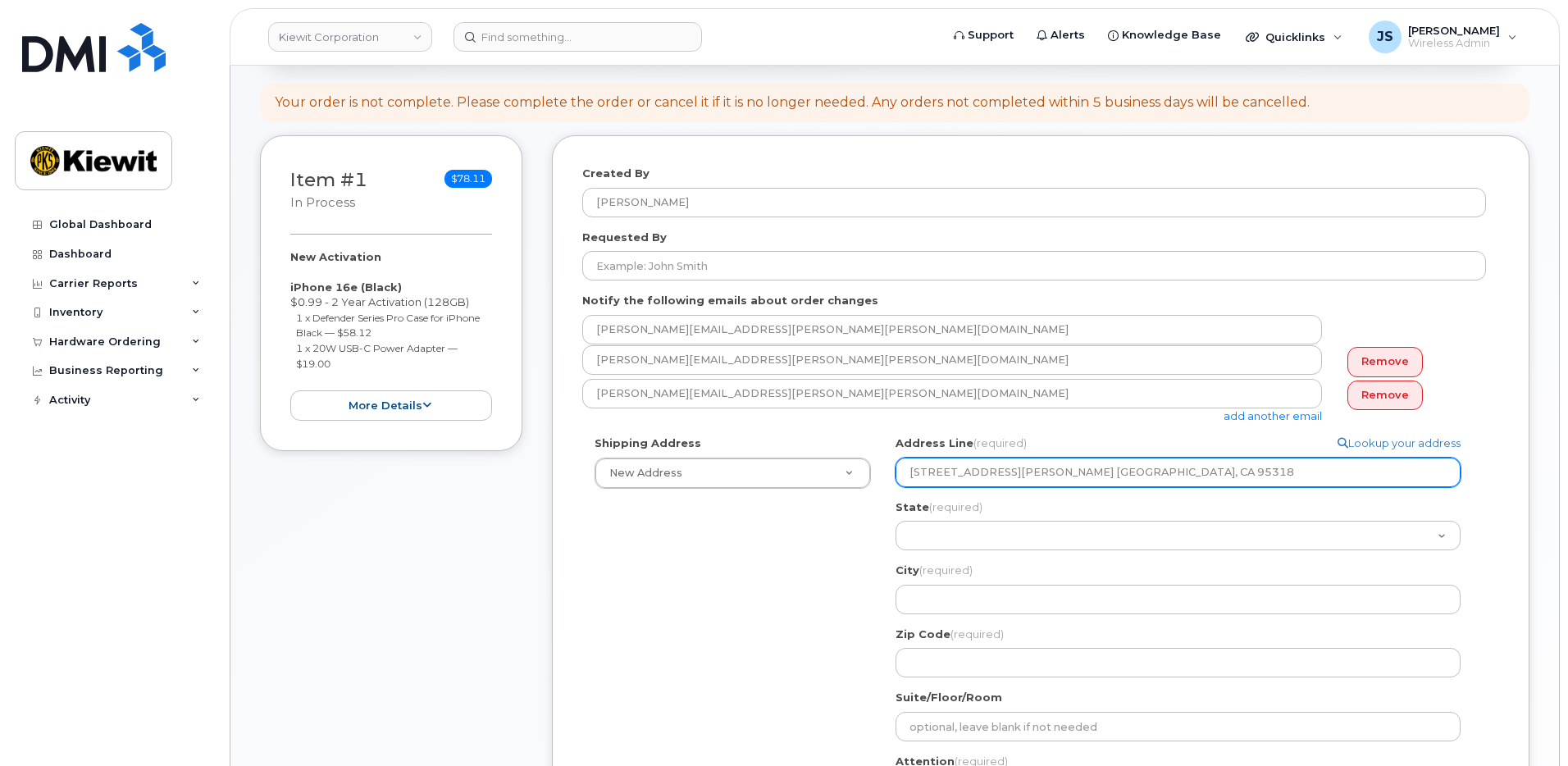
select select
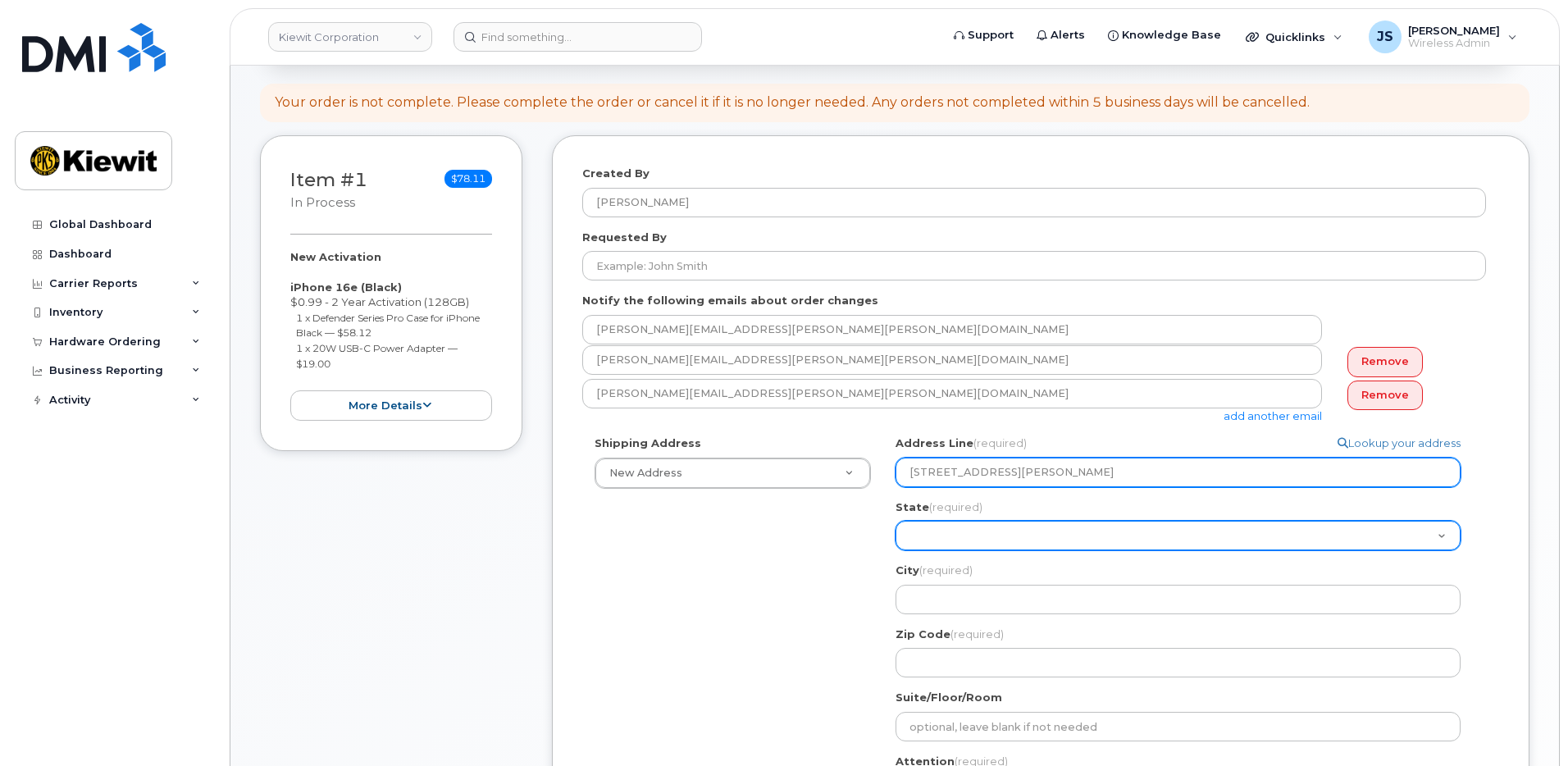
type input "[STREET_ADDRESS][PERSON_NAME]"
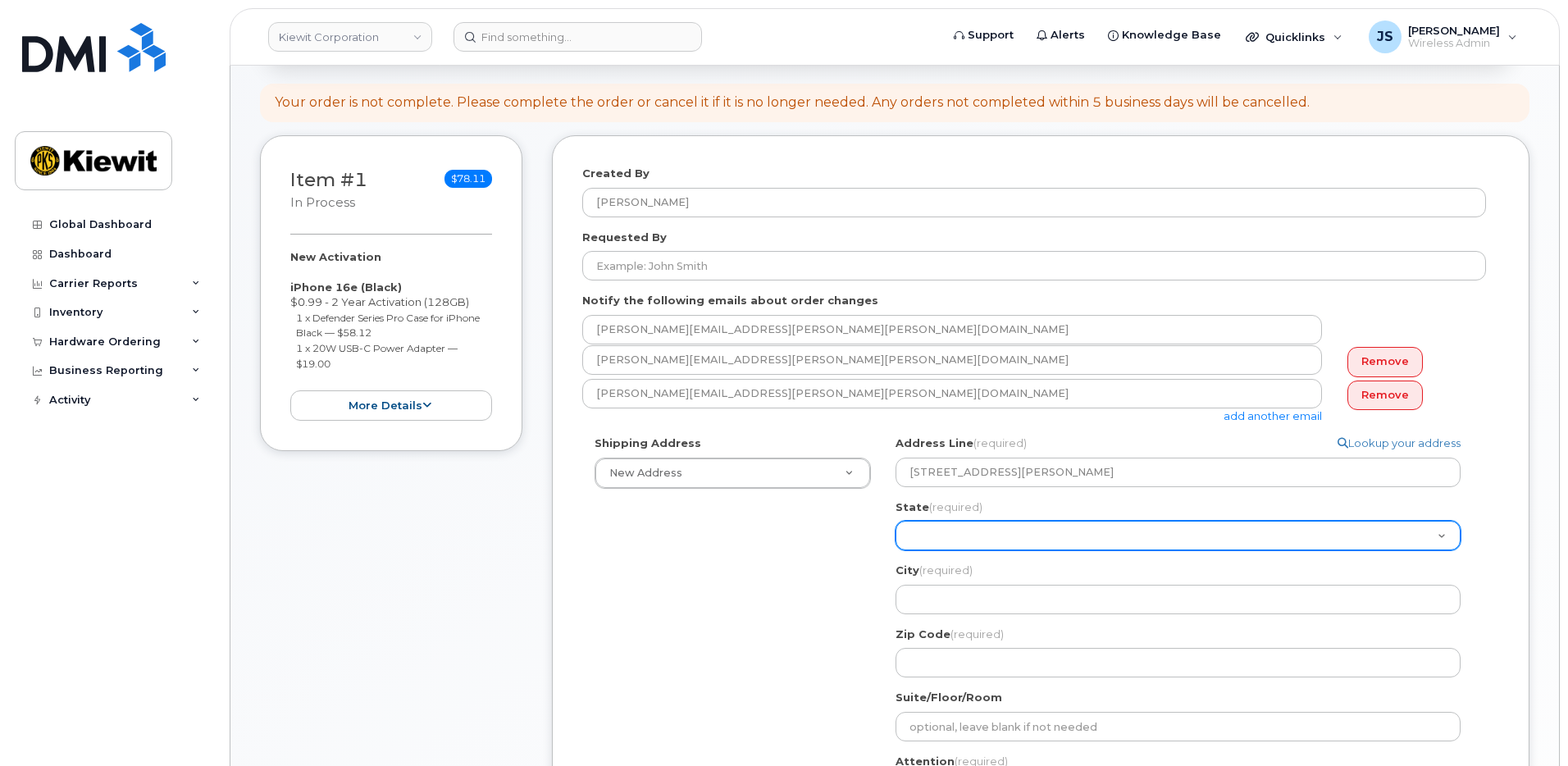
click at [1009, 539] on select "[US_STATE] [US_STATE] [US_STATE] [US_STATE] [US_STATE] [US_STATE] [US_STATE] [U…" at bounding box center [1178, 536] width 565 height 29
select select "CA"
click at [896, 521] on select "Alabama Alaska American Samoa Arizona Arkansas California Colorado Connecticut …" at bounding box center [1178, 536] width 565 height 29
select select
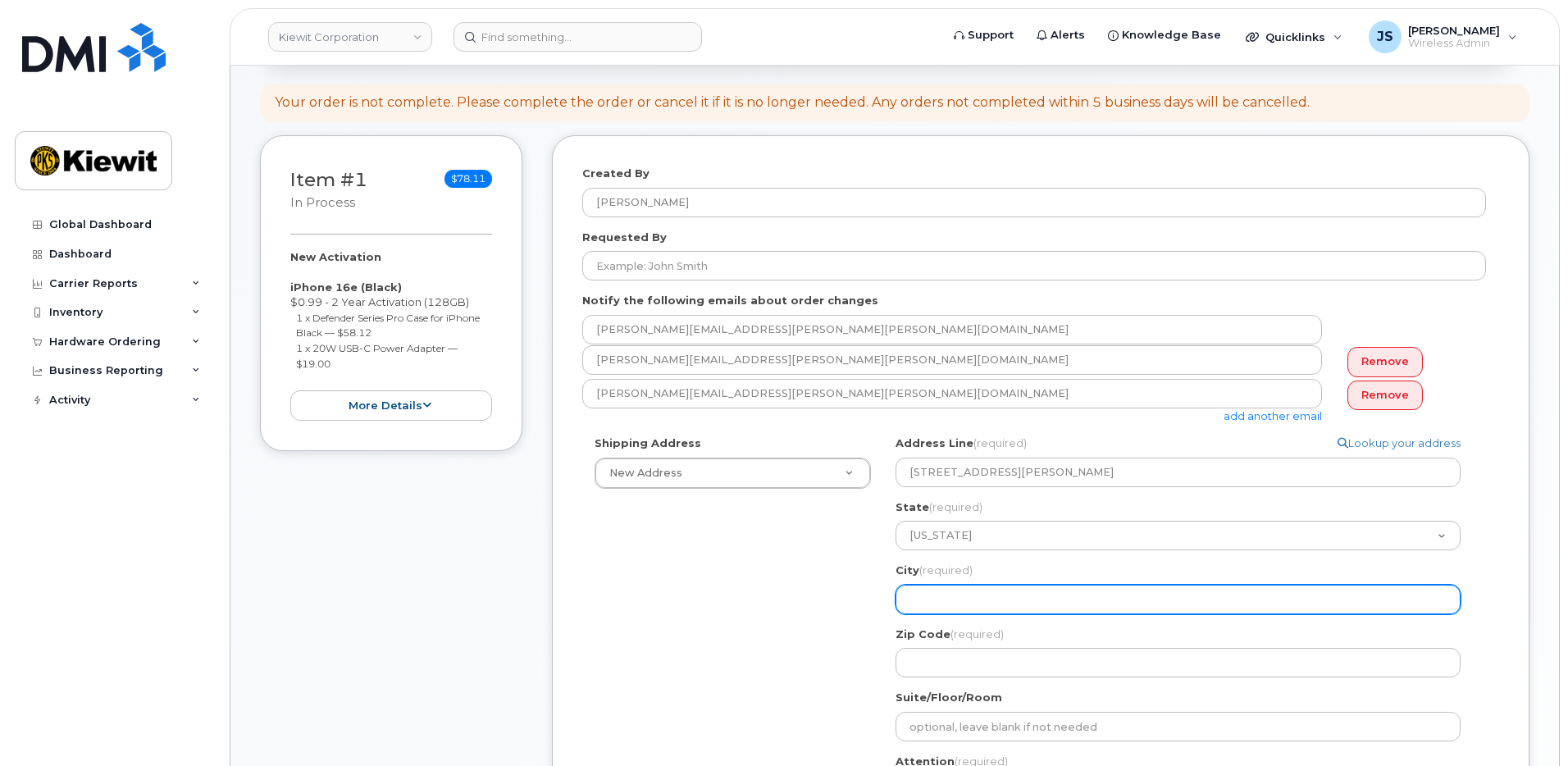
drag, startPoint x: 802, startPoint y: 666, endPoint x: 1011, endPoint y: 589, distance: 222.7
click at [802, 665] on div "Shipping Address New Address New Address CA Search your address... Manually edi…" at bounding box center [1033, 658] width 904 height 445
click at [1017, 587] on input "City (required)" at bounding box center [1178, 599] width 565 height 29
paste input "El Portal, CA 95318"
type input "El Portal, CA 95318"
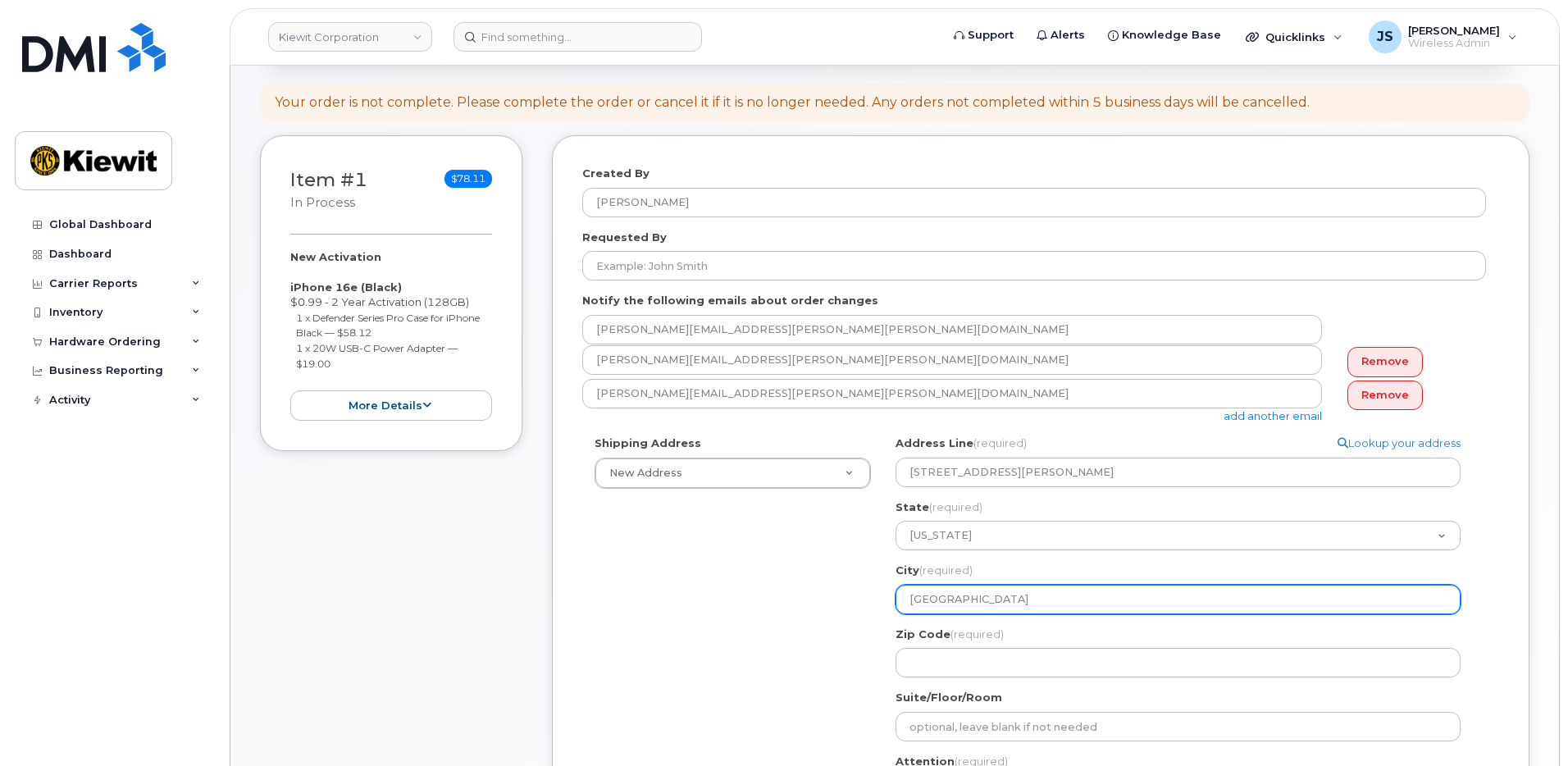
drag, startPoint x: 1057, startPoint y: 596, endPoint x: 963, endPoint y: 601, distance: 94.1
click at [963, 601] on input "El Portal, CA 95318" at bounding box center [1178, 599] width 565 height 29
select select
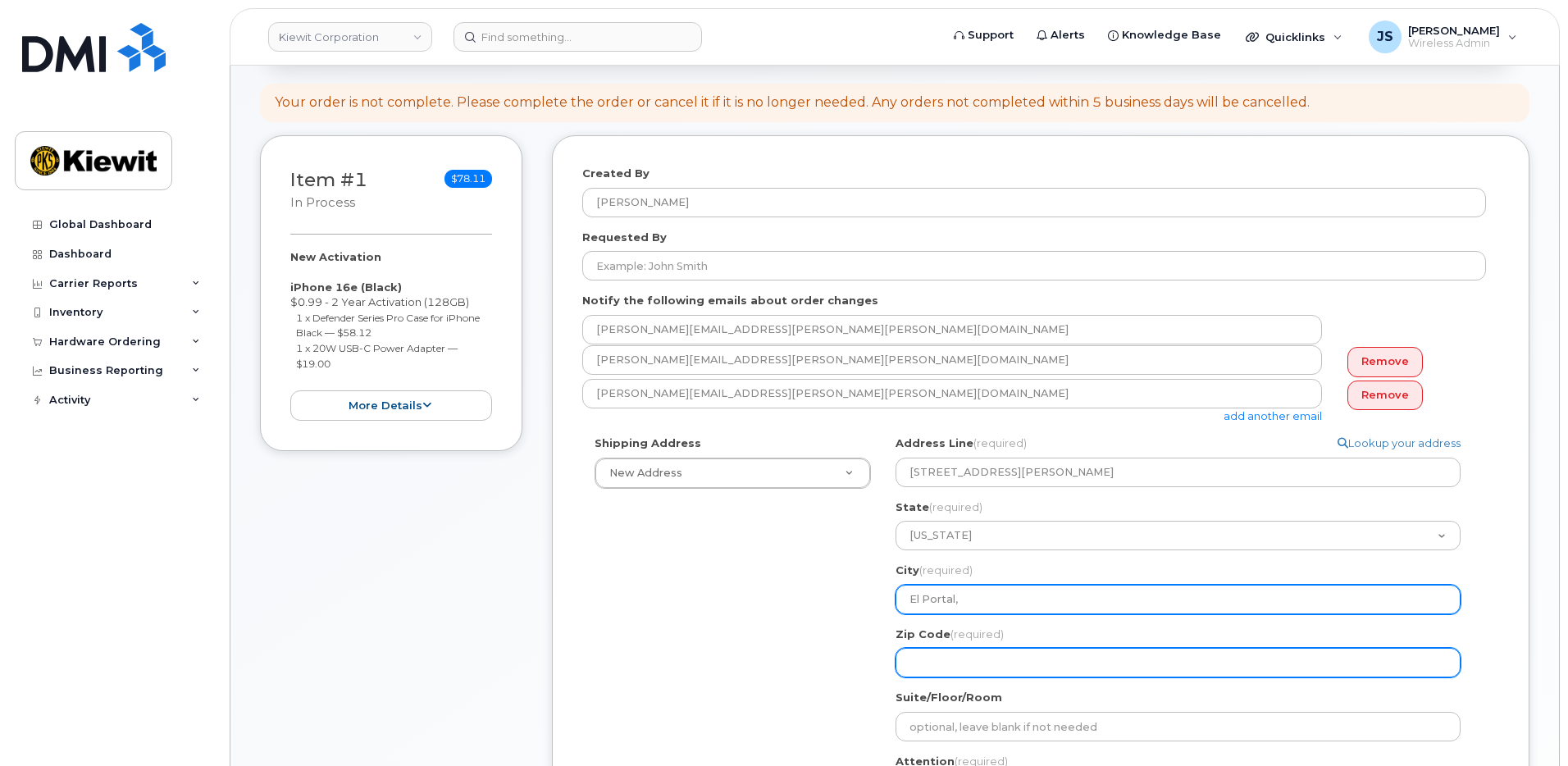
type input "El Portal,"
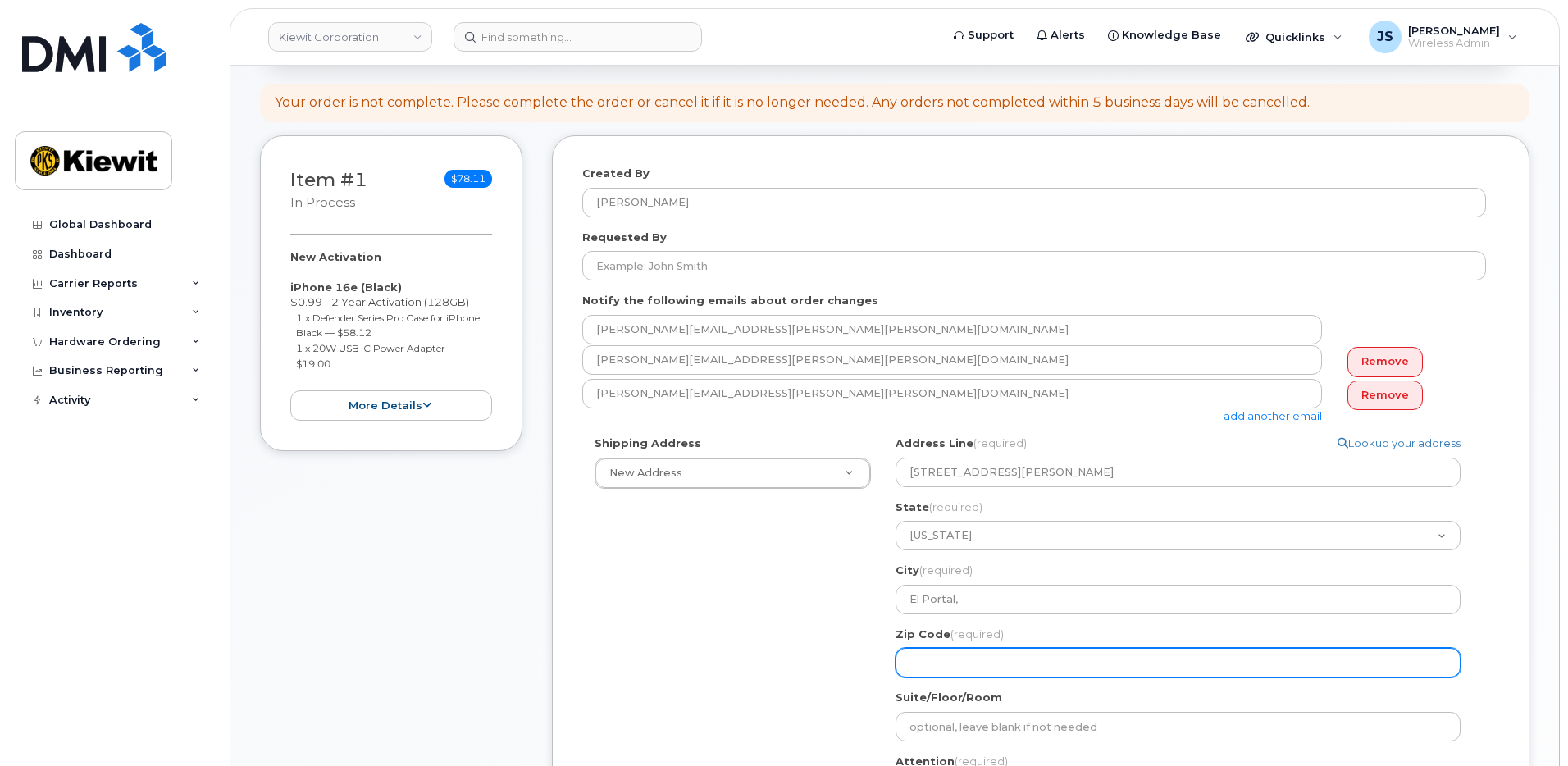
click at [1001, 656] on input "Zip Code (required)" at bounding box center [1178, 662] width 565 height 29
paste input "CA 95318"
select select
type input "CA 95318"
drag, startPoint x: 929, startPoint y: 656, endPoint x: 796, endPoint y: 644, distance: 133.5
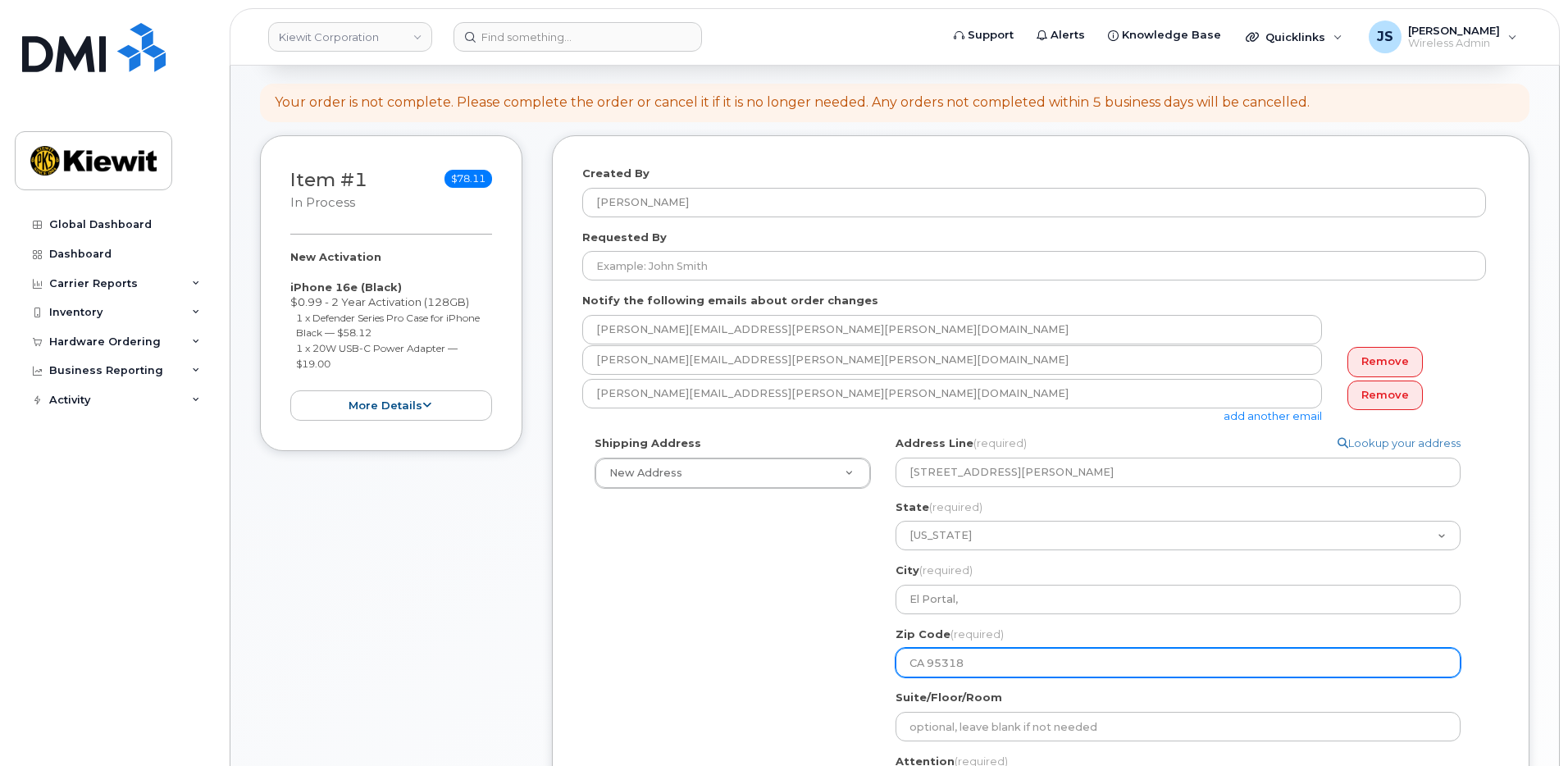
click at [825, 647] on div "Shipping Address New Address New Address CA El Portal, Search your address... M…" at bounding box center [1033, 658] width 904 height 445
select select
type input "95318"
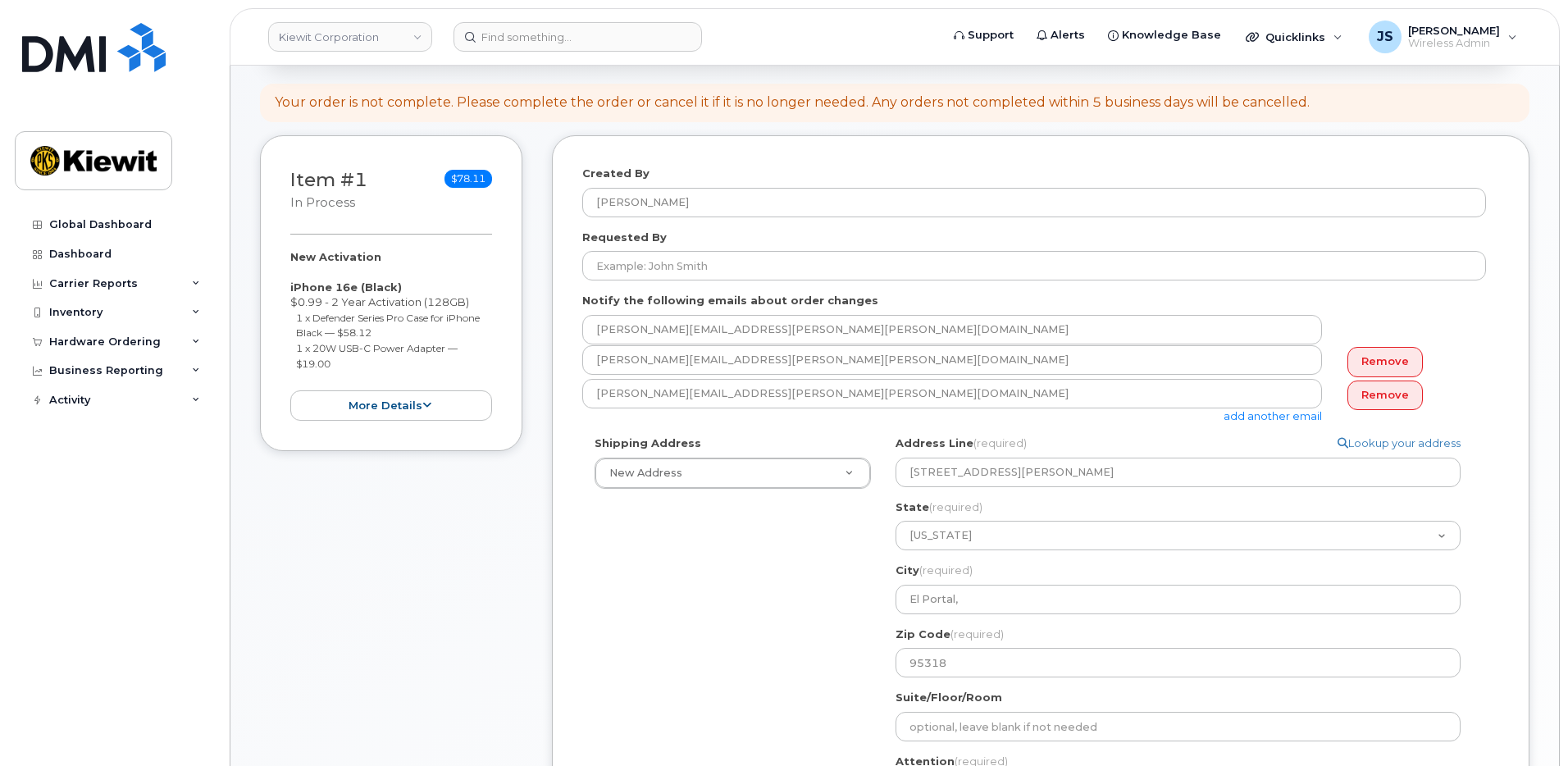
click at [806, 616] on div "Shipping Address New Address New Address CA El Portal, Search your address... M…" at bounding box center [1033, 658] width 904 height 445
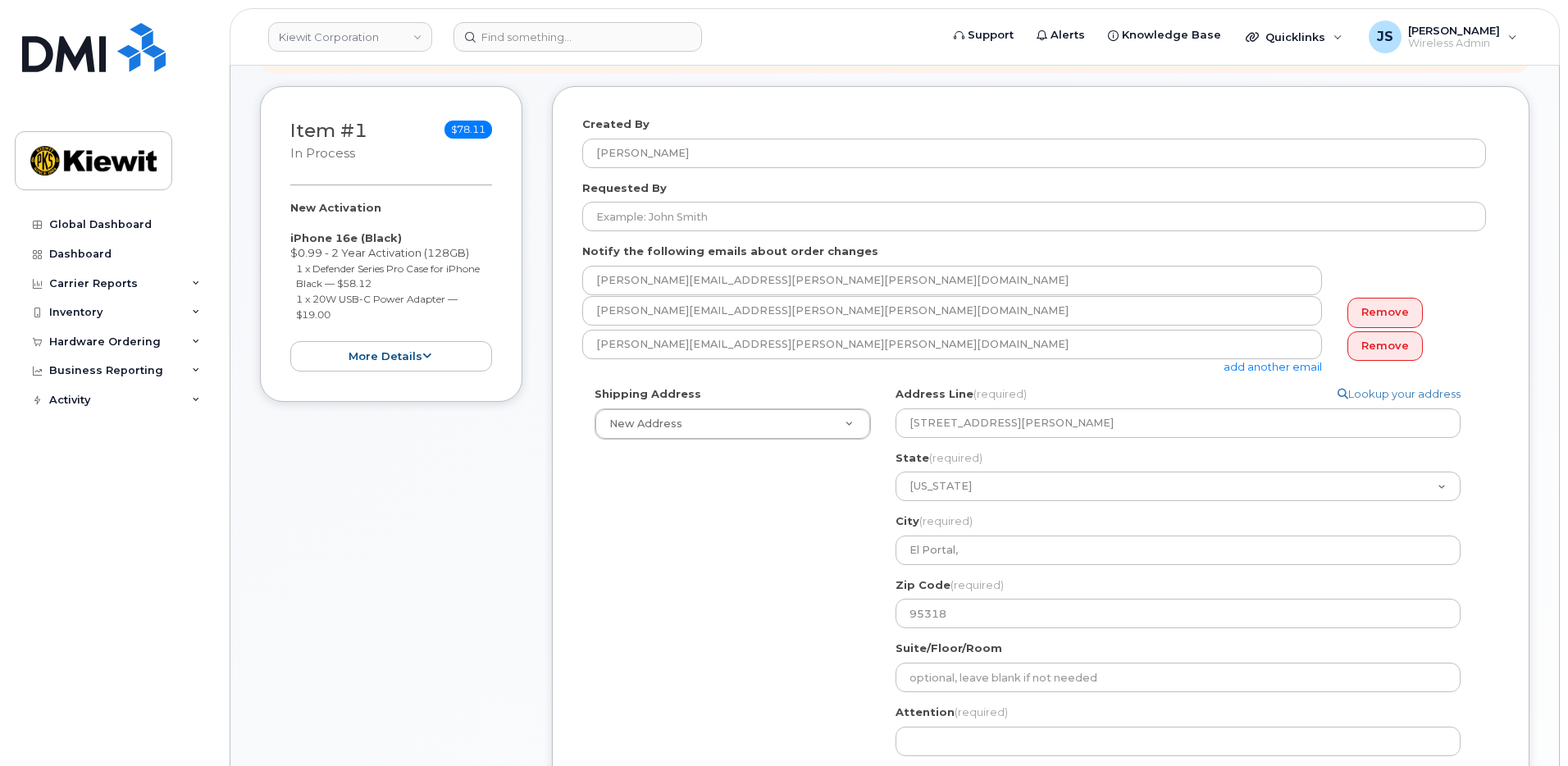
scroll to position [410, 0]
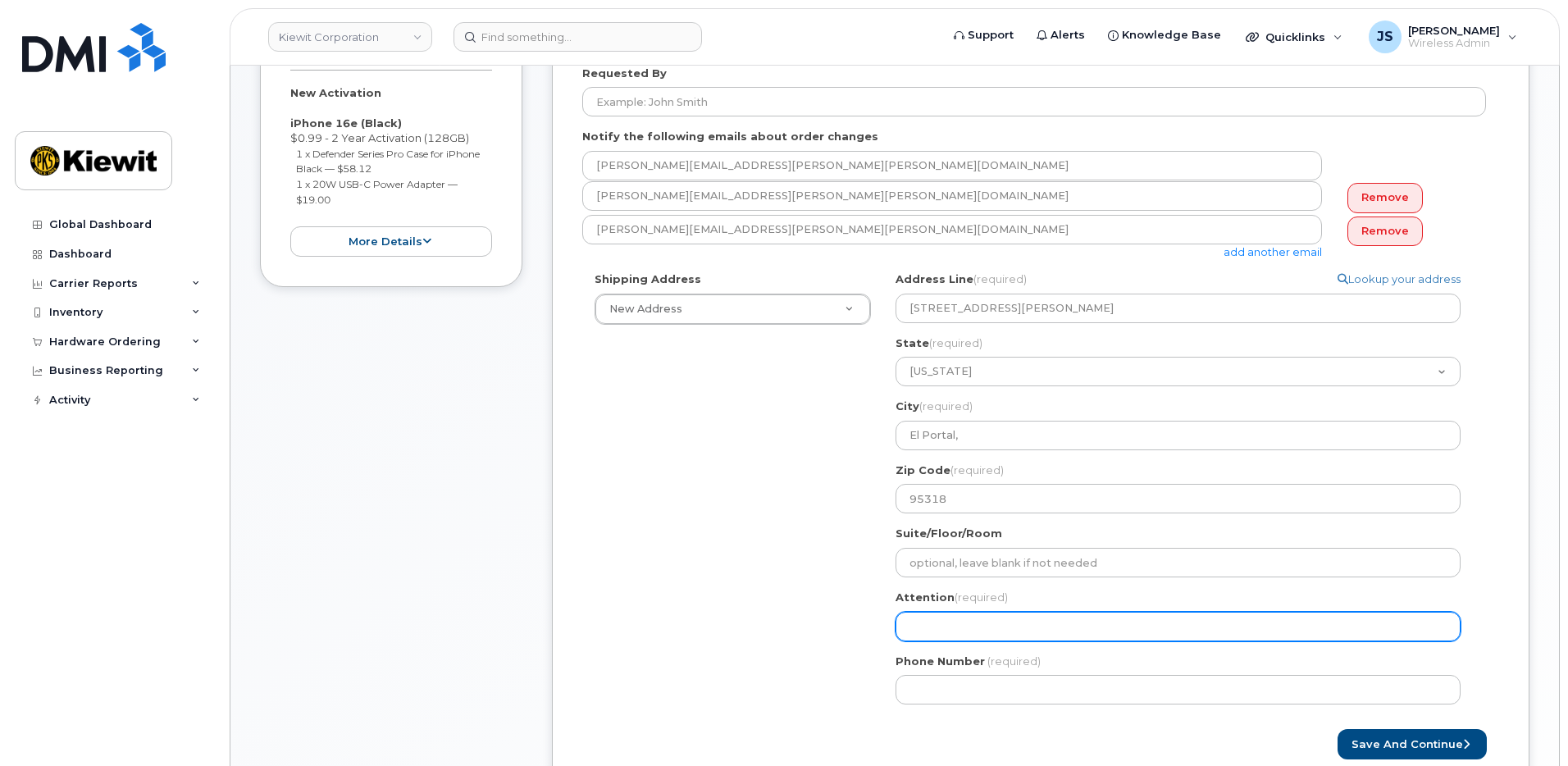
click at [1061, 633] on input "Attention (required)" at bounding box center [1178, 626] width 565 height 29
paste input "Phillip.Davis"
select select
type input "Phillip.Davis"
select select
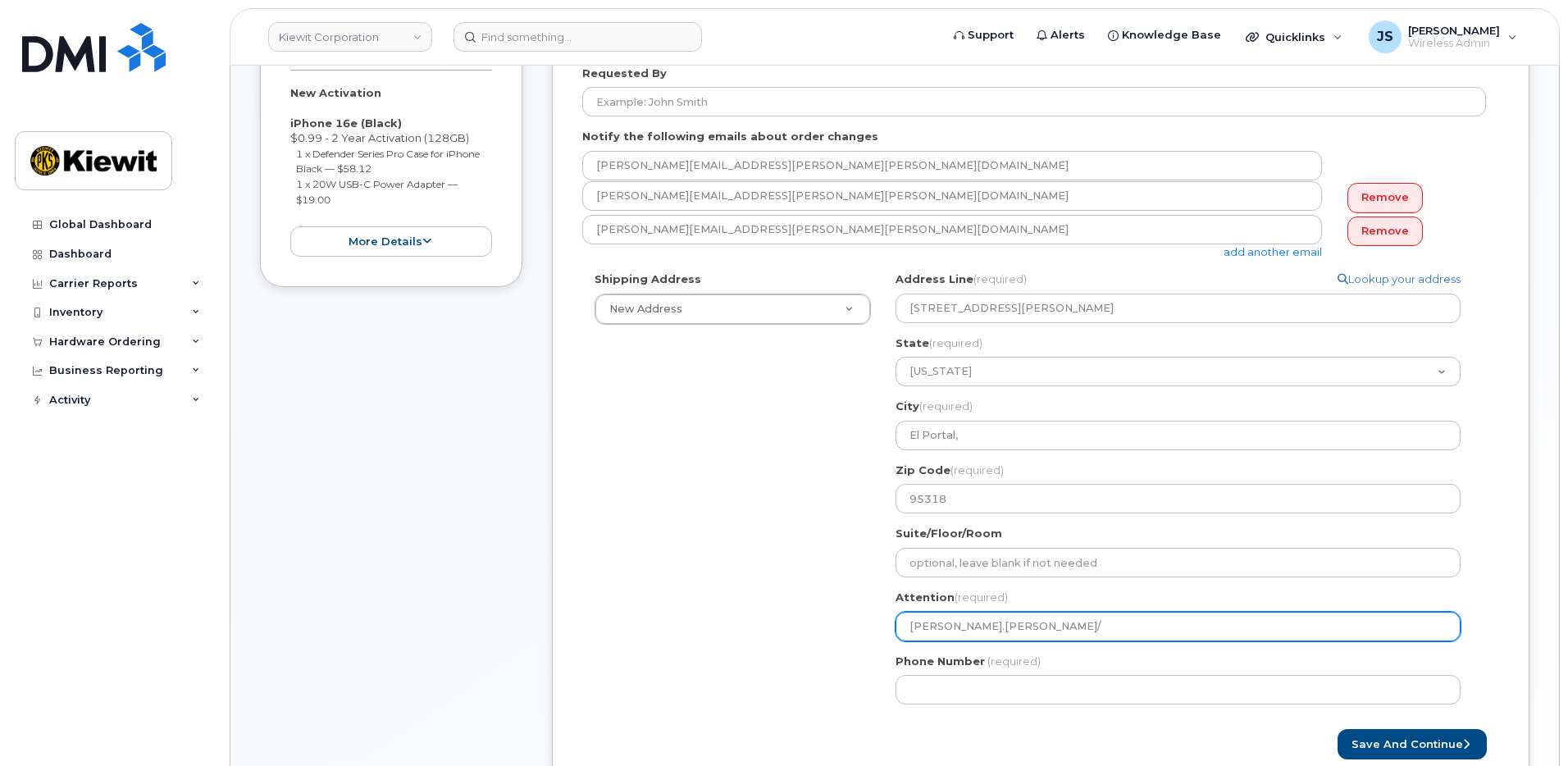
type input "Phillip.Davis/"
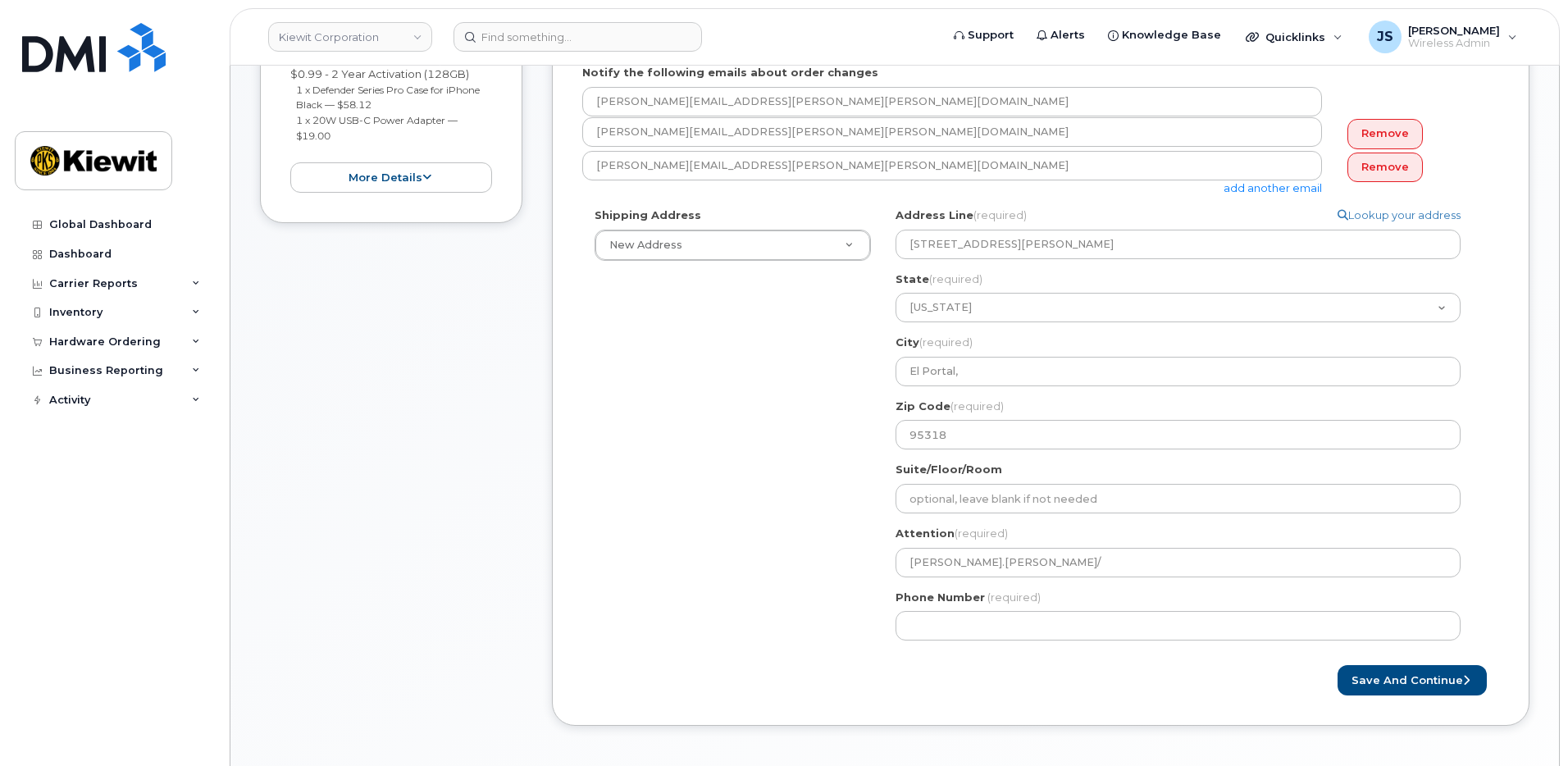
scroll to position [491, 0]
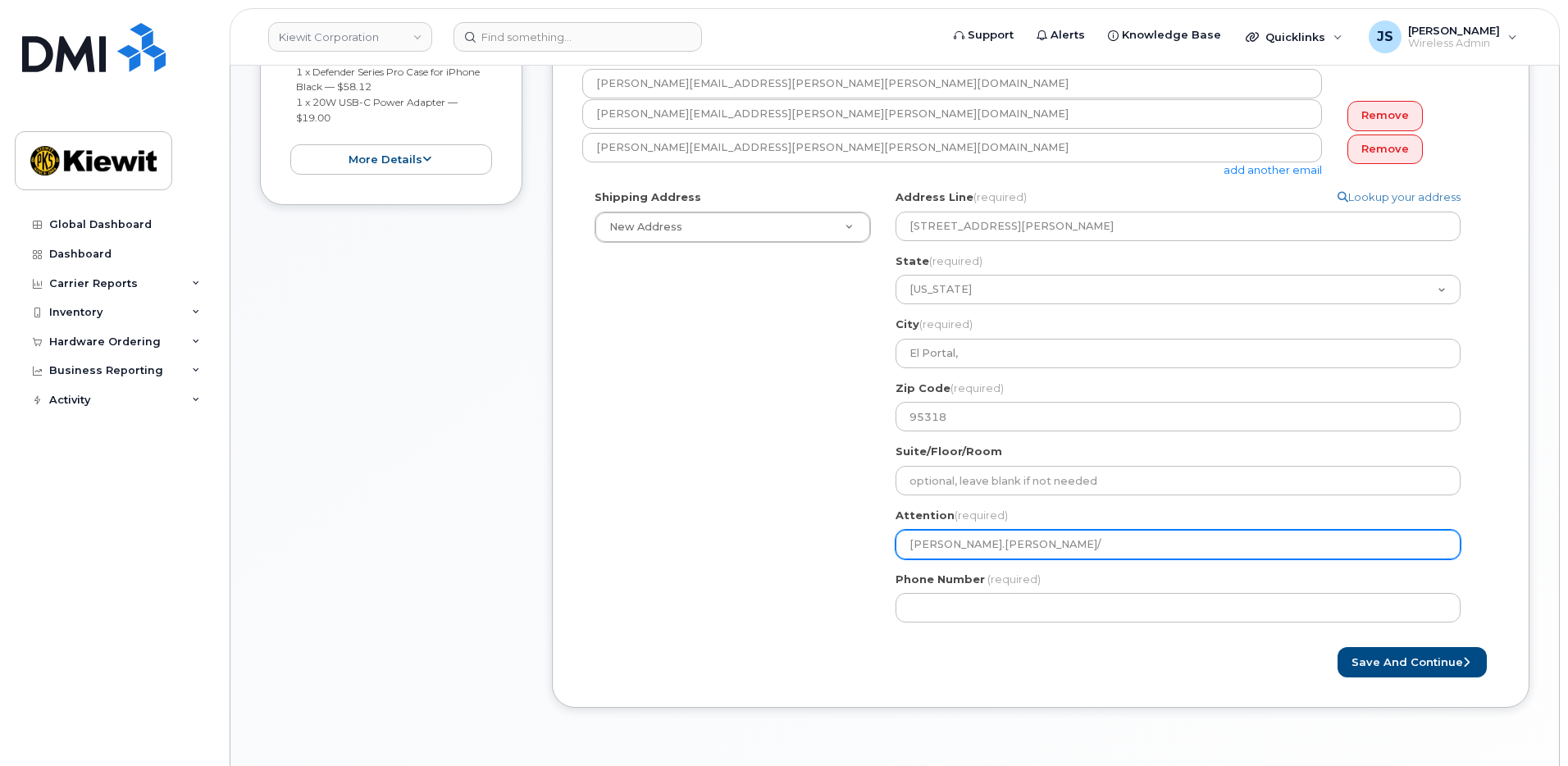
click at [1013, 548] on input "Phillip.Davis/" at bounding box center [1178, 544] width 565 height 29
paste input "[PERSON_NAME].[DEMOGRAPHIC_DATA]"
select select
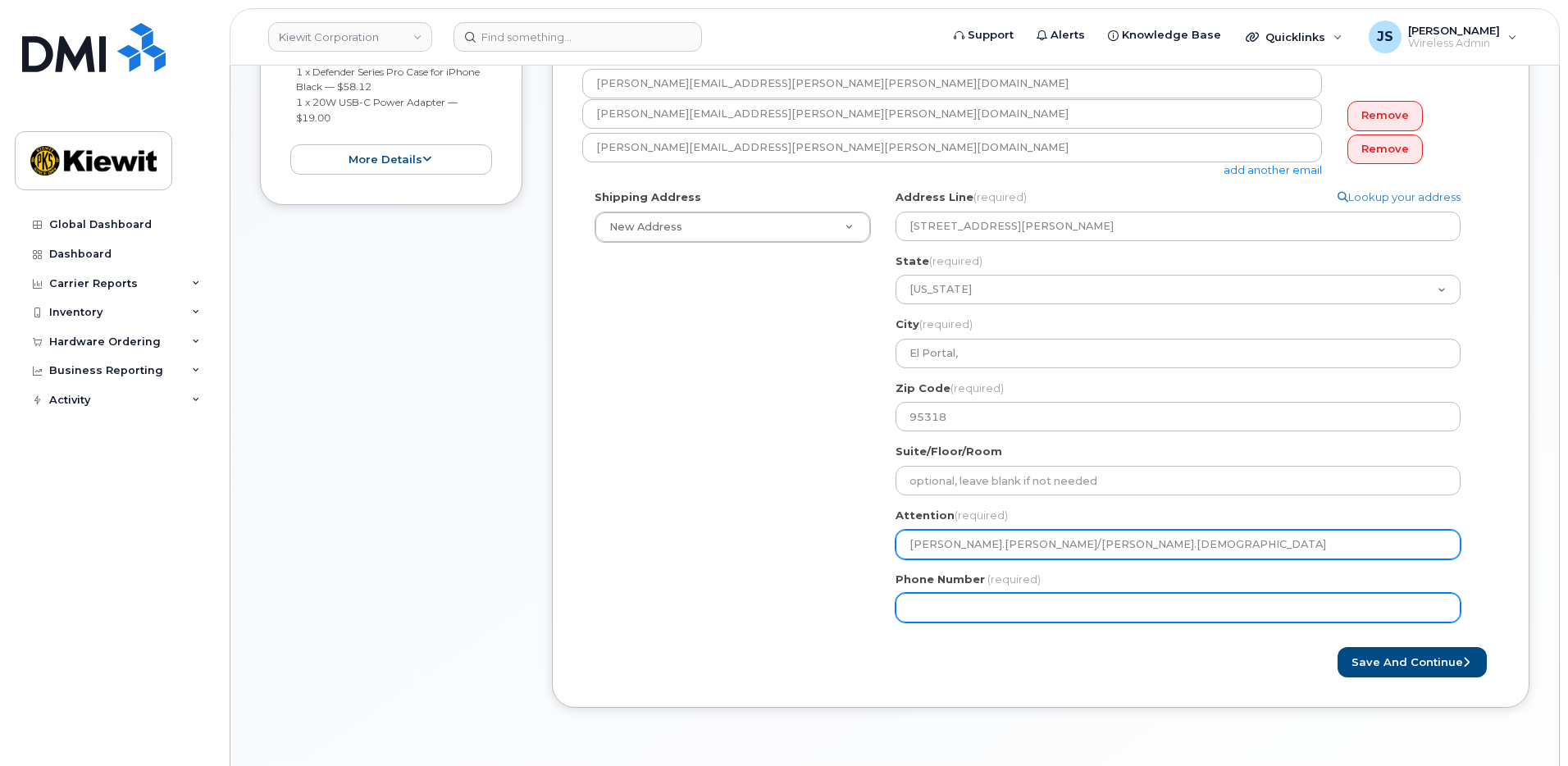
type input "Phillip.Davis/Adam.Greek"
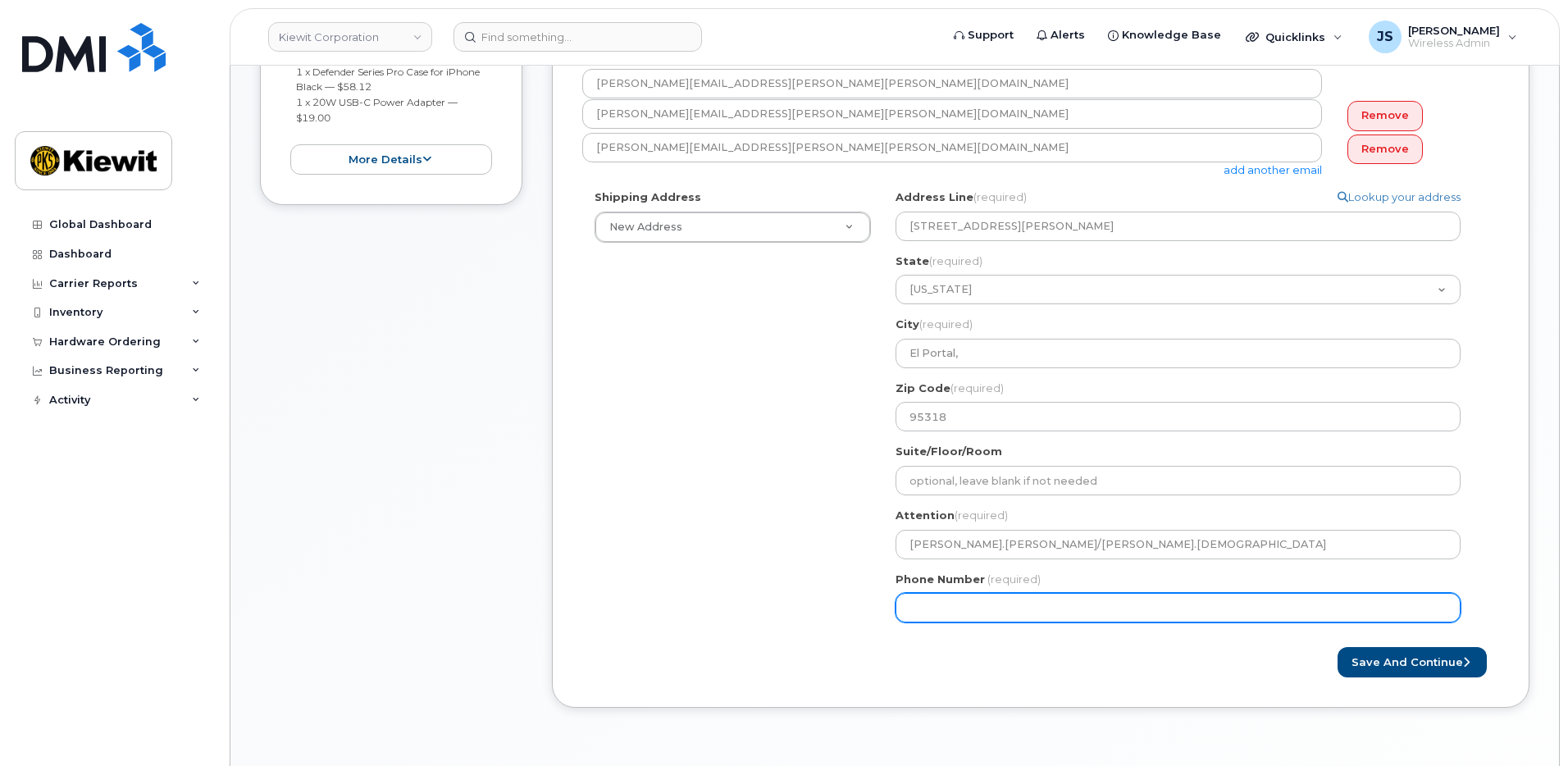
click at [988, 596] on input "Phone Number" at bounding box center [1178, 607] width 565 height 29
type input "877"
click at [962, 609] on input "Phone Number" at bounding box center [1178, 607] width 565 height 29
select select
type input "8777727707"
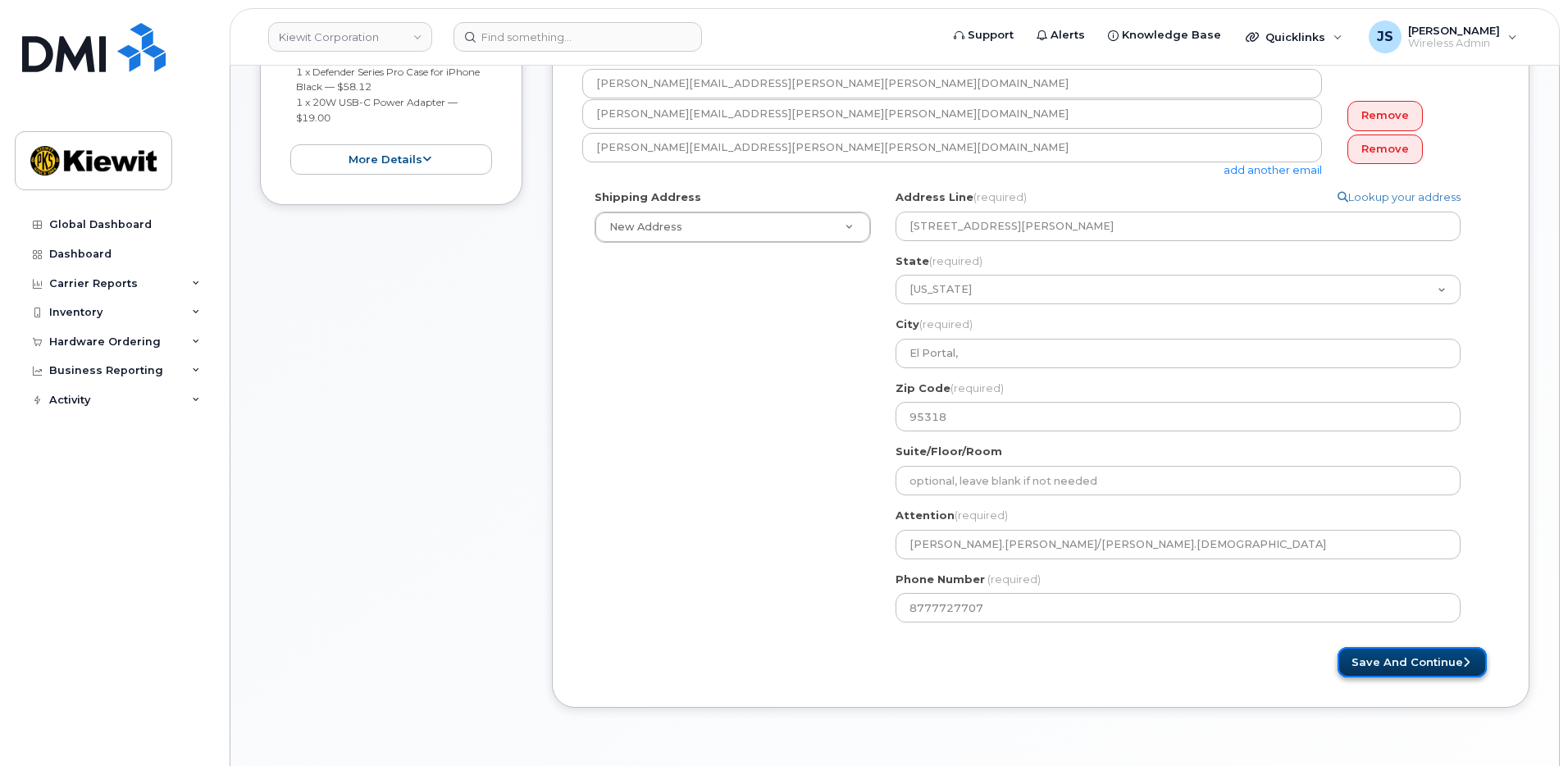
click at [1474, 665] on button "Save and Continue" at bounding box center [1412, 661] width 149 height 30
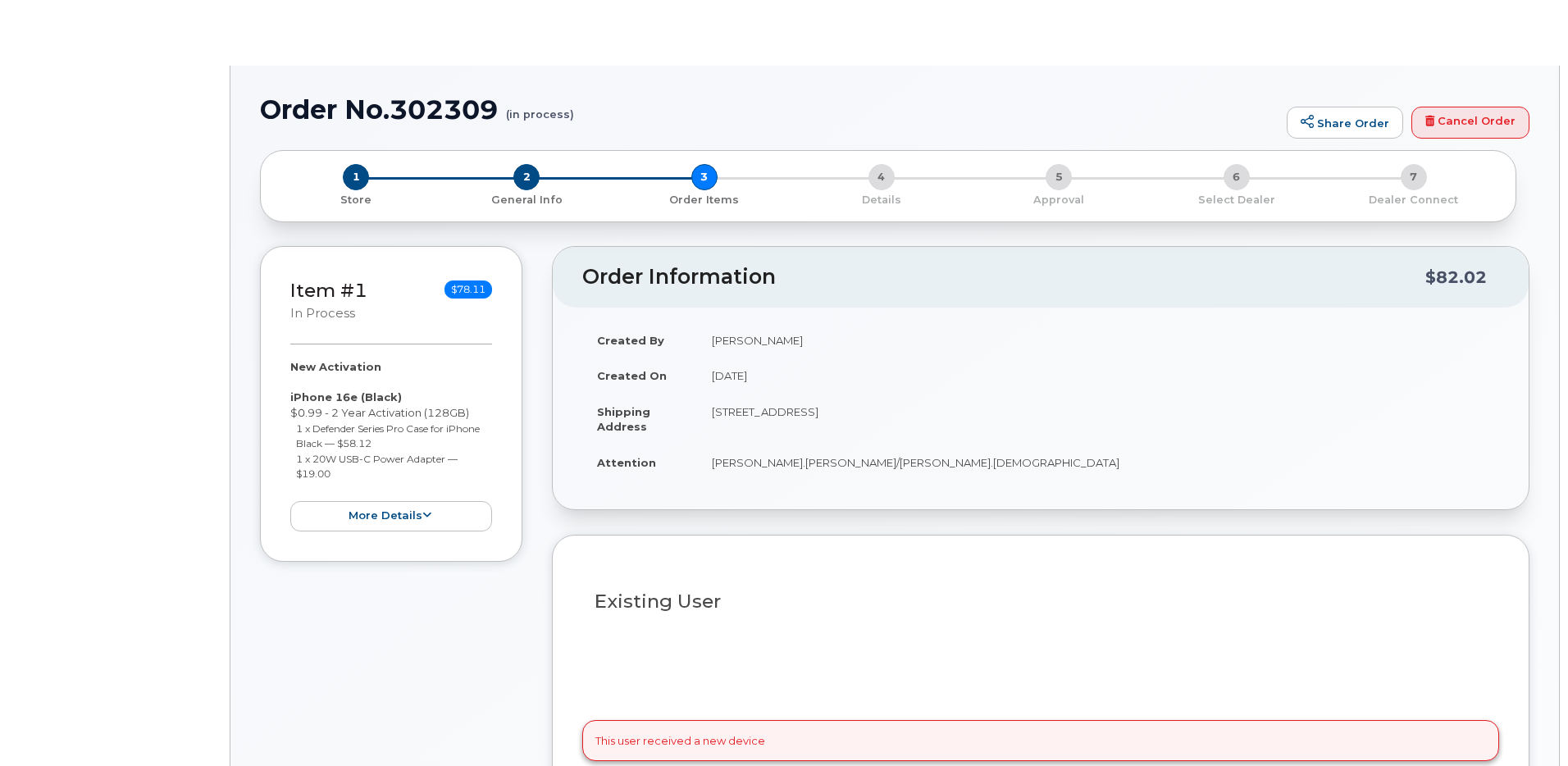
select select
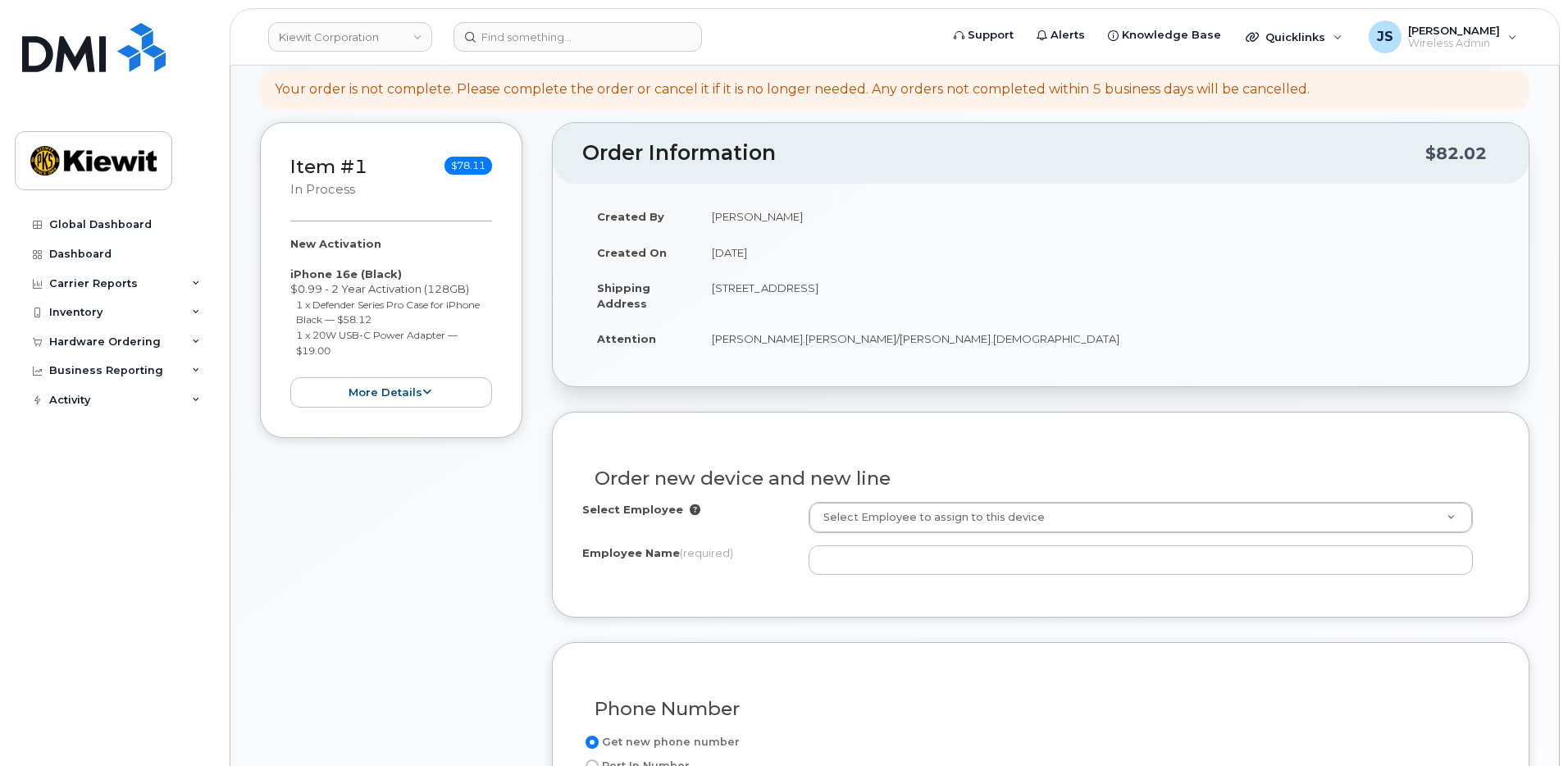
scroll to position [328, 0]
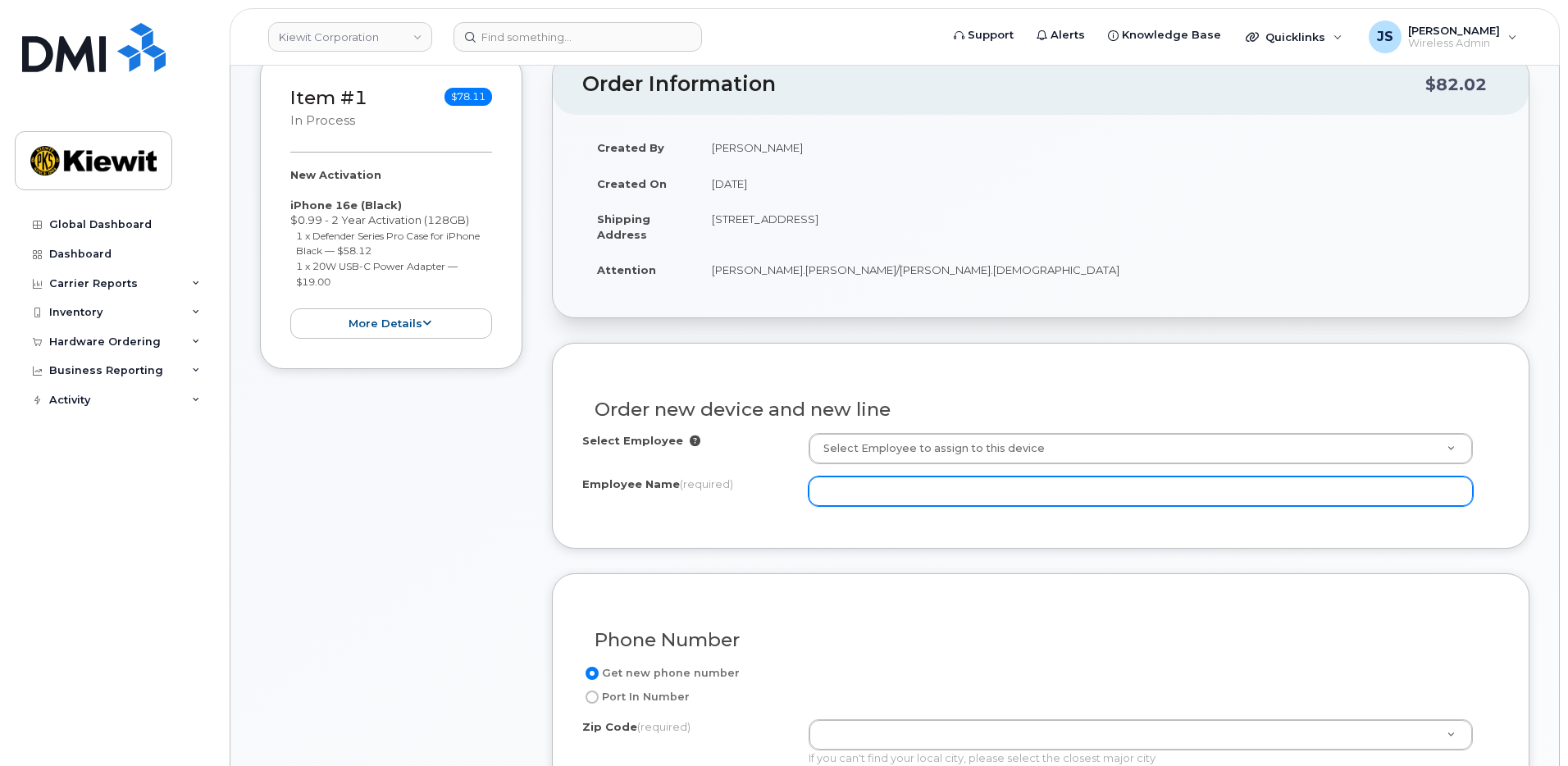
click at [970, 484] on input "Employee Name (required)" at bounding box center [1141, 491] width 665 height 29
paste input "[PERSON_NAME].[DEMOGRAPHIC_DATA]"
type input "[PERSON_NAME].[DEMOGRAPHIC_DATA]"
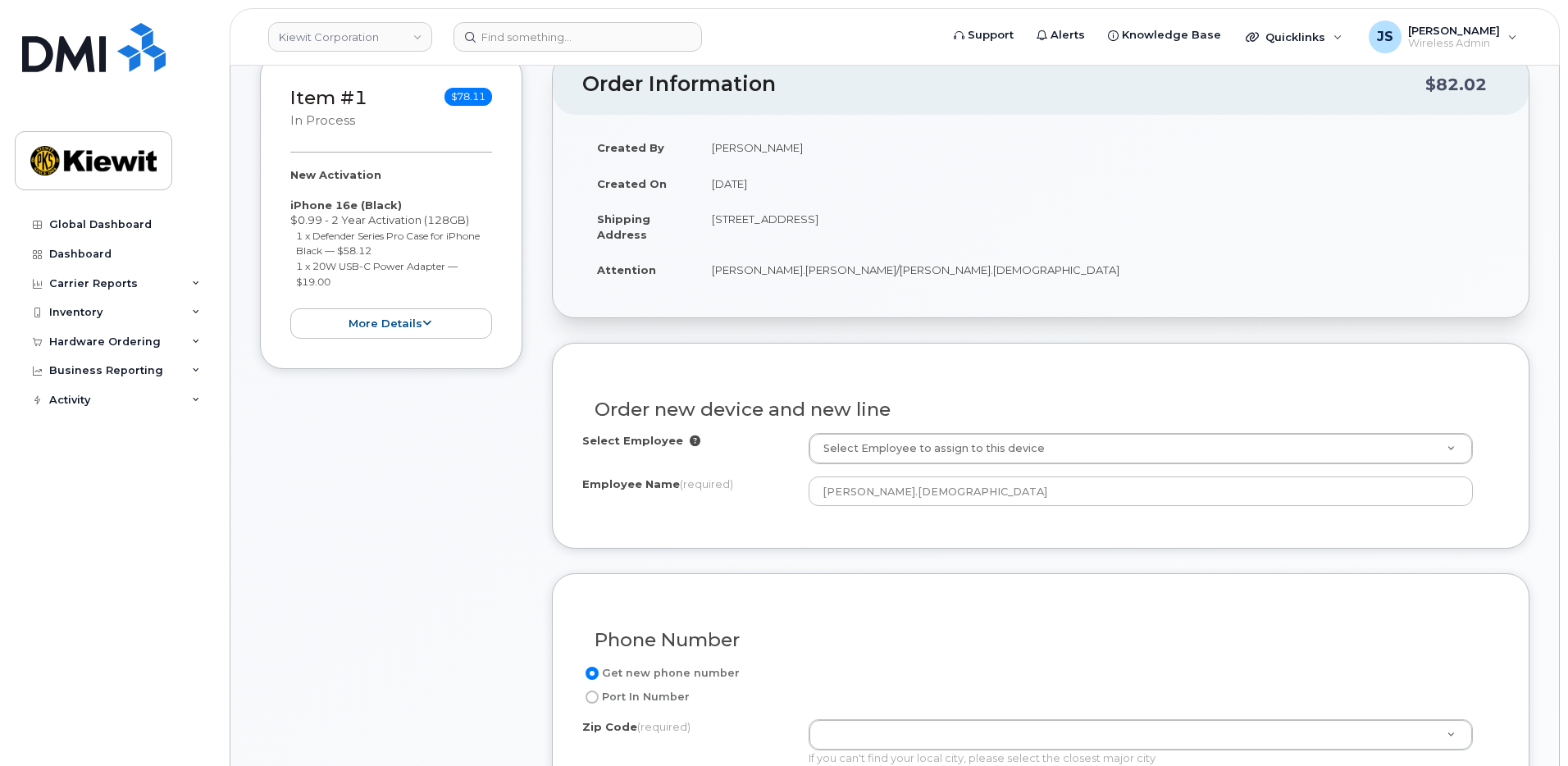
click at [350, 599] on div "Item #1 in process $78.11 New Activation iPhone 16e (Black) $0.99 - 2 Year Acti…" at bounding box center [391, 780] width 262 height 1454
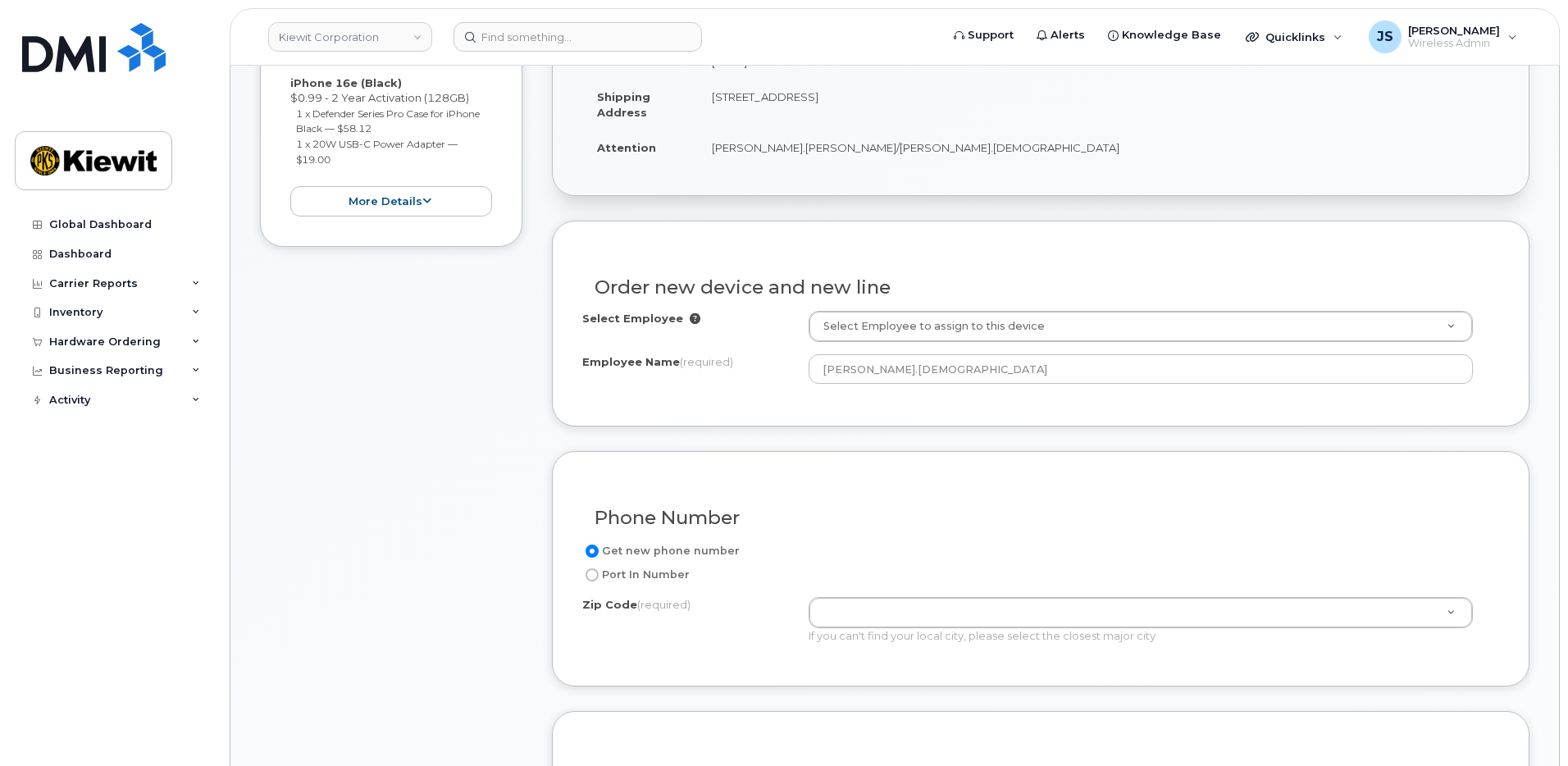
scroll to position [574, 0]
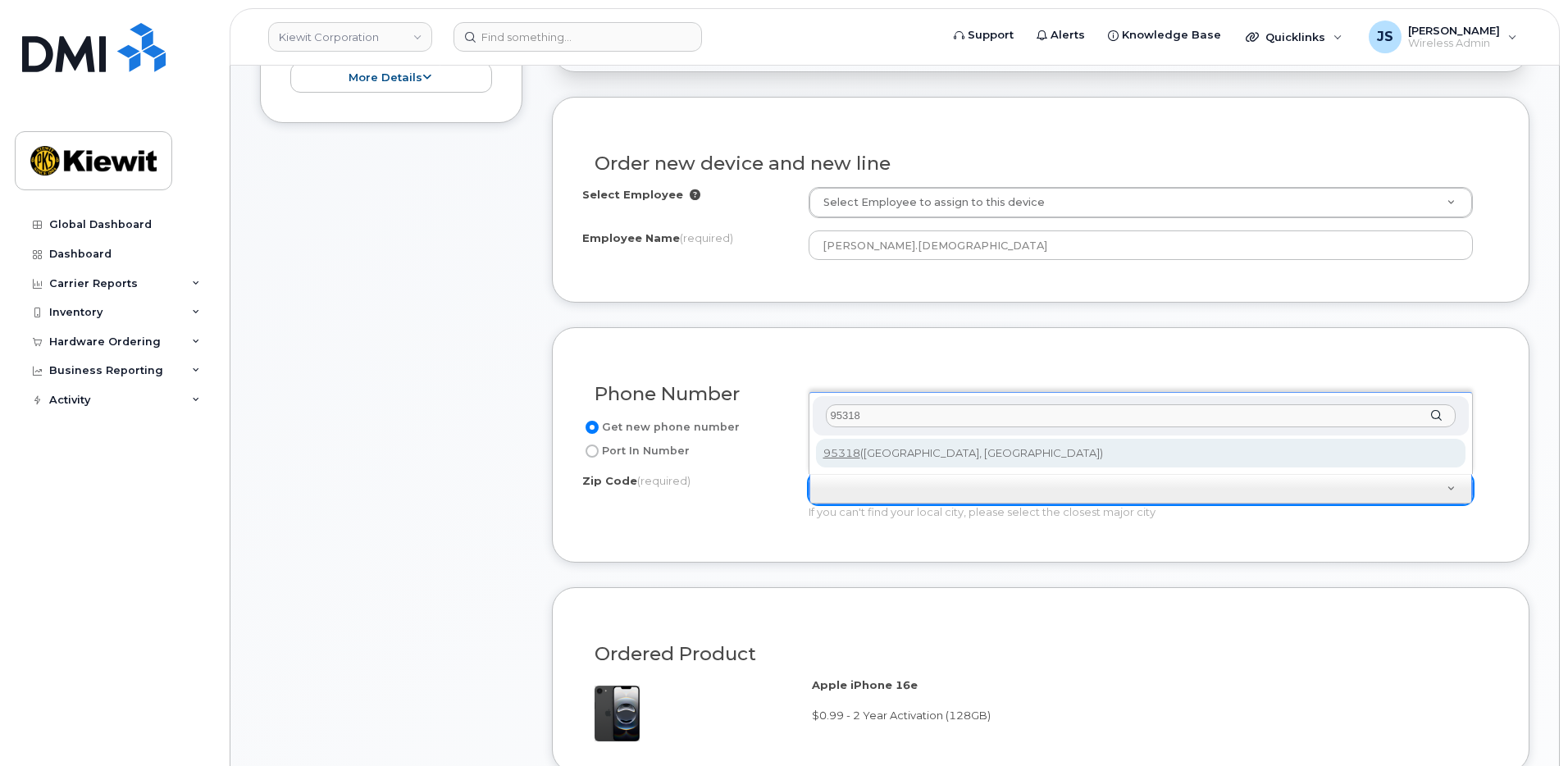
type input "95318"
type input "95318 ([GEOGRAPHIC_DATA], [GEOGRAPHIC_DATA])"
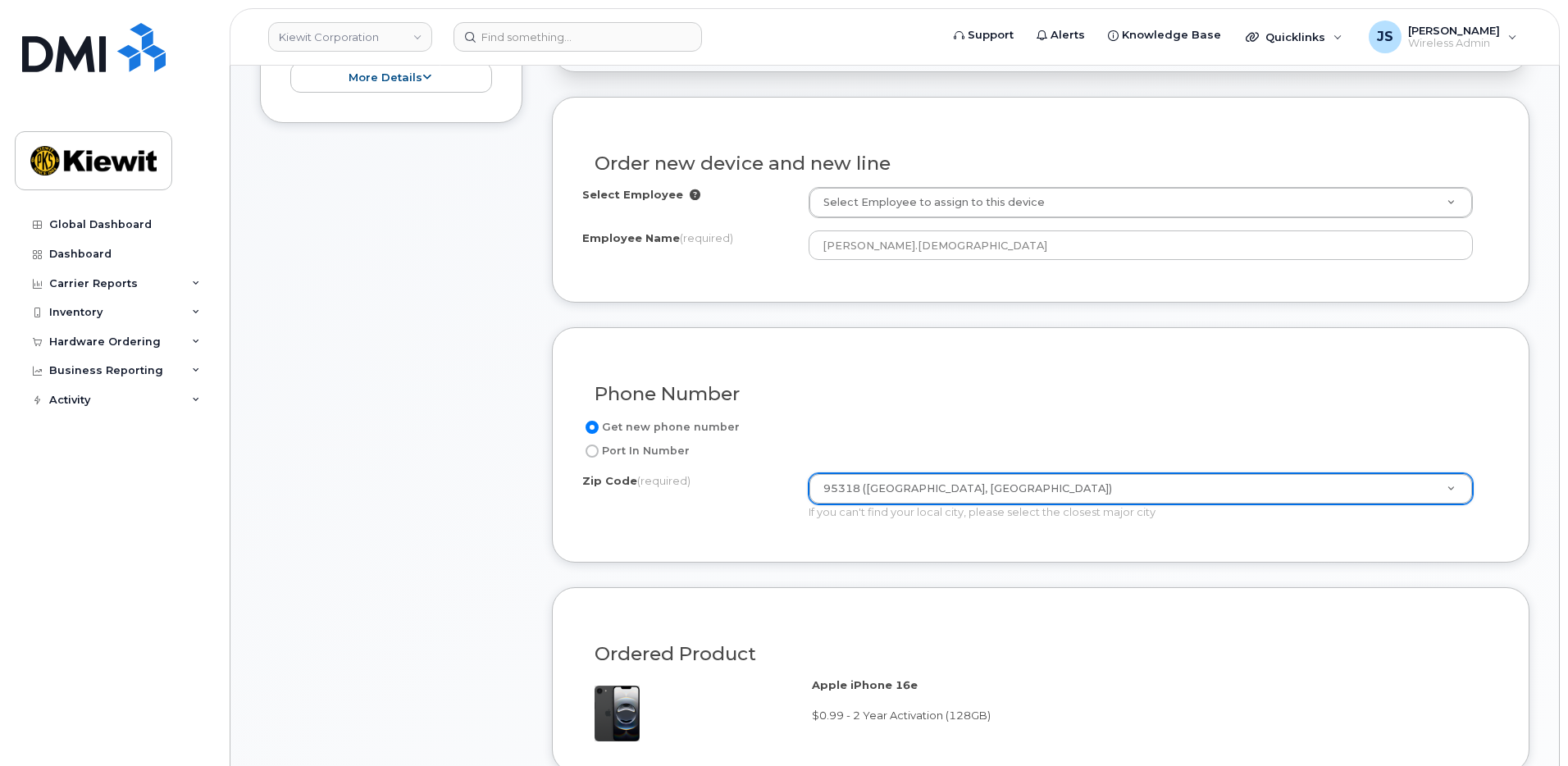
click at [532, 538] on div "Item #1 in process $78.11 New Activation iPhone 16e (Black) $0.99 - 2 Year Acti…" at bounding box center [895, 535] width 1270 height 1454
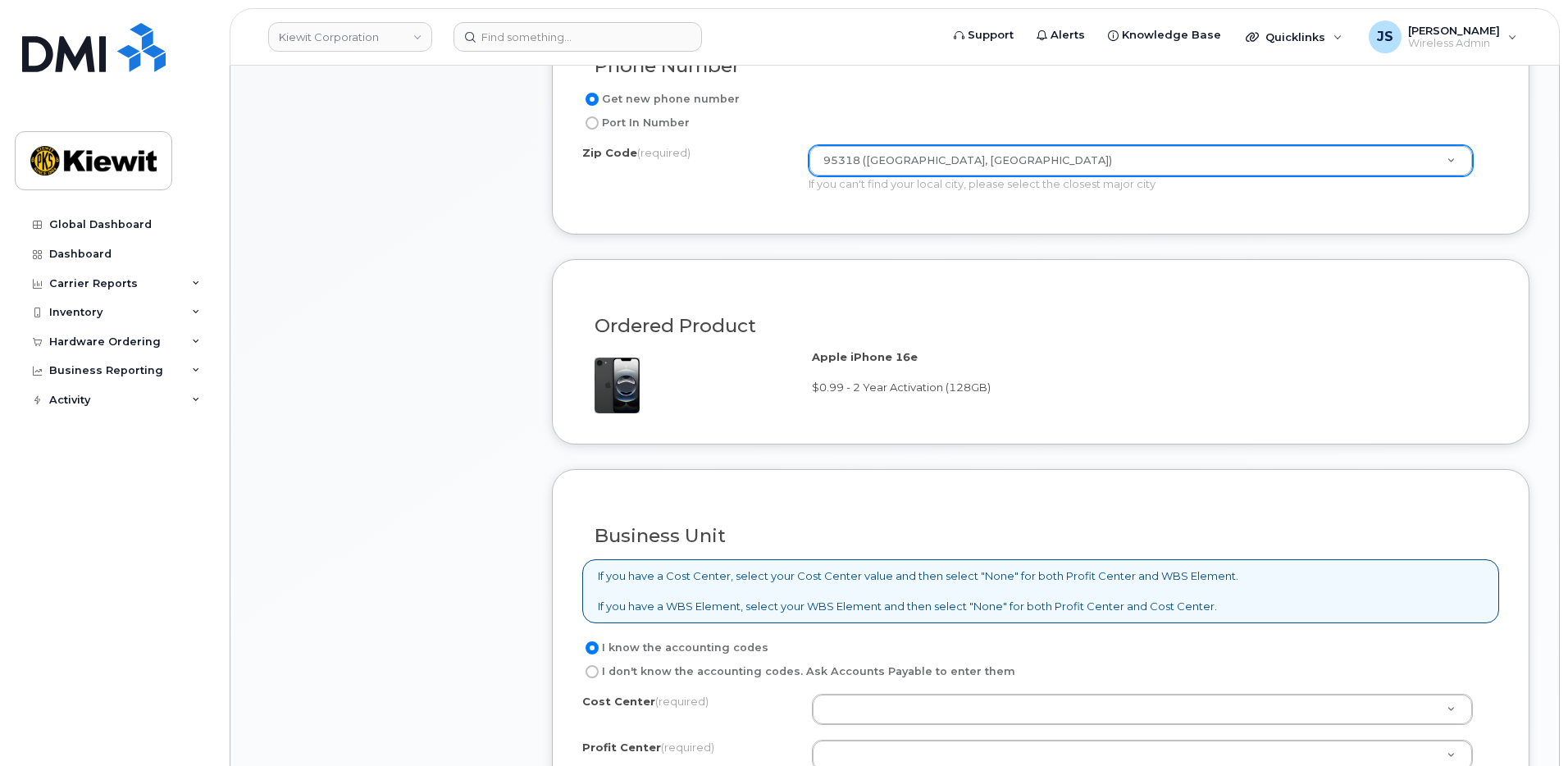
scroll to position [1230, 0]
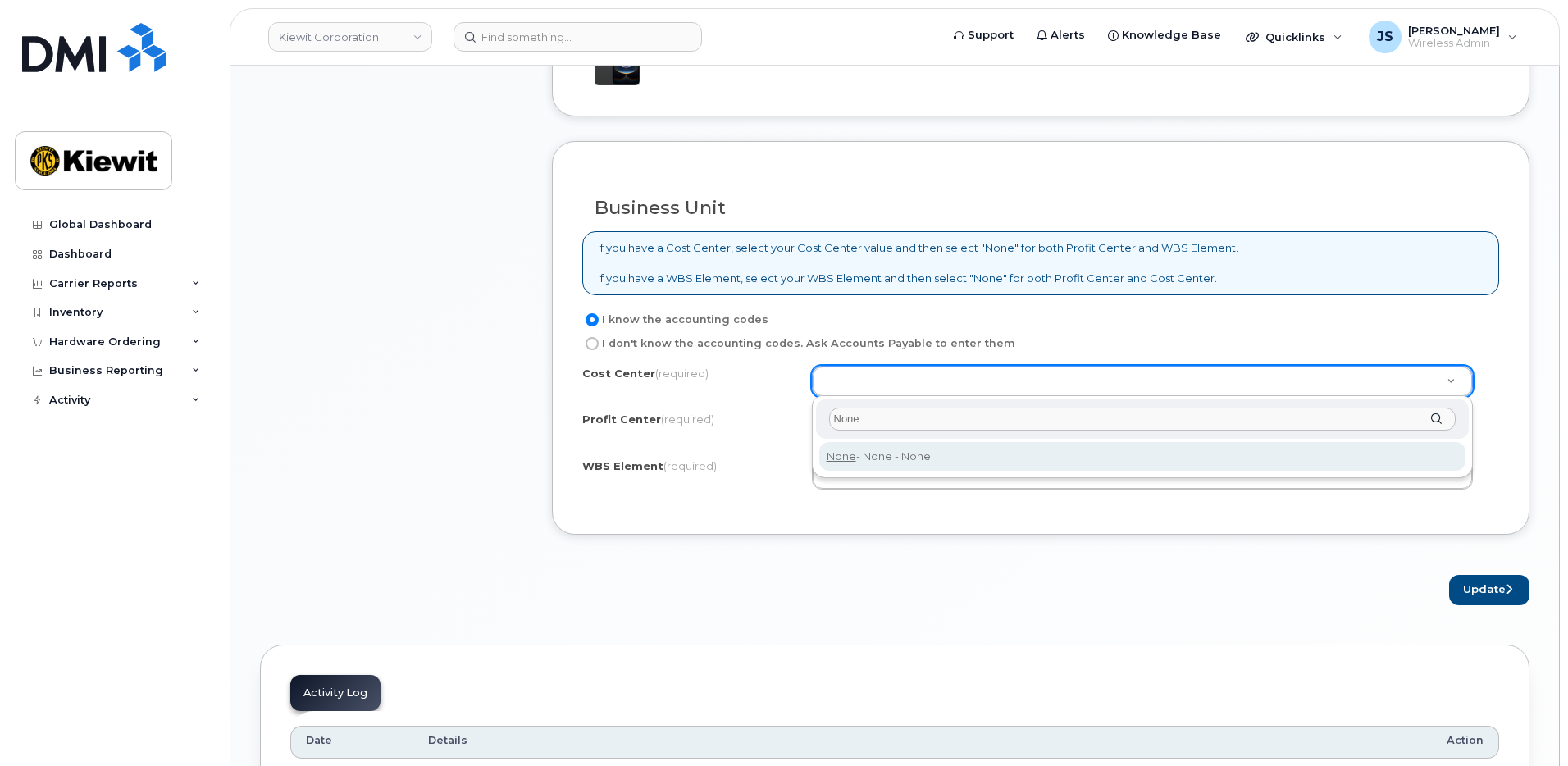
type input "None"
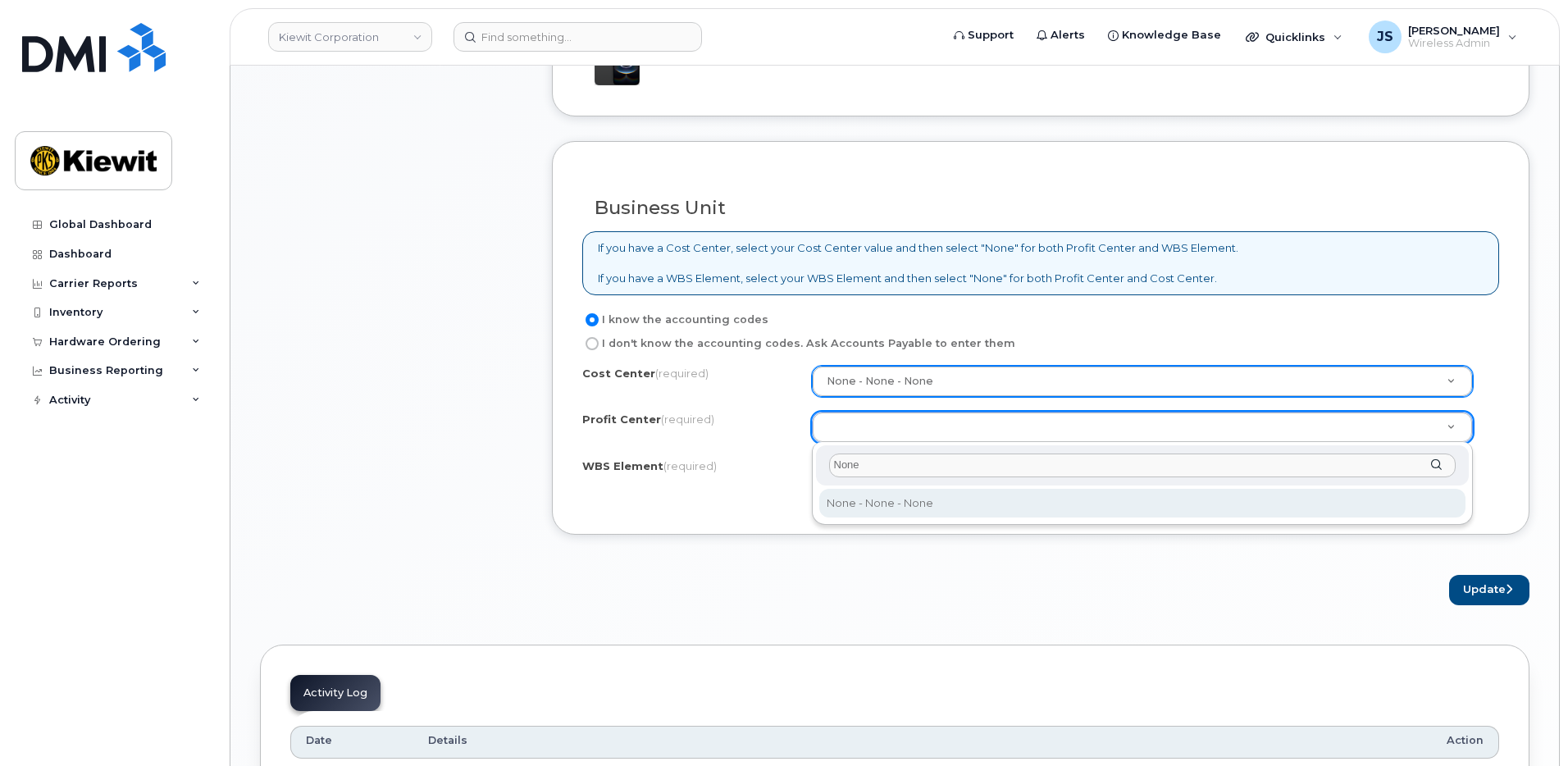
type input "None"
select select "None"
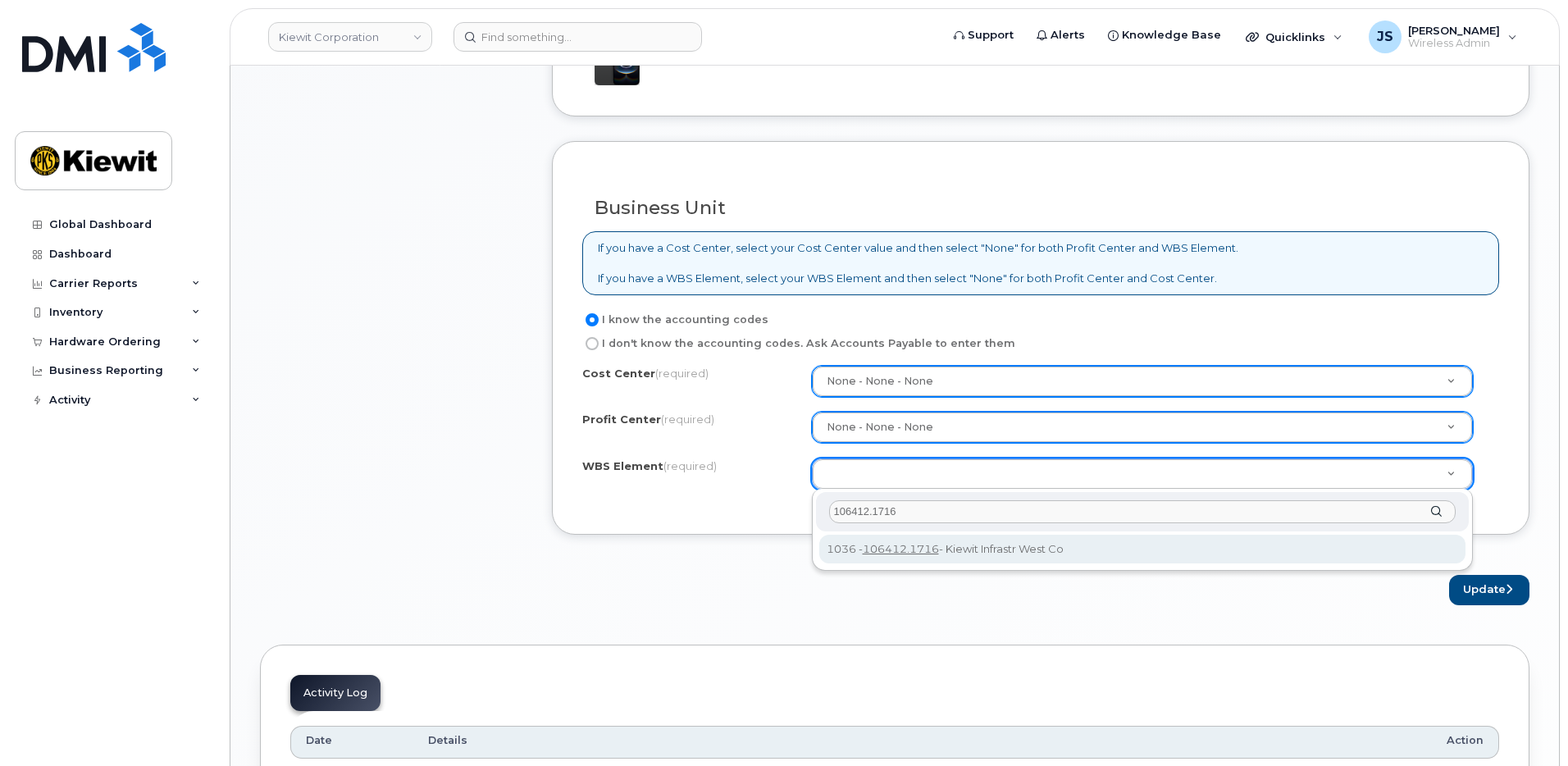
type input "106412.1716"
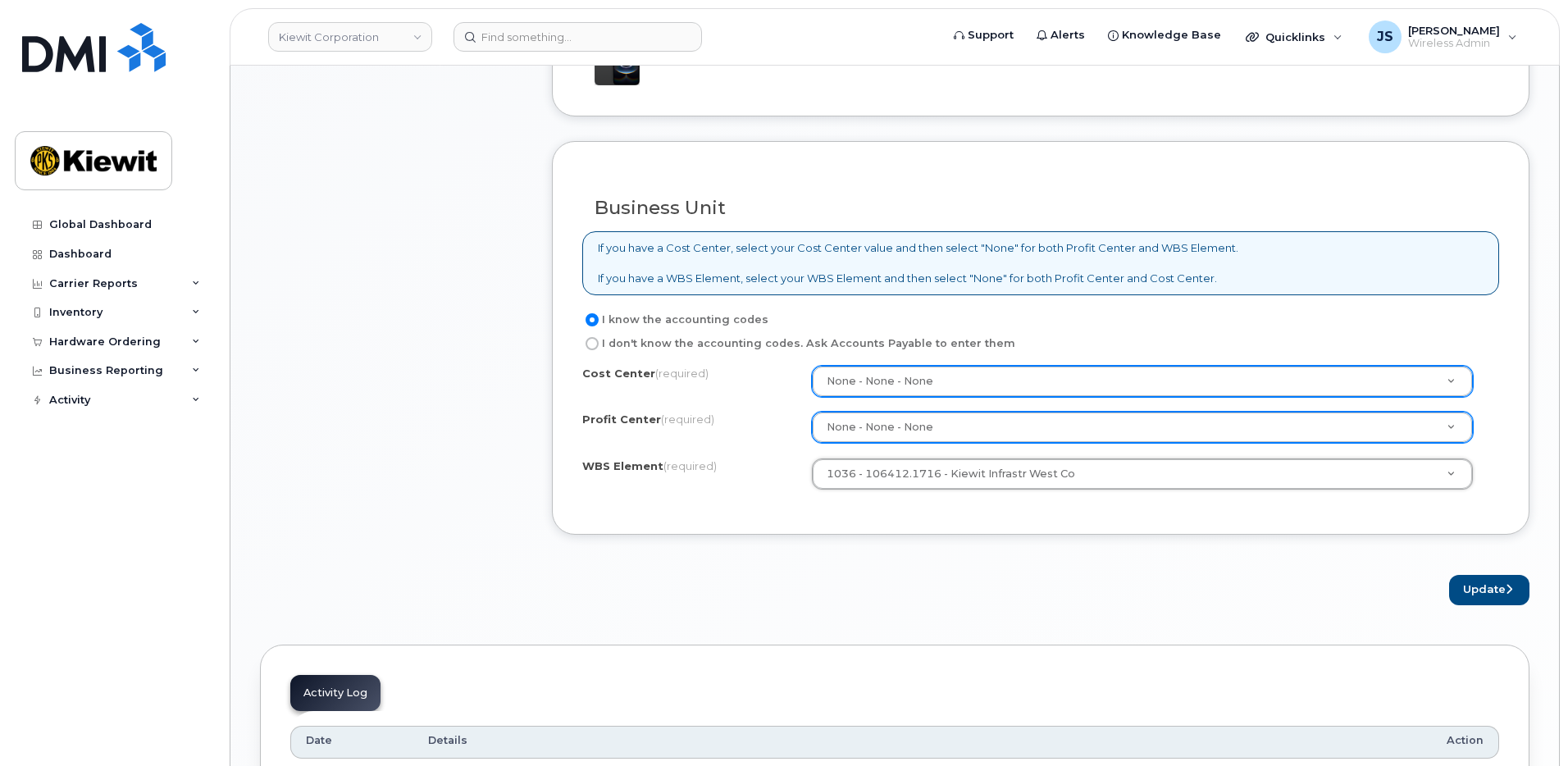
click at [1133, 587] on div "Update" at bounding box center [1040, 589] width 977 height 30
click at [1487, 579] on button "Update" at bounding box center [1490, 589] width 80 height 30
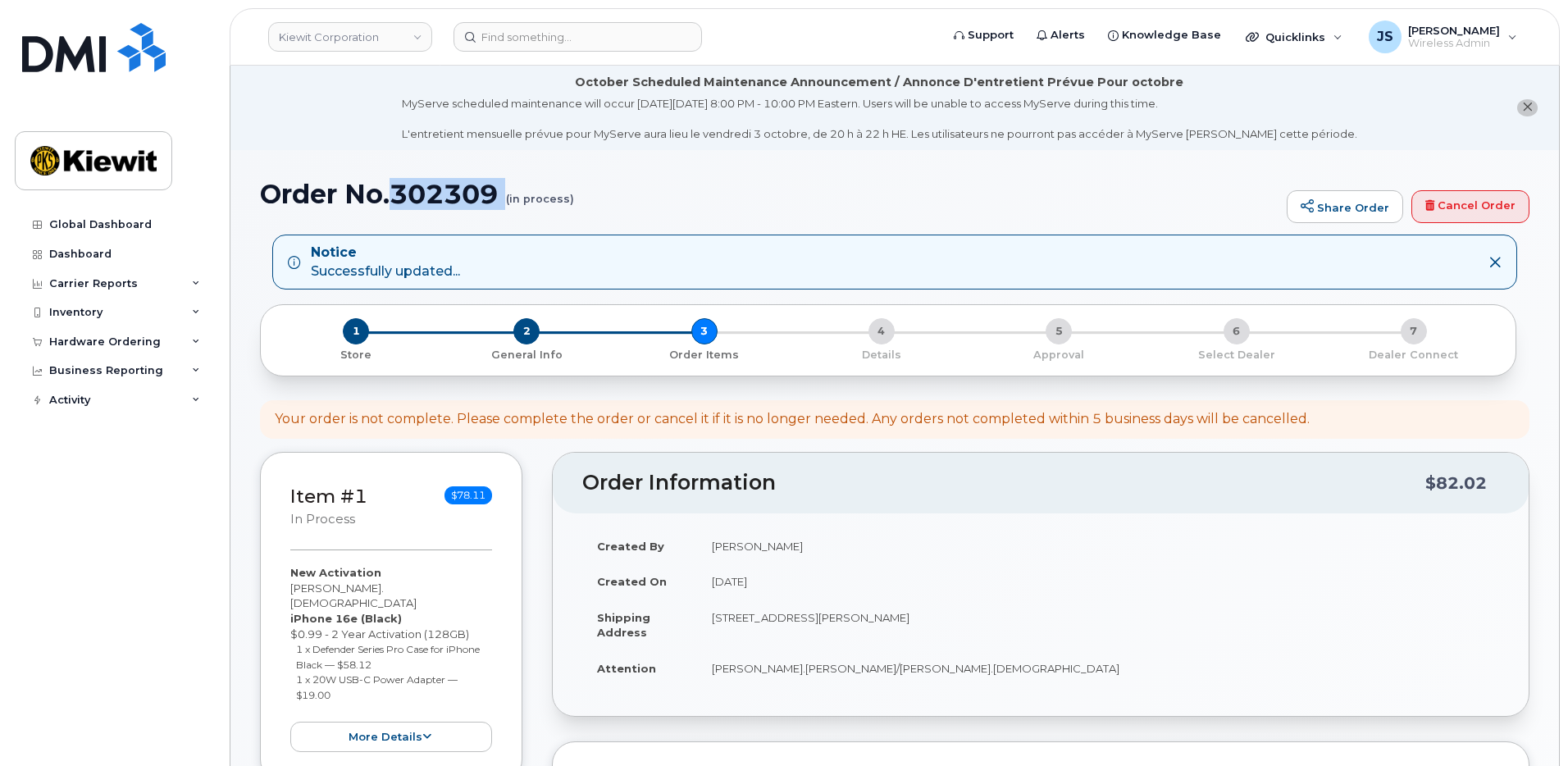
drag, startPoint x: 511, startPoint y: 191, endPoint x: 390, endPoint y: 192, distance: 121.0
click at [390, 192] on h1 "Order No.302309 (in process)" at bounding box center [769, 193] width 1019 height 28
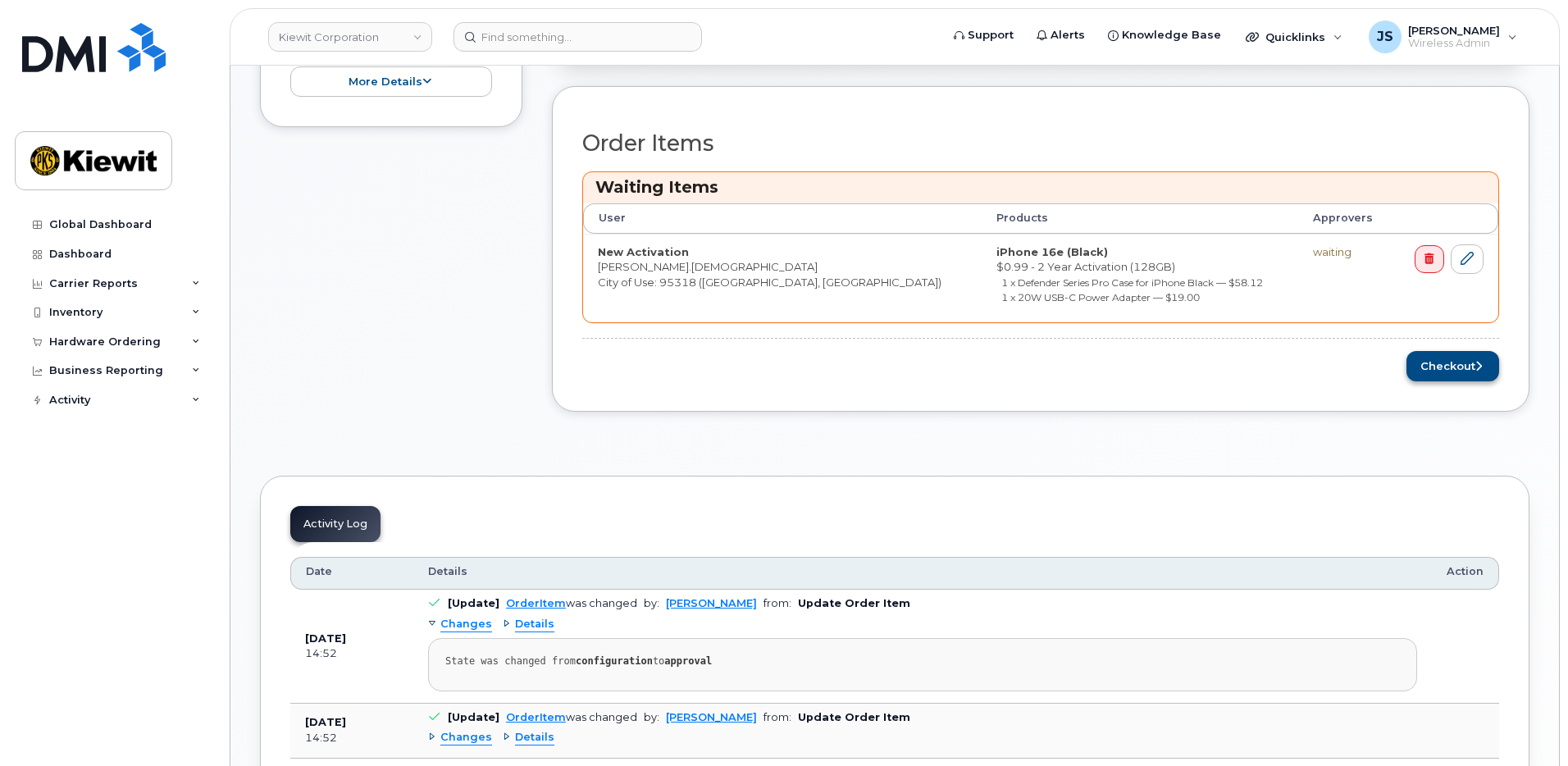
scroll to position [656, 0]
click at [1474, 361] on button "Checkout" at bounding box center [1452, 365] width 92 height 30
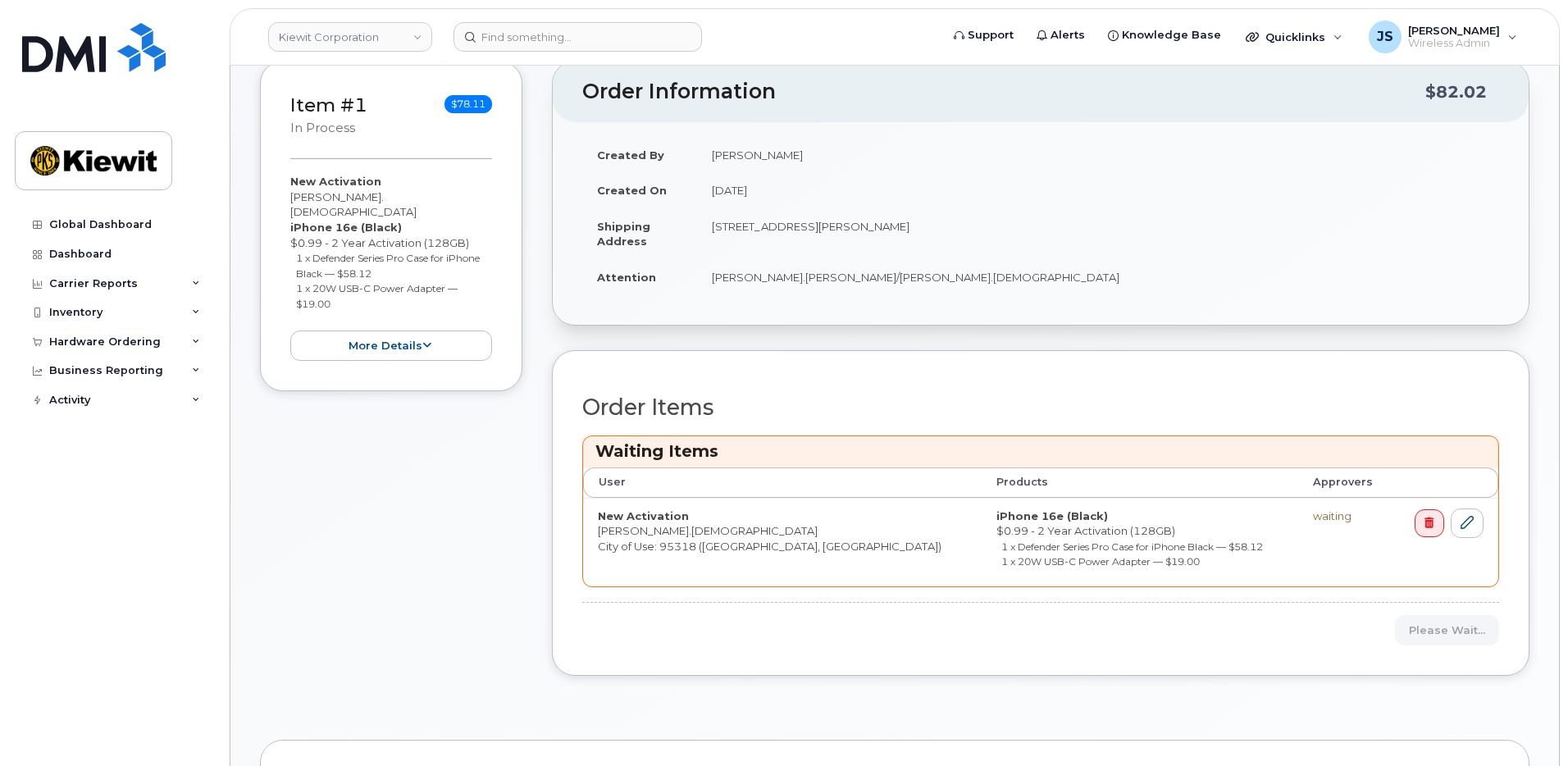
scroll to position [246, 0]
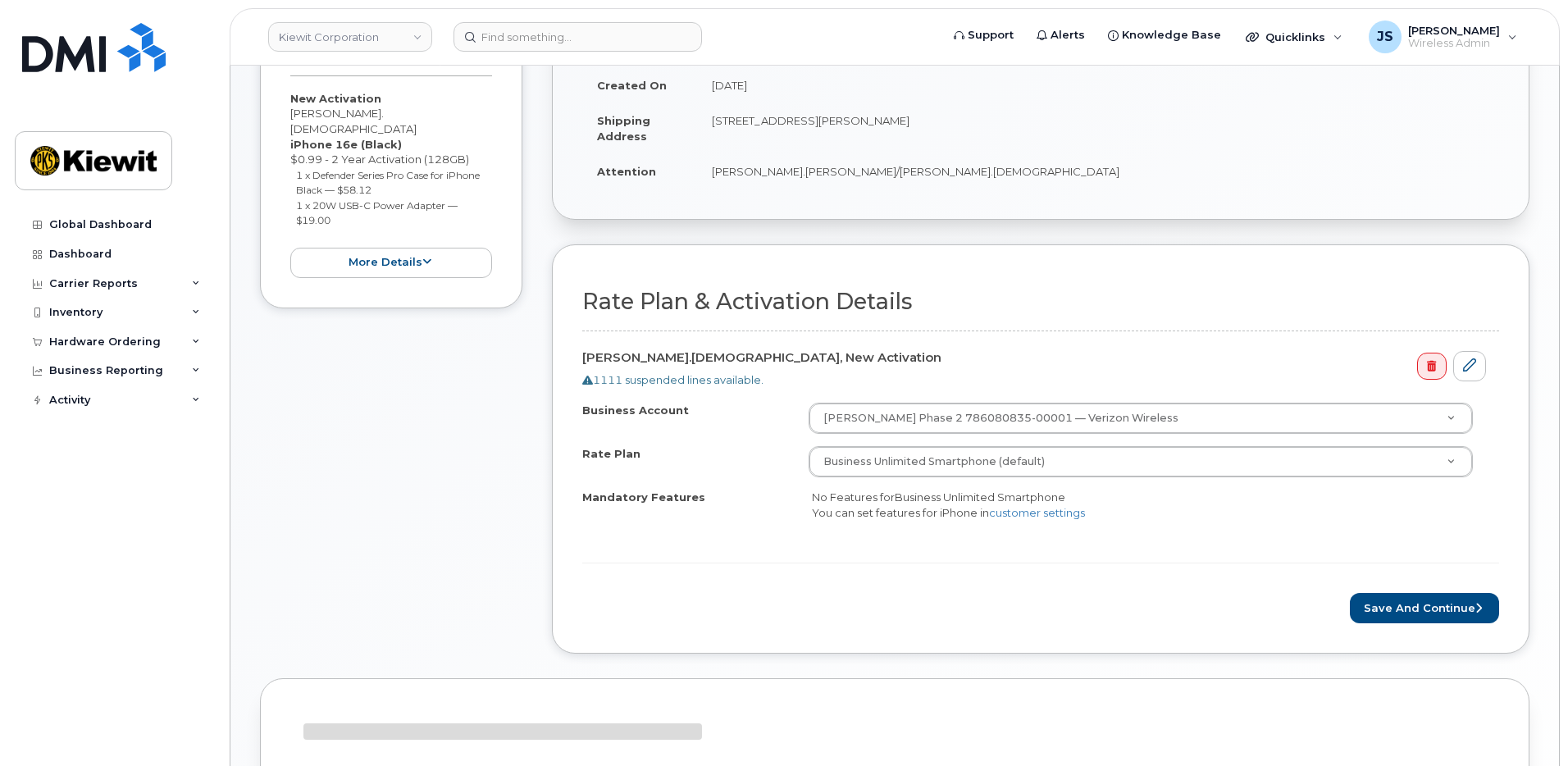
scroll to position [412, 0]
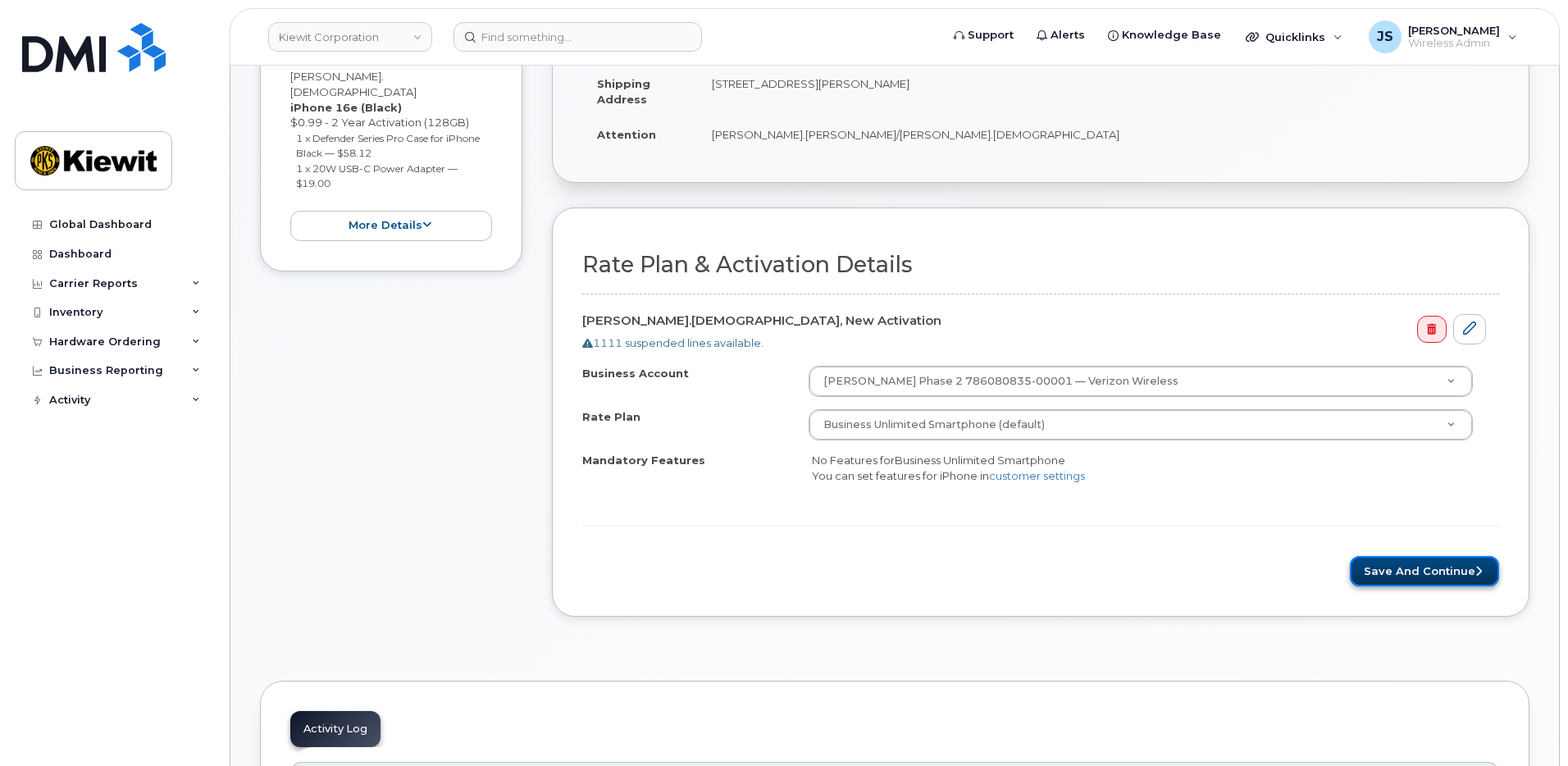
click at [1423, 572] on button "Save and Continue" at bounding box center [1425, 571] width 149 height 30
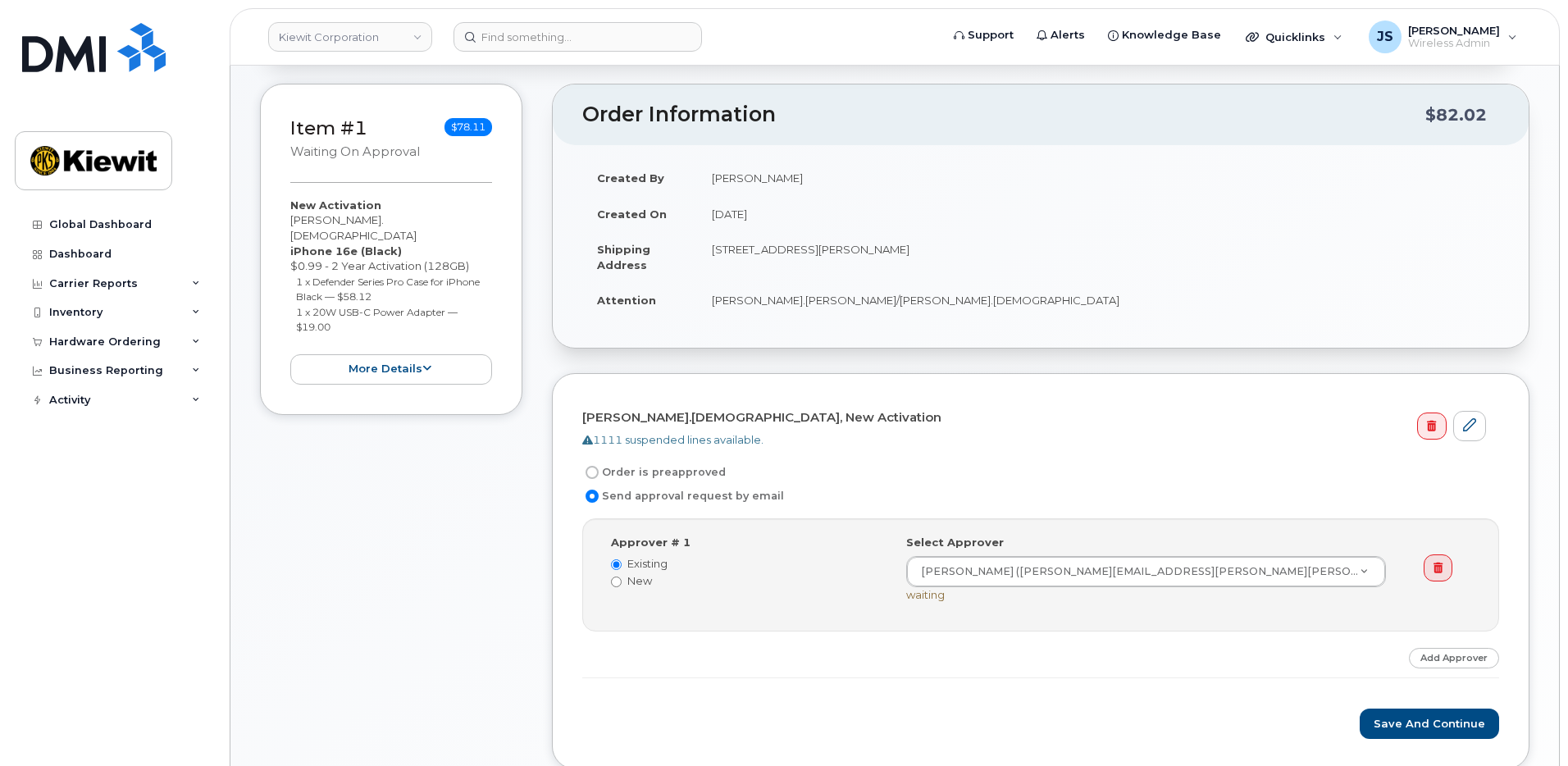
scroll to position [410, 0]
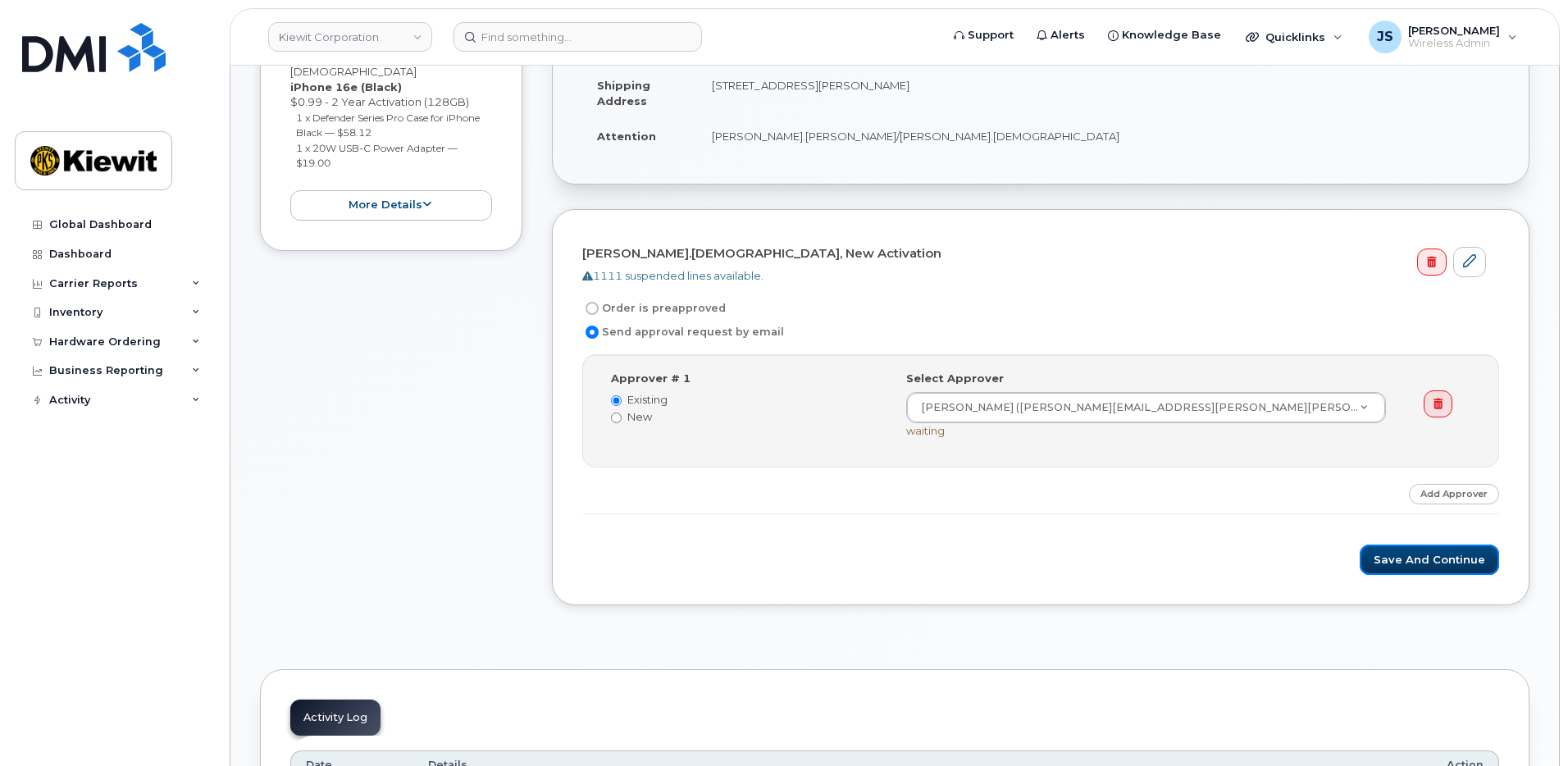
drag, startPoint x: 1416, startPoint y: 559, endPoint x: 1225, endPoint y: 541, distance: 191.8
click at [1416, 558] on button "Save and Continue" at bounding box center [1430, 559] width 139 height 30
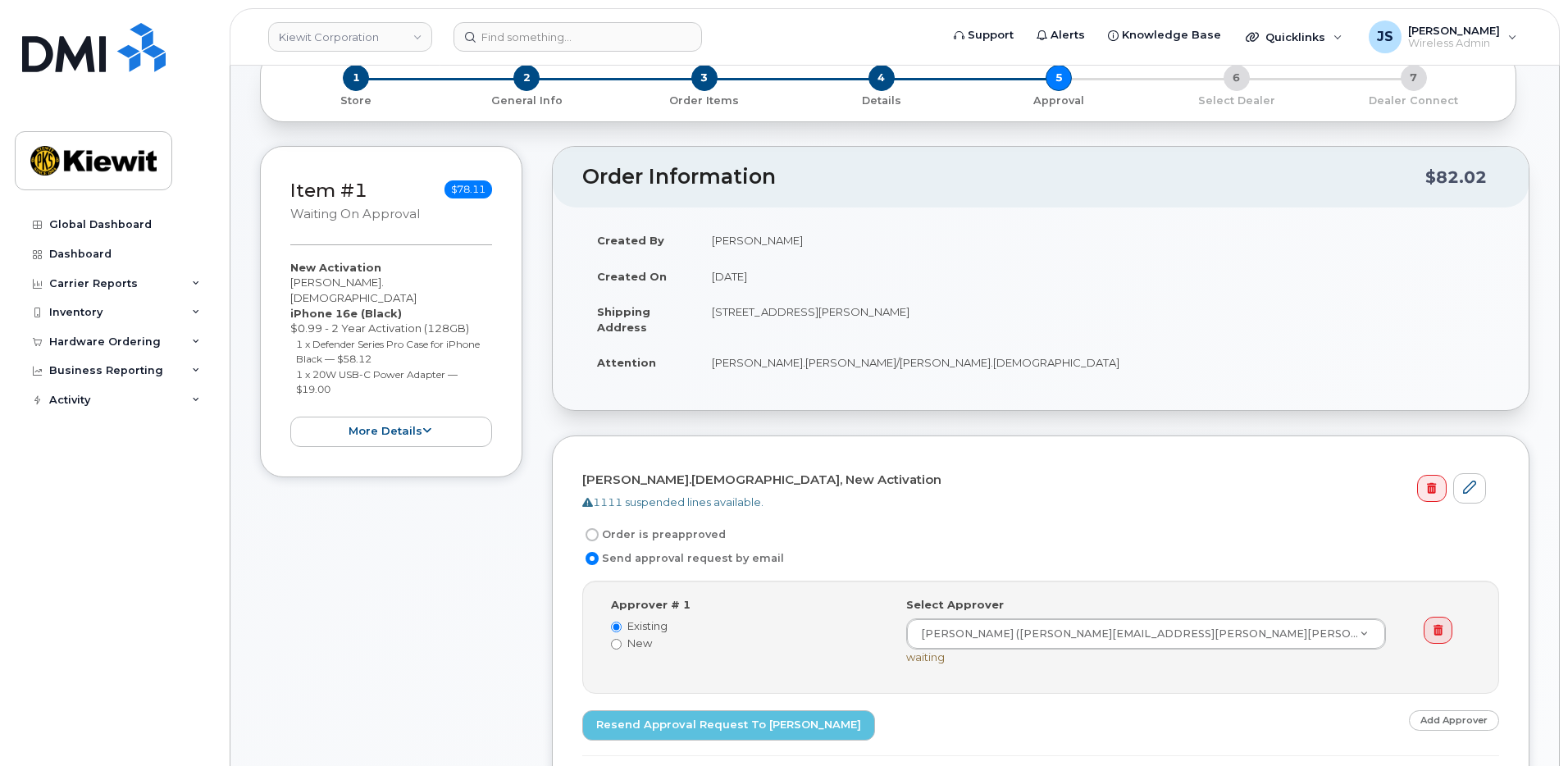
scroll to position [164, 0]
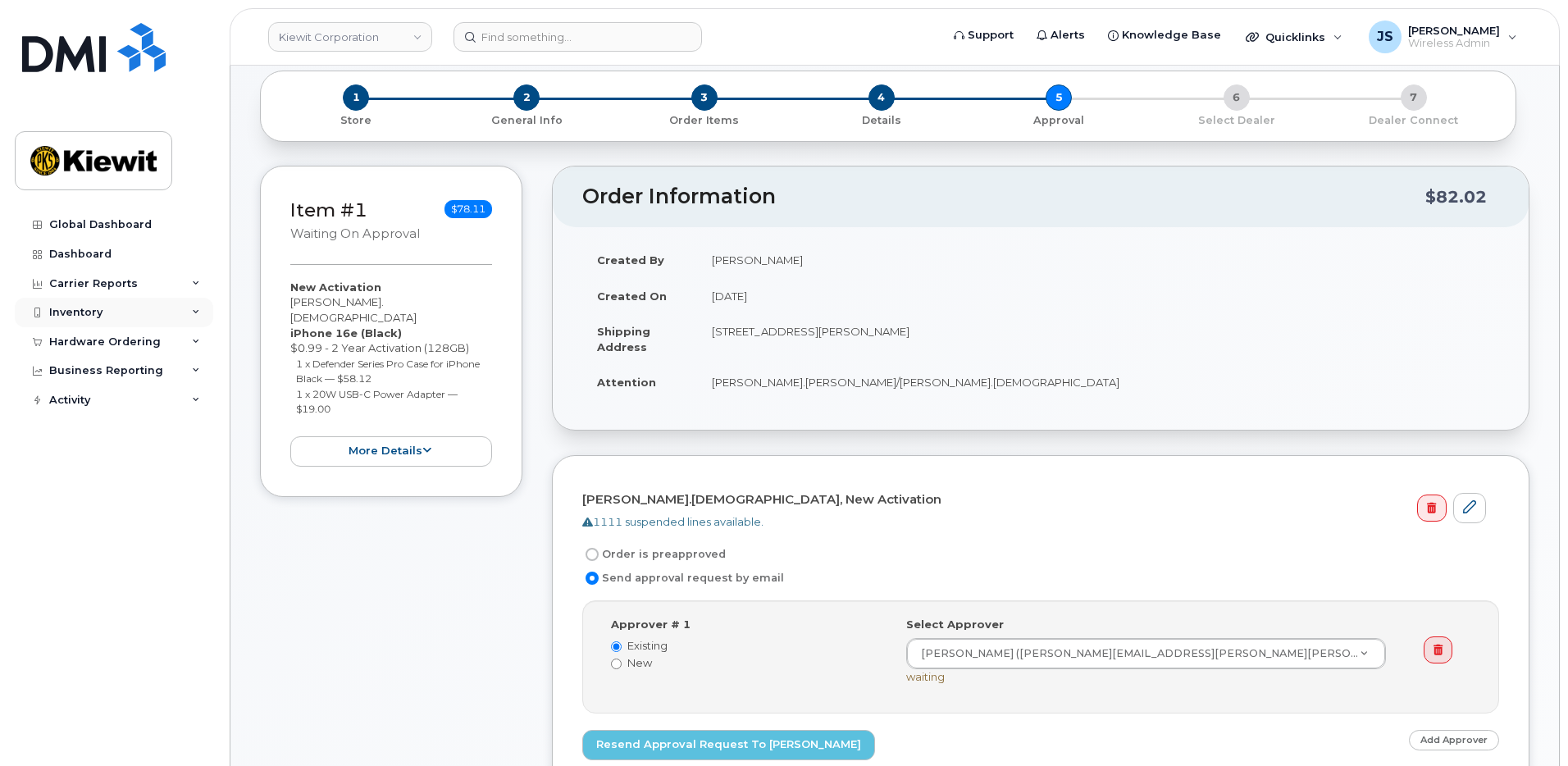
click at [138, 309] on div "Inventory" at bounding box center [114, 312] width 198 height 29
click at [102, 312] on div "Inventory" at bounding box center [114, 312] width 198 height 29
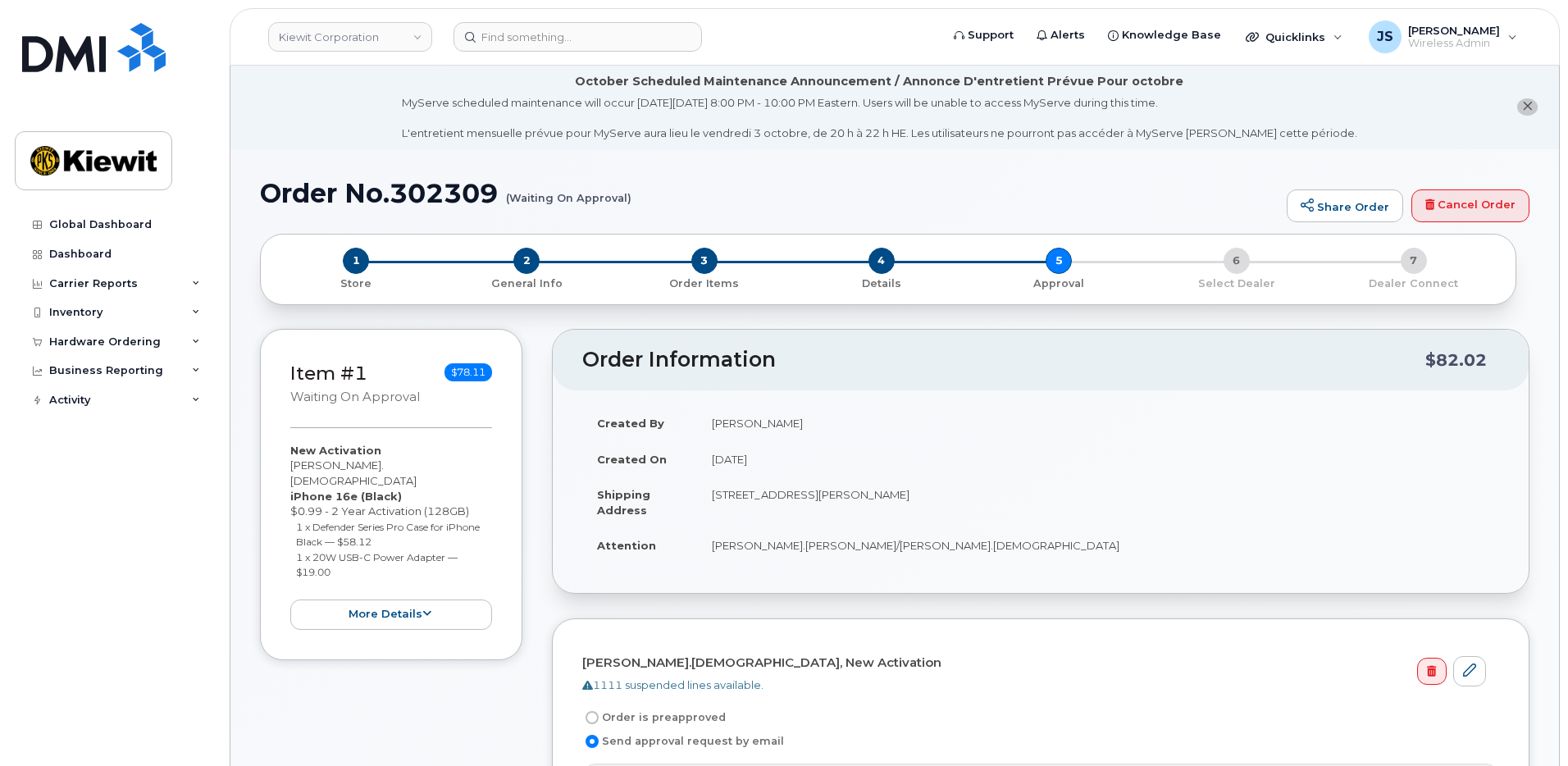
scroll to position [0, 0]
click at [99, 345] on div "Hardware Ordering" at bounding box center [105, 341] width 112 height 13
click at [78, 396] on div "Orders" at bounding box center [77, 403] width 40 height 15
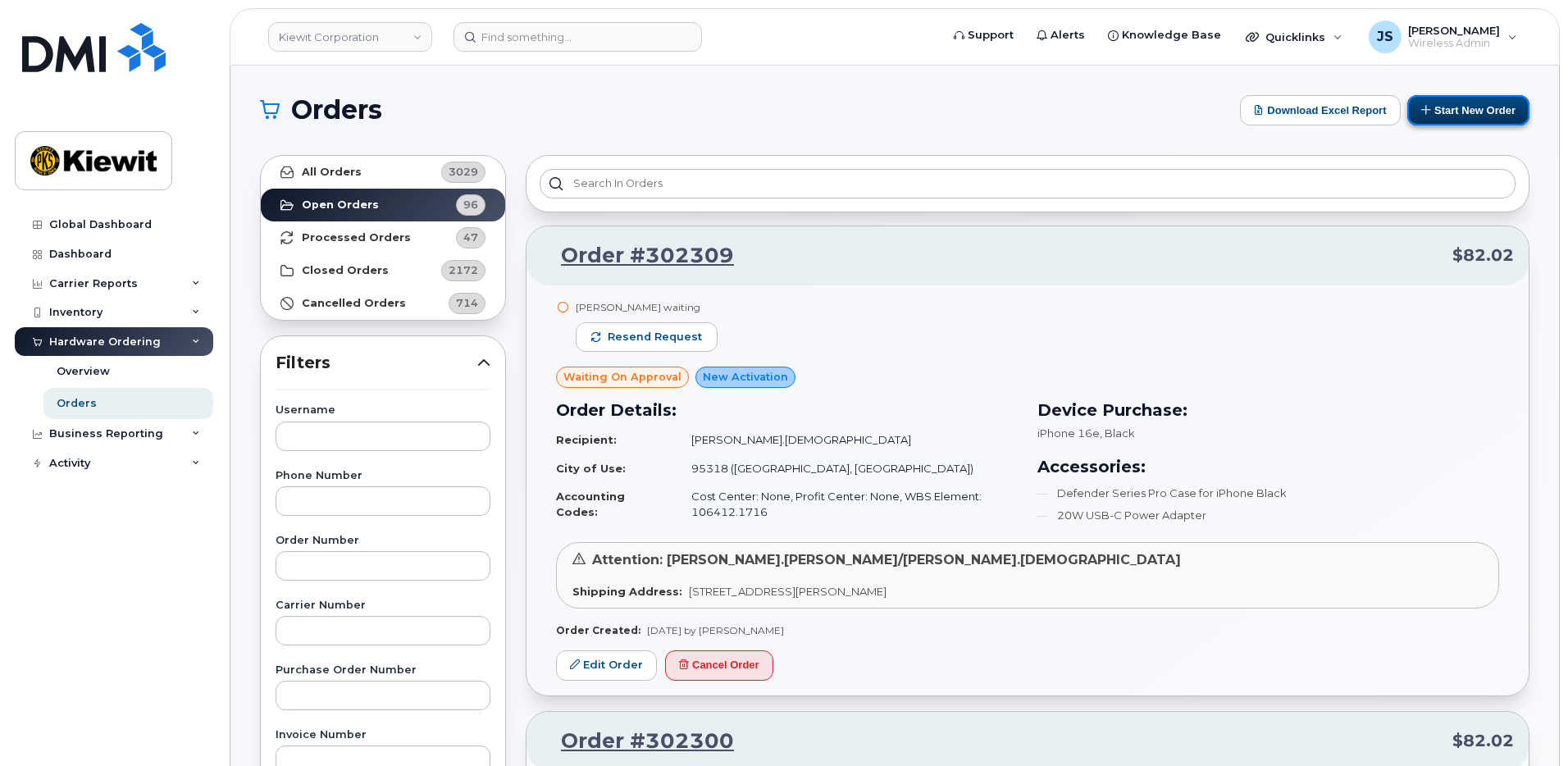
click at [1437, 111] on button "Start New Order" at bounding box center [1468, 110] width 123 height 30
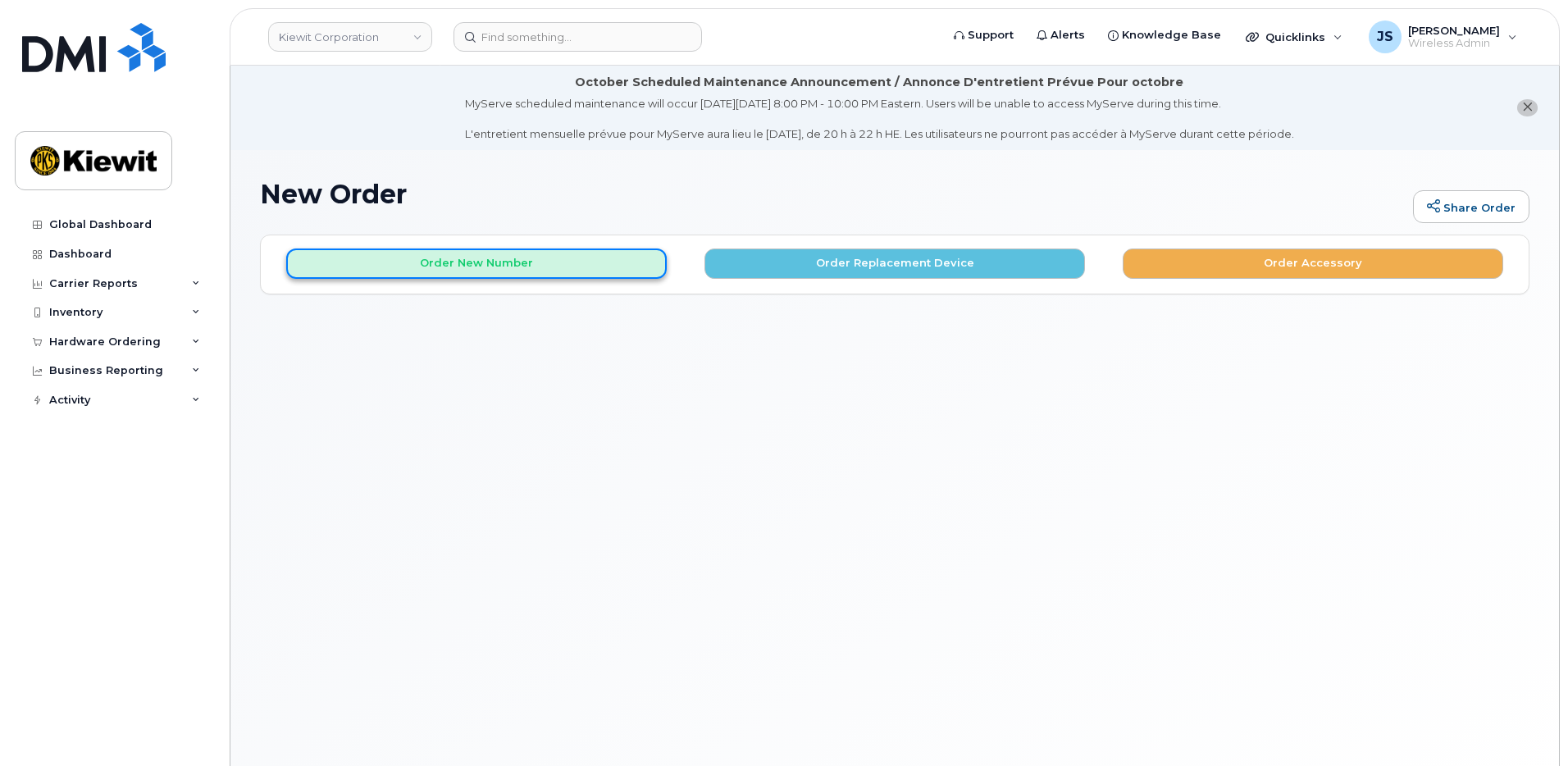
click at [377, 252] on button "Order New Number" at bounding box center [477, 263] width 381 height 30
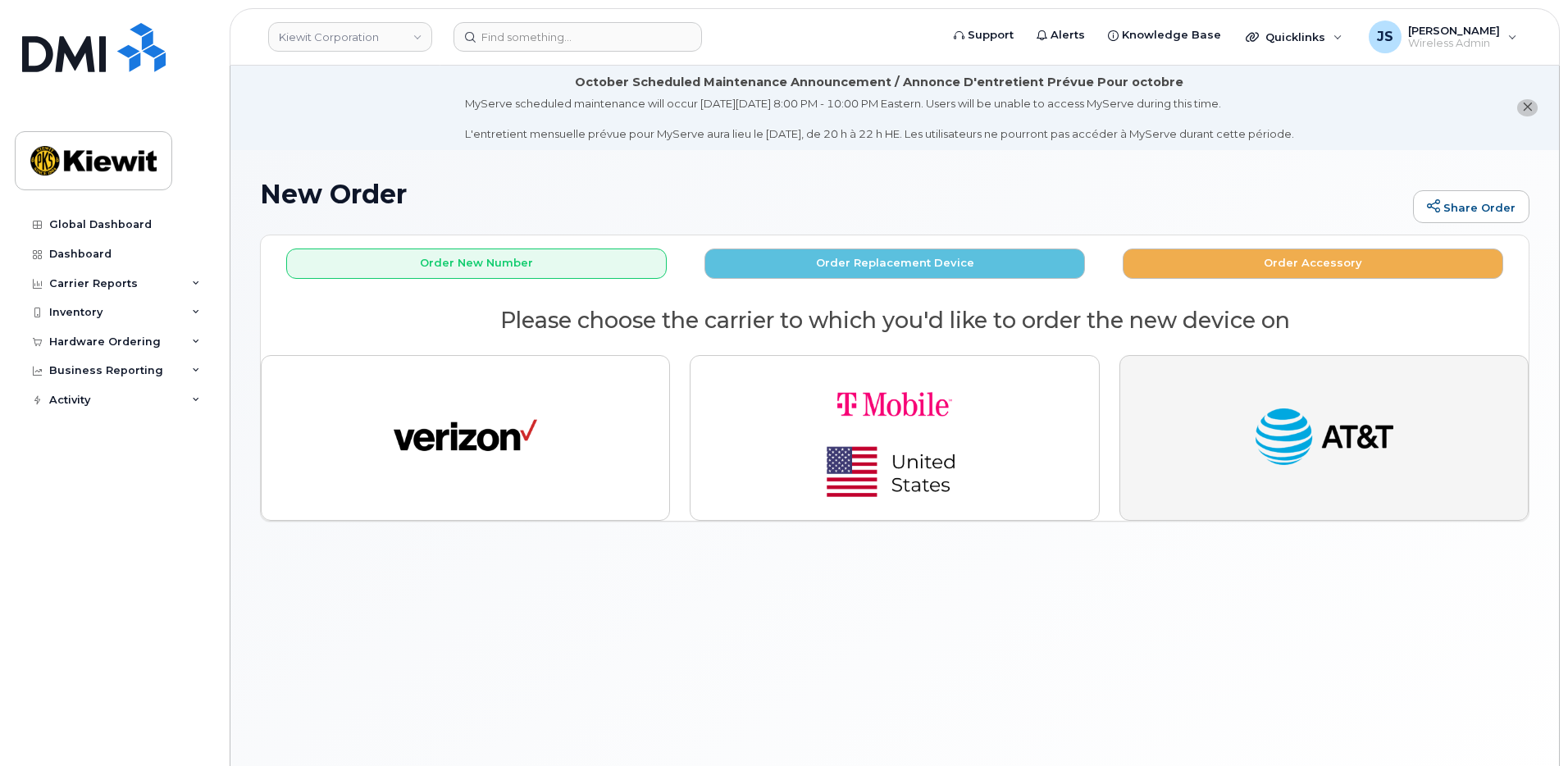
click at [1321, 441] on img "button" at bounding box center [1324, 437] width 143 height 74
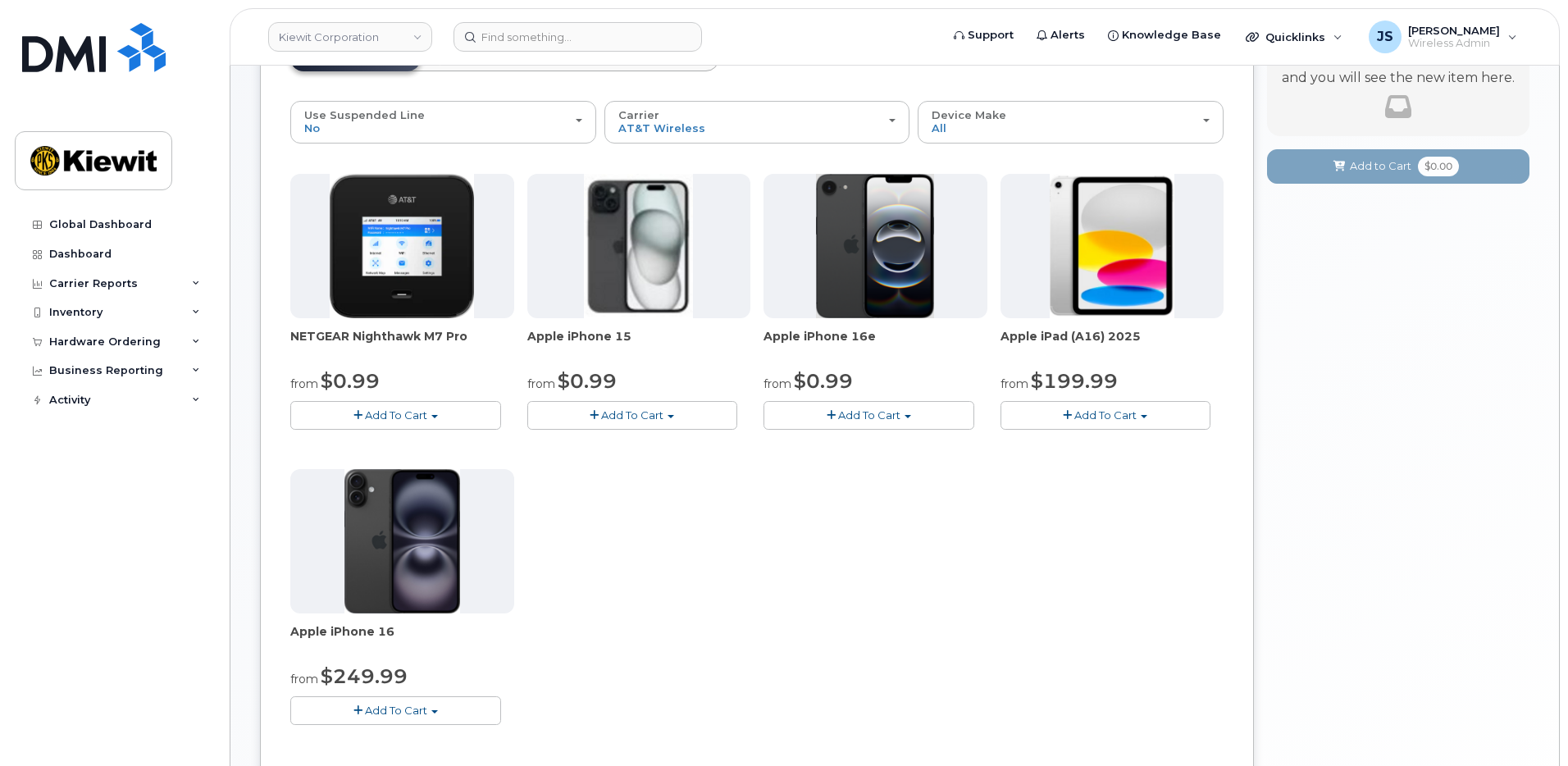
scroll to position [246, 0]
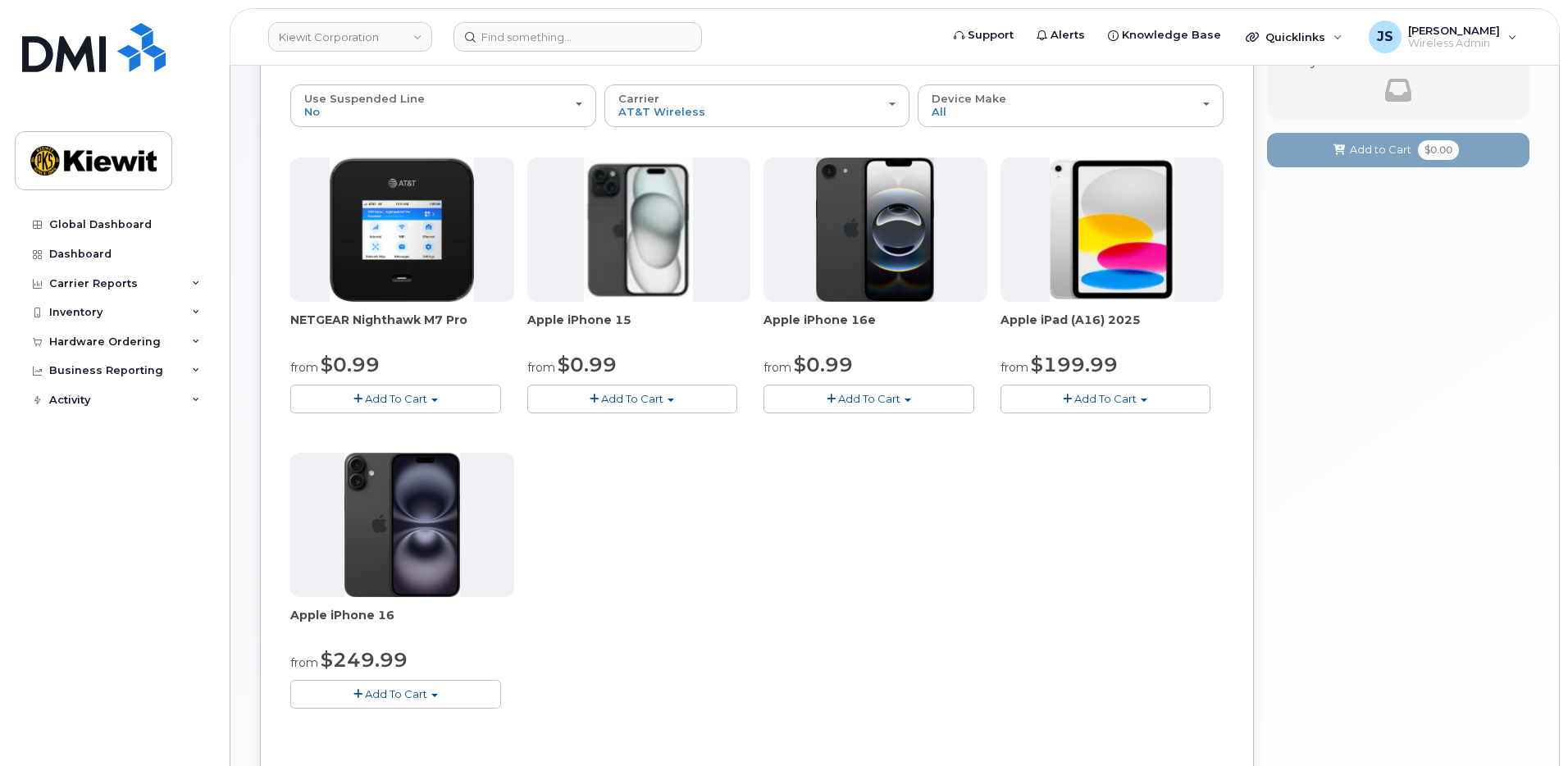
click at [877, 402] on span "Add To Cart" at bounding box center [869, 397] width 63 height 13
click at [886, 425] on link "$0.99 - 2 Year Activation (128GB)" at bounding box center [873, 429] width 212 height 21
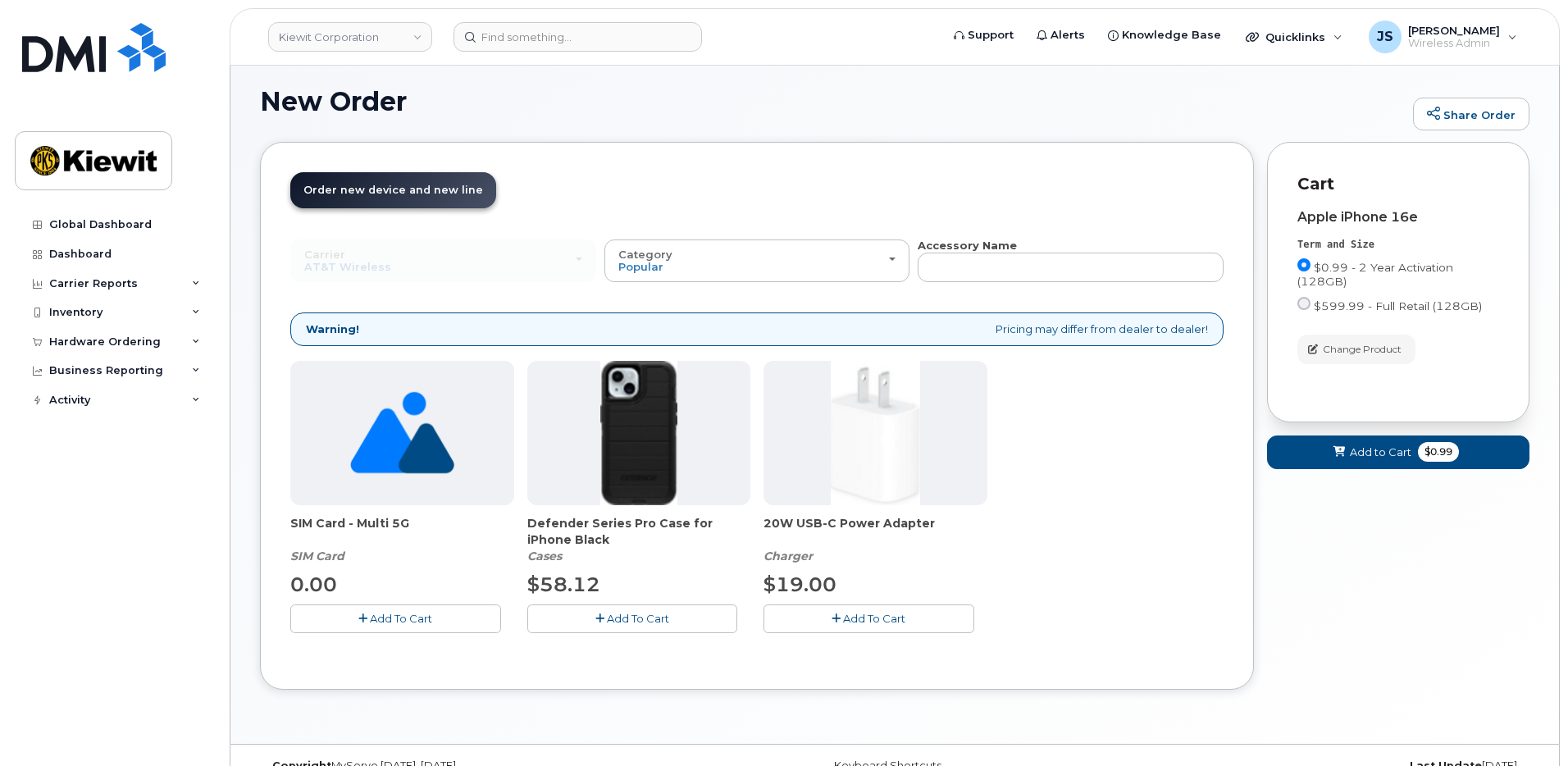
click at [633, 613] on span "Add To Cart" at bounding box center [638, 617] width 63 height 13
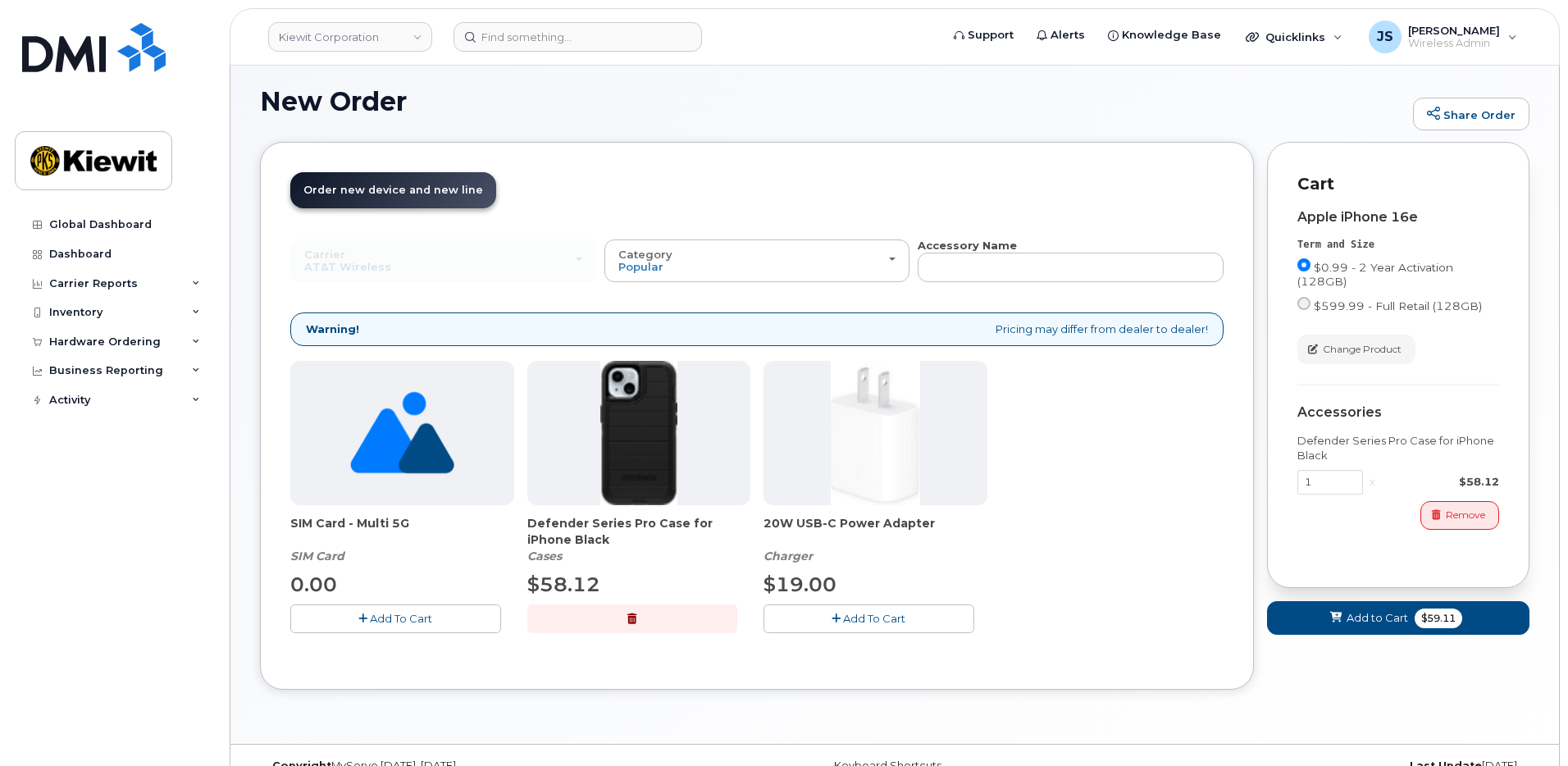
click at [864, 609] on button "Add To Cart" at bounding box center [868, 618] width 211 height 28
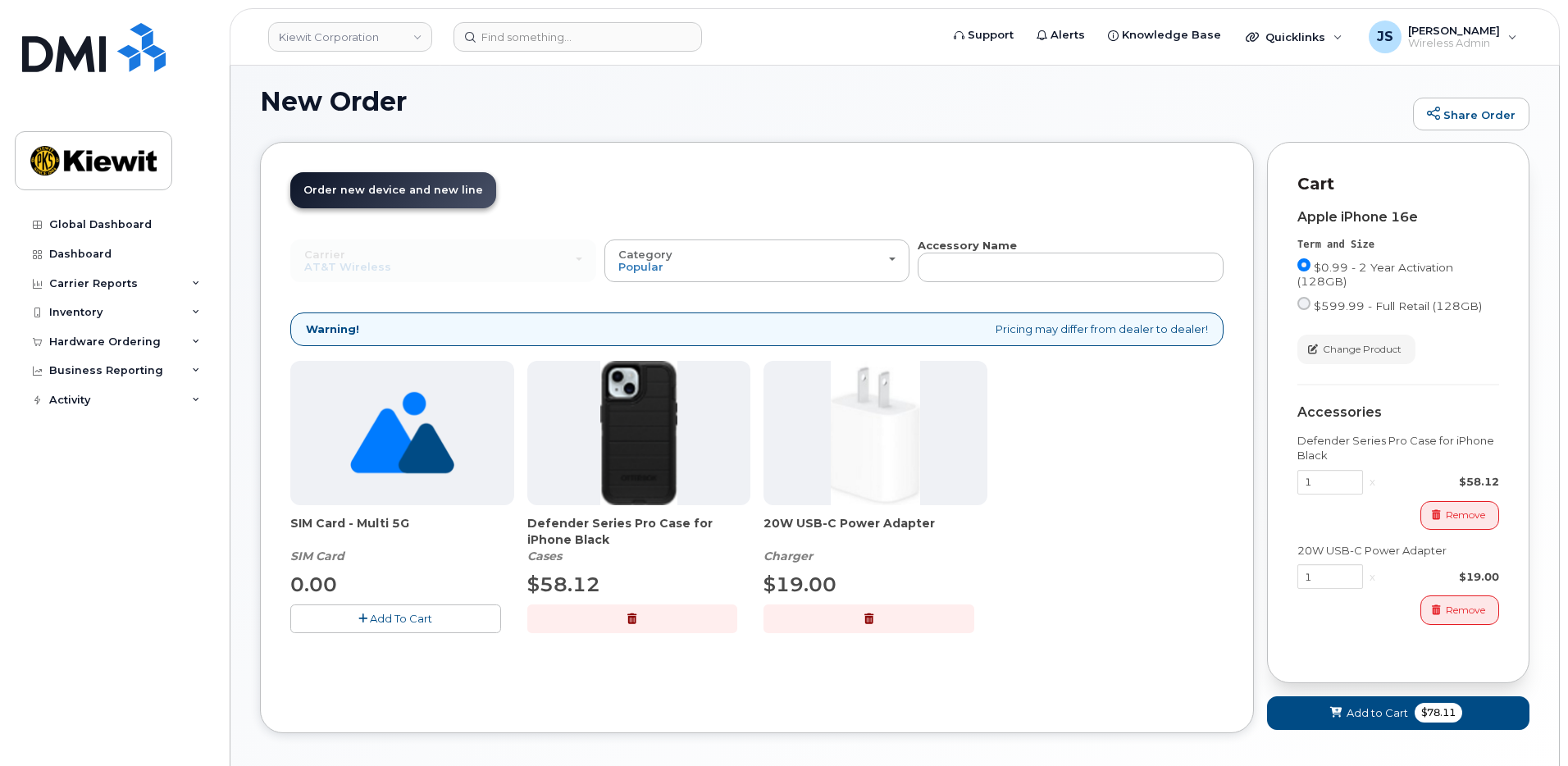
scroll to position [167, 0]
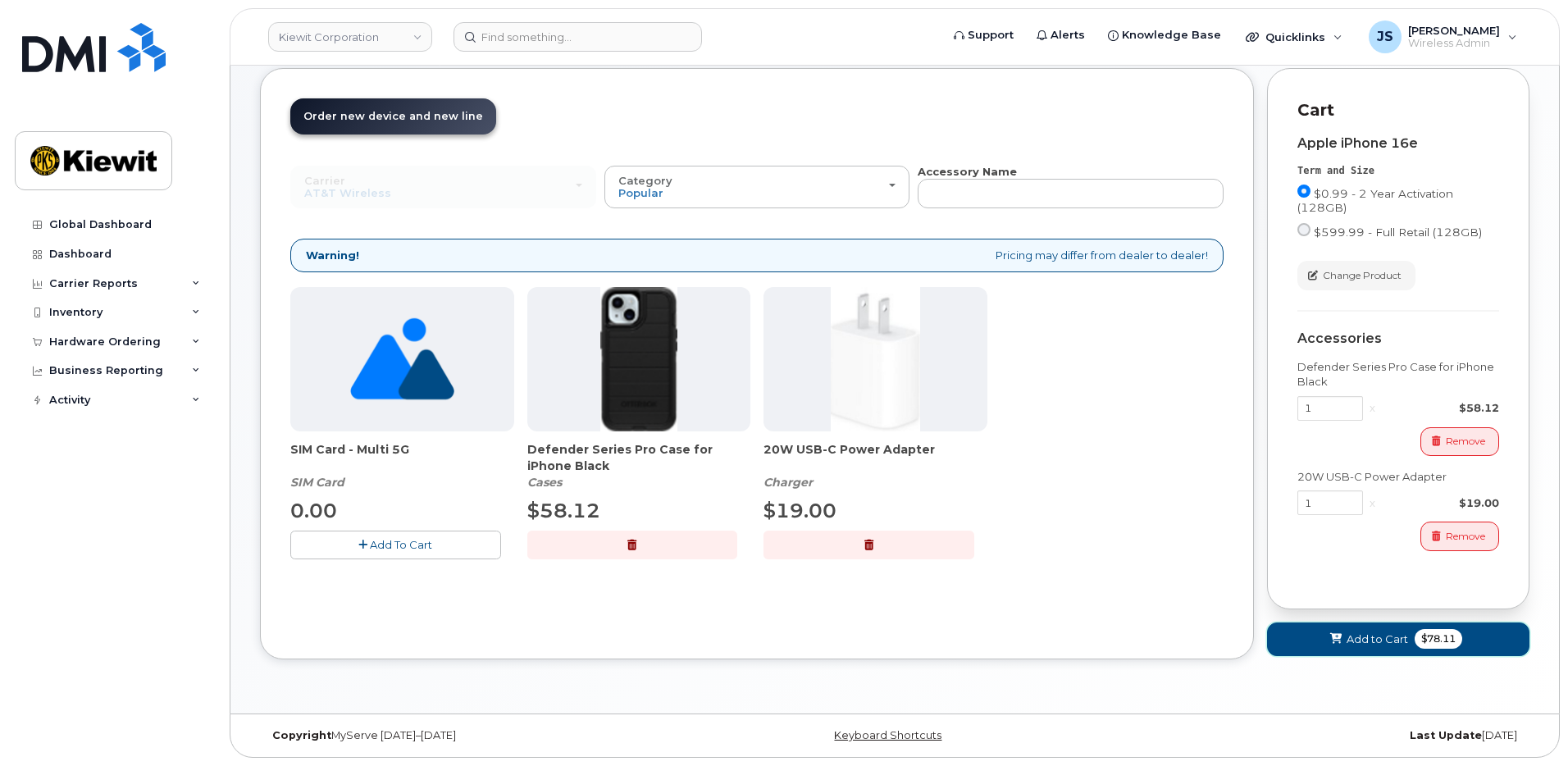
click at [1332, 646] on span at bounding box center [1336, 639] width 16 height 16
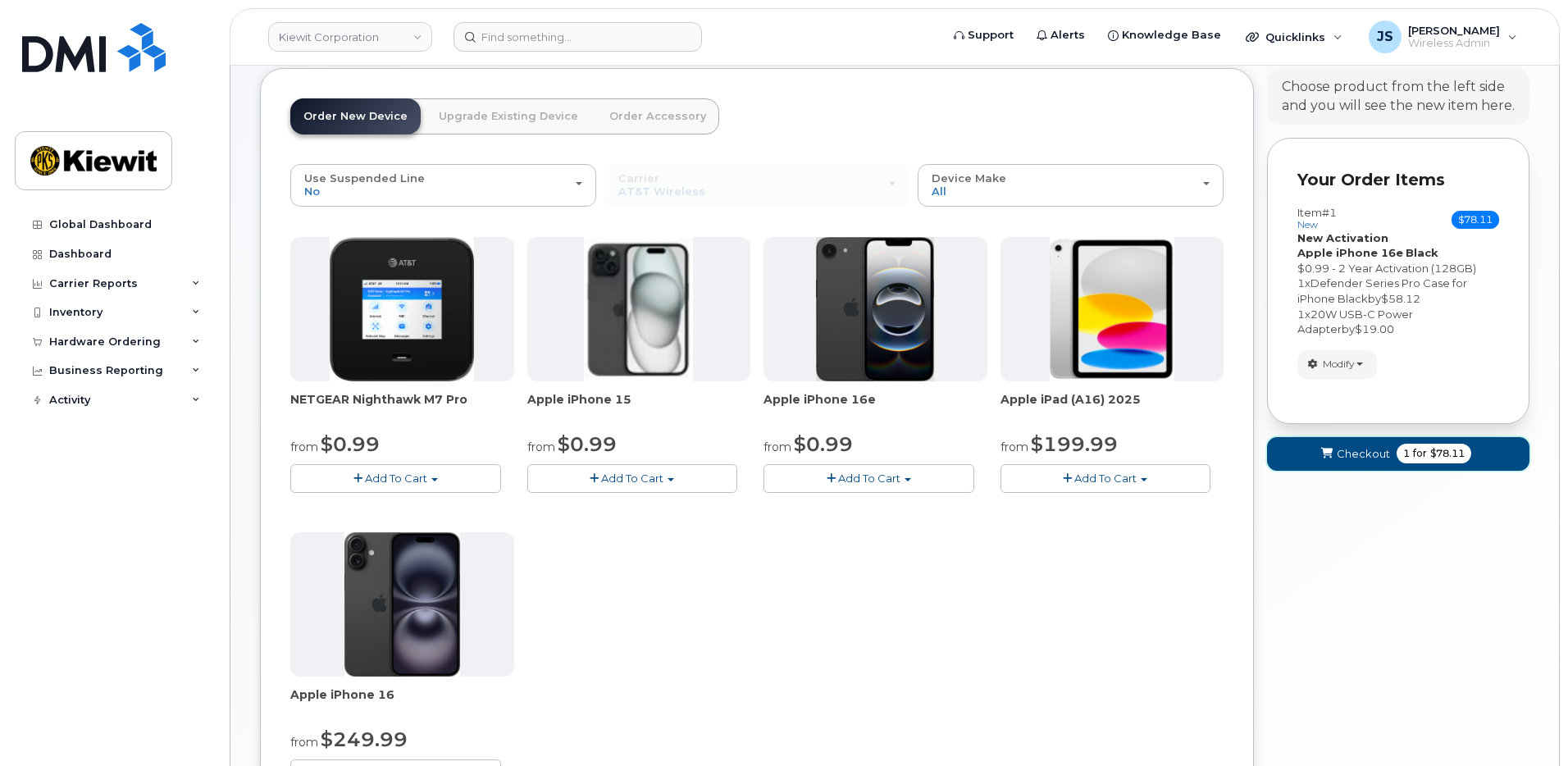
click at [1499, 463] on button "Checkout 1 for $78.11" at bounding box center [1397, 453] width 262 height 33
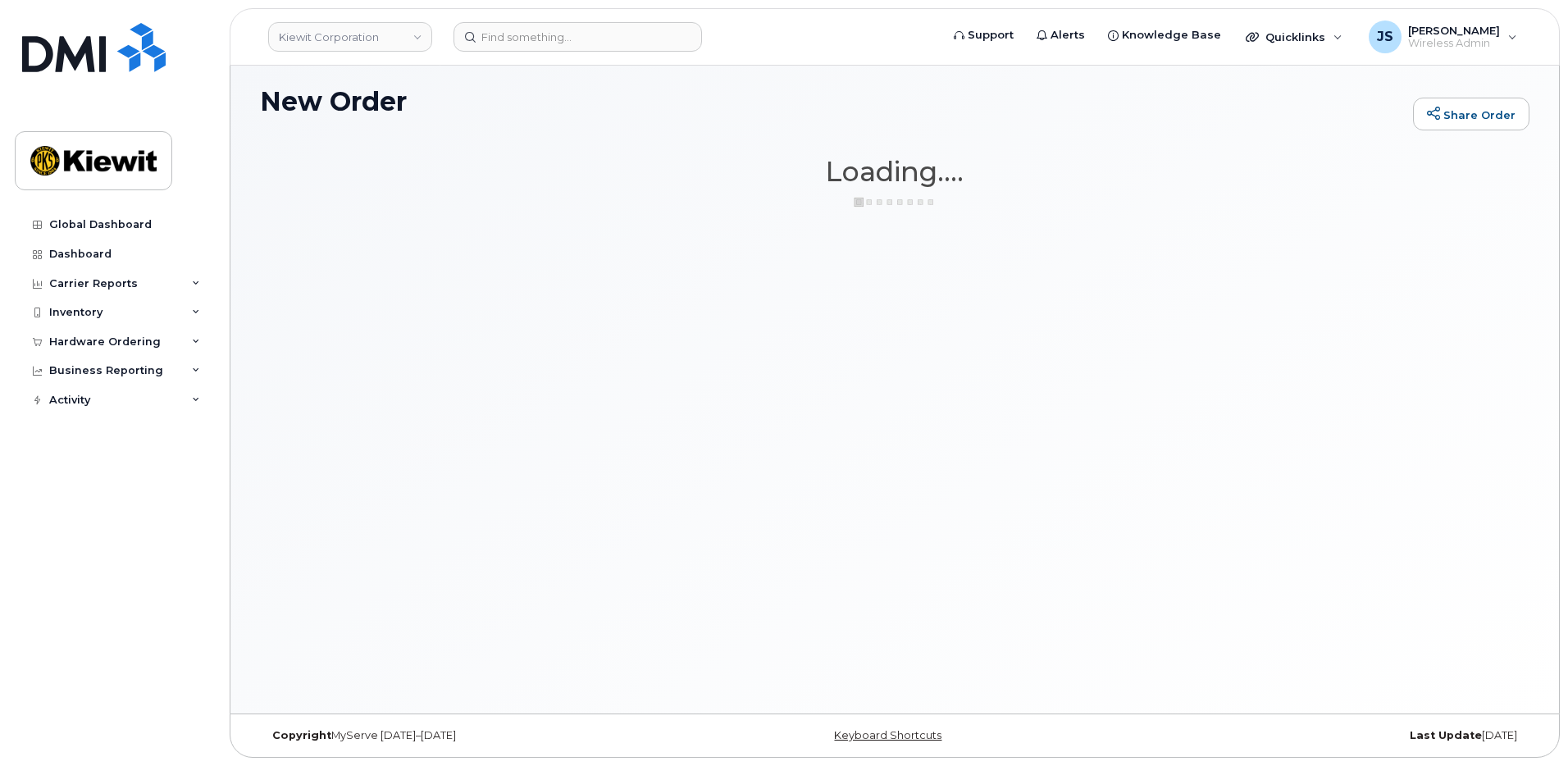
scroll to position [92, 0]
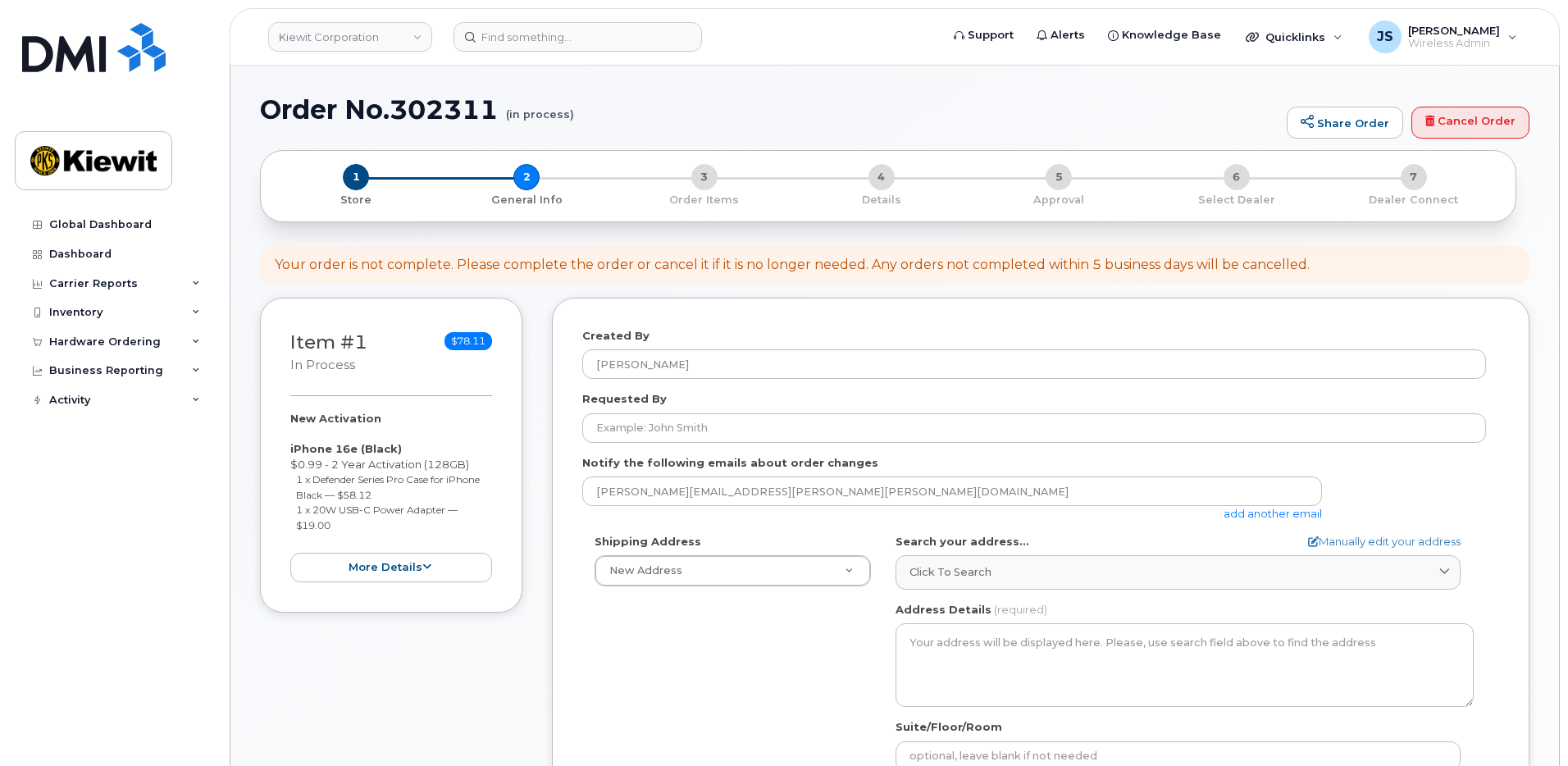
select select
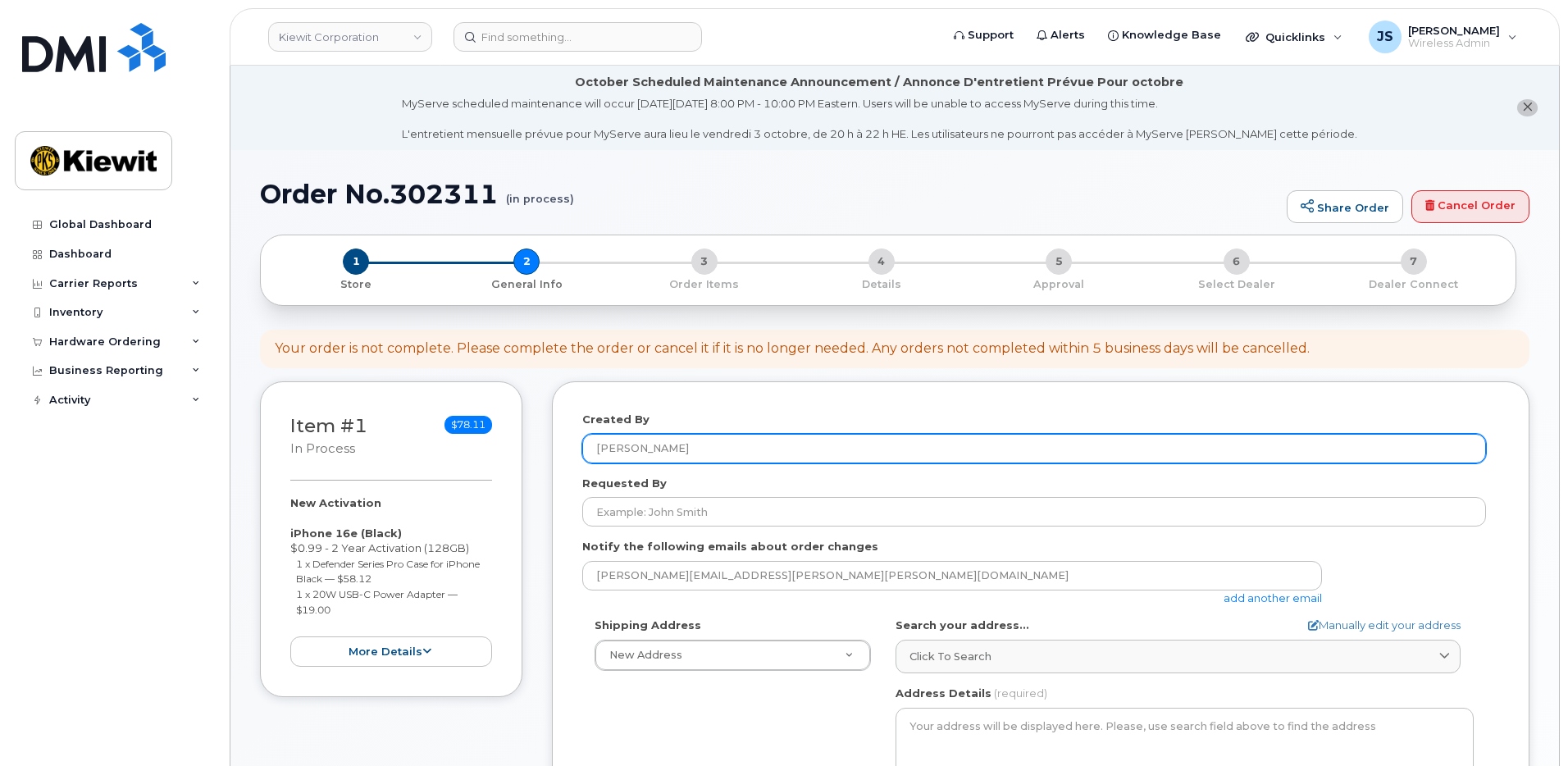
scroll to position [246, 0]
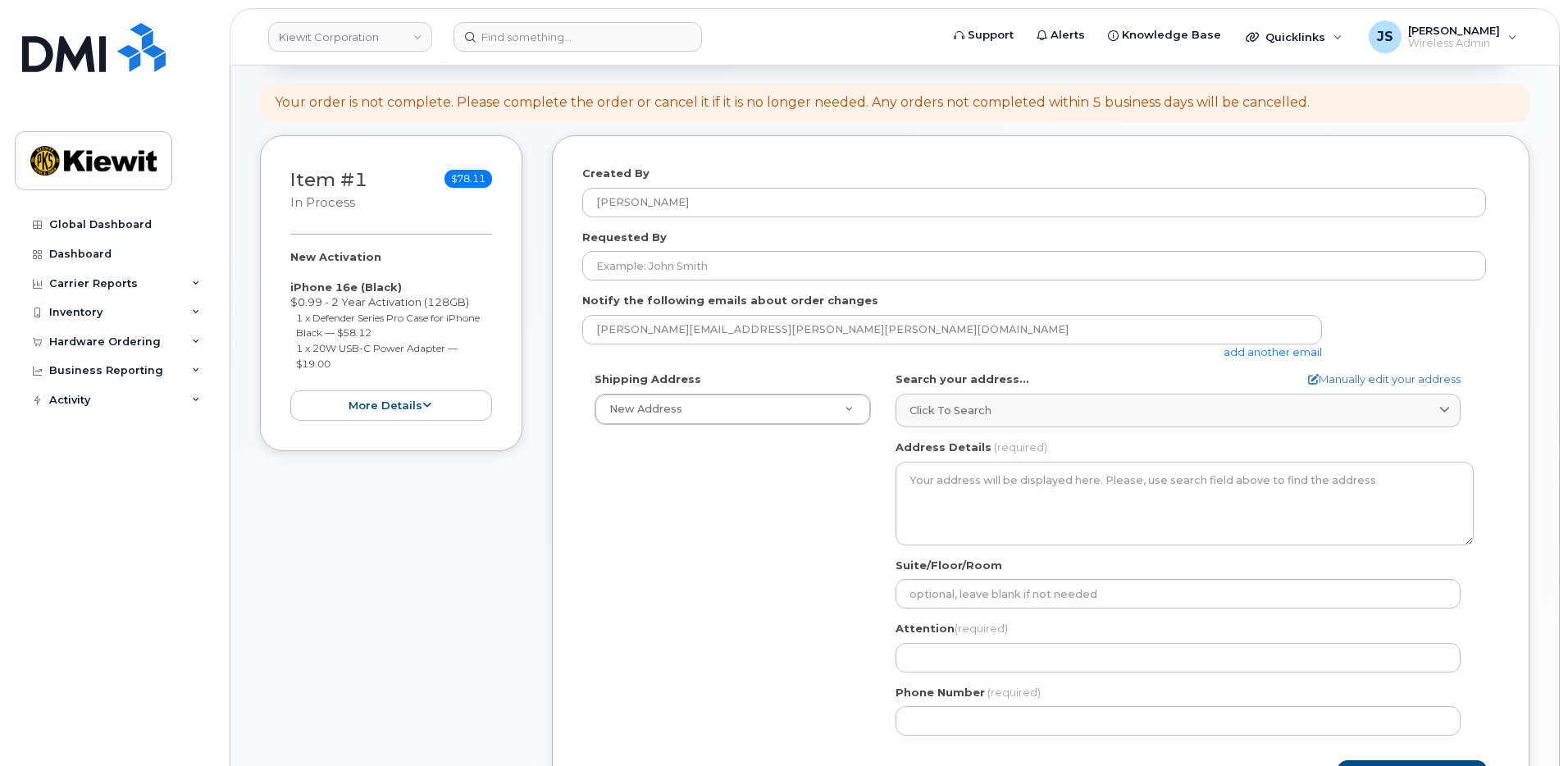
click at [1261, 347] on link "add another email" at bounding box center [1273, 351] width 98 height 13
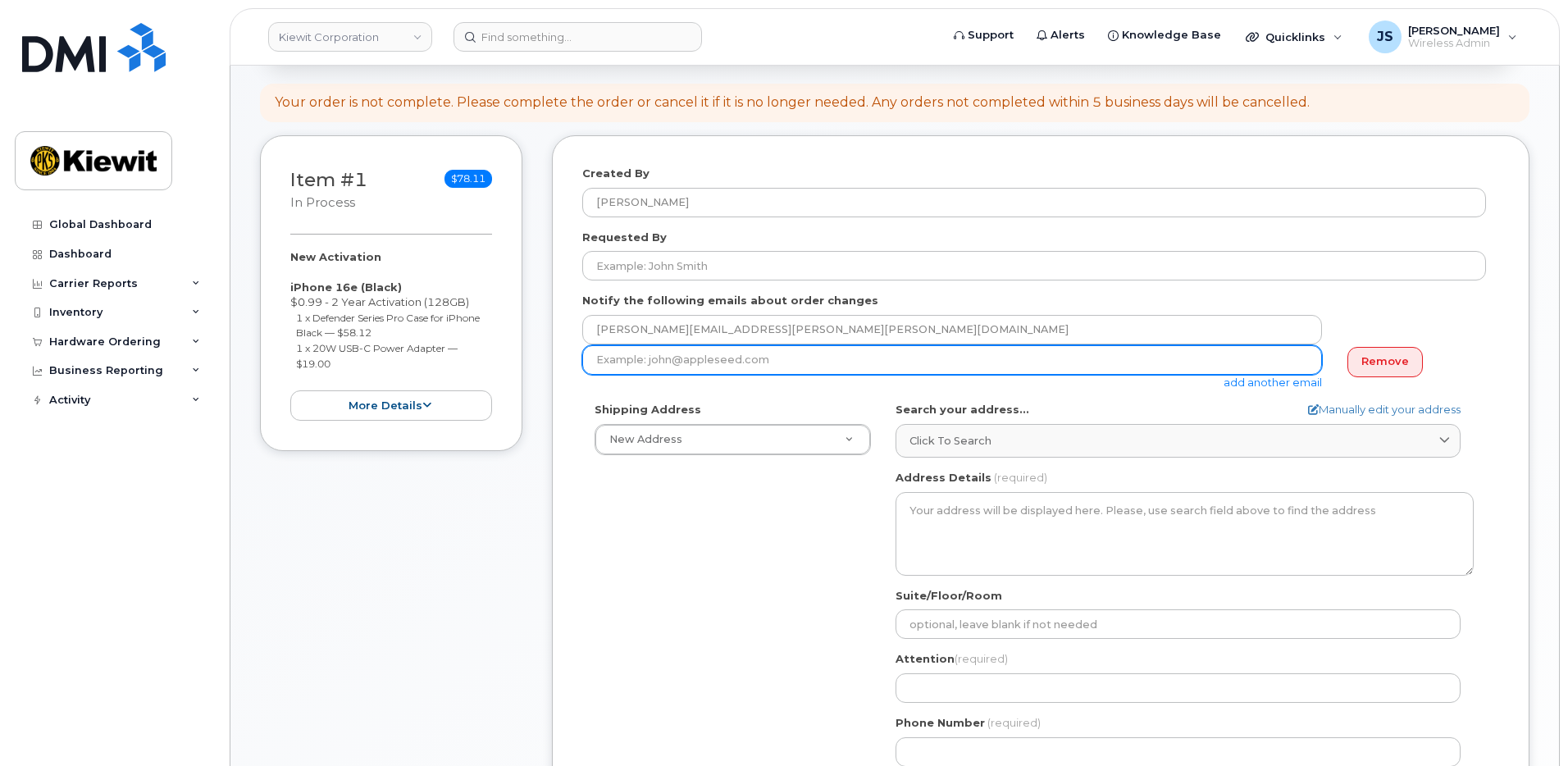
click at [766, 362] on input "email" at bounding box center [952, 360] width 740 height 29
paste input "Ryan.Welch"
type input "Ryan.Welch@kiewit.com"
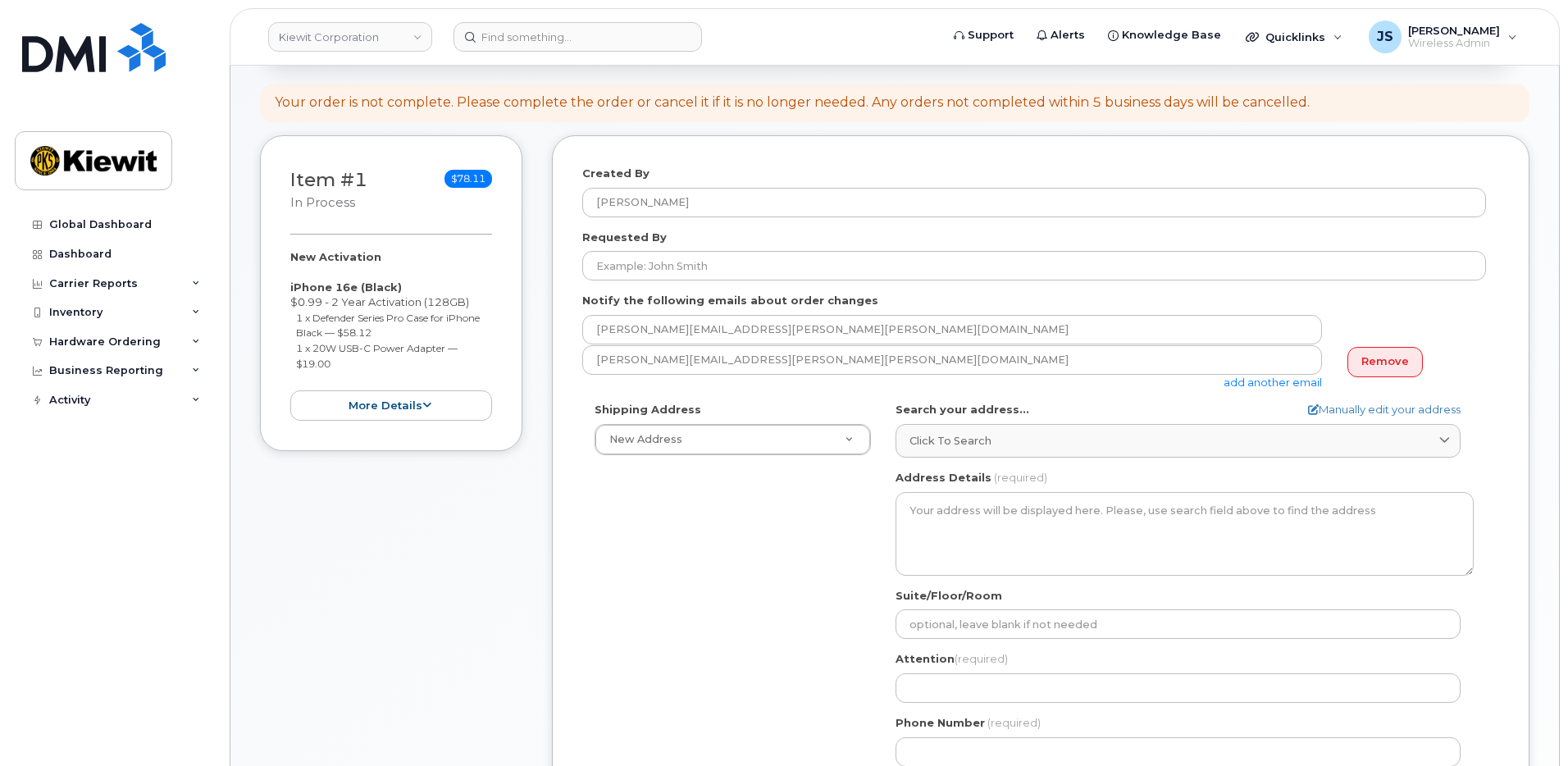
click at [1267, 383] on link "add another email" at bounding box center [1273, 382] width 98 height 13
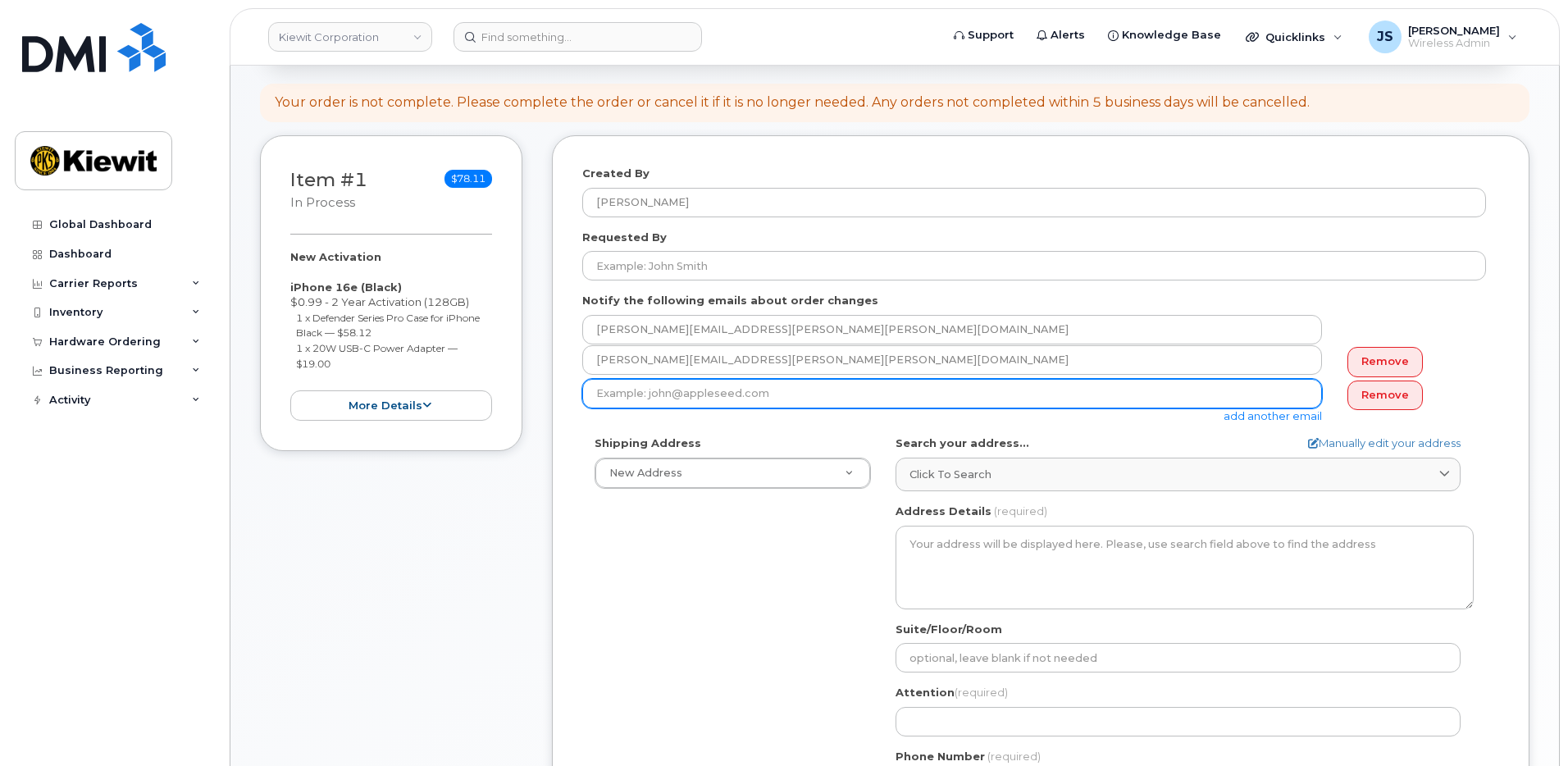
click at [732, 394] on input "email" at bounding box center [952, 393] width 740 height 29
paste input "David.Gutierrez"
type input "David.Gutierrez@kiewit.com"
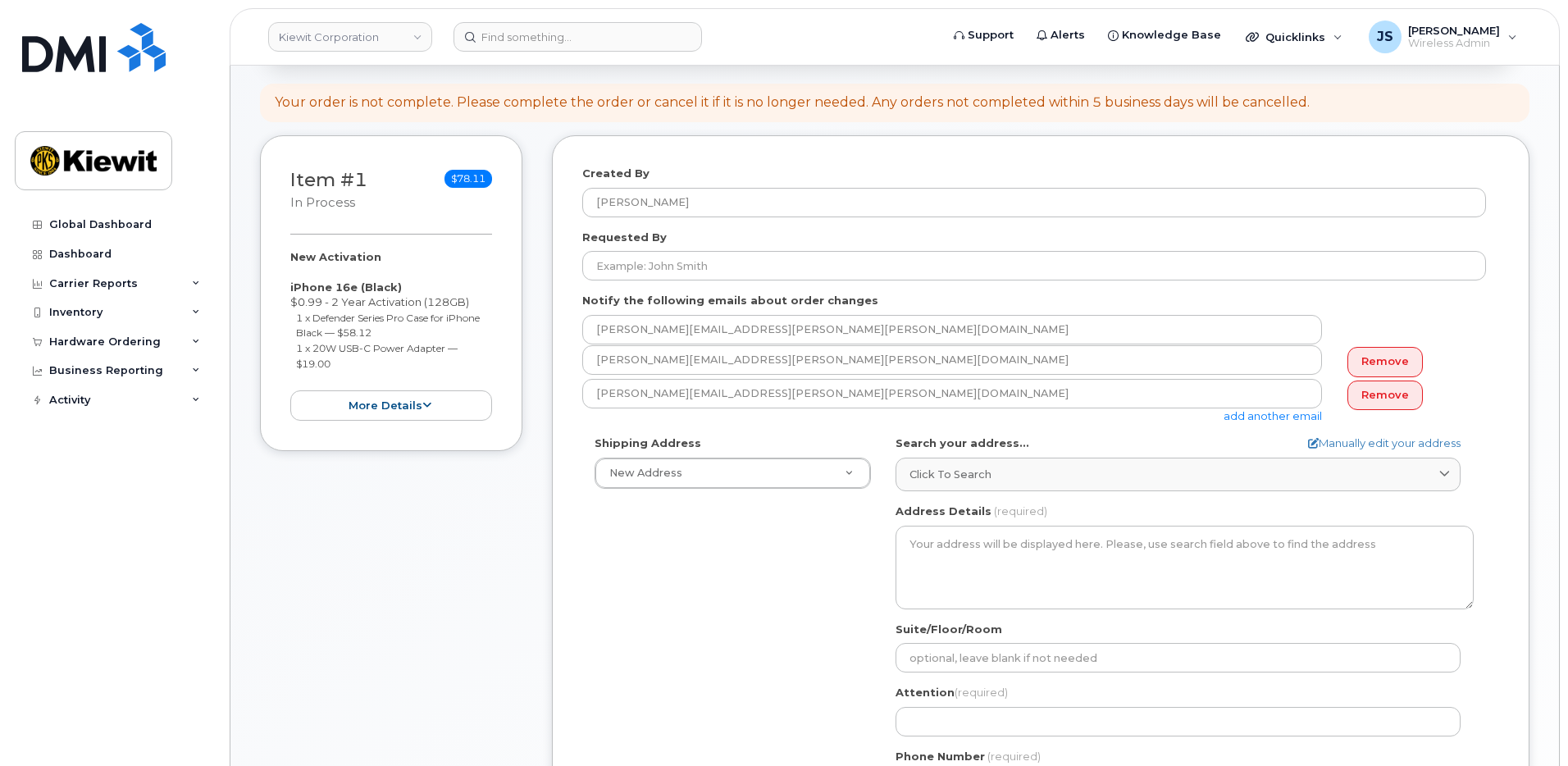
click at [629, 590] on div "Shipping Address New Address New Address 5085 Foresta Rd. AB Search your addres…" at bounding box center [1033, 624] width 904 height 377
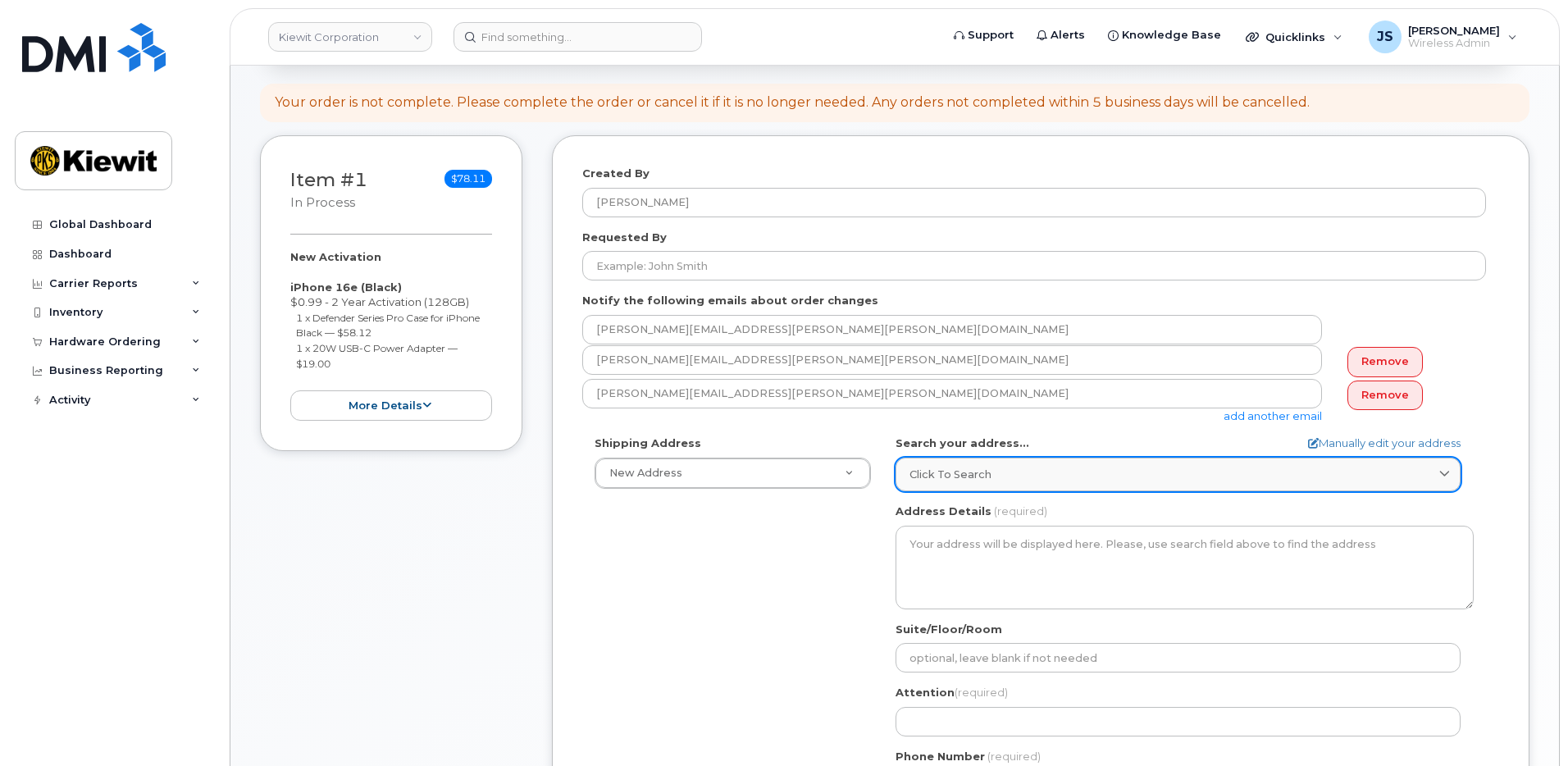
drag, startPoint x: 1136, startPoint y: 467, endPoint x: 1135, endPoint y: 478, distance: 11.0
click at [1136, 467] on div "Click to search" at bounding box center [1177, 475] width 537 height 16
paste input "1135 Coteau Road, Houma, LA 70364"
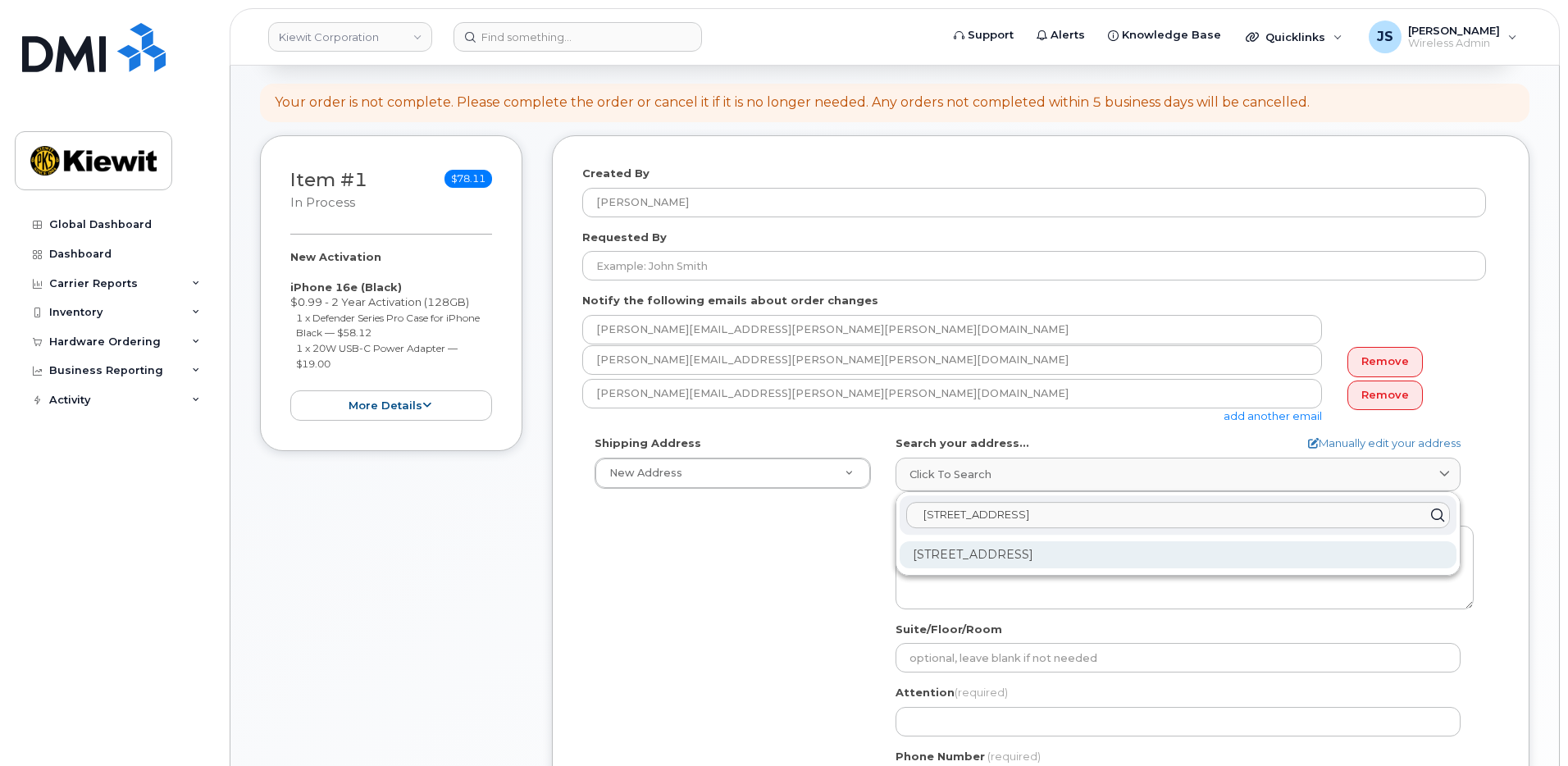
type input "1135 Coteau Road, Houma, LA 70364"
click at [1022, 548] on div "1135 Coteau Rd Houma LA 70364-4514" at bounding box center [1177, 555] width 556 height 27
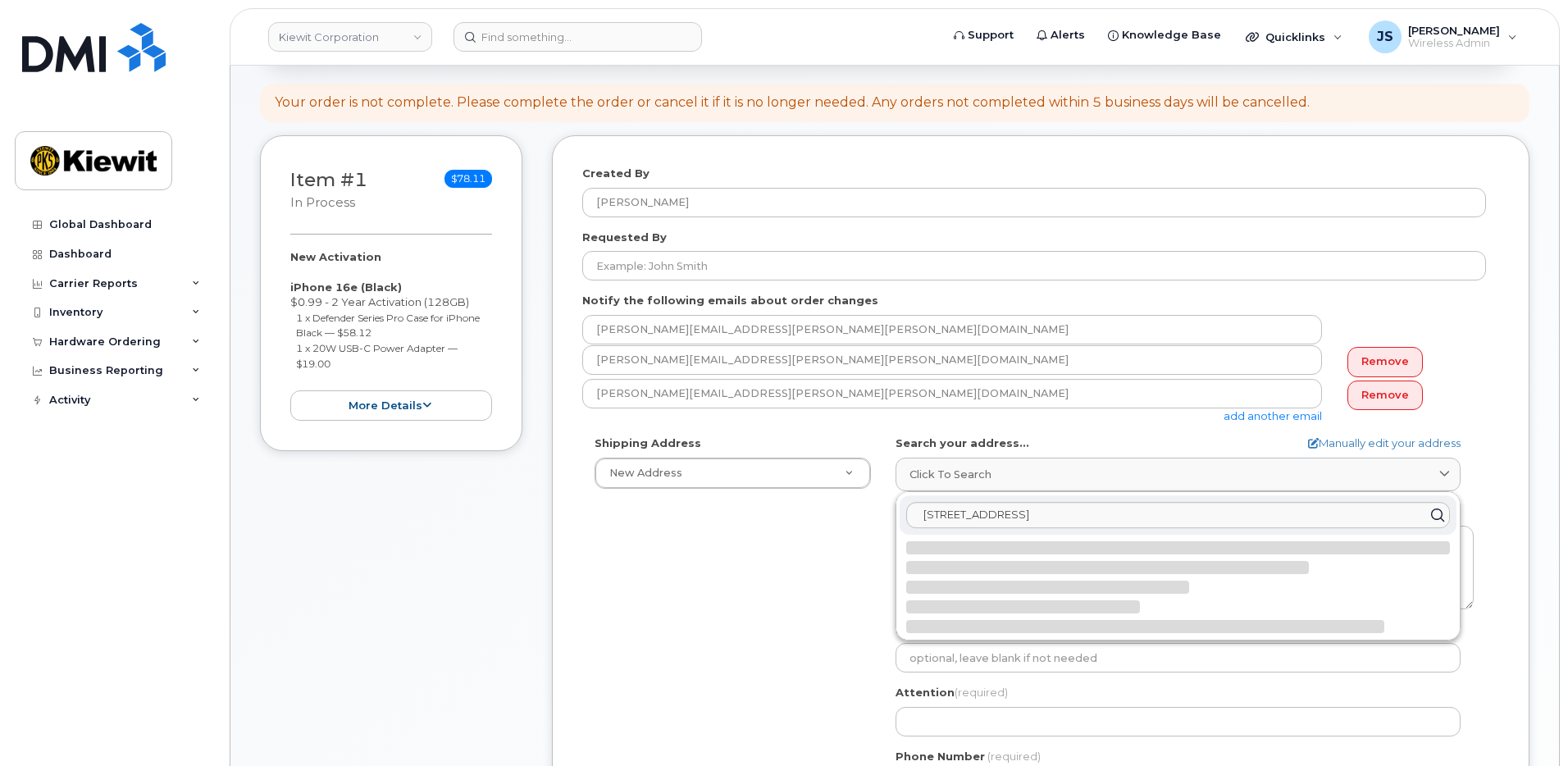
select select
type textarea "1135 Coteau Rd HOUMA LA 70364-4514 UNITED STATES"
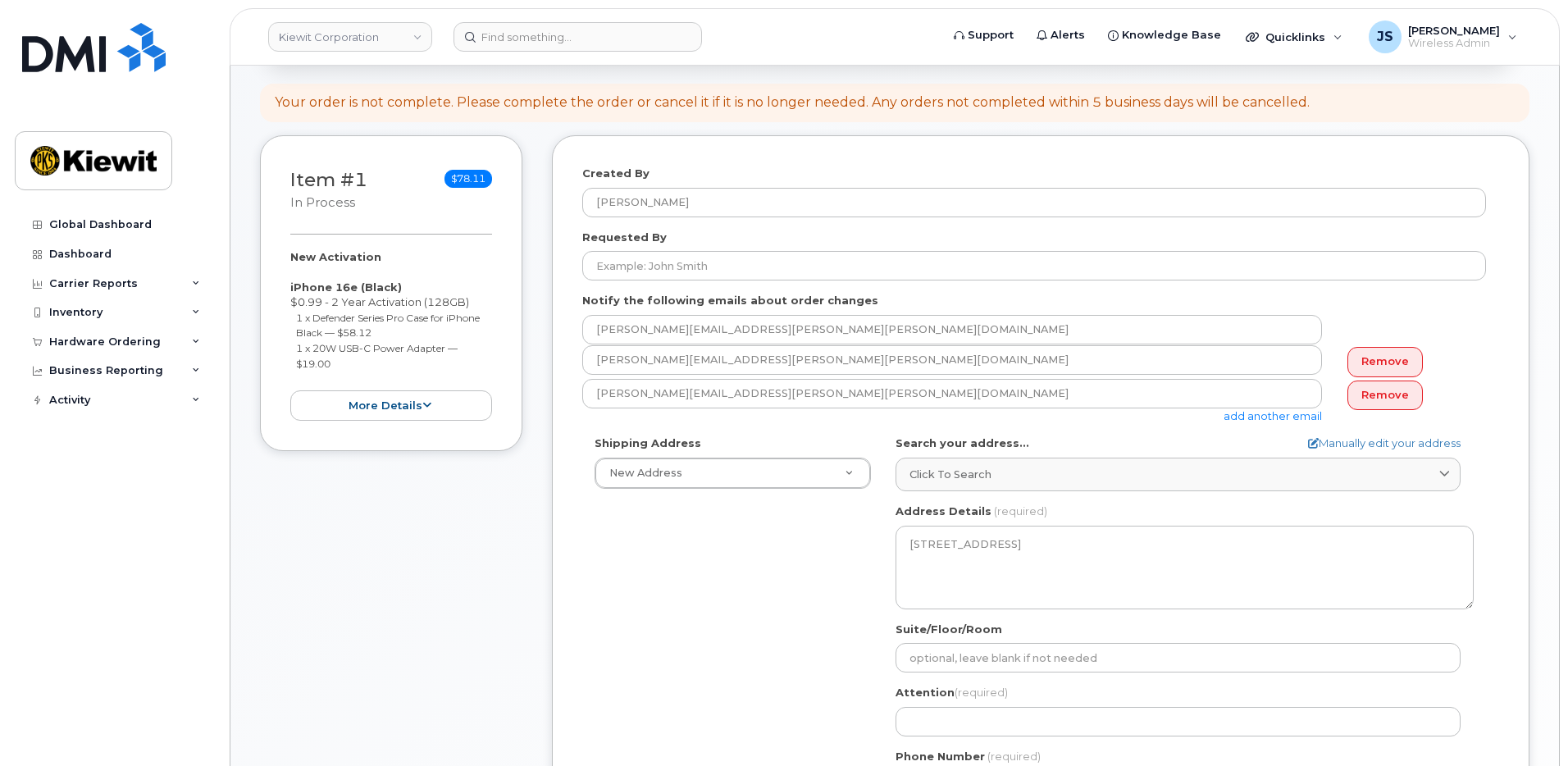
click at [841, 578] on div "Shipping Address New Address New Address 5085 Foresta Rd. LA Houma Search your …" at bounding box center [1033, 624] width 904 height 377
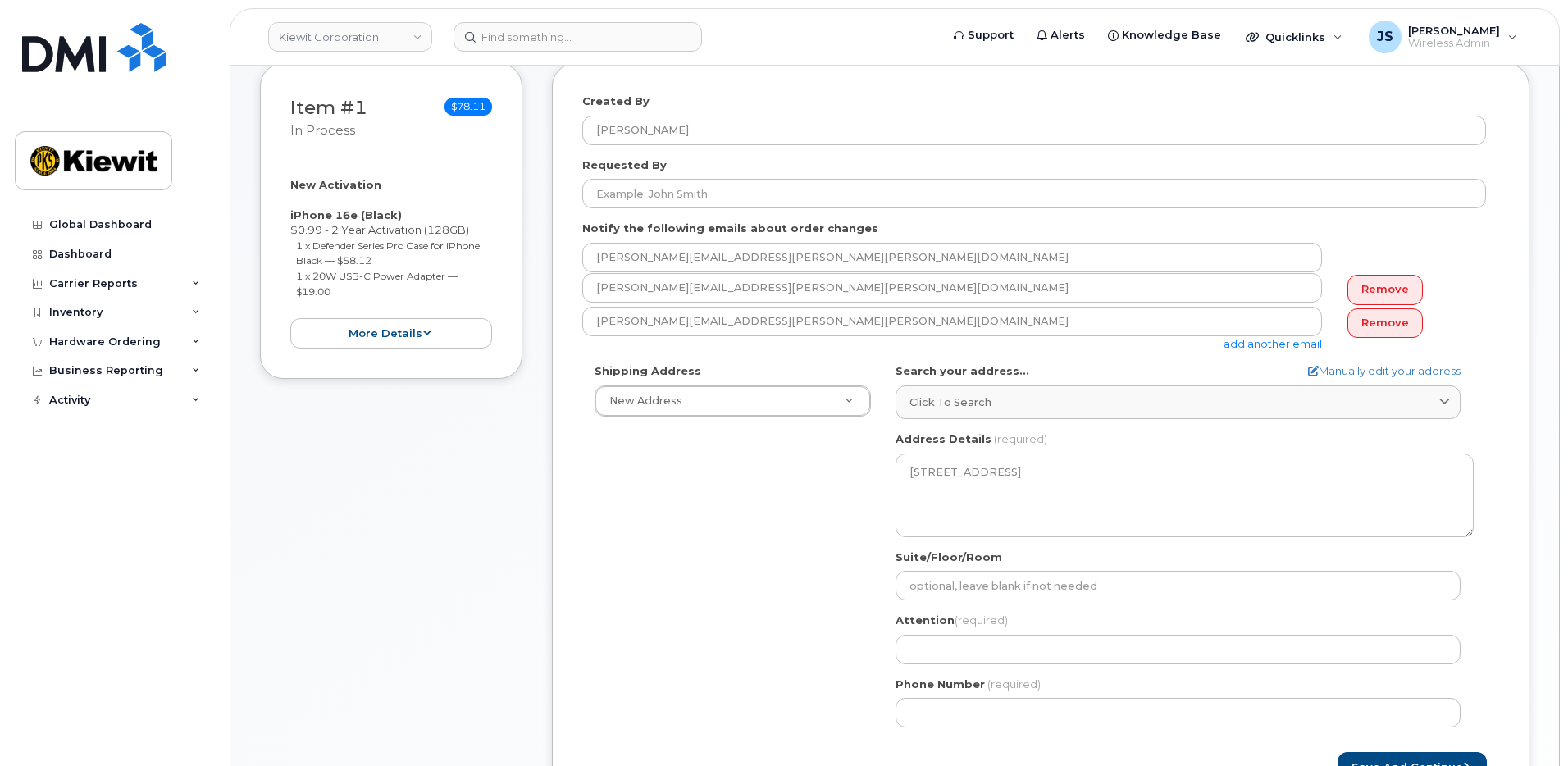
scroll to position [410, 0]
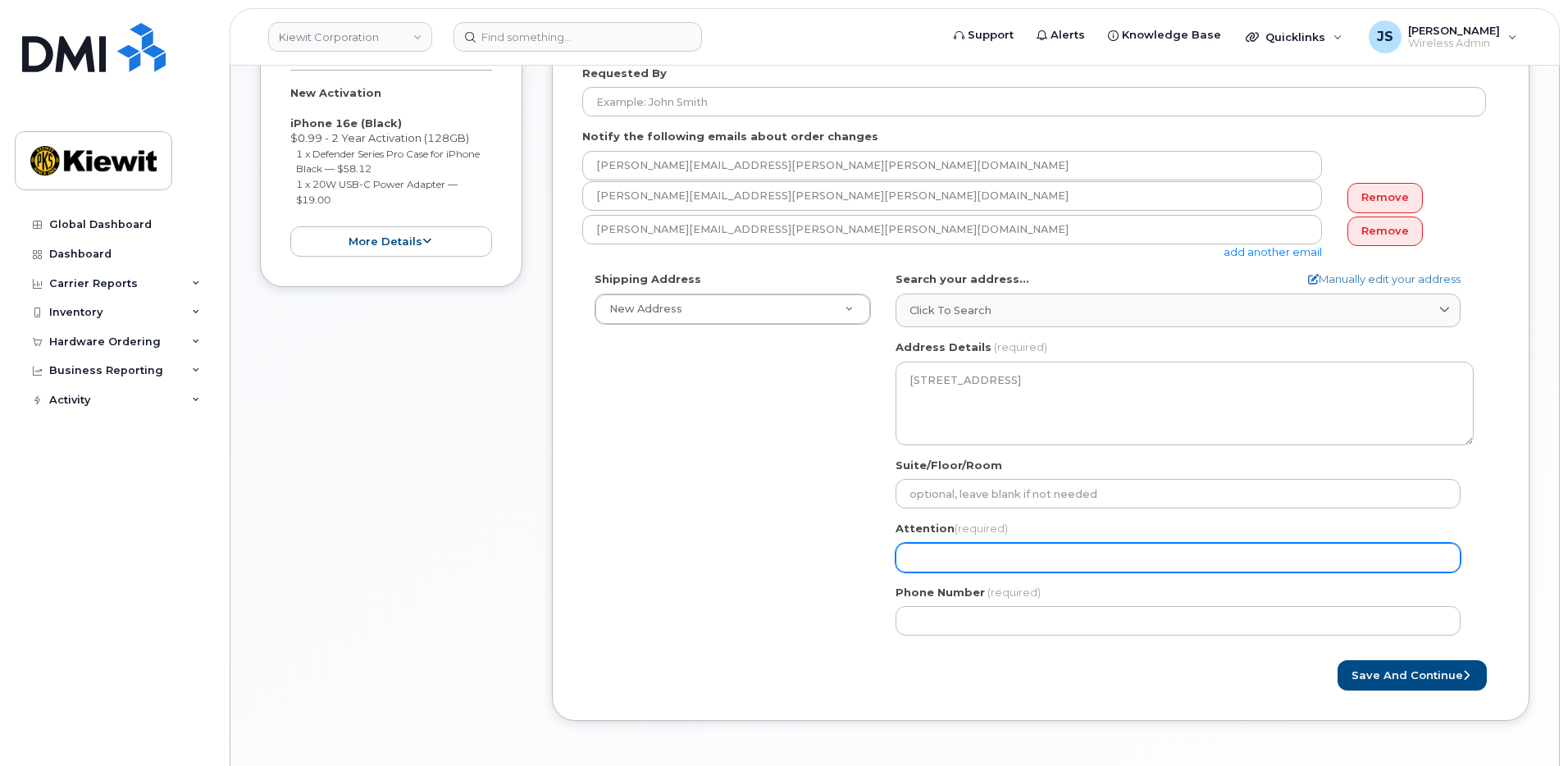
click at [946, 557] on input "Attention (required)" at bounding box center [1178, 557] width 565 height 29
paste input "Ryan.Welch"
select select
type input "Ryan.Welch"
select select
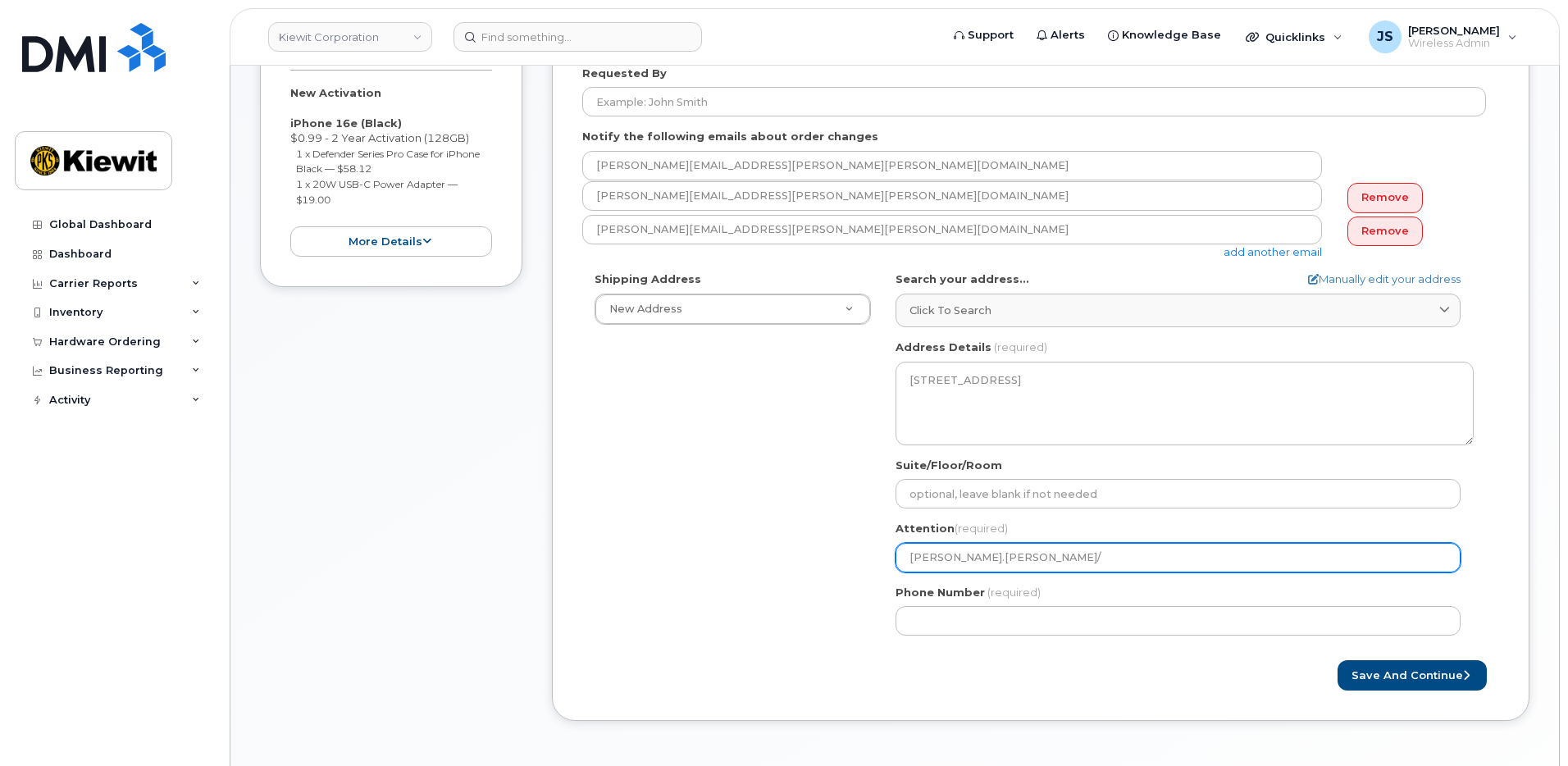
type input "Ryan.Welch/"
click at [1062, 561] on input "Ryan.Welch/" at bounding box center [1178, 557] width 565 height 29
paste input "Tyler.Lagarde"
select select
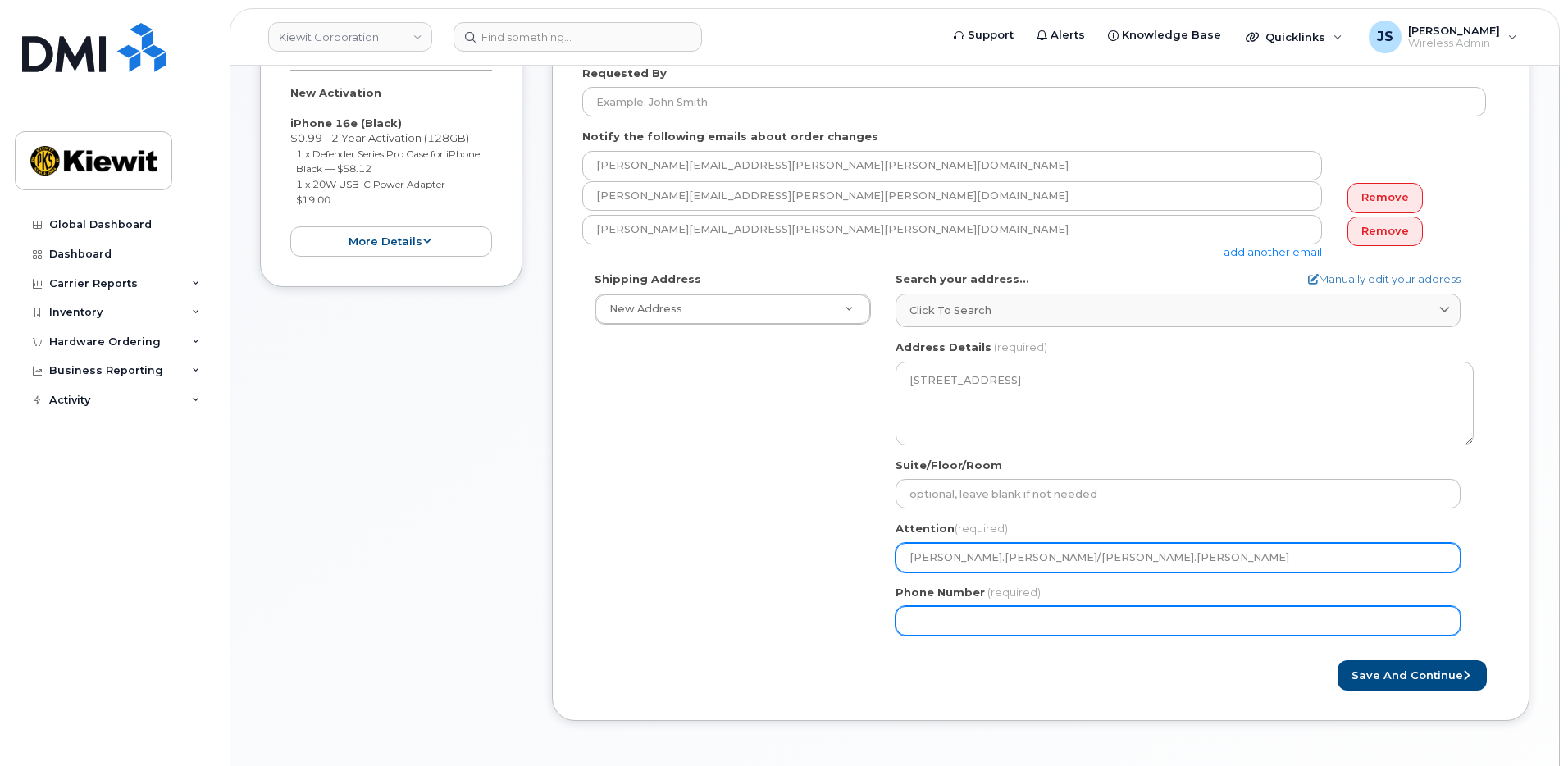
type input "Ryan.Welch/Tyler.Lagarde"
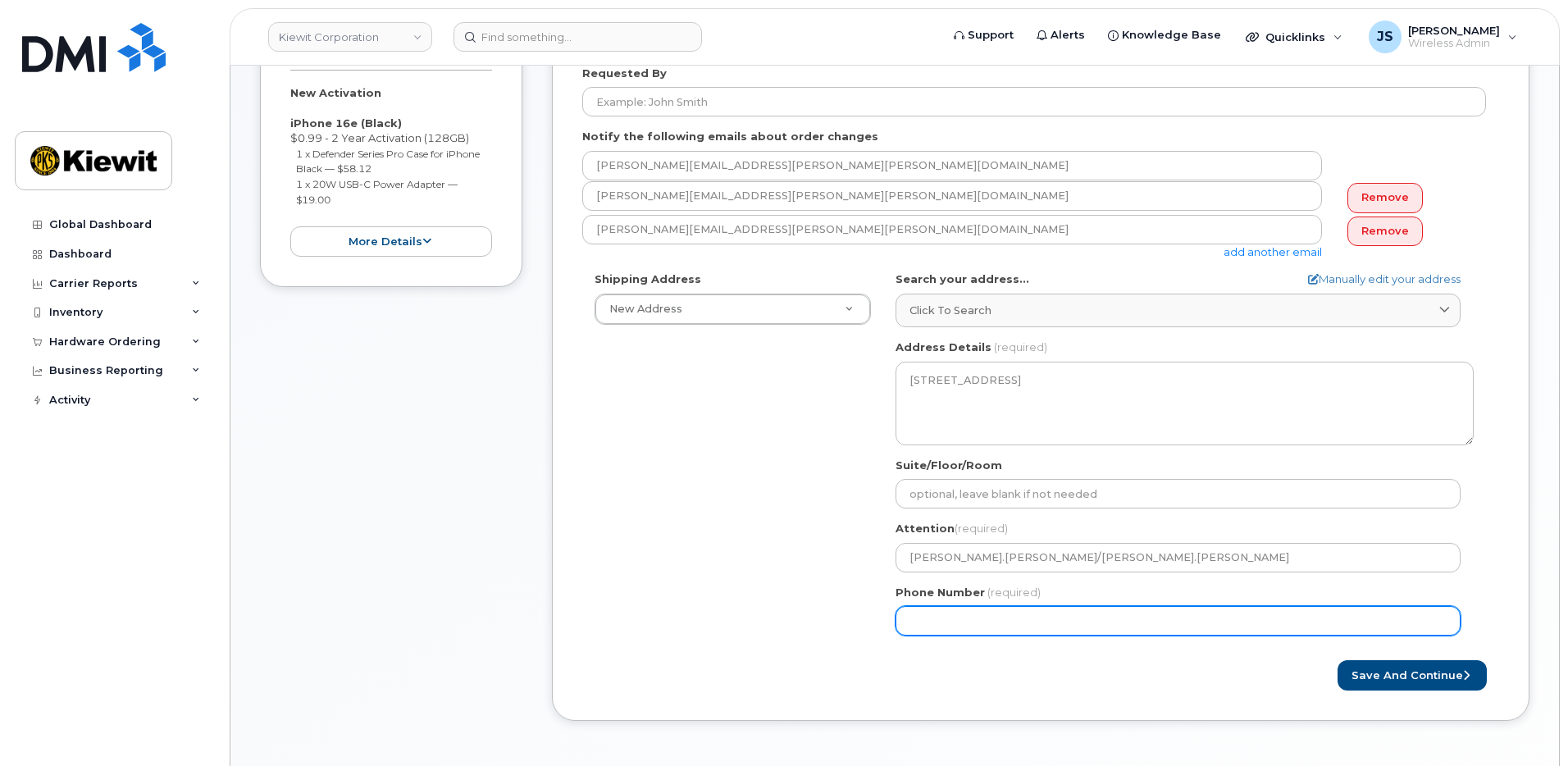
click at [1038, 611] on input "Phone Number" at bounding box center [1178, 621] width 565 height 29
type input "877772770"
select select
type input "8777727707"
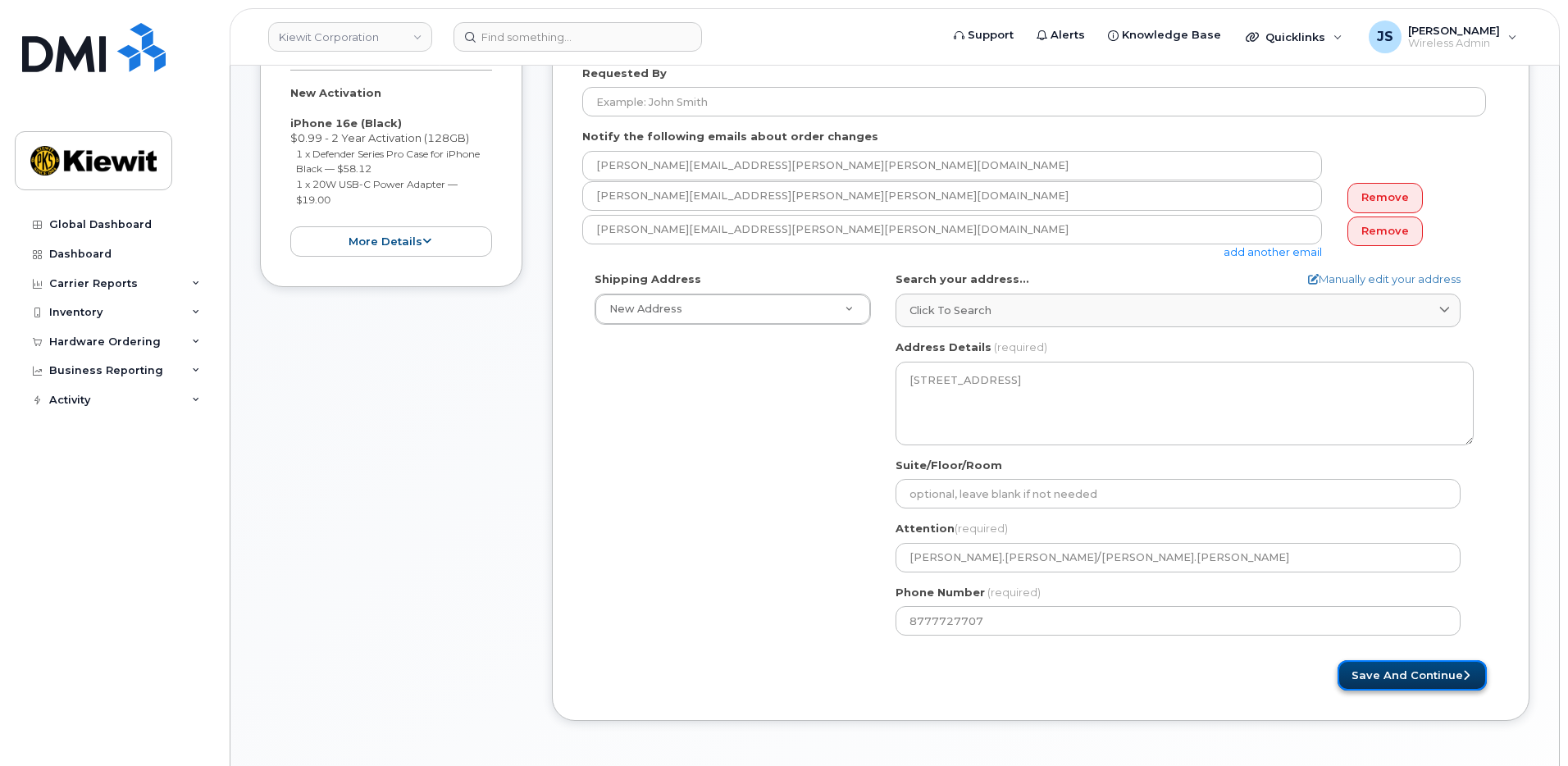
click at [1371, 677] on button "Save and Continue" at bounding box center [1412, 675] width 149 height 30
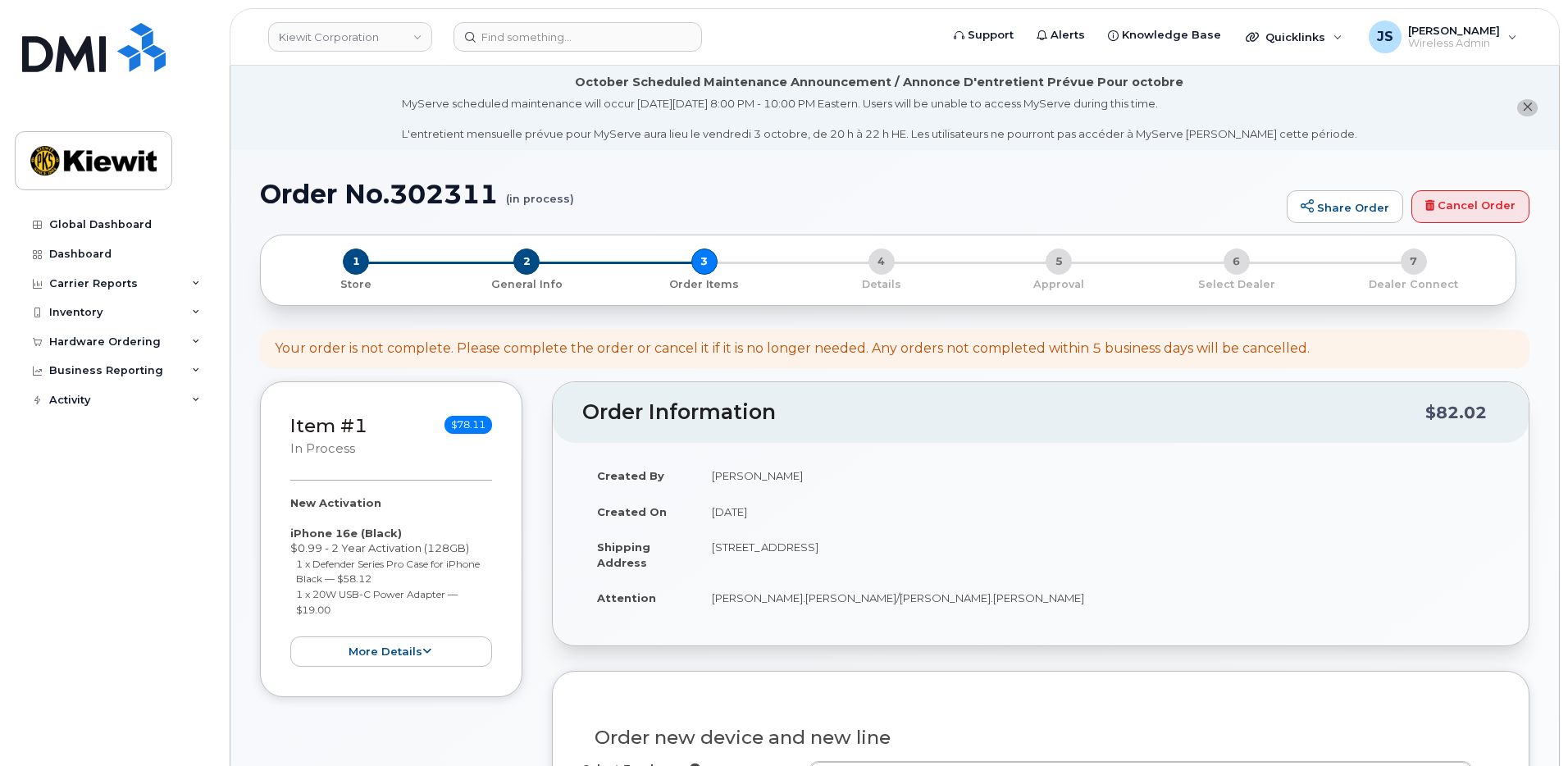
select select
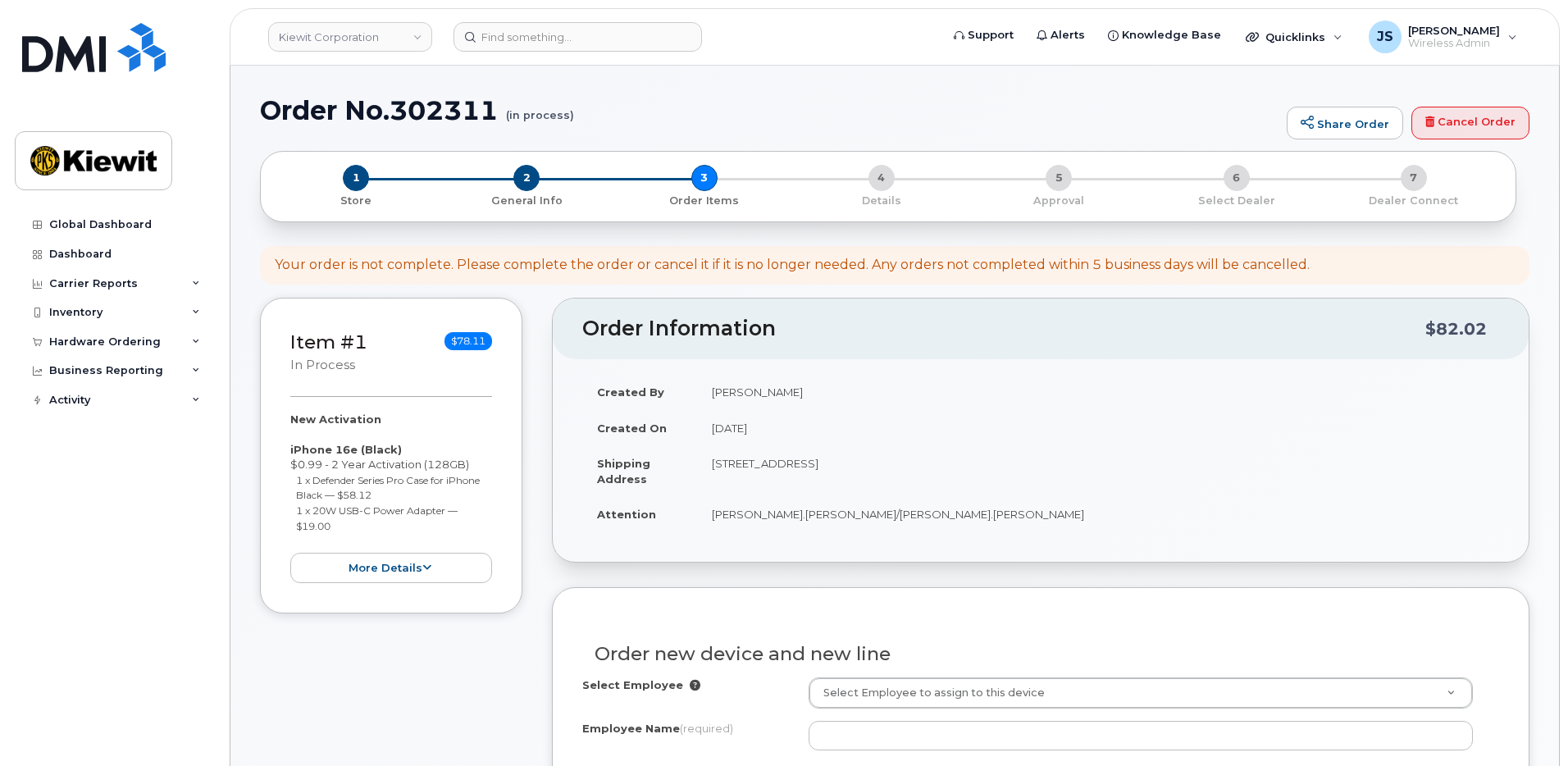
scroll to position [412, 0]
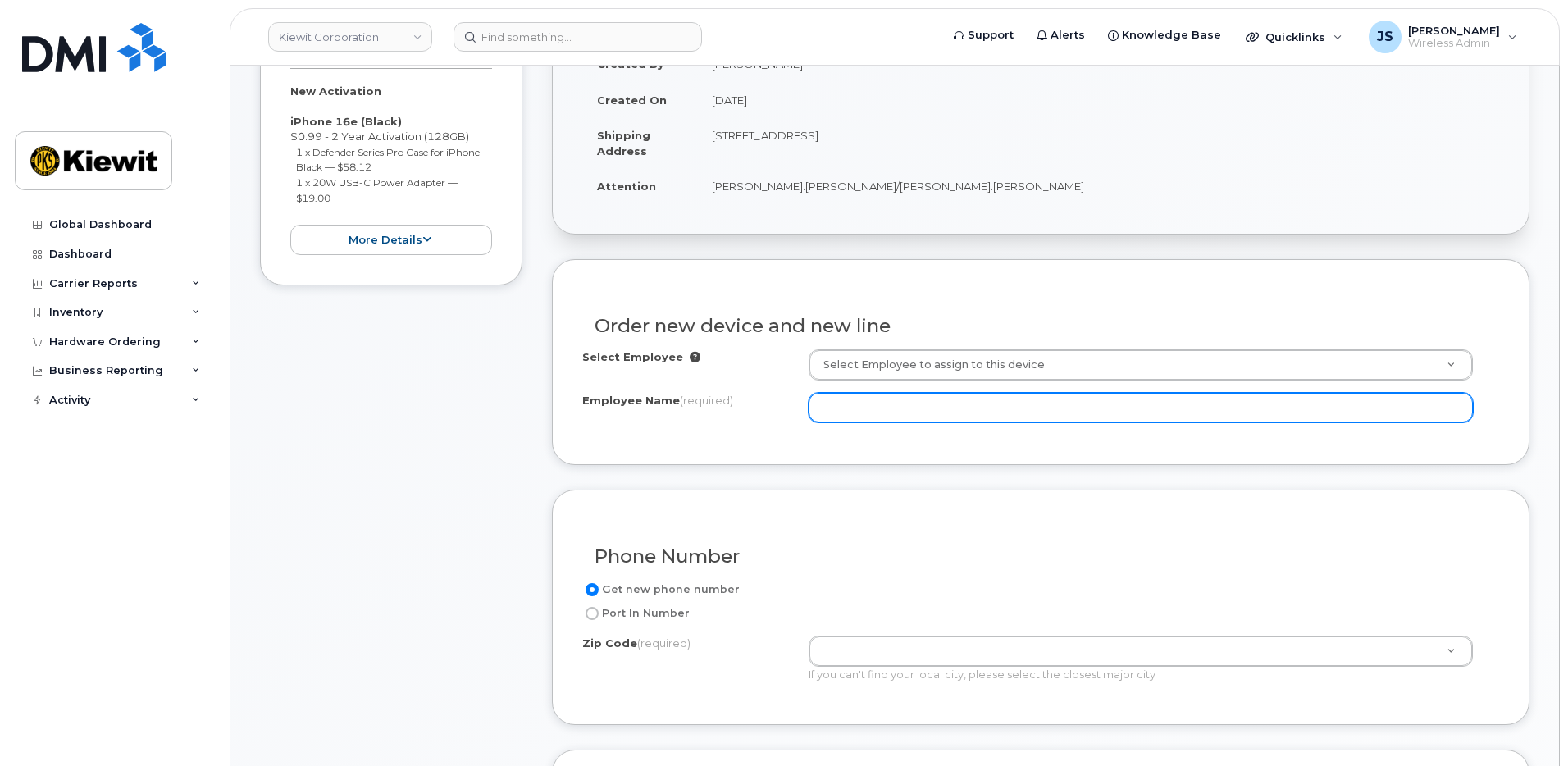
click at [915, 417] on input "Employee Name (required)" at bounding box center [1141, 407] width 665 height 29
paste input "[PERSON_NAME].[PERSON_NAME]"
type input "[PERSON_NAME].[PERSON_NAME]"
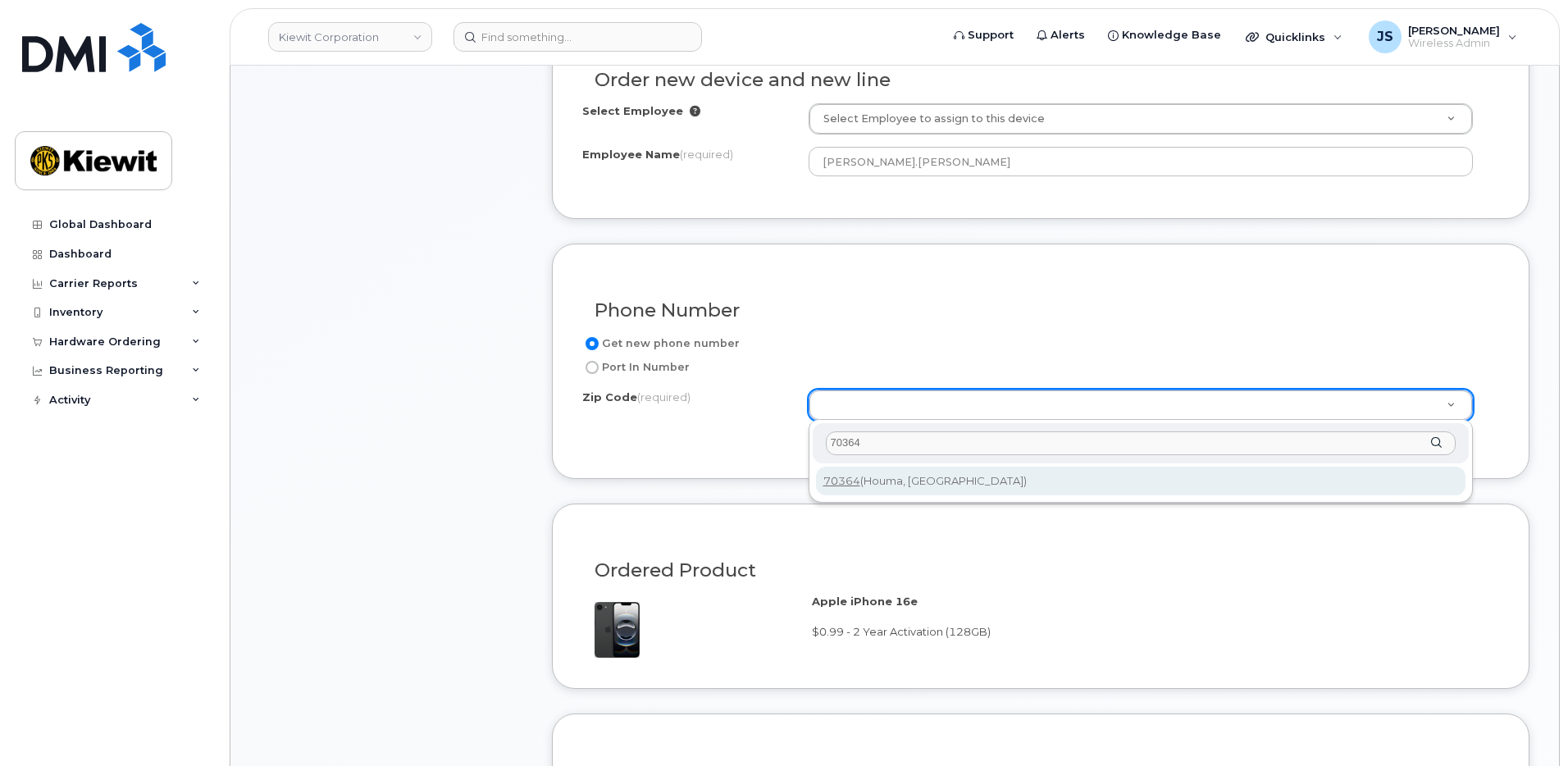
type input "70364"
type input "70364 (Houma, LA)"
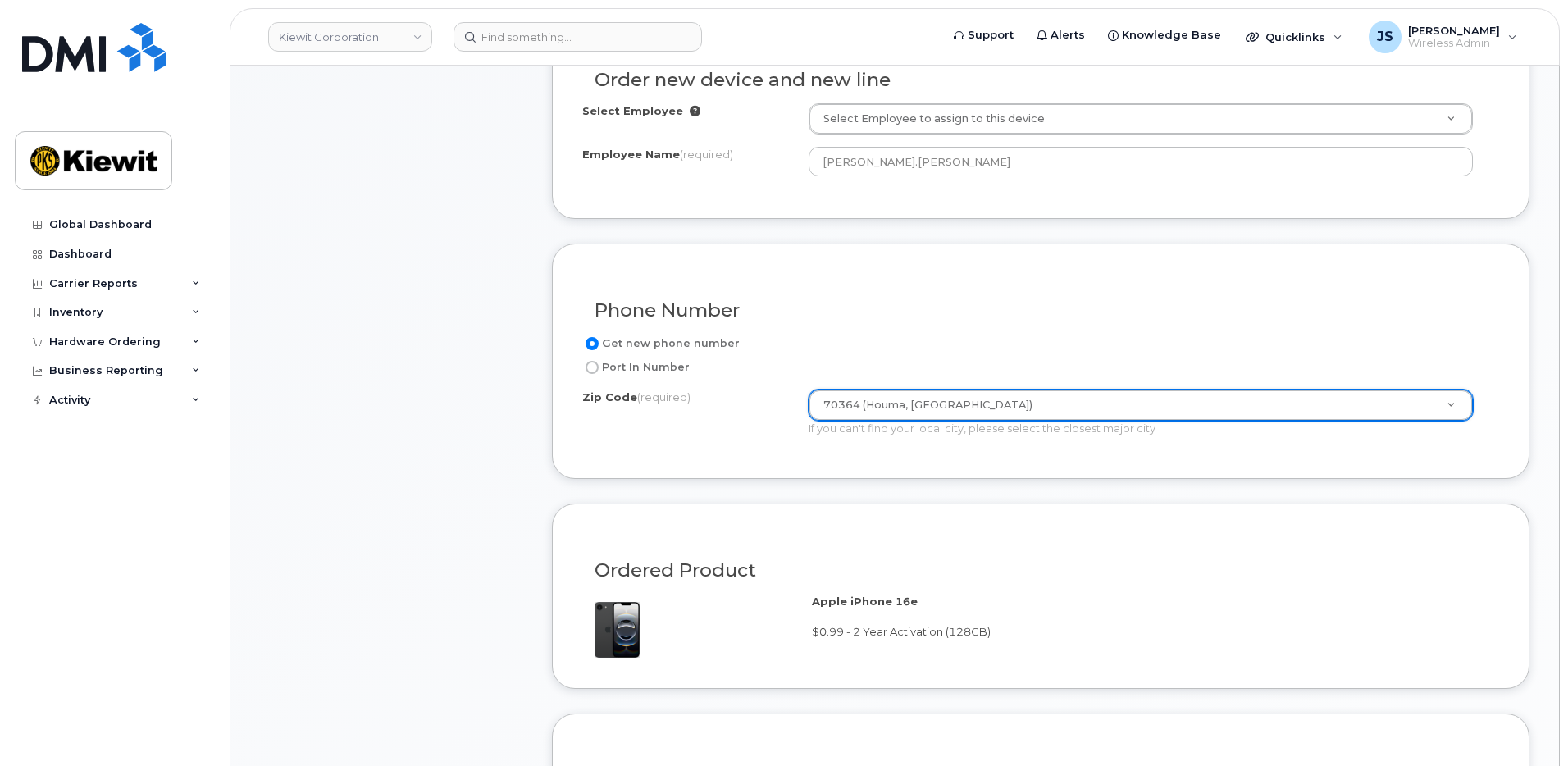
click at [414, 472] on div "Item #1 in process $78.11 New Activation iPhone 16e (Black) $0.99 - 2 Year Acti…" at bounding box center [391, 450] width 262 height 1454
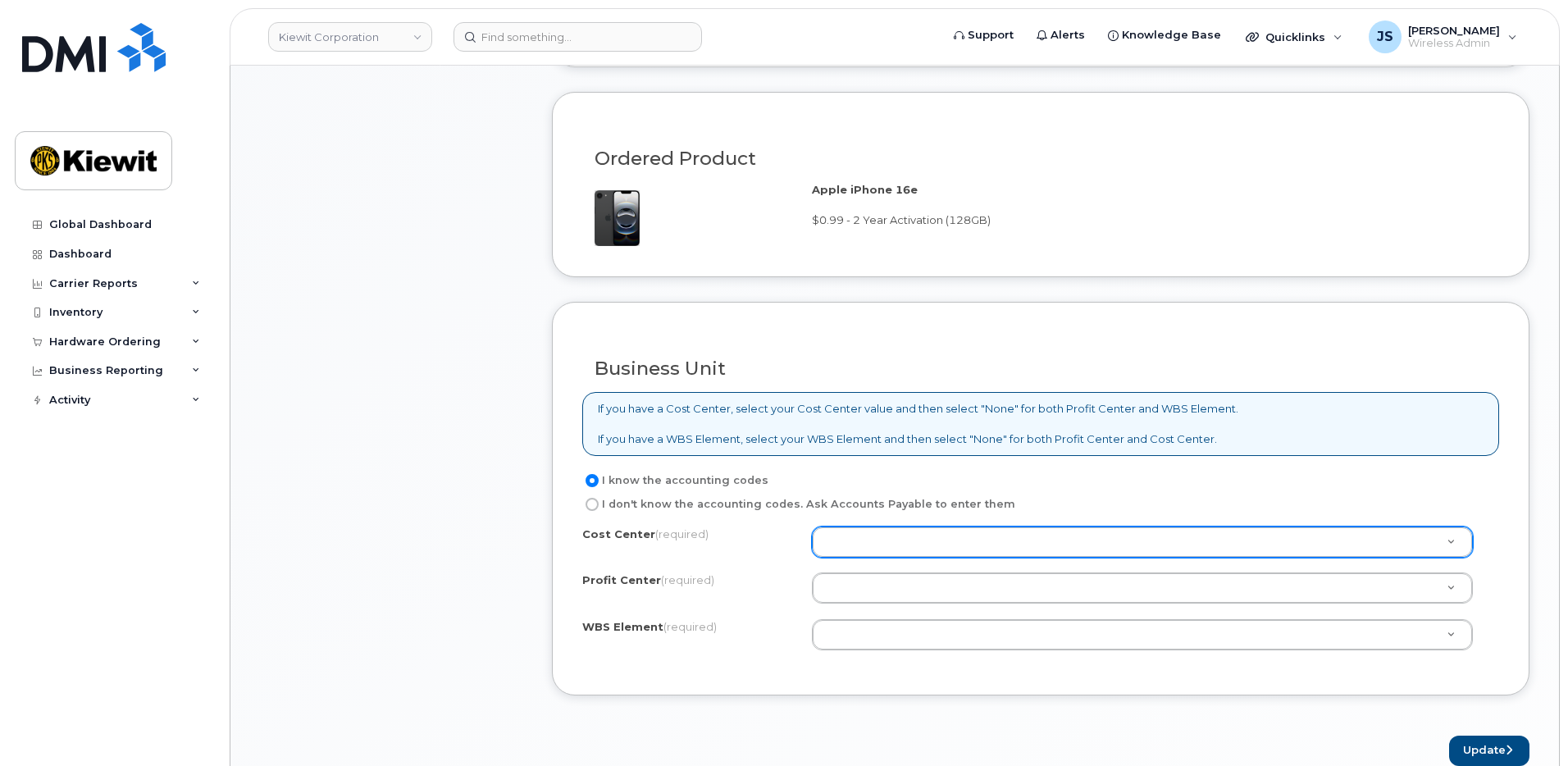
scroll to position [1149, 0]
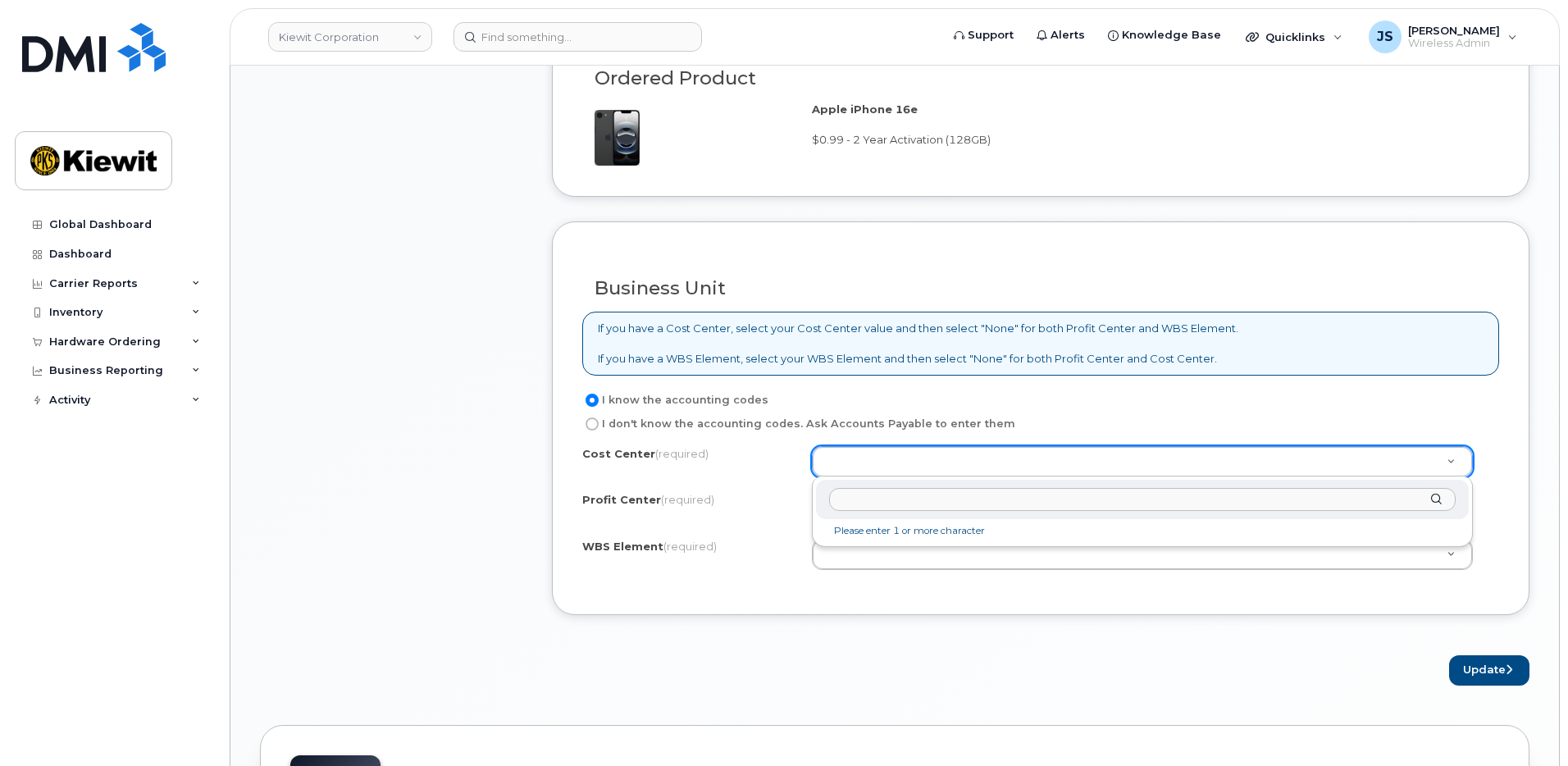
type input "O"
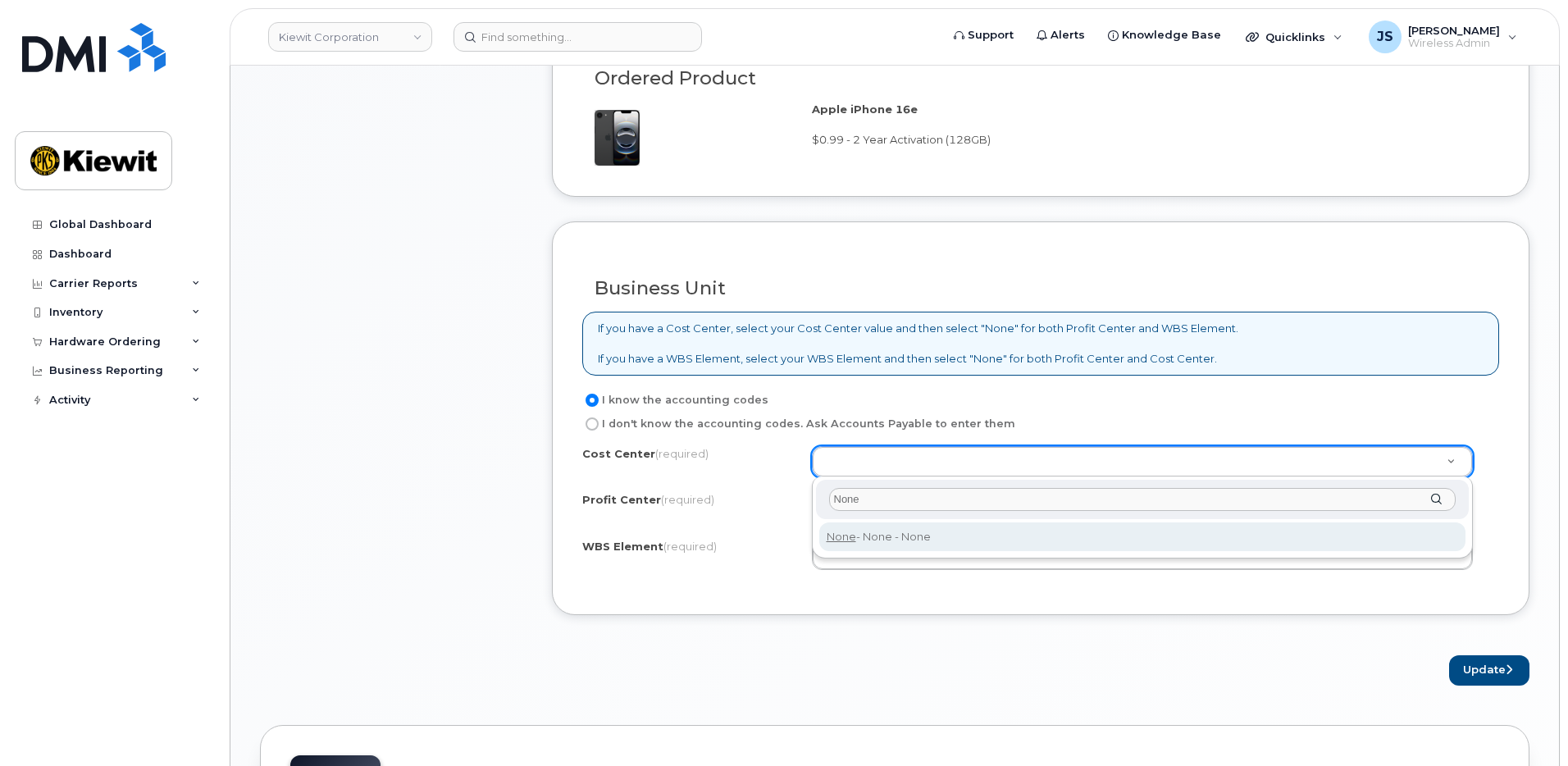
type input "None"
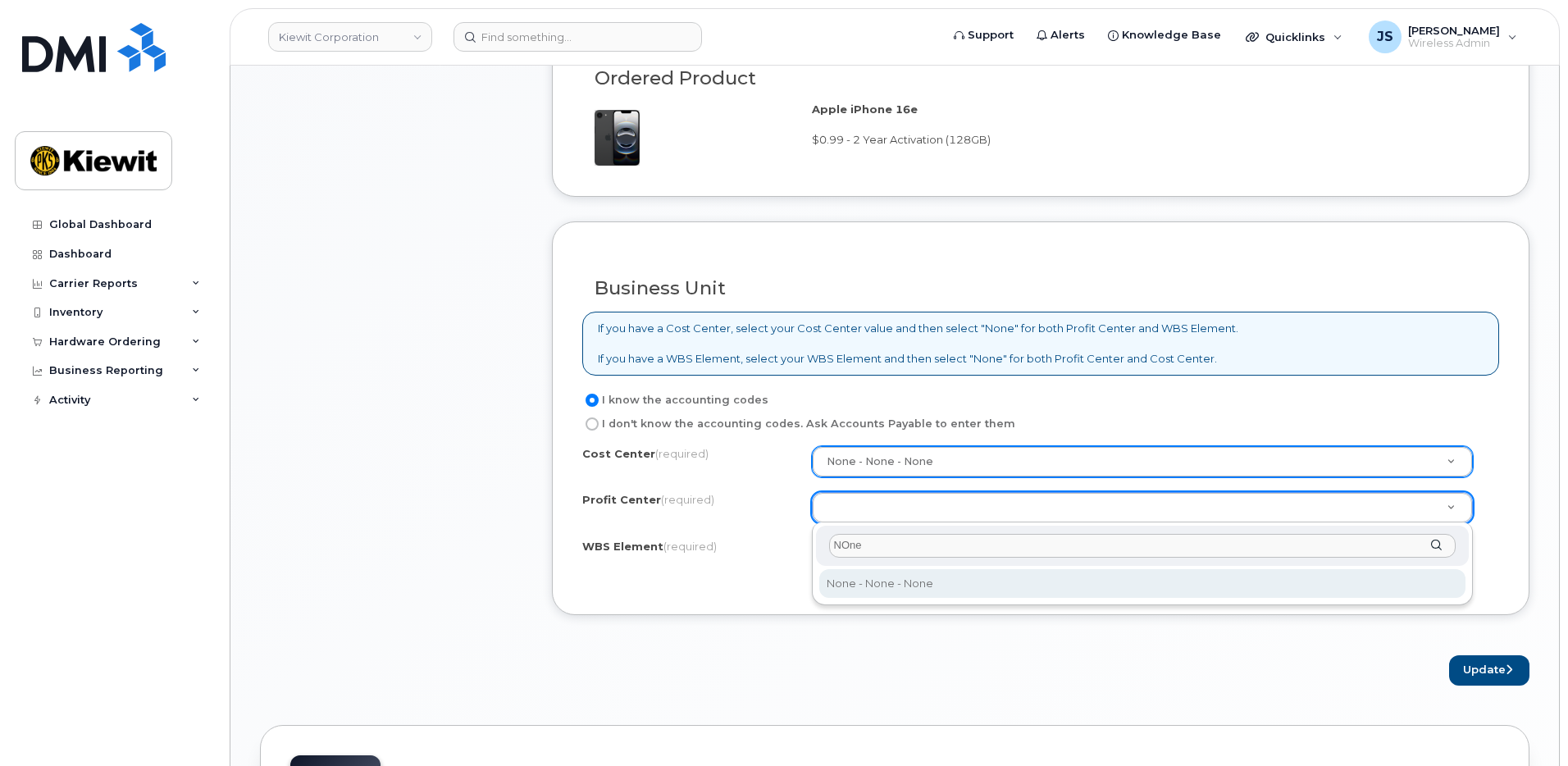
type input "NOne"
select select "None"
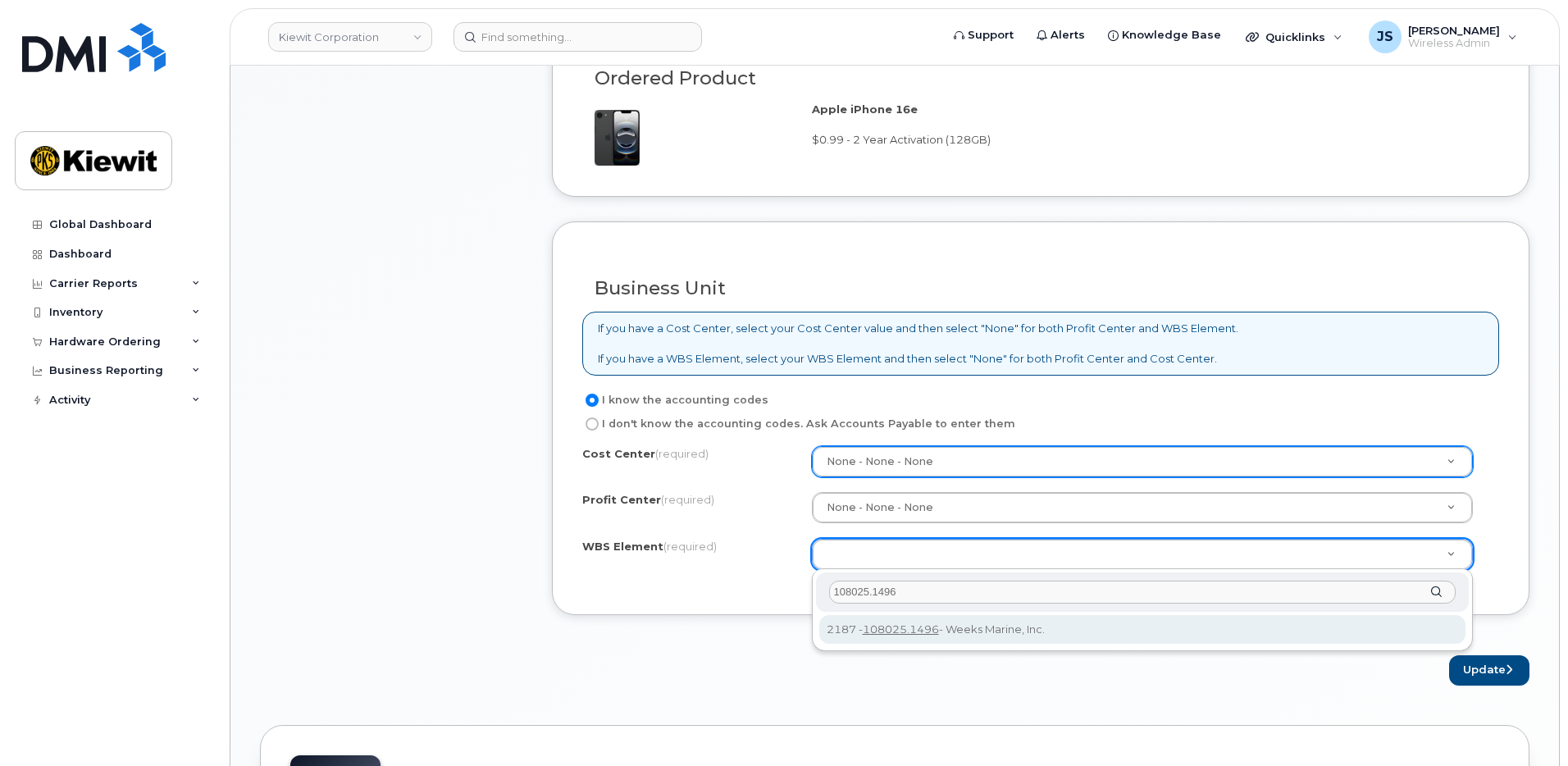
type input "108025.1496"
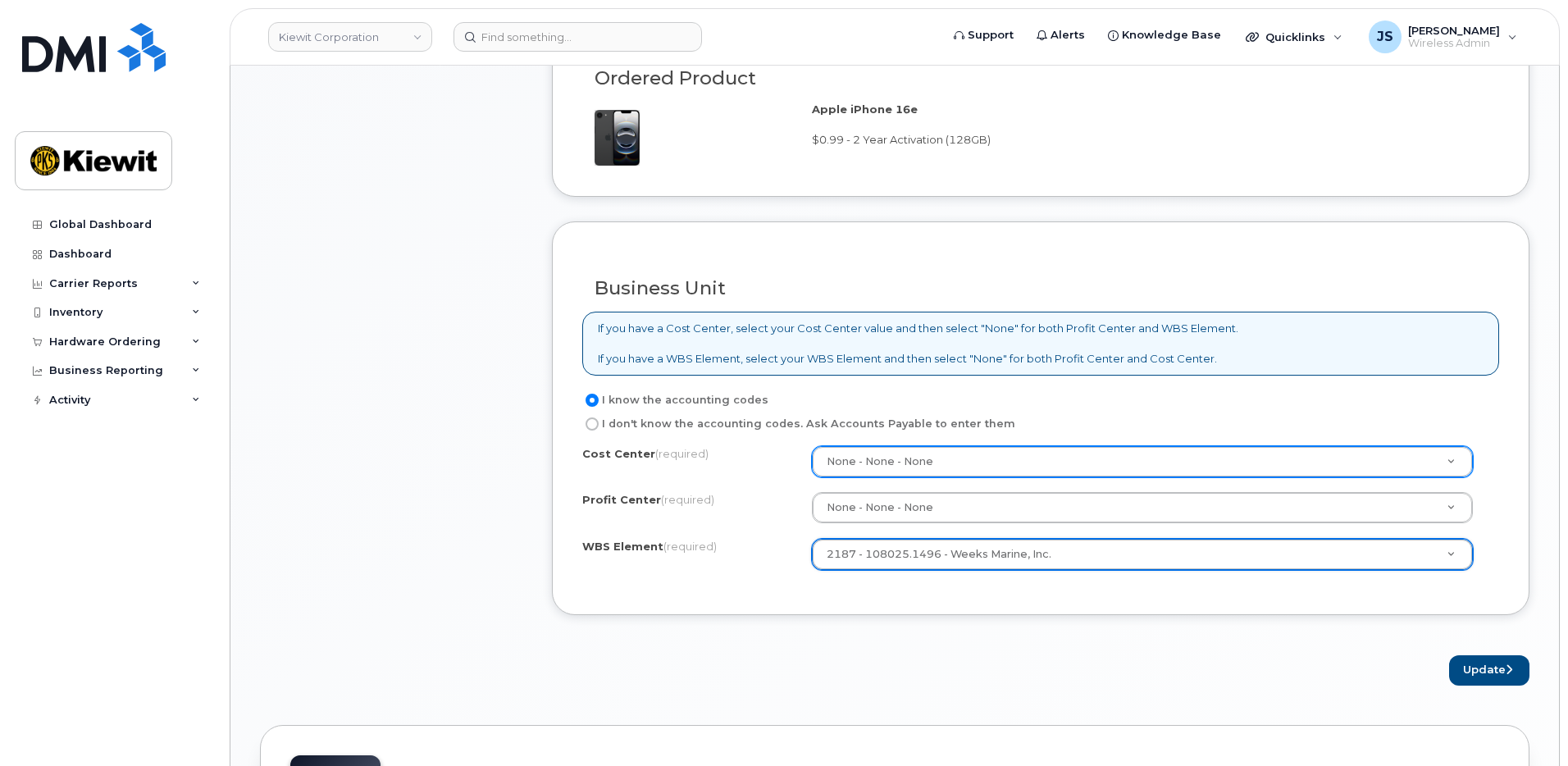
click at [736, 593] on div "Business Unit If you have a Cost Center, select your Cost Center value and then…" at bounding box center [1040, 419] width 977 height 394
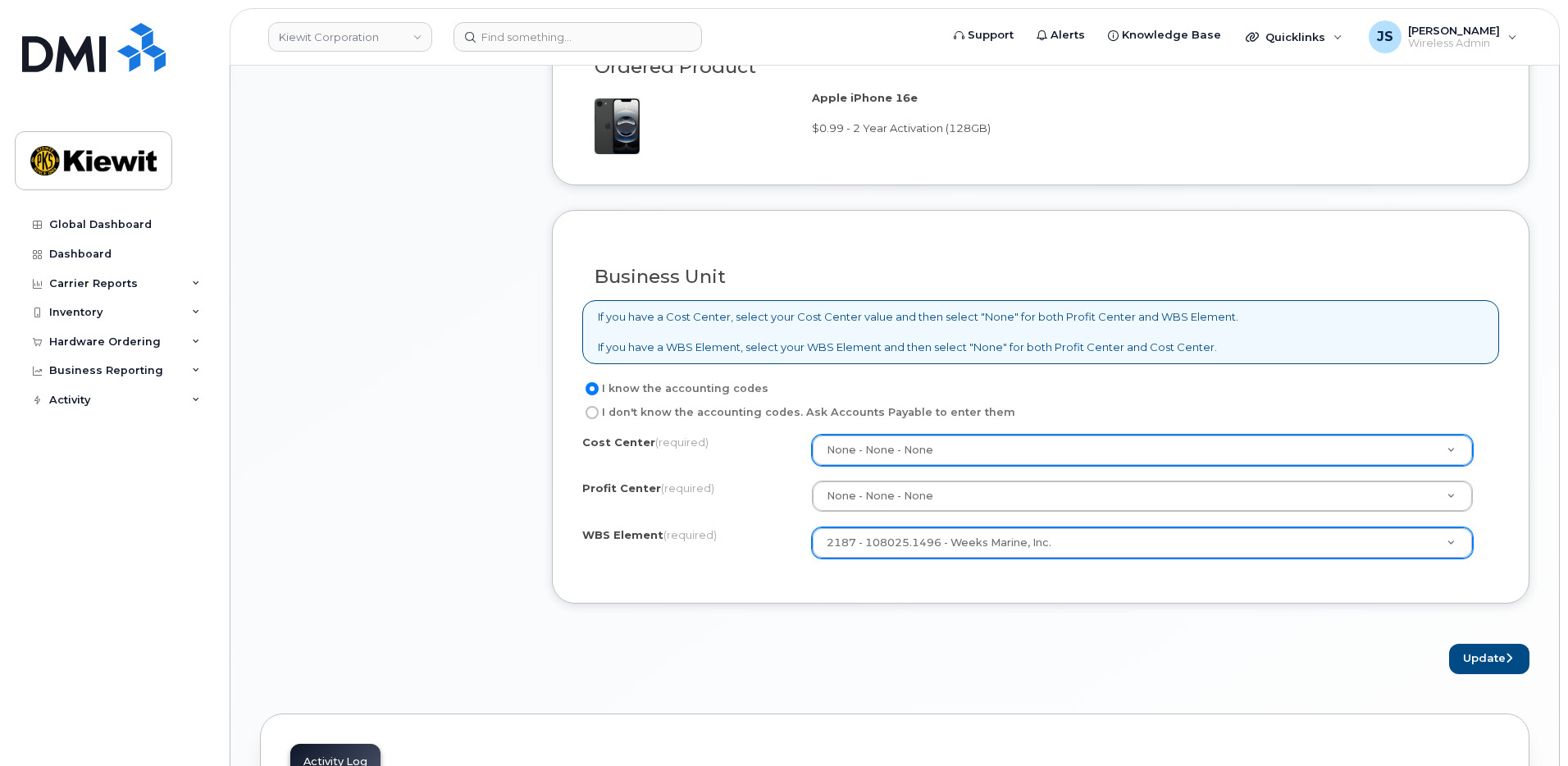
scroll to position [1313, 0]
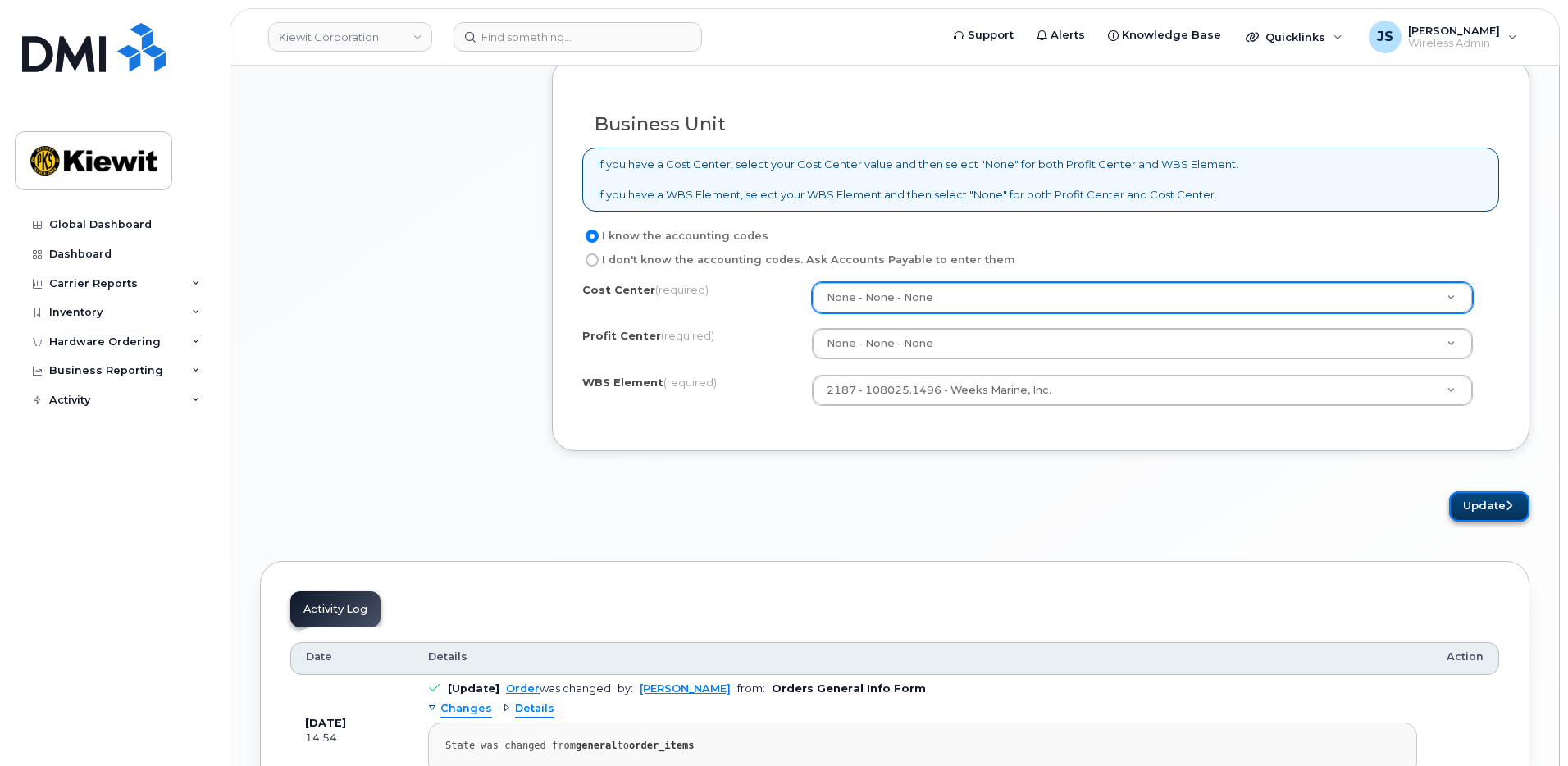
click at [1471, 509] on button "Update" at bounding box center [1490, 506] width 80 height 30
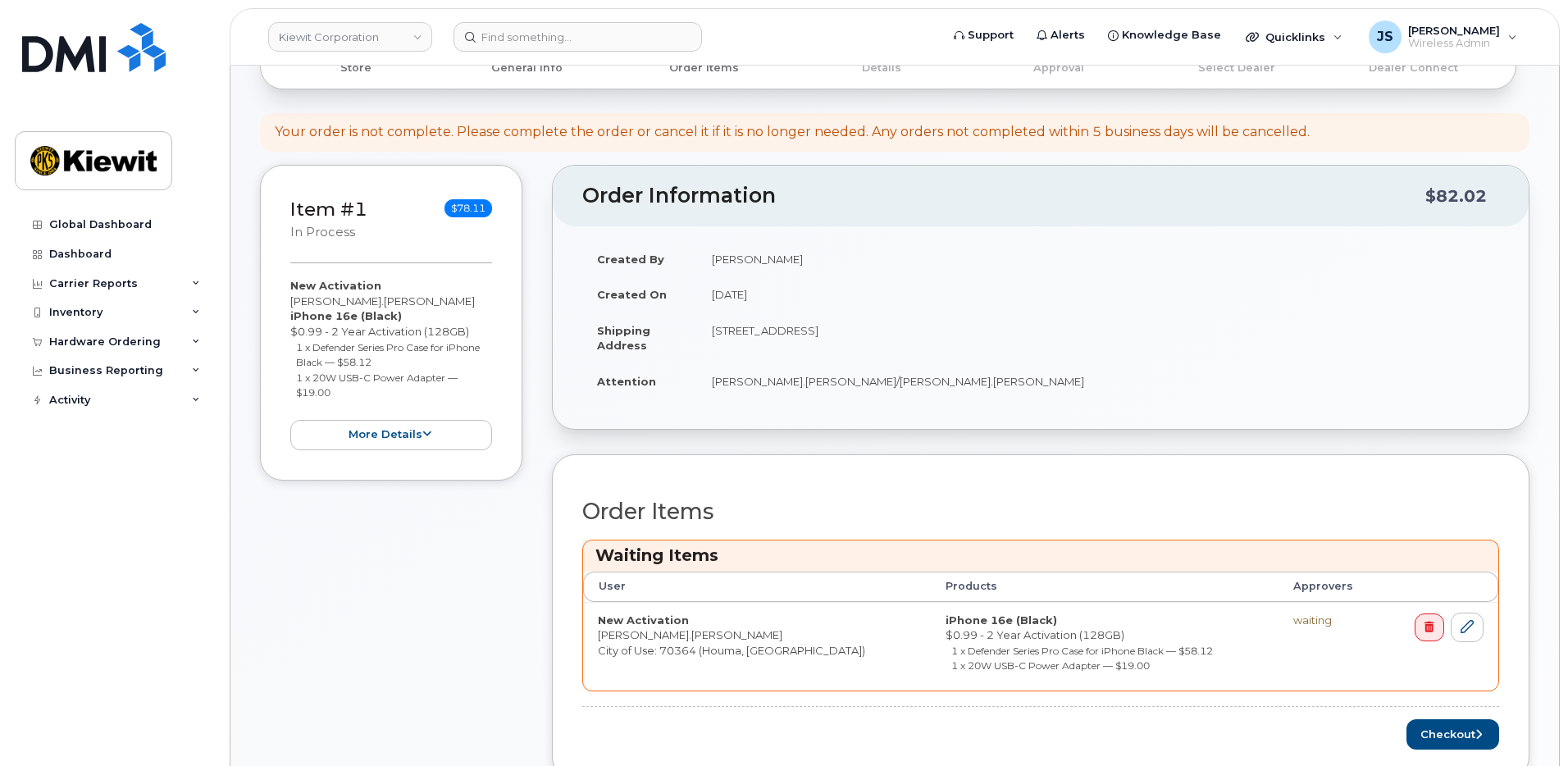
scroll to position [328, 0]
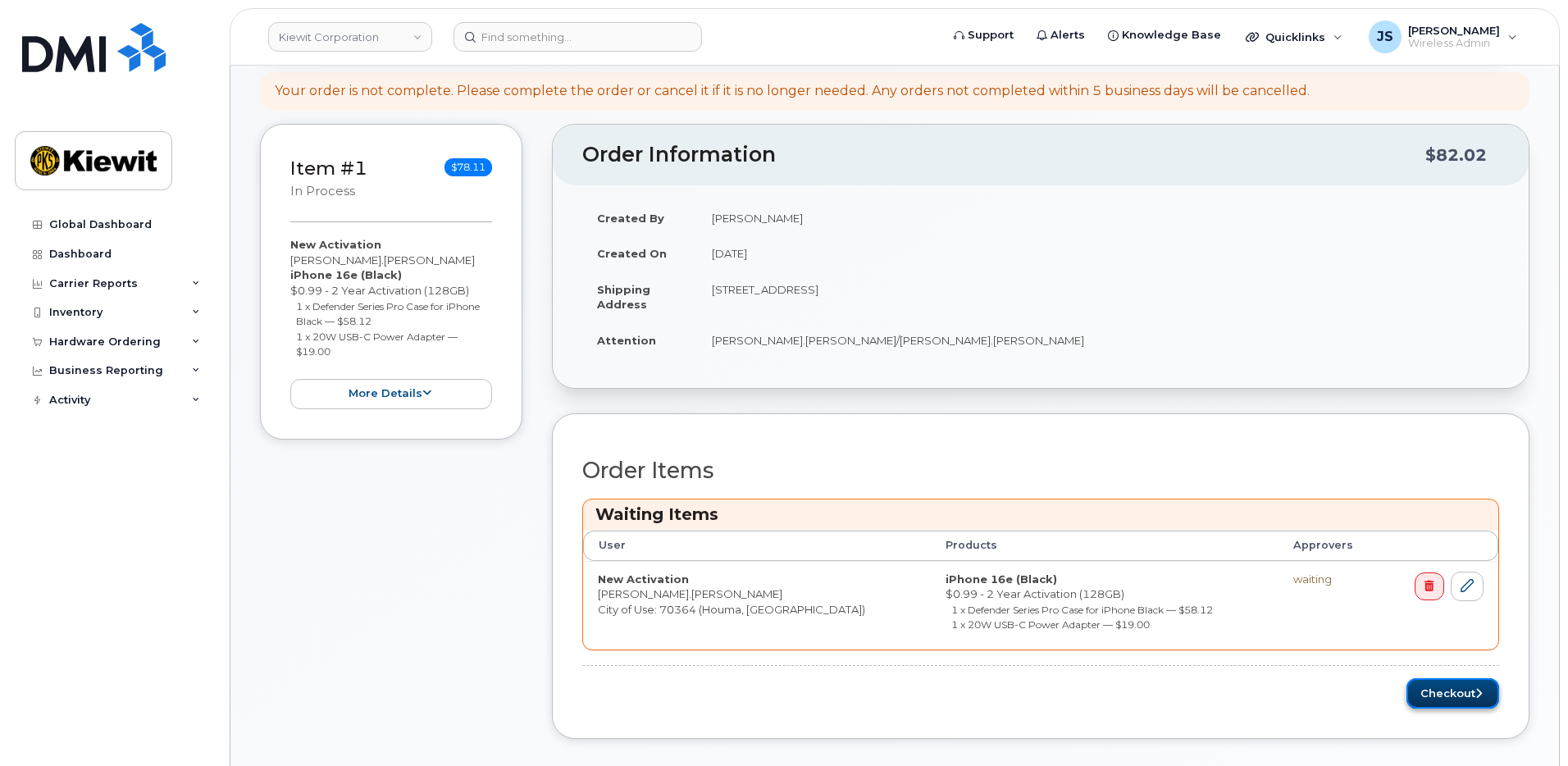
click at [1419, 690] on button "Checkout" at bounding box center [1452, 692] width 92 height 30
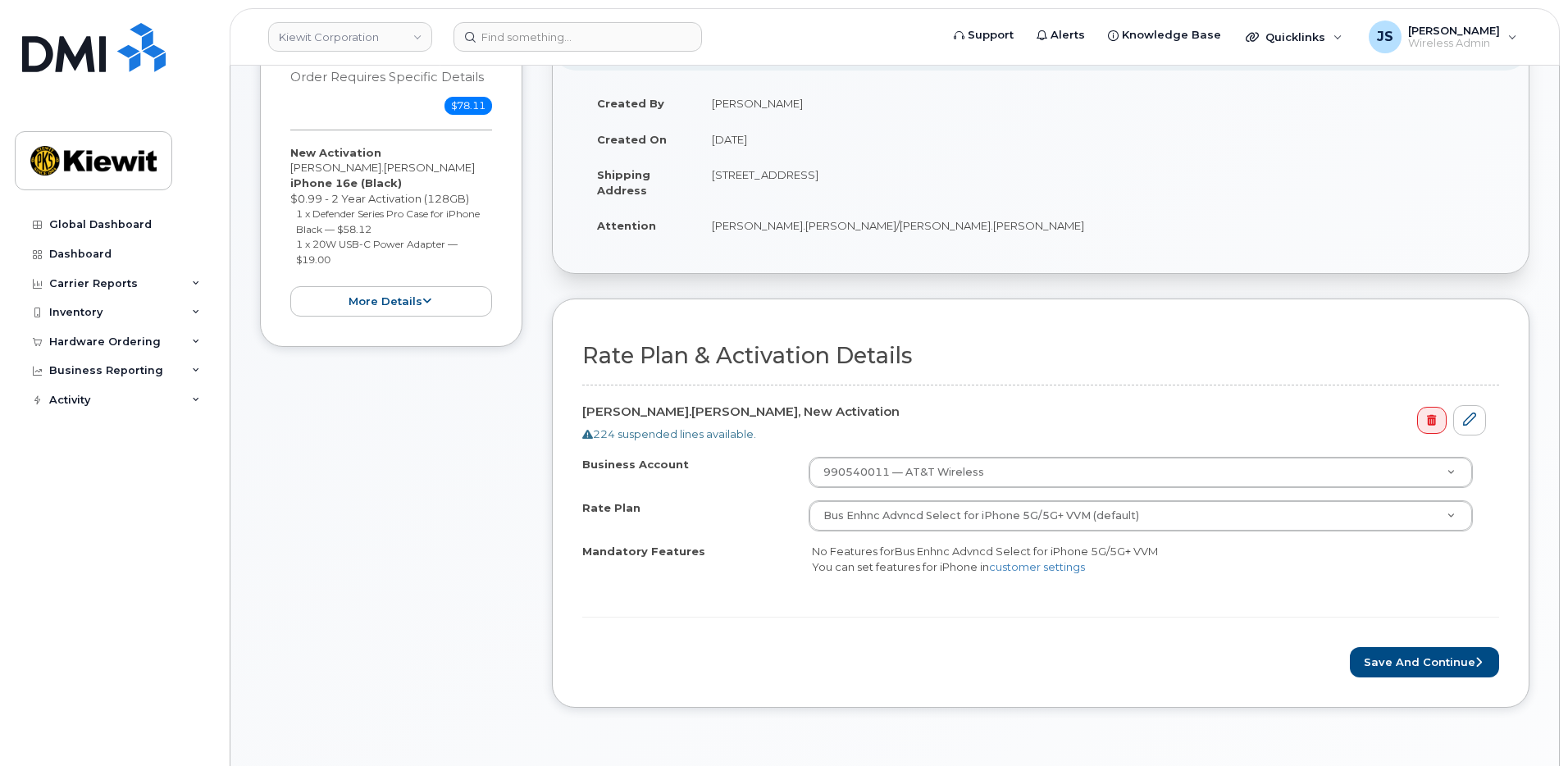
scroll to position [82, 0]
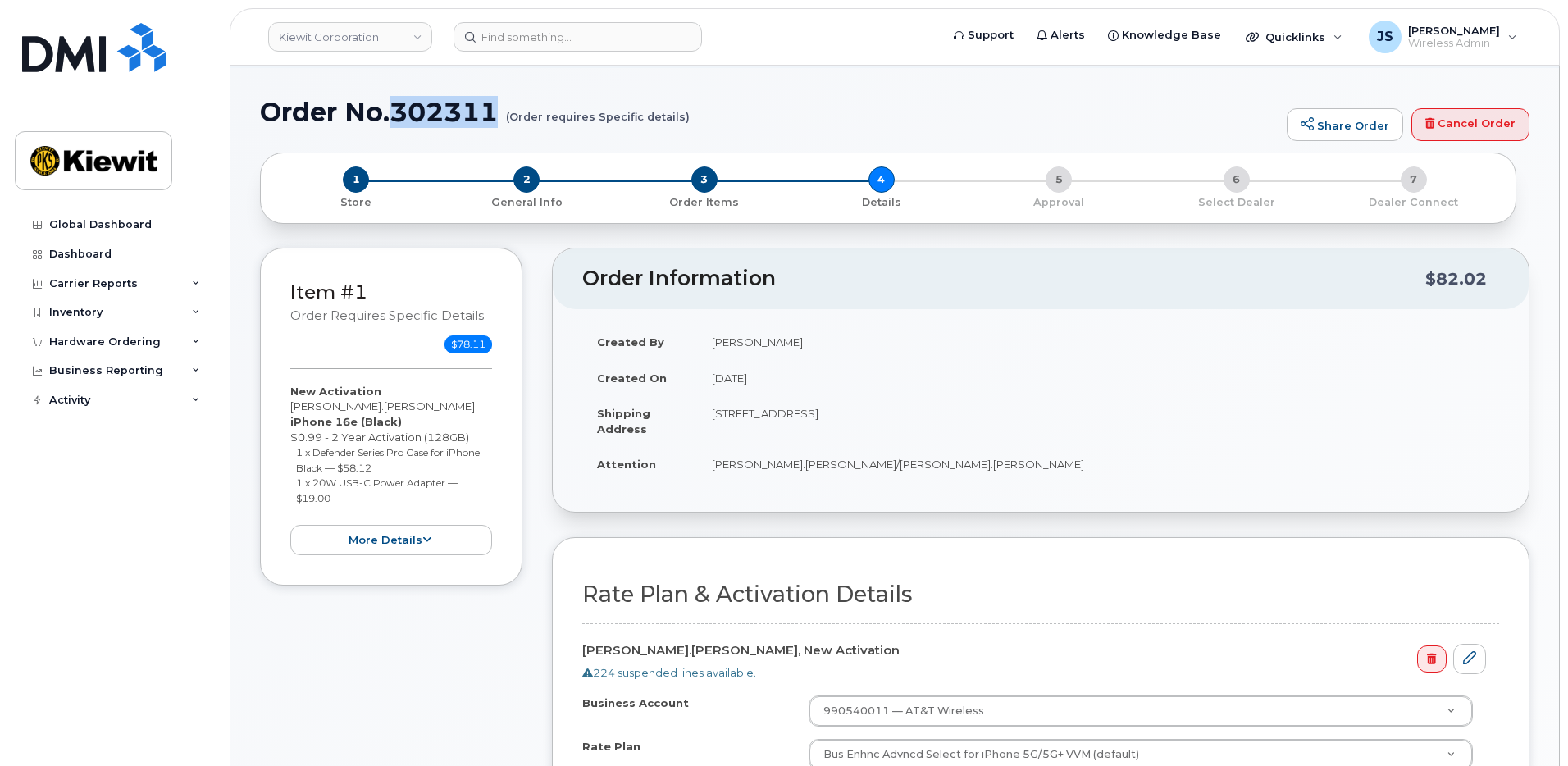
drag, startPoint x: 503, startPoint y: 117, endPoint x: 392, endPoint y: 106, distance: 111.5
click at [392, 106] on h1 "Order No.302311 (Order requires Specific details)" at bounding box center [769, 111] width 1019 height 28
copy h1 "302311"
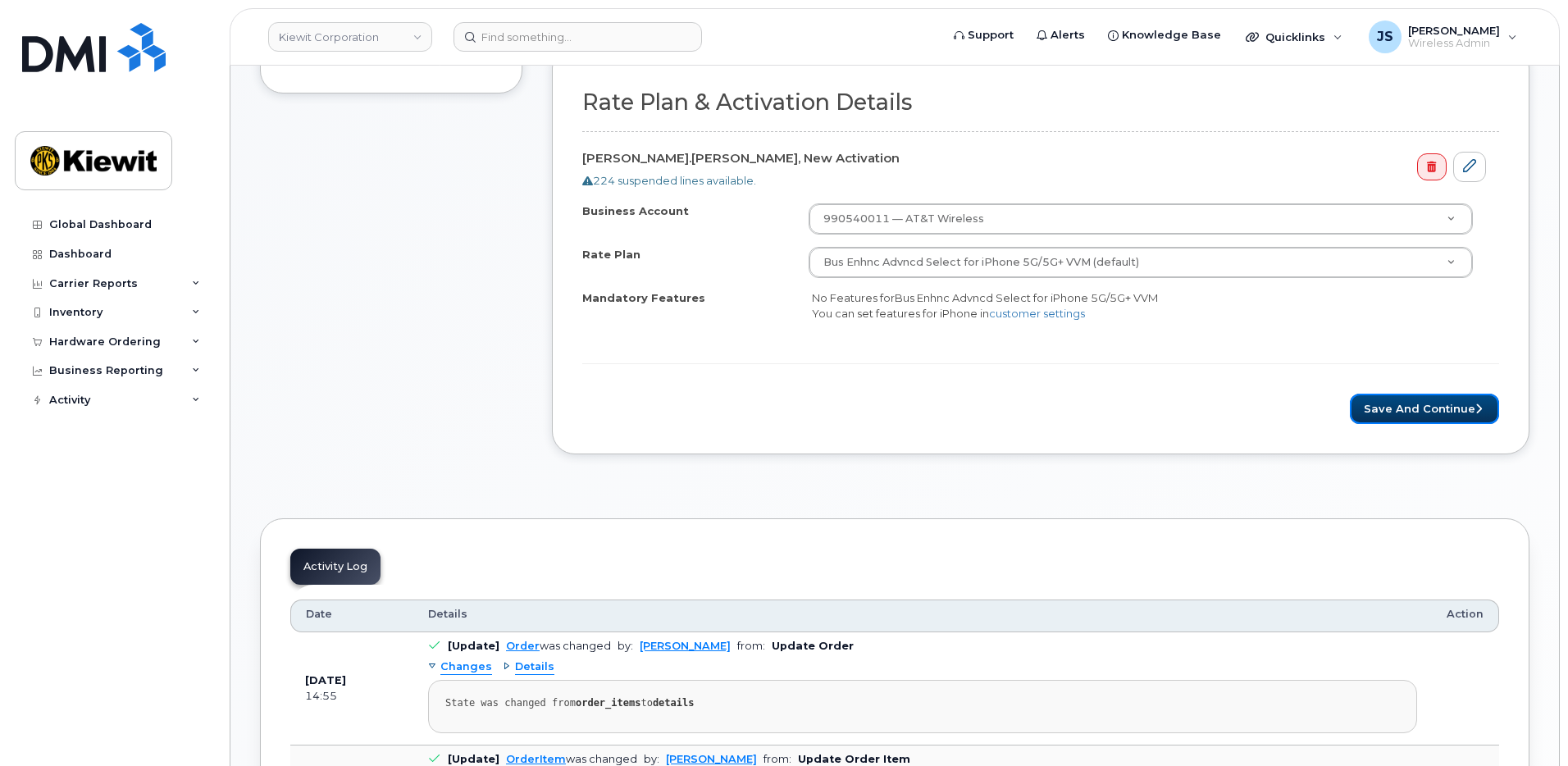
drag, startPoint x: 1449, startPoint y: 418, endPoint x: 1006, endPoint y: 459, distance: 444.9
click at [1446, 418] on button "Save and Continue" at bounding box center [1425, 408] width 149 height 30
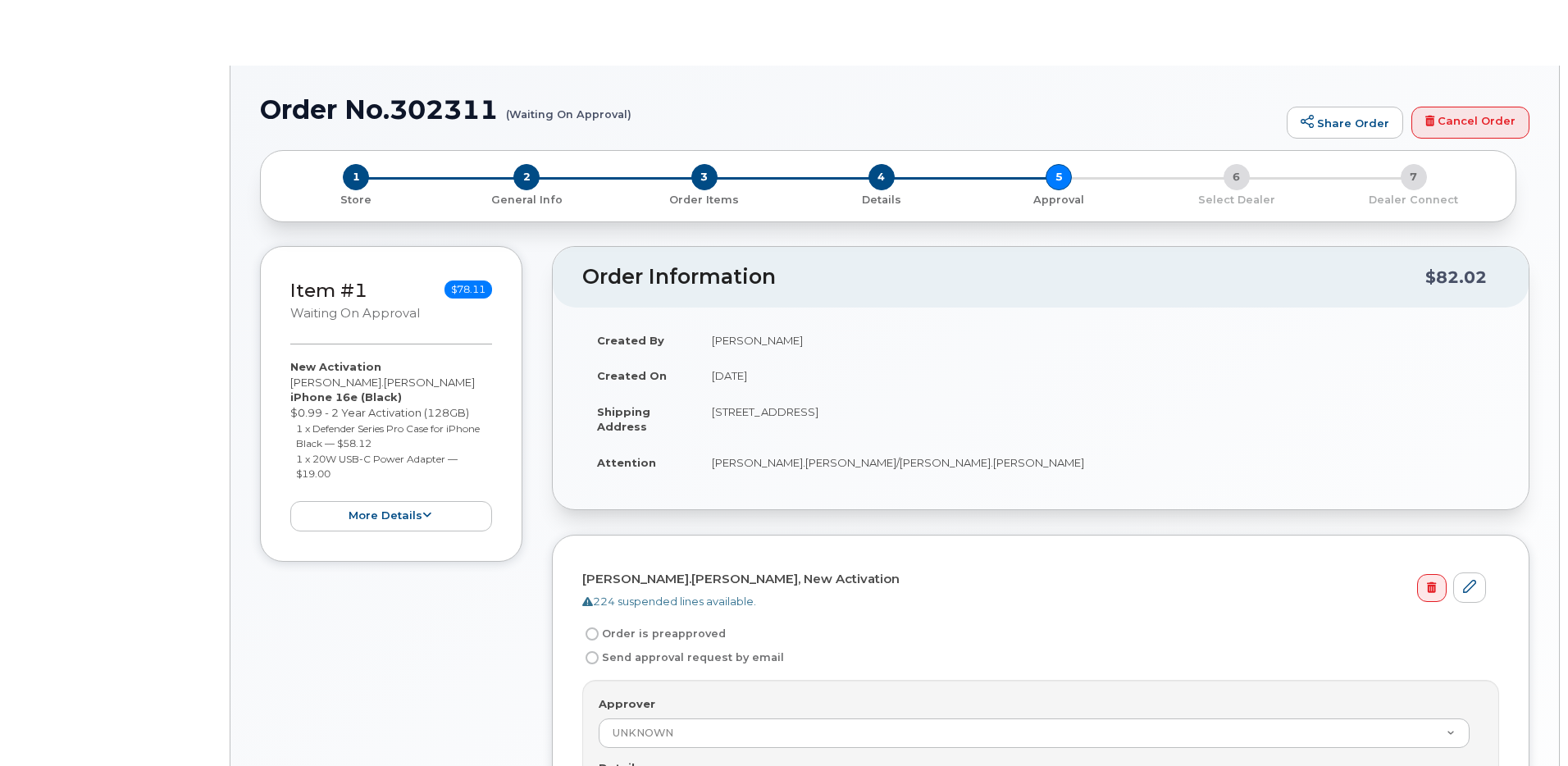
radio input "true"
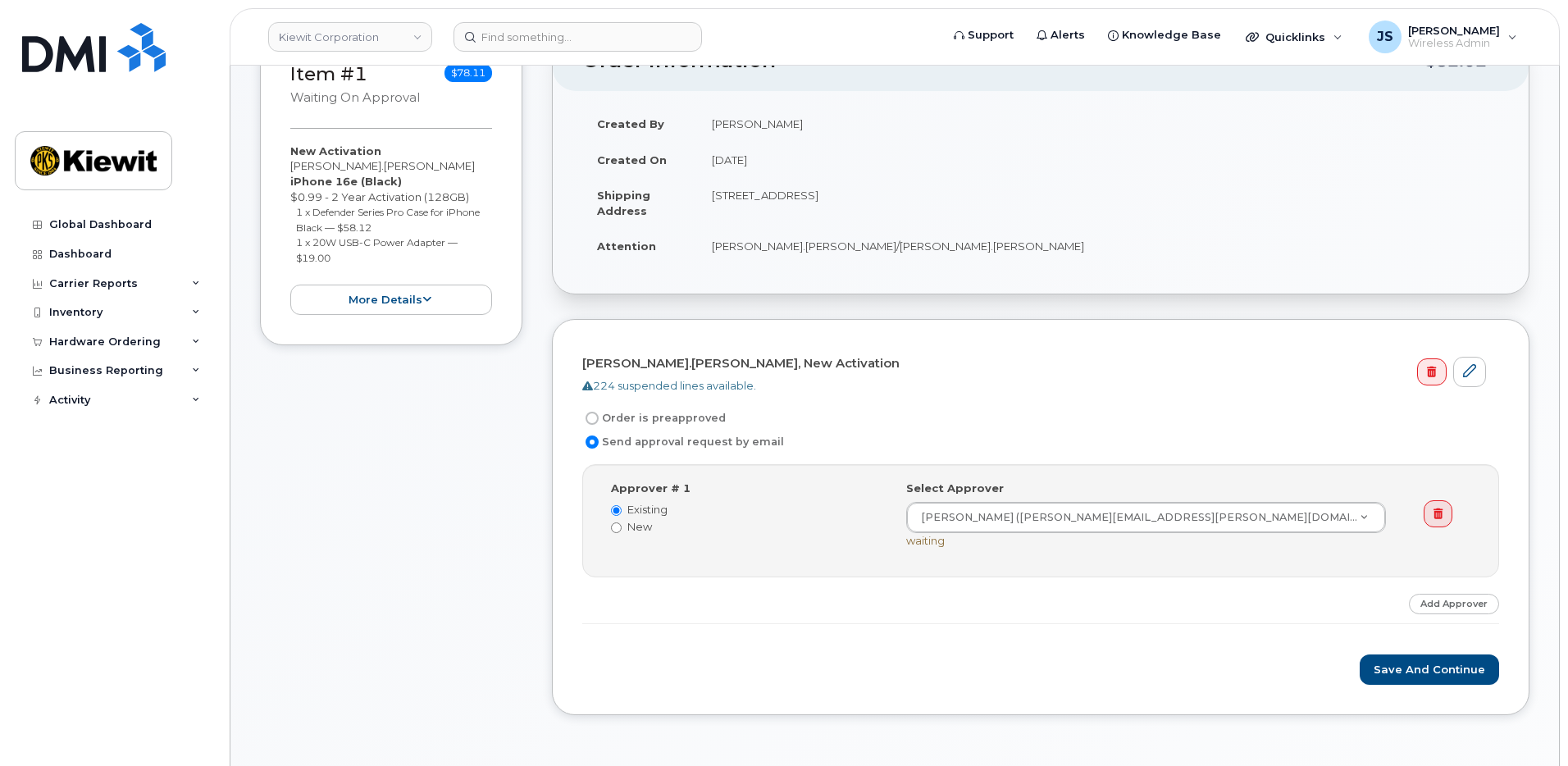
scroll to position [410, 0]
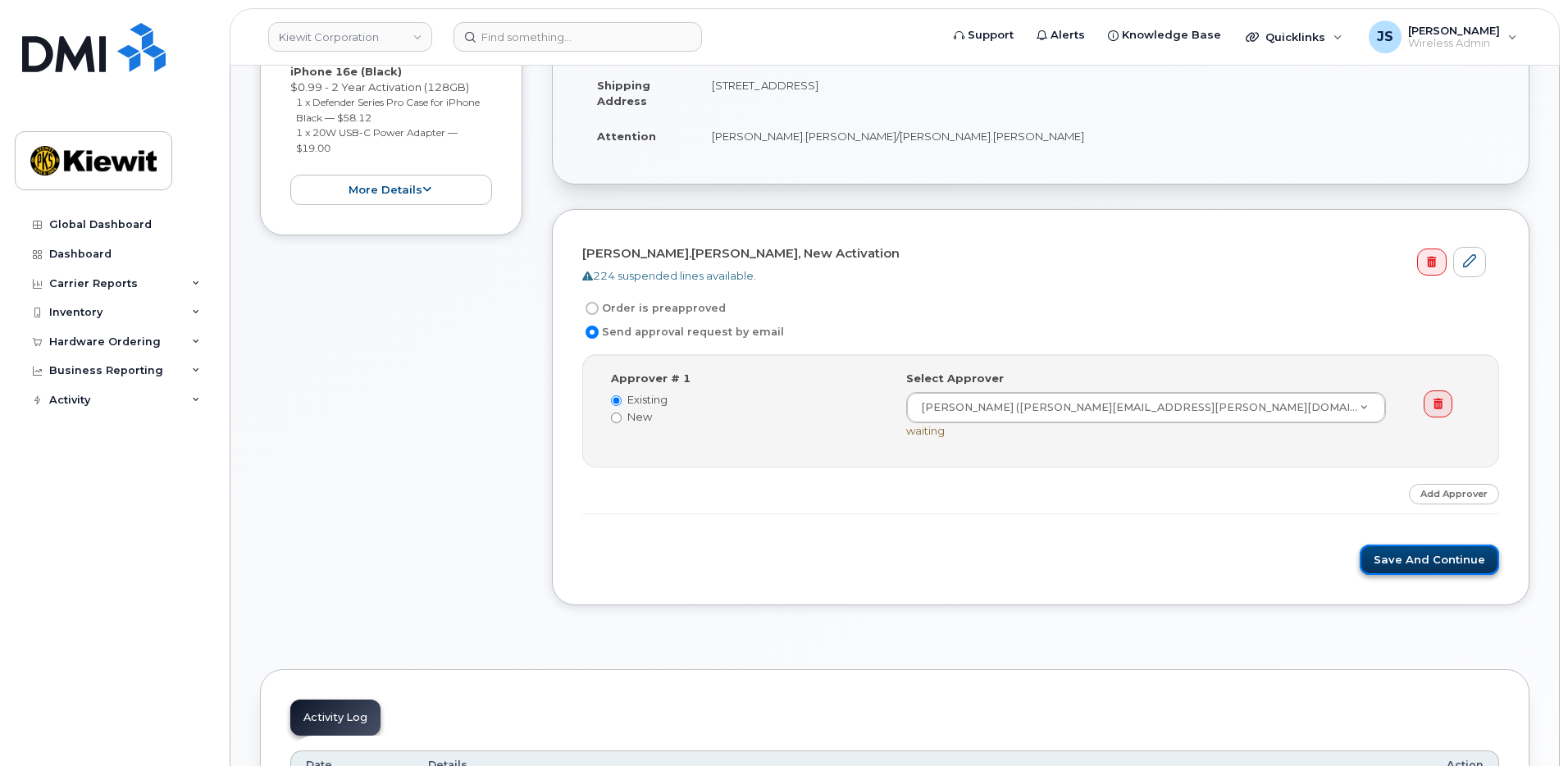
click at [1437, 561] on button "Save and Continue" at bounding box center [1430, 559] width 139 height 30
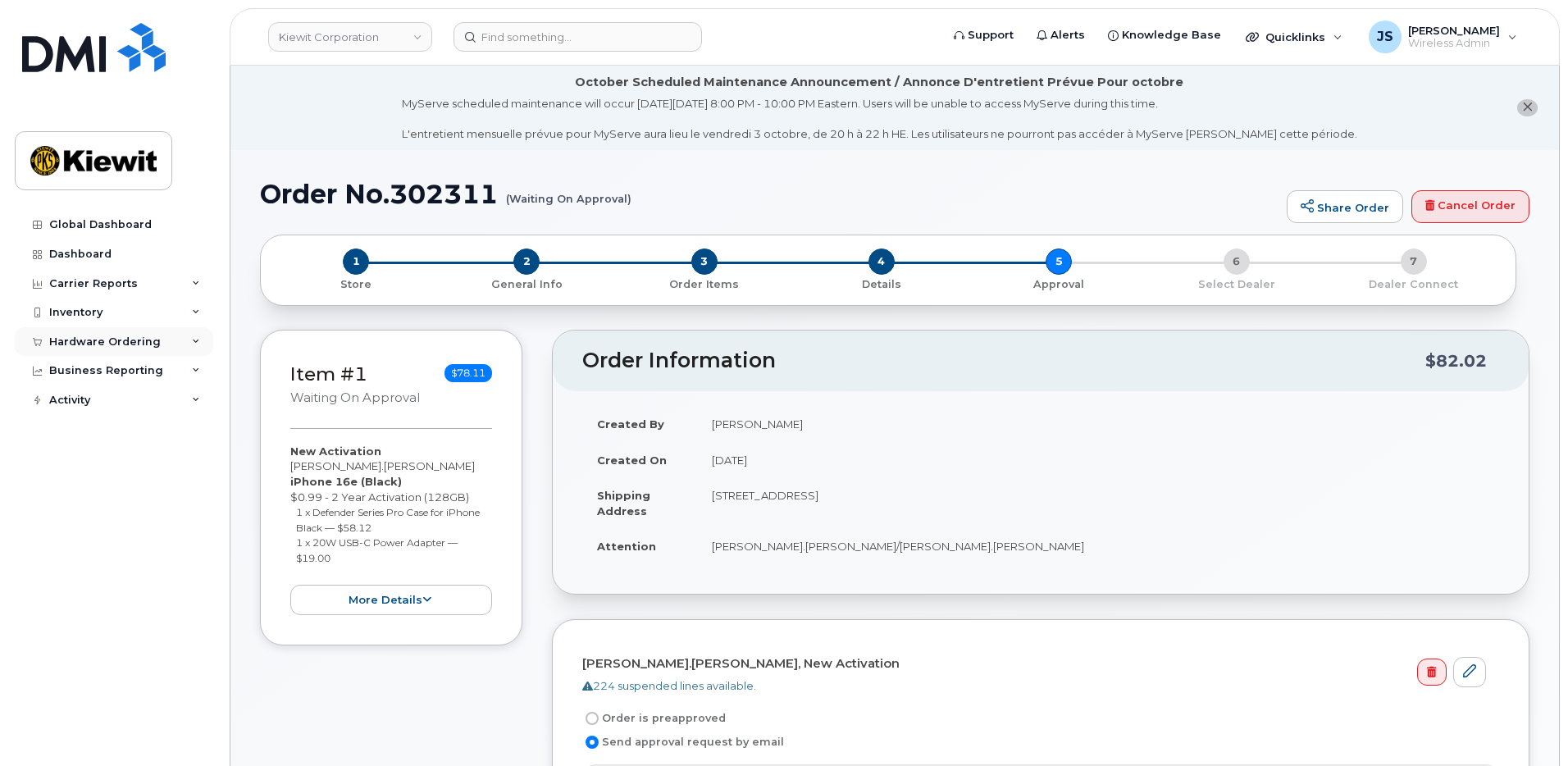
click at [86, 341] on div "Hardware Ordering" at bounding box center [105, 341] width 112 height 13
click at [87, 401] on div "Orders" at bounding box center [77, 403] width 40 height 15
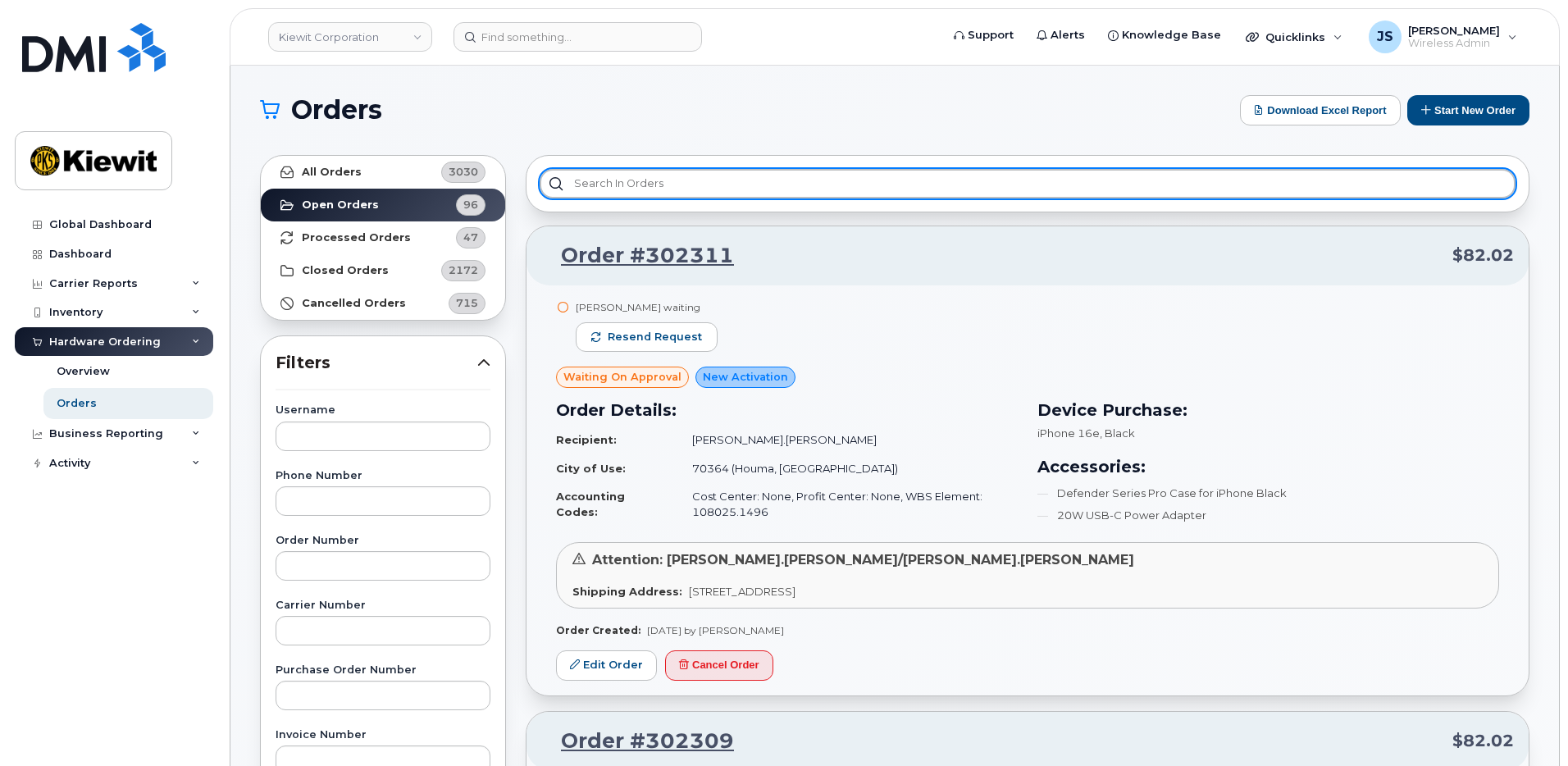
click at [657, 186] on input "text" at bounding box center [1027, 183] width 976 height 29
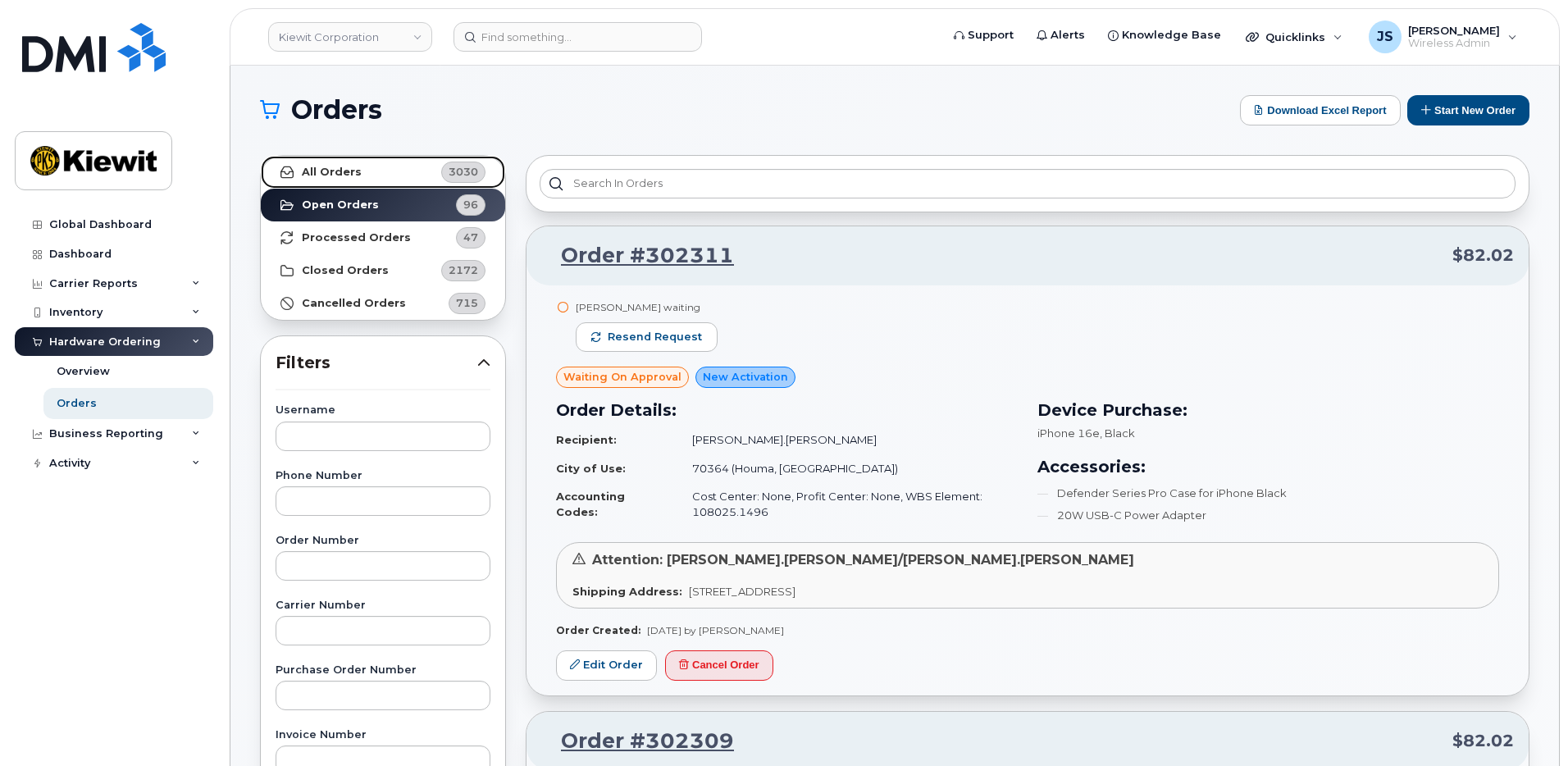
click at [358, 167] on link "All Orders 3030" at bounding box center [383, 172] width 244 height 32
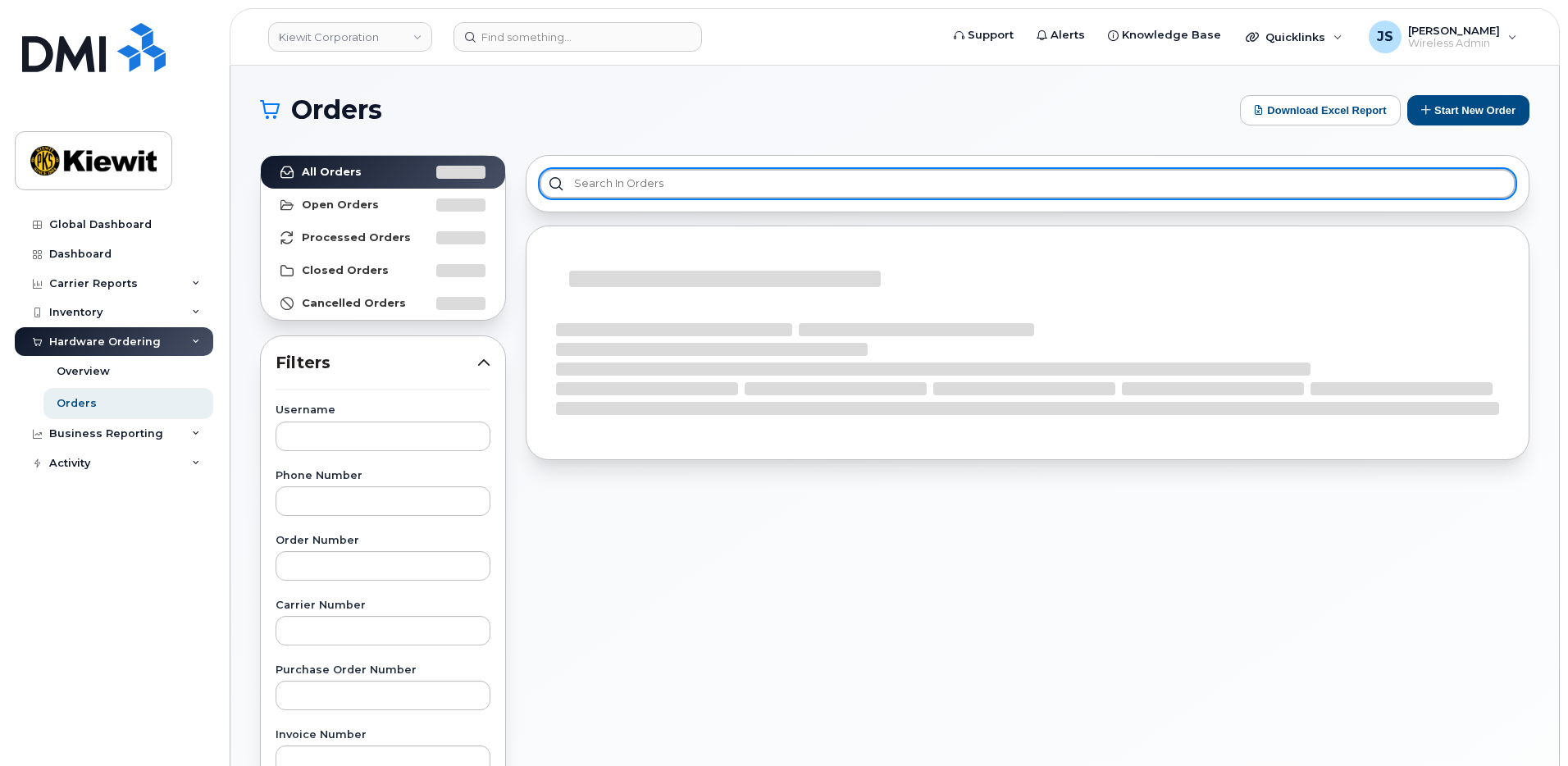
click at [661, 181] on input "text" at bounding box center [1027, 183] width 976 height 29
paste input "301820"
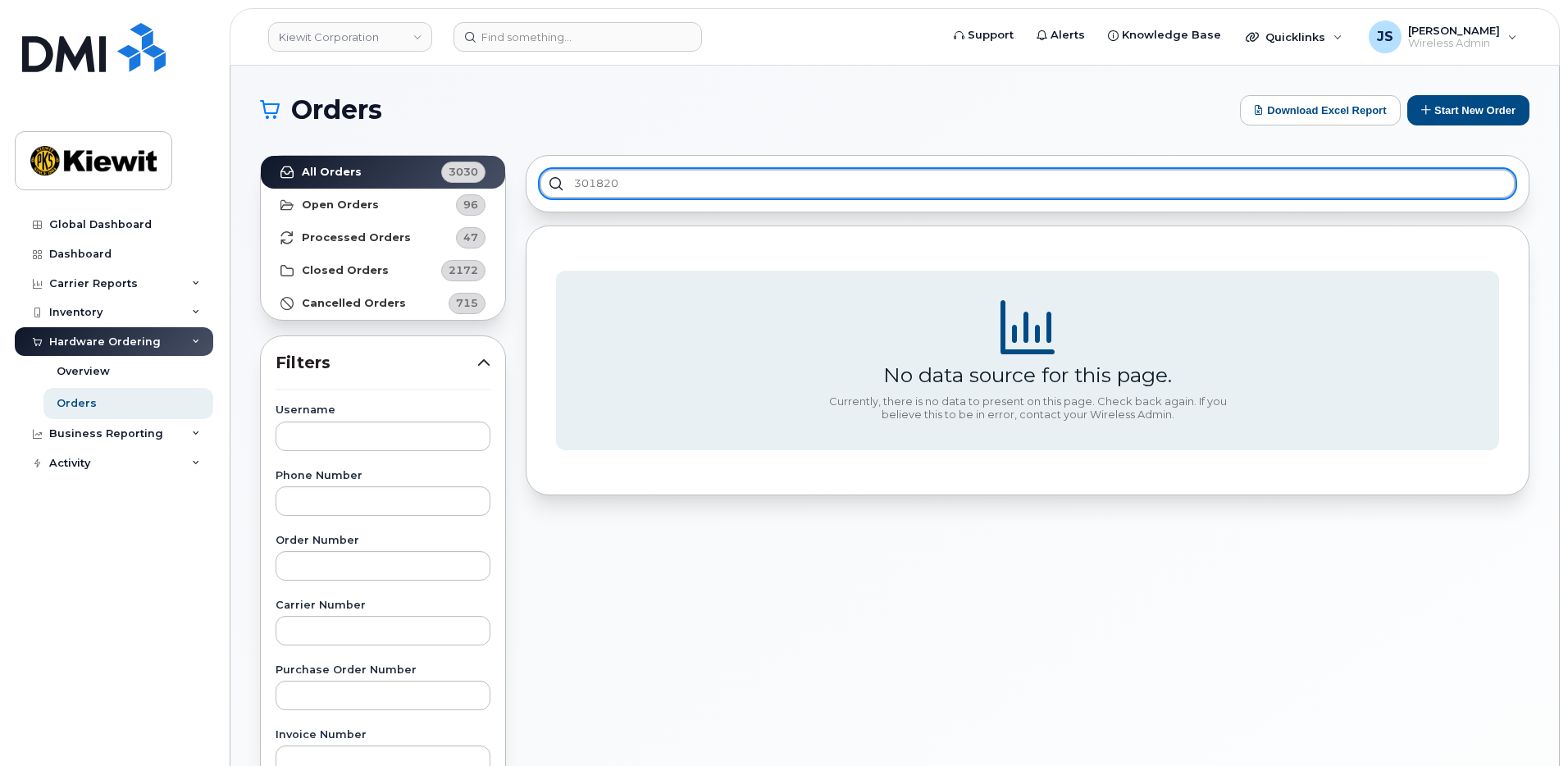
type input "301820"
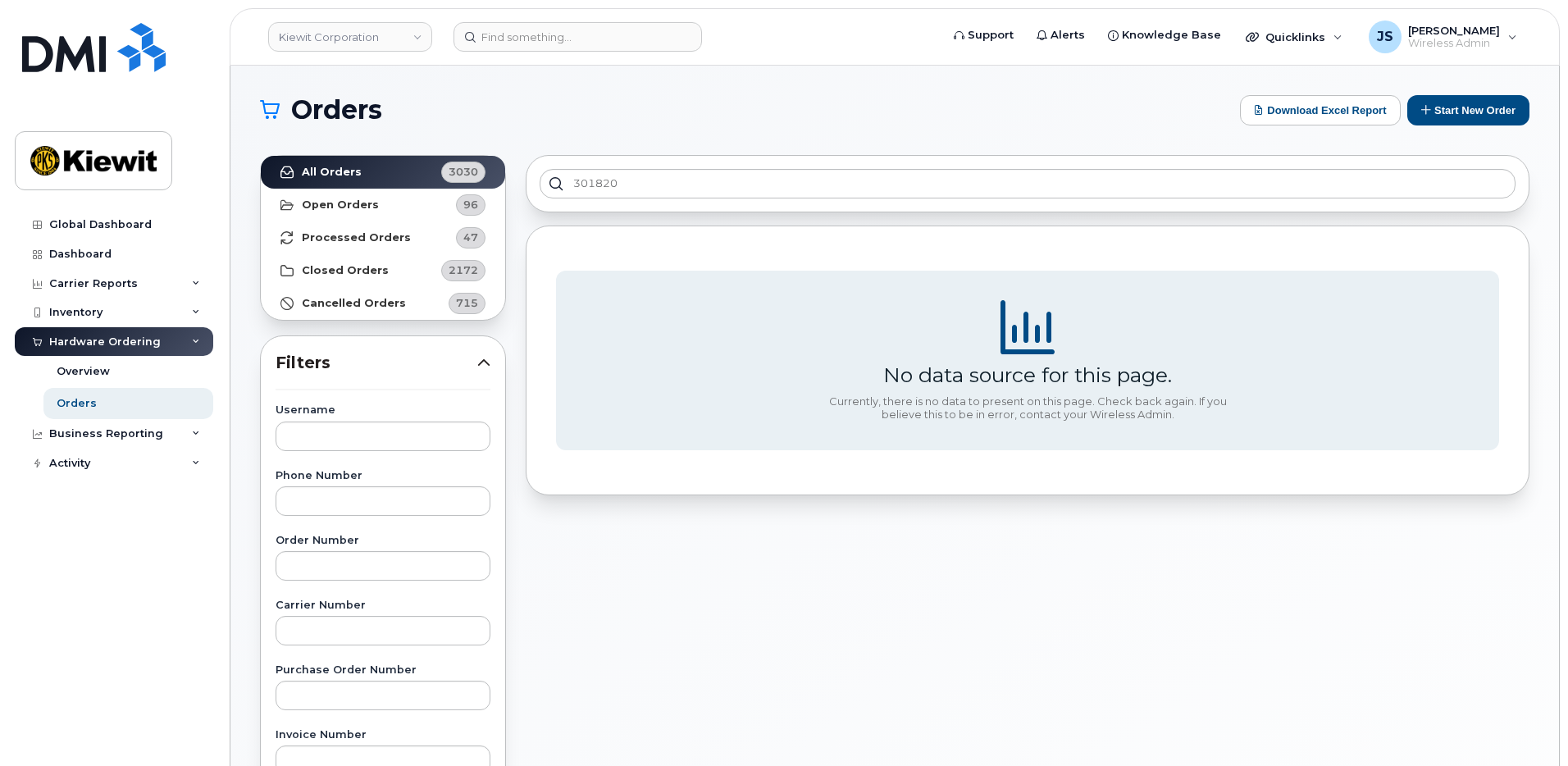
click at [363, 548] on div "Order Number" at bounding box center [383, 558] width 215 height 45
click at [362, 555] on input "text" at bounding box center [383, 566] width 215 height 29
paste input "301820"
type input "301820"
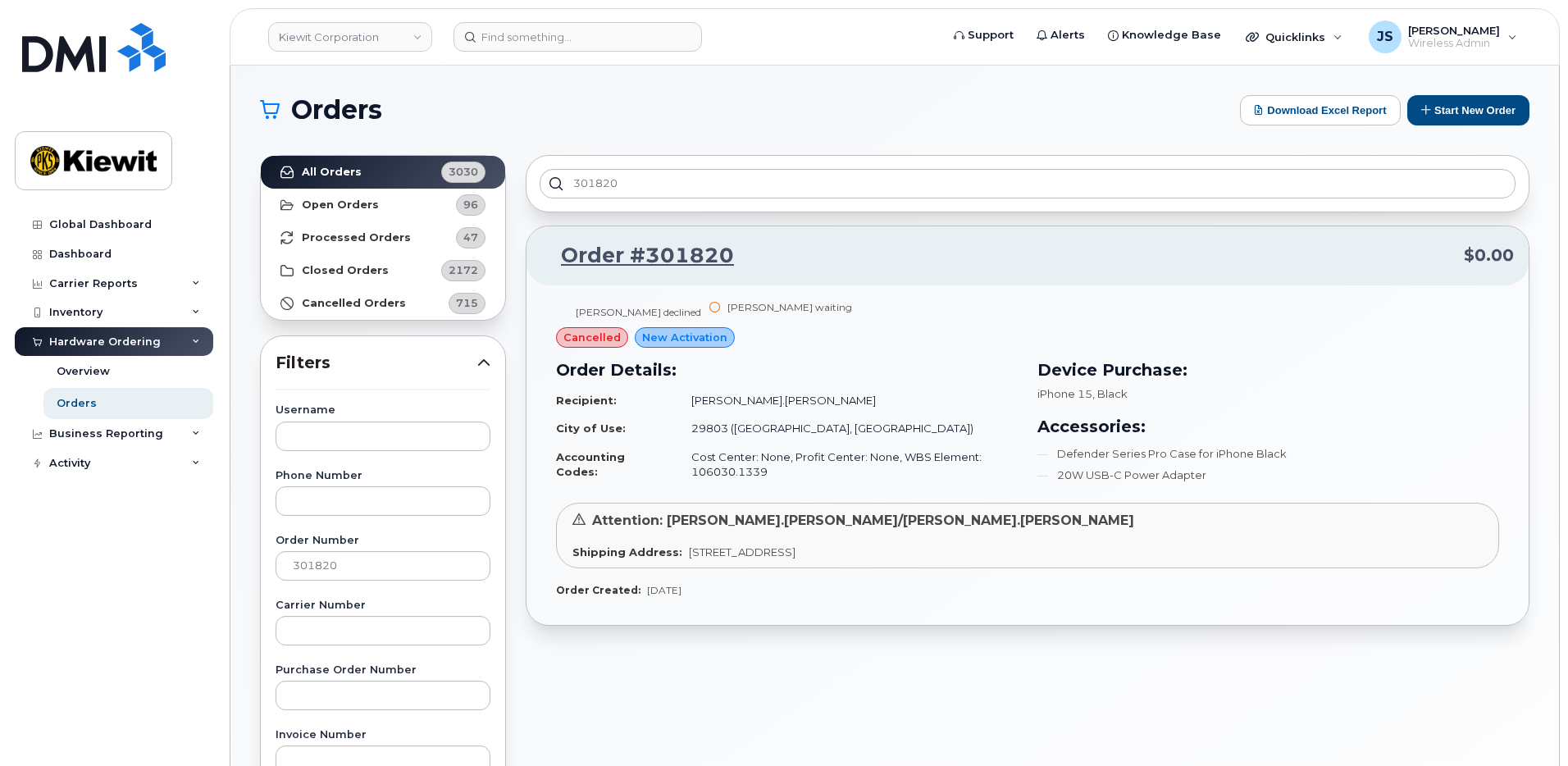
click at [815, 381] on h3 "Order Details:" at bounding box center [787, 369] width 462 height 25
click at [1070, 263] on p "Order #301820 $0.00" at bounding box center [1027, 256] width 972 height 29
click at [673, 255] on link "Order #301820" at bounding box center [638, 256] width 192 height 29
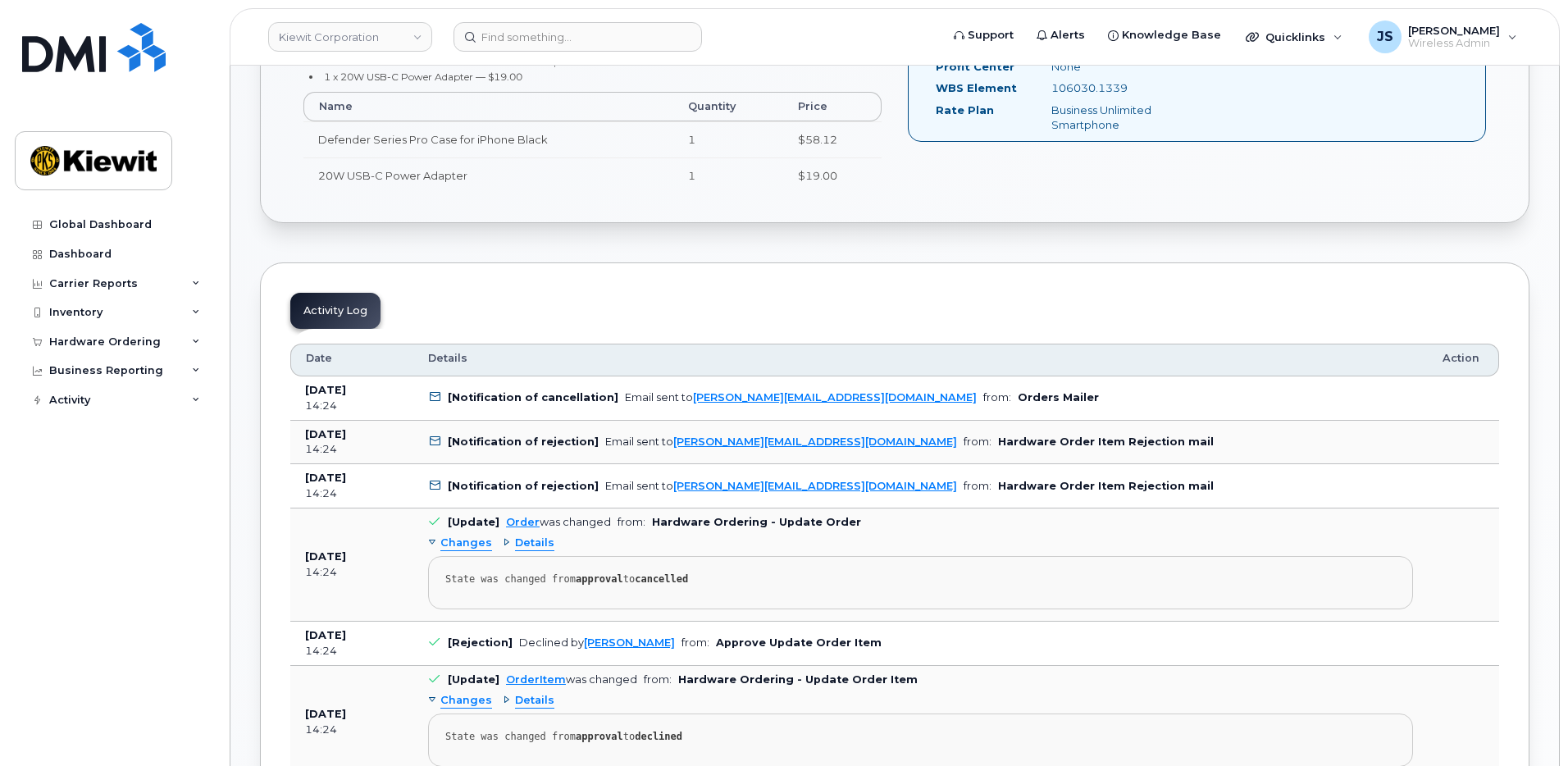
scroll to position [738, 0]
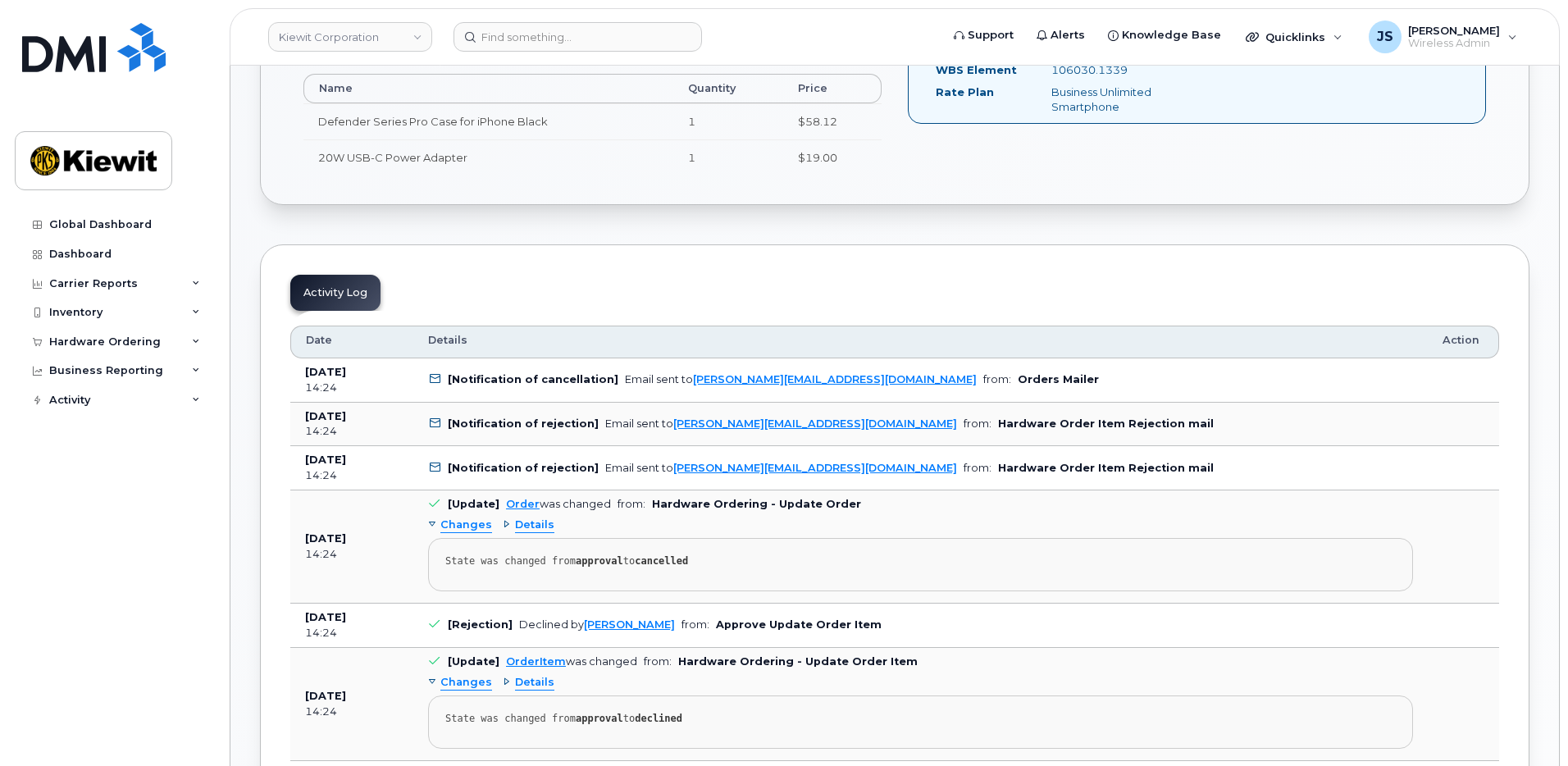
click at [508, 517] on div "Details" at bounding box center [528, 525] width 52 height 16
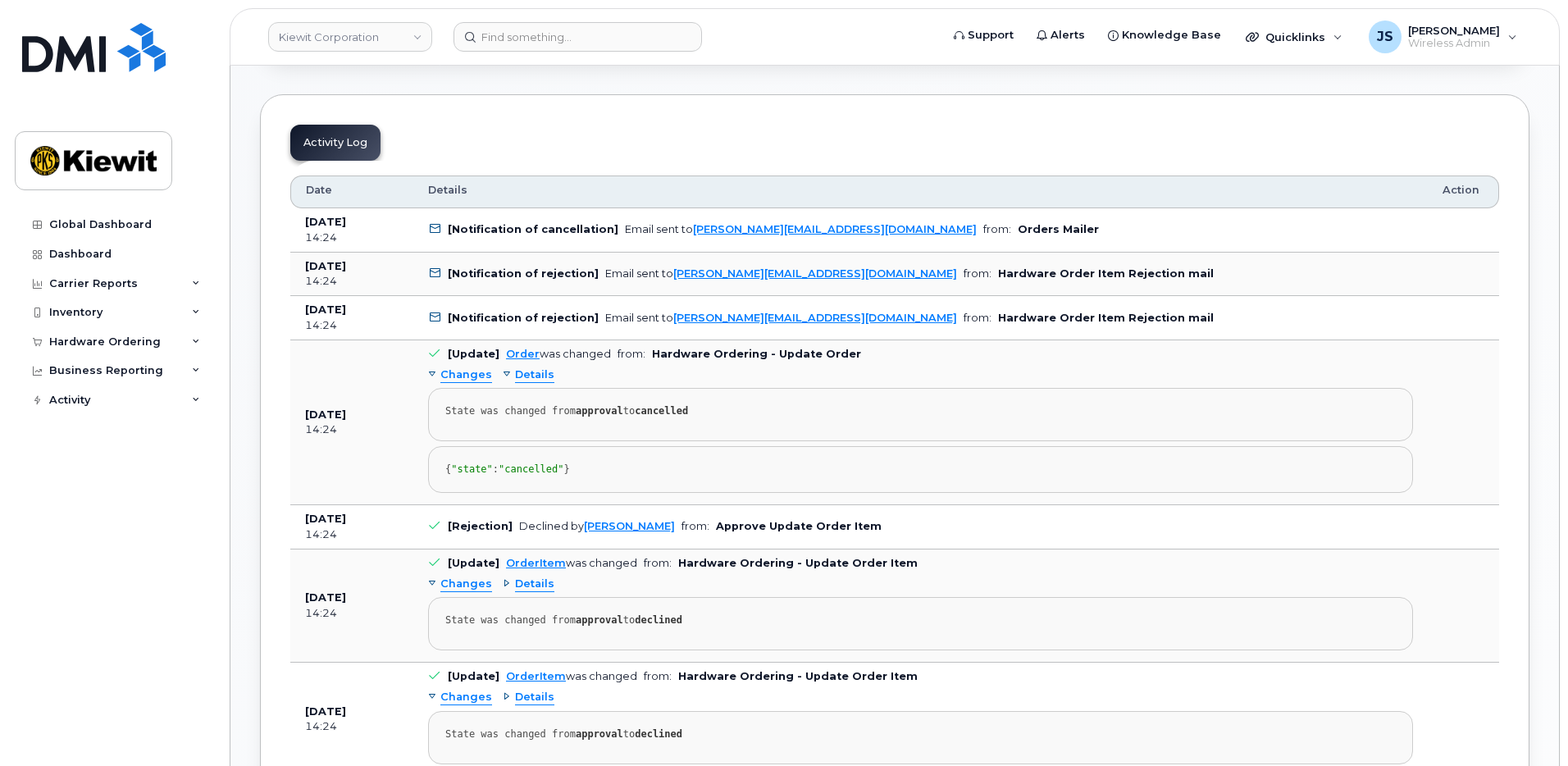
scroll to position [901, 0]
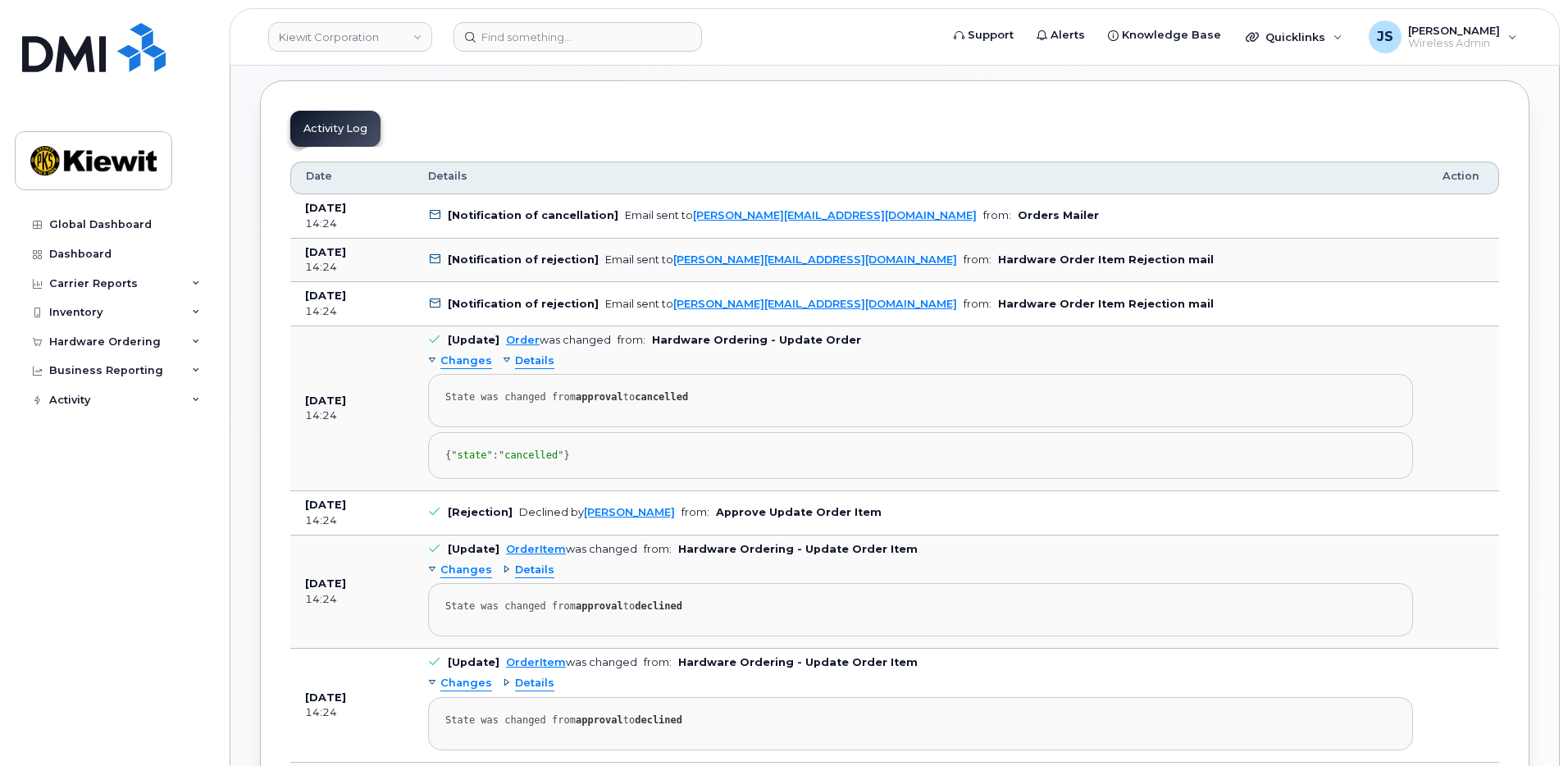
click at [519, 578] on span "Details" at bounding box center [535, 570] width 39 height 16
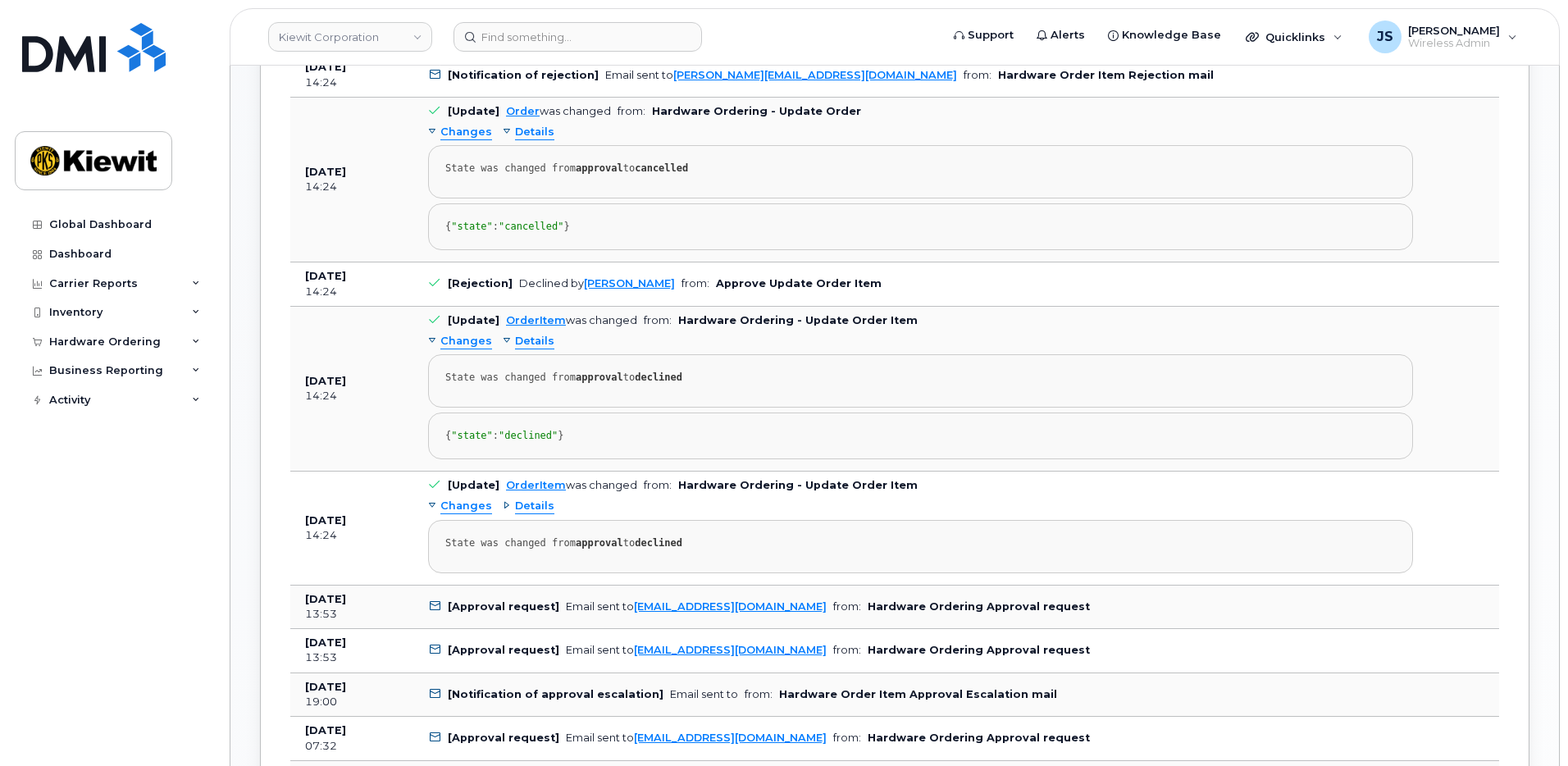
scroll to position [1148, 0]
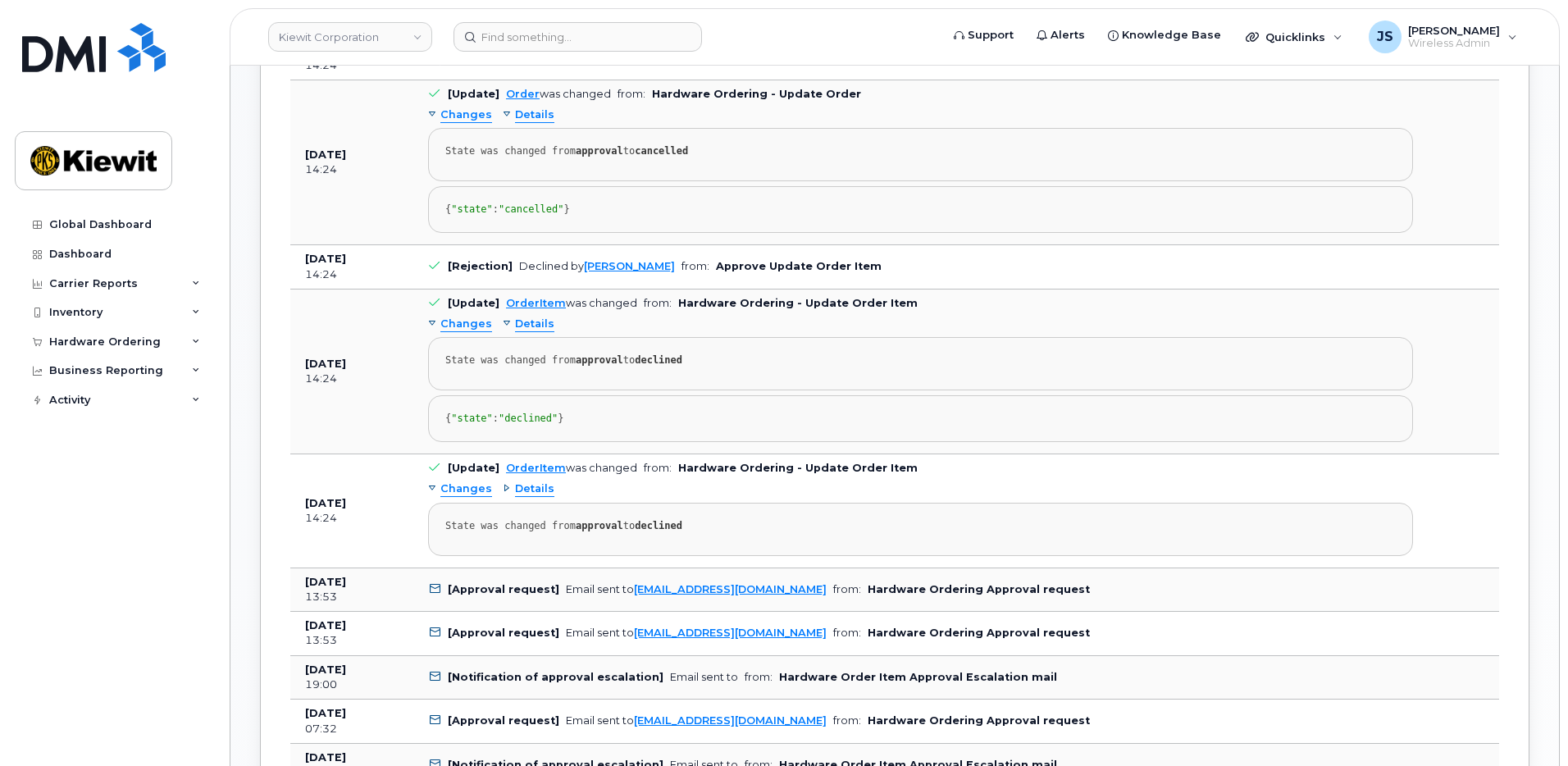
click at [779, 272] on b "Approve Update Order Item" at bounding box center [799, 266] width 166 height 13
click at [346, 265] on b "[DATE]" at bounding box center [326, 258] width 41 height 13
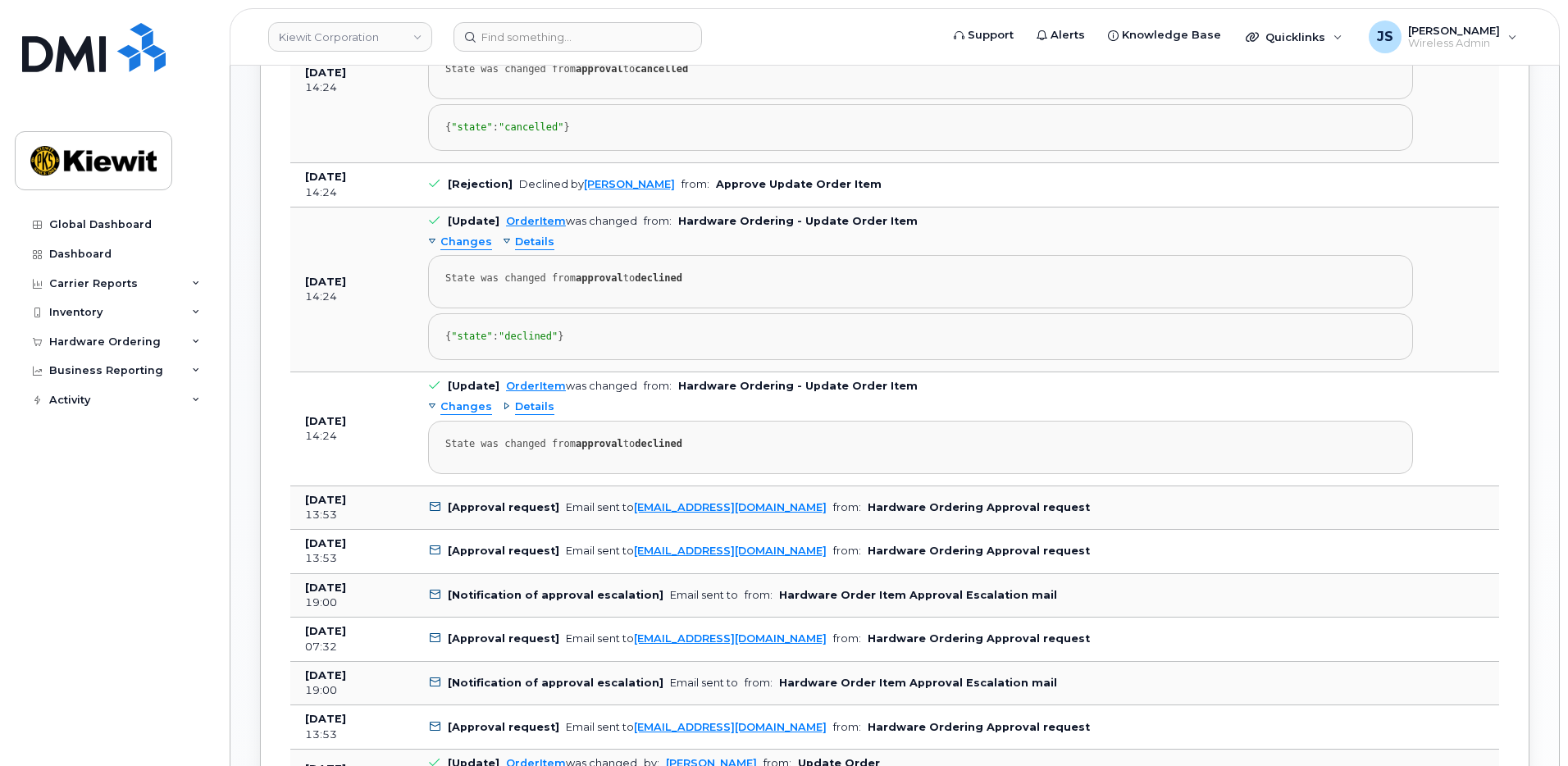
scroll to position [1394, 0]
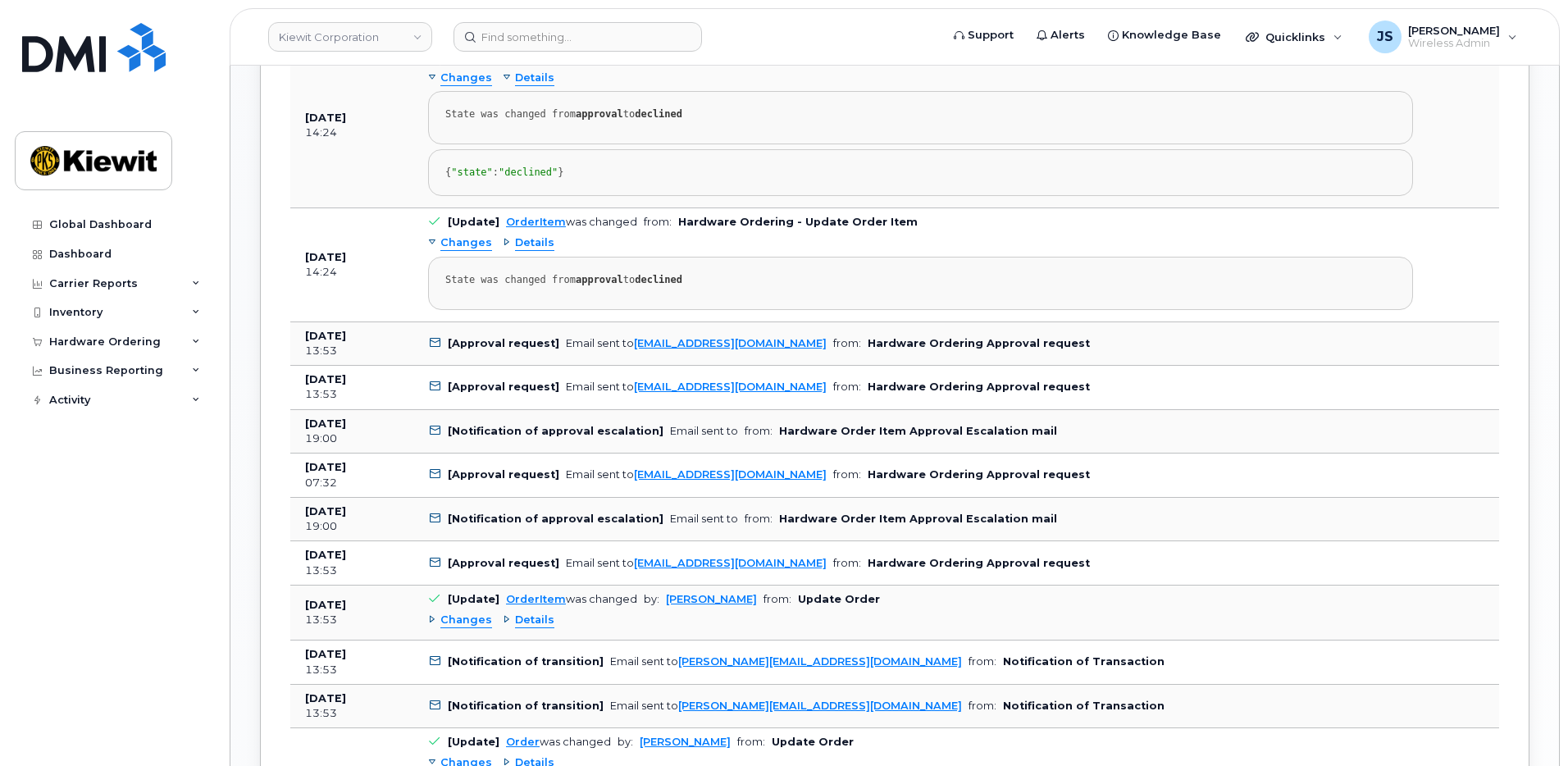
click at [532, 628] on span "Details" at bounding box center [535, 620] width 39 height 16
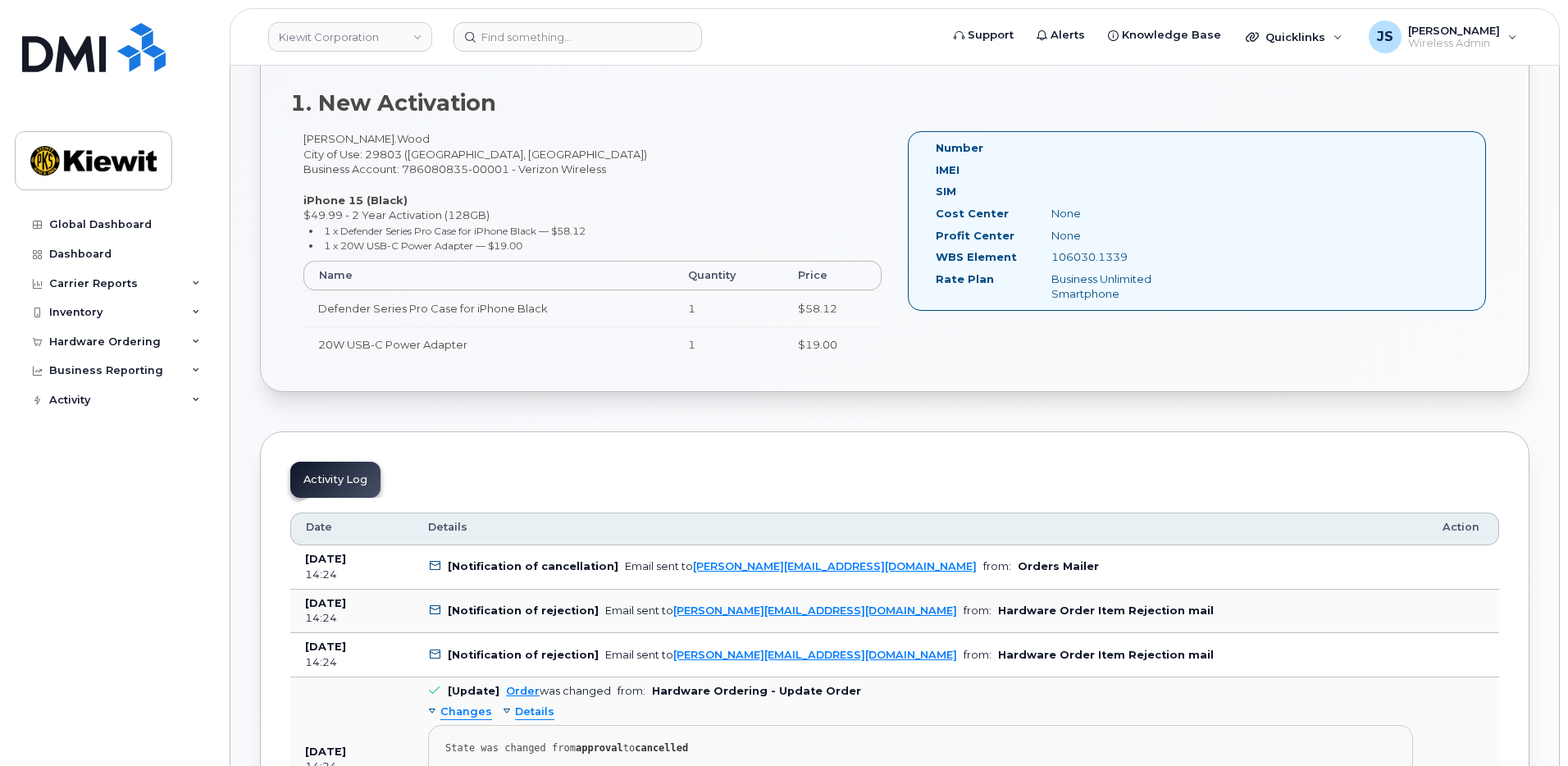
scroll to position [738, 0]
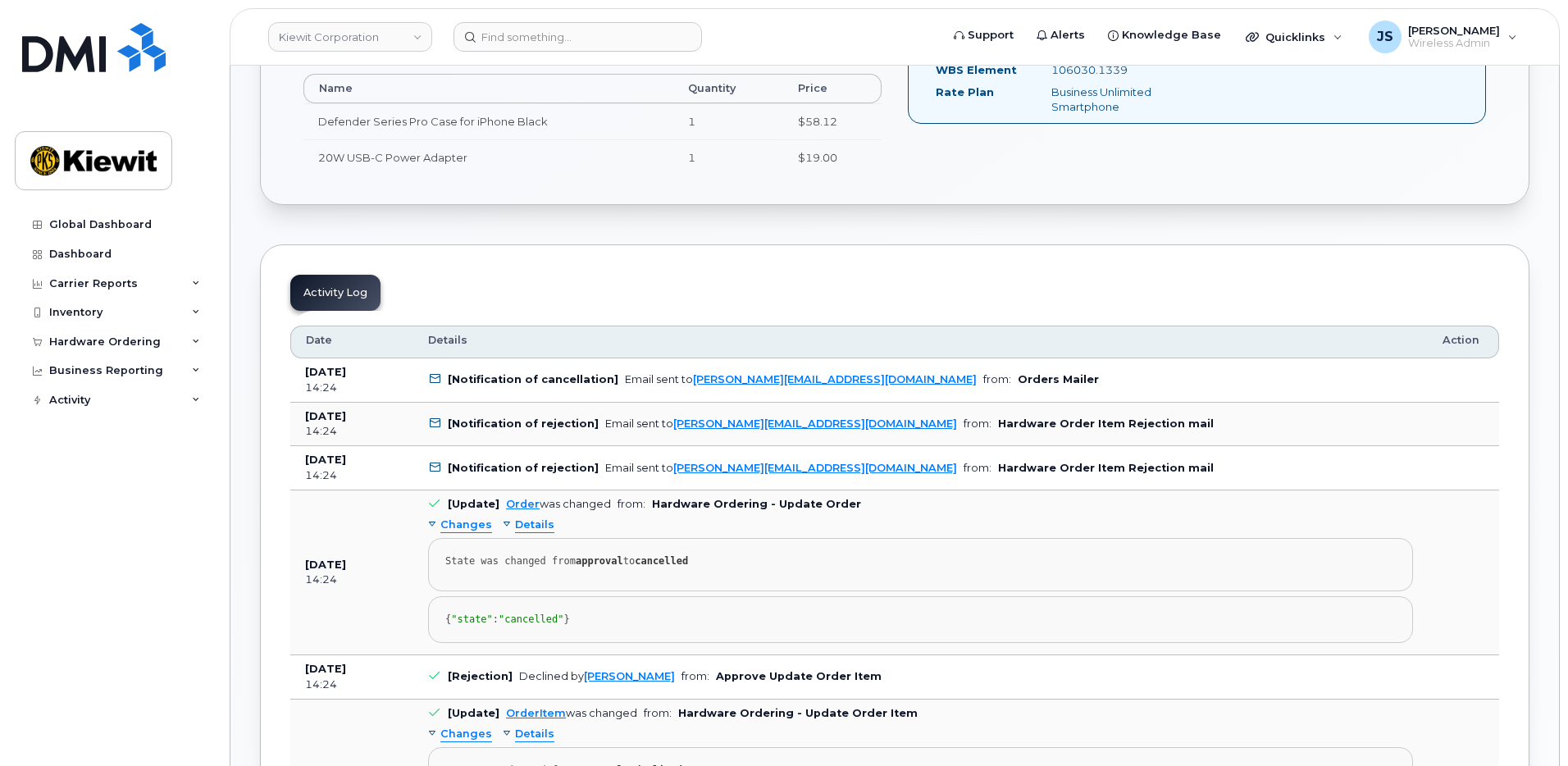
click at [472, 467] on b "[Notification of rejection]" at bounding box center [523, 468] width 151 height 13
click at [508, 501] on link "Order" at bounding box center [523, 503] width 33 height 13
click at [513, 506] on link "Order" at bounding box center [523, 503] width 33 height 13
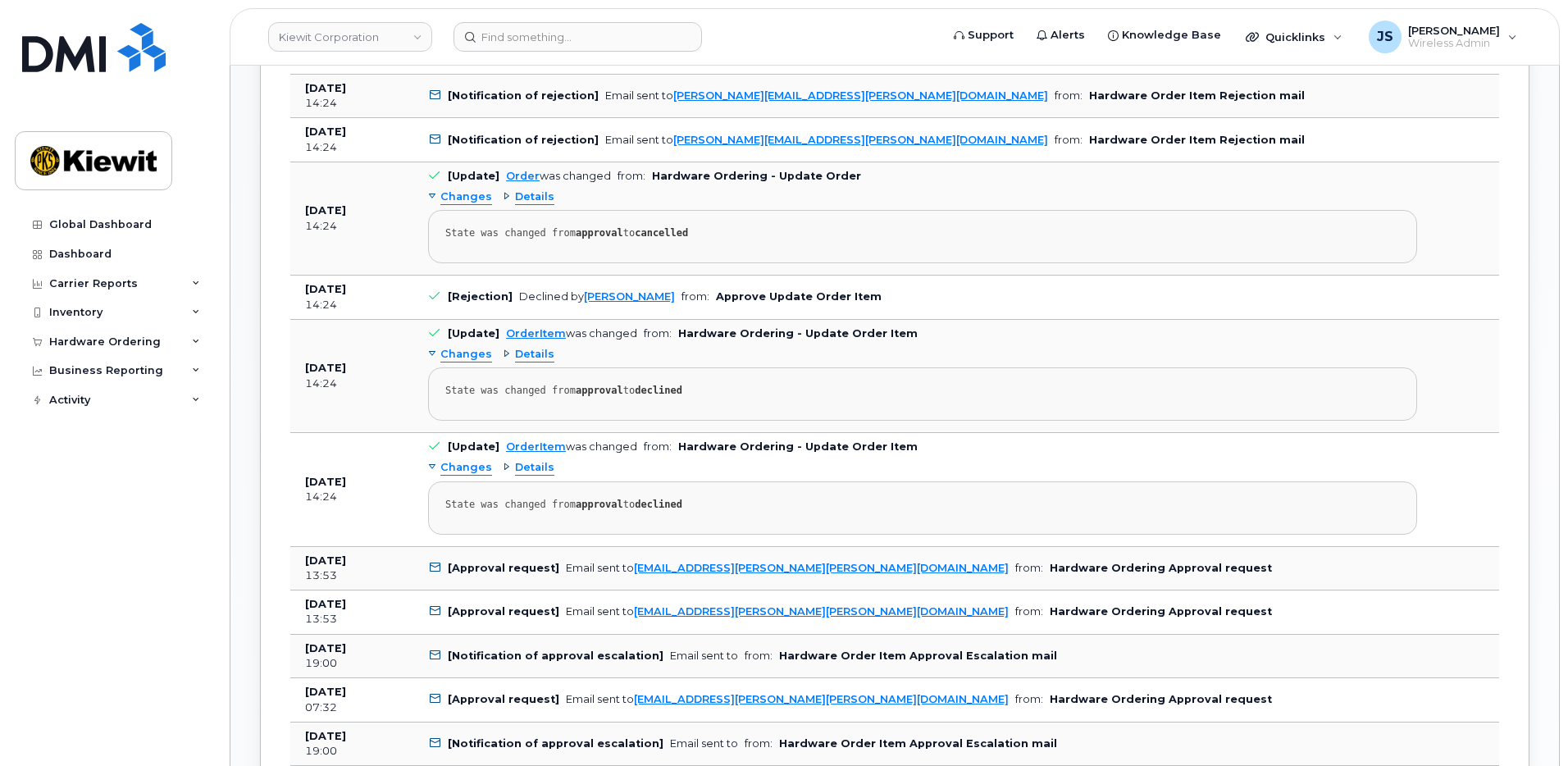
scroll to position [984, 0]
